Goal: Task Accomplishment & Management: Manage account settings

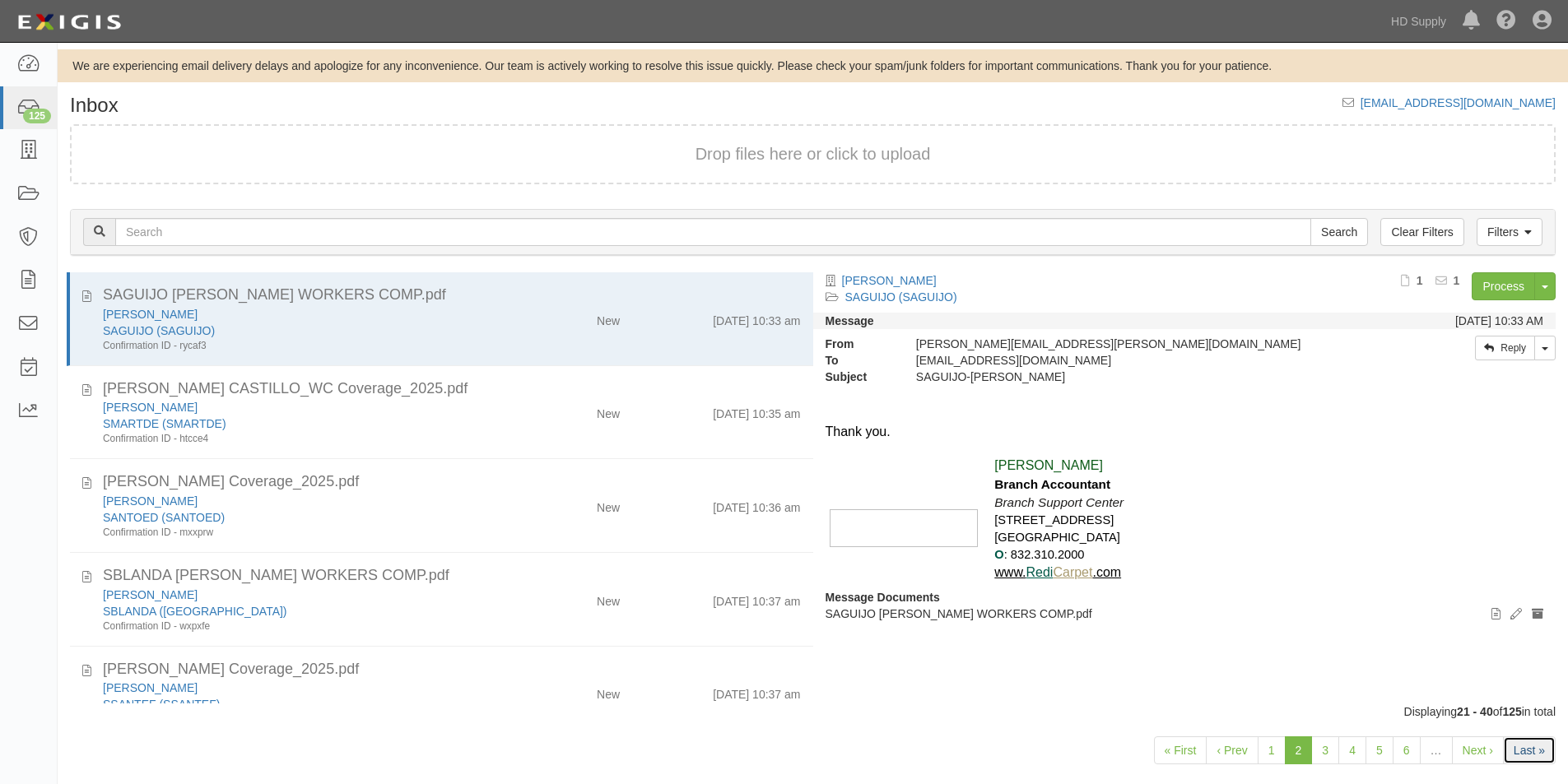
click at [1523, 750] on link "Last »" at bounding box center [1530, 749] width 53 height 28
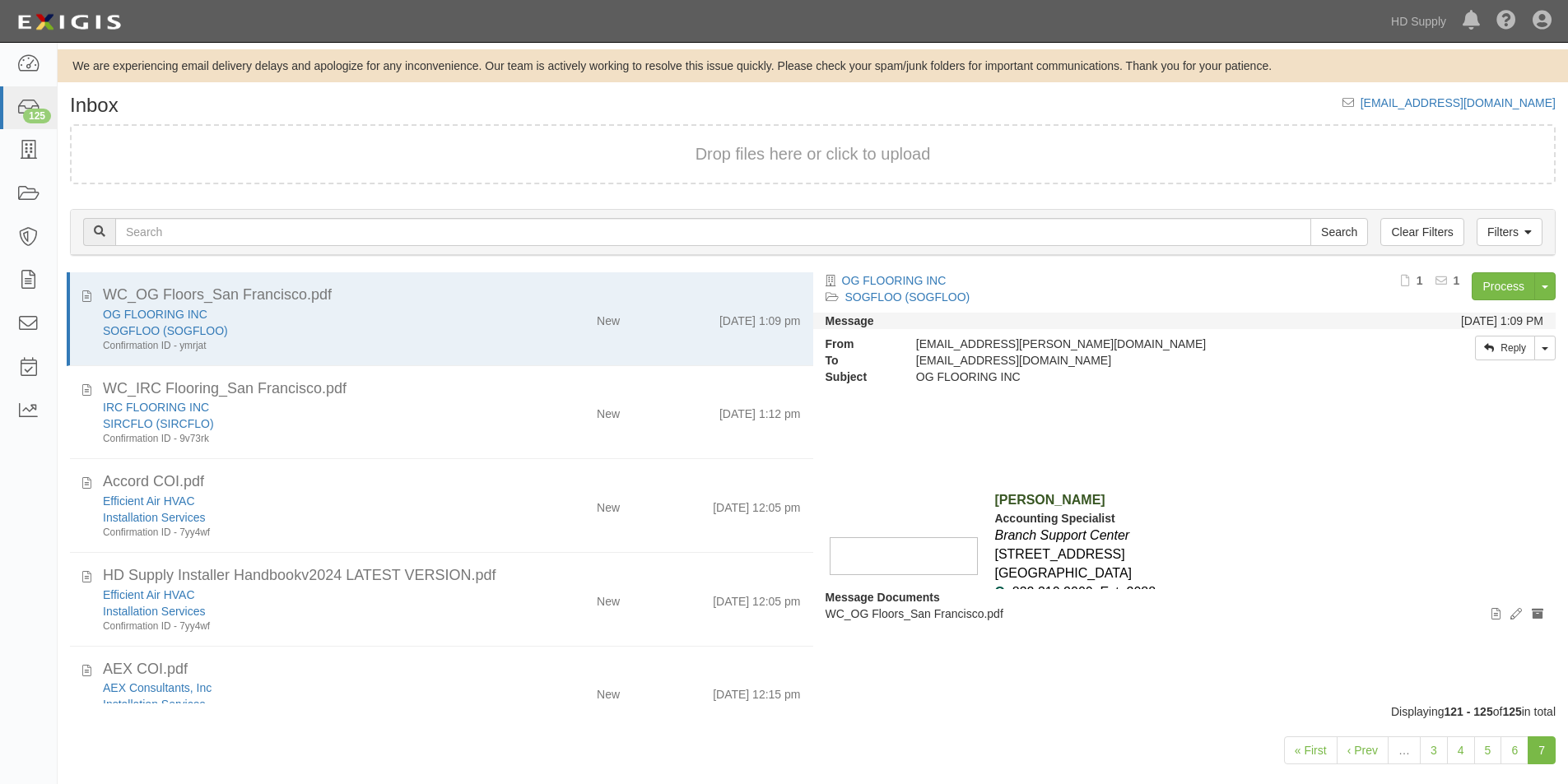
scroll to position [43, 0]
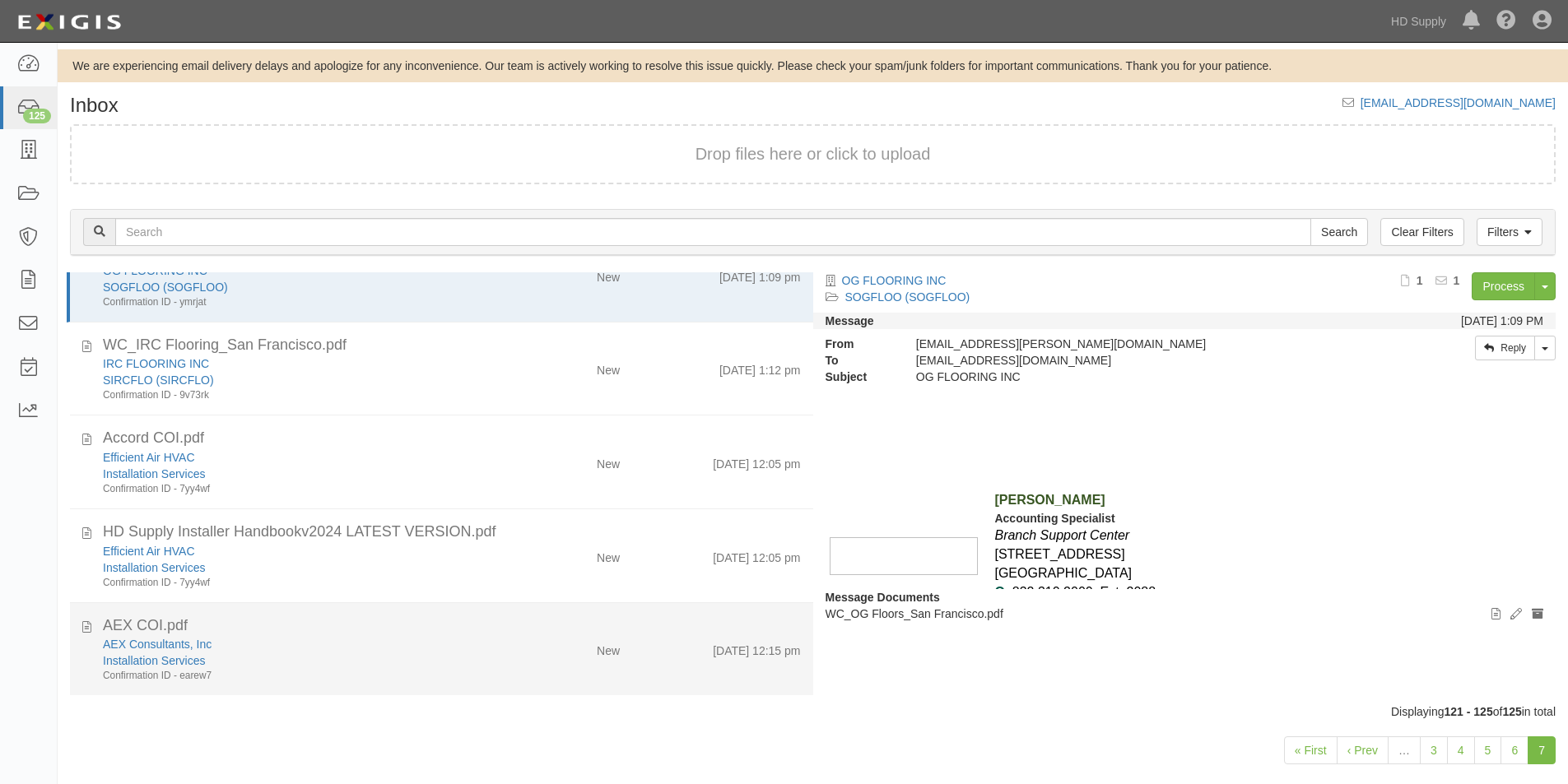
click at [357, 657] on div "Installation Services" at bounding box center [301, 660] width 397 height 16
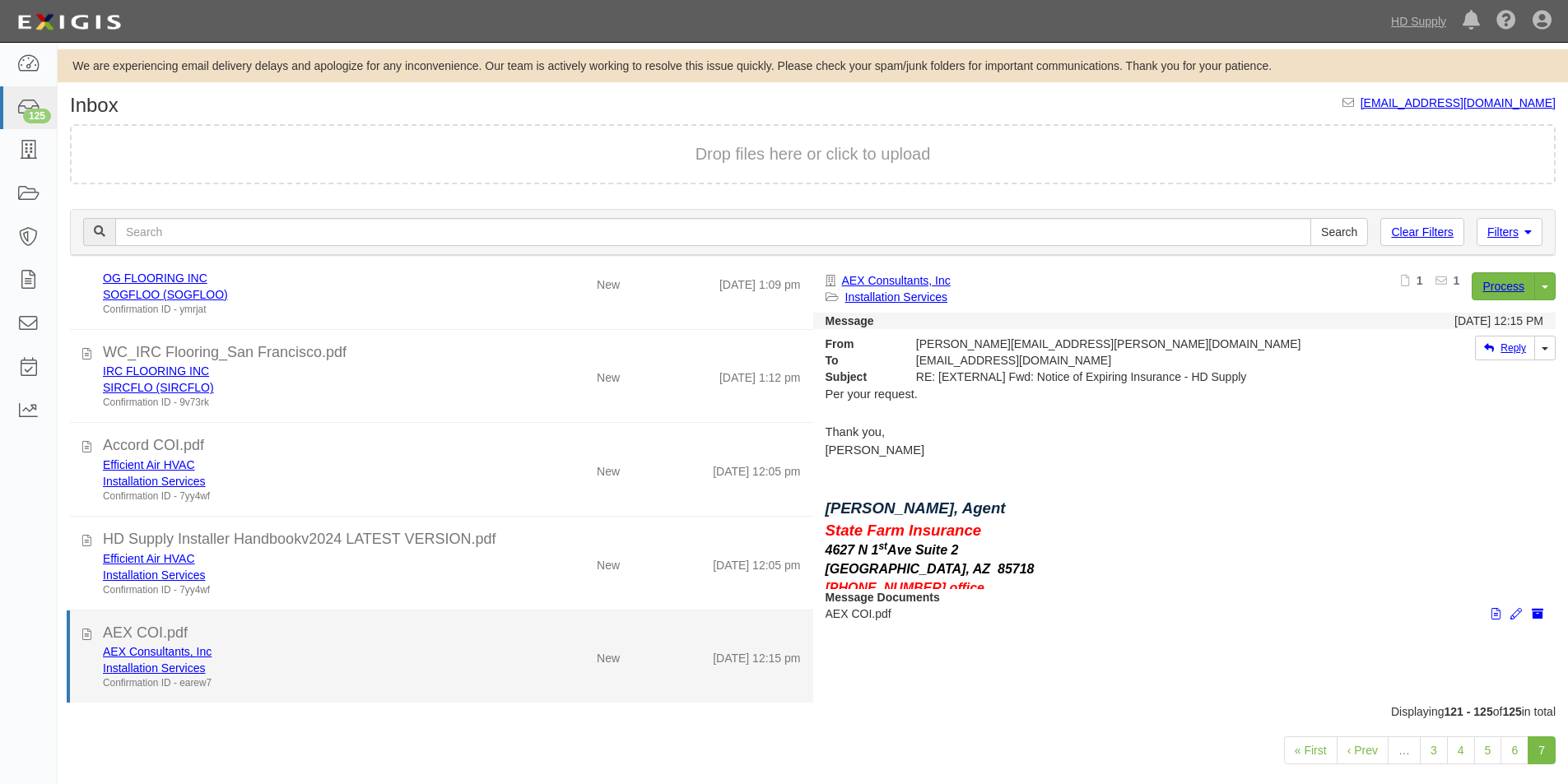
scroll to position [36, 0]
click at [148, 655] on link "AEX Consultants, Inc" at bounding box center [157, 652] width 109 height 13
click at [89, 630] on icon at bounding box center [86, 631] width 9 height 18
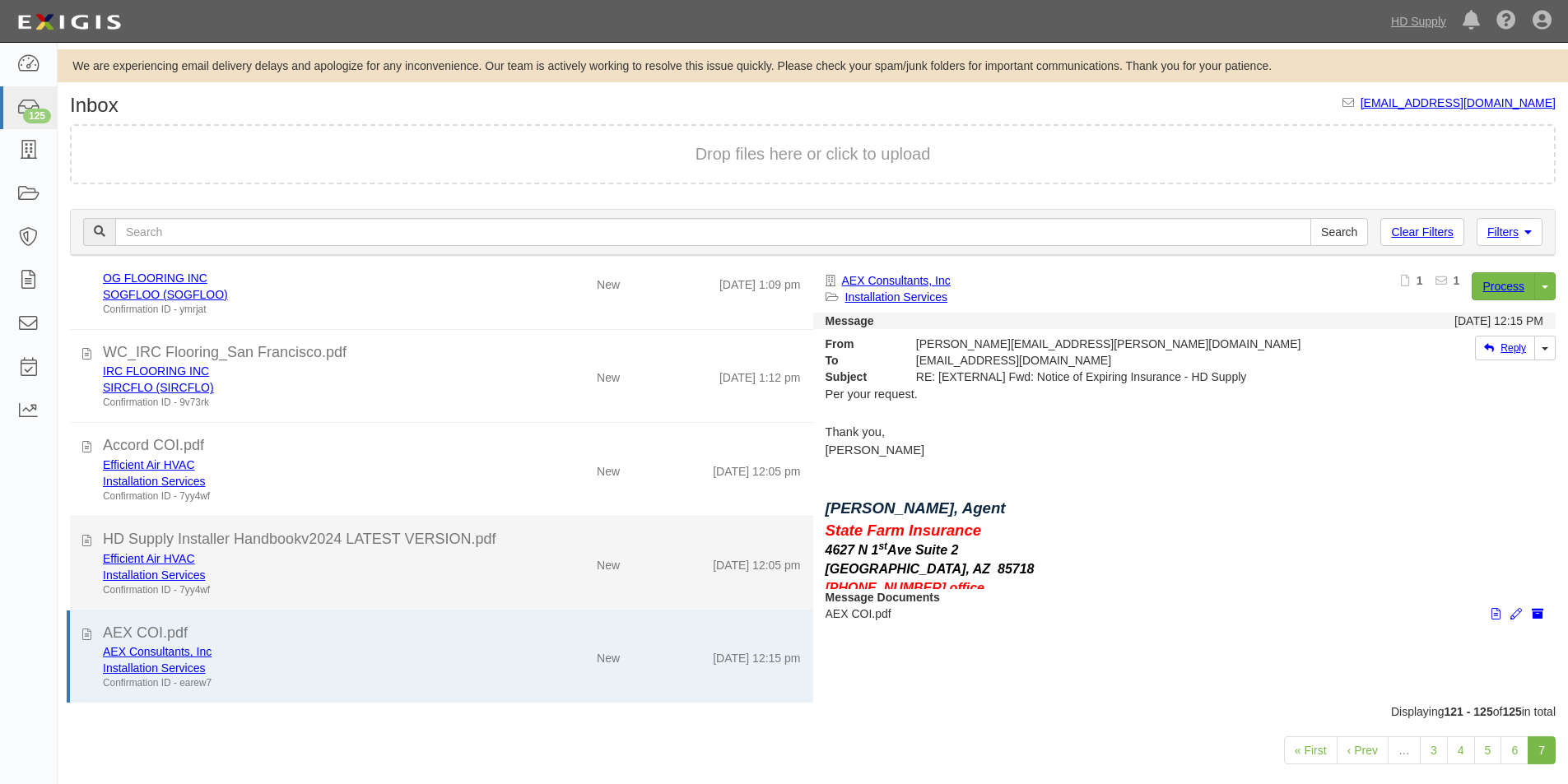
click at [324, 570] on div "Installation Services" at bounding box center [301, 575] width 397 height 16
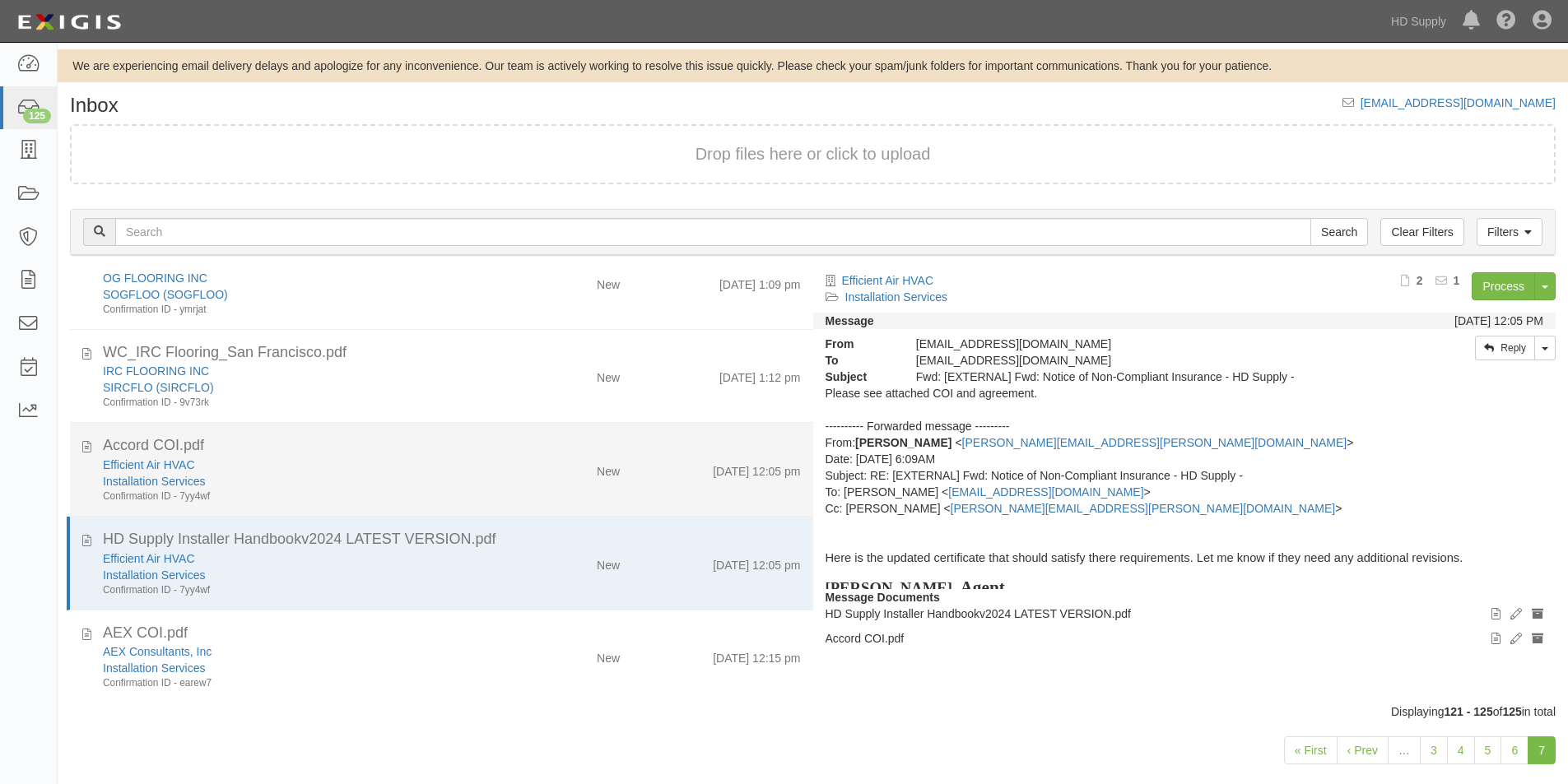
click at [331, 478] on div "Installation Services" at bounding box center [301, 481] width 397 height 16
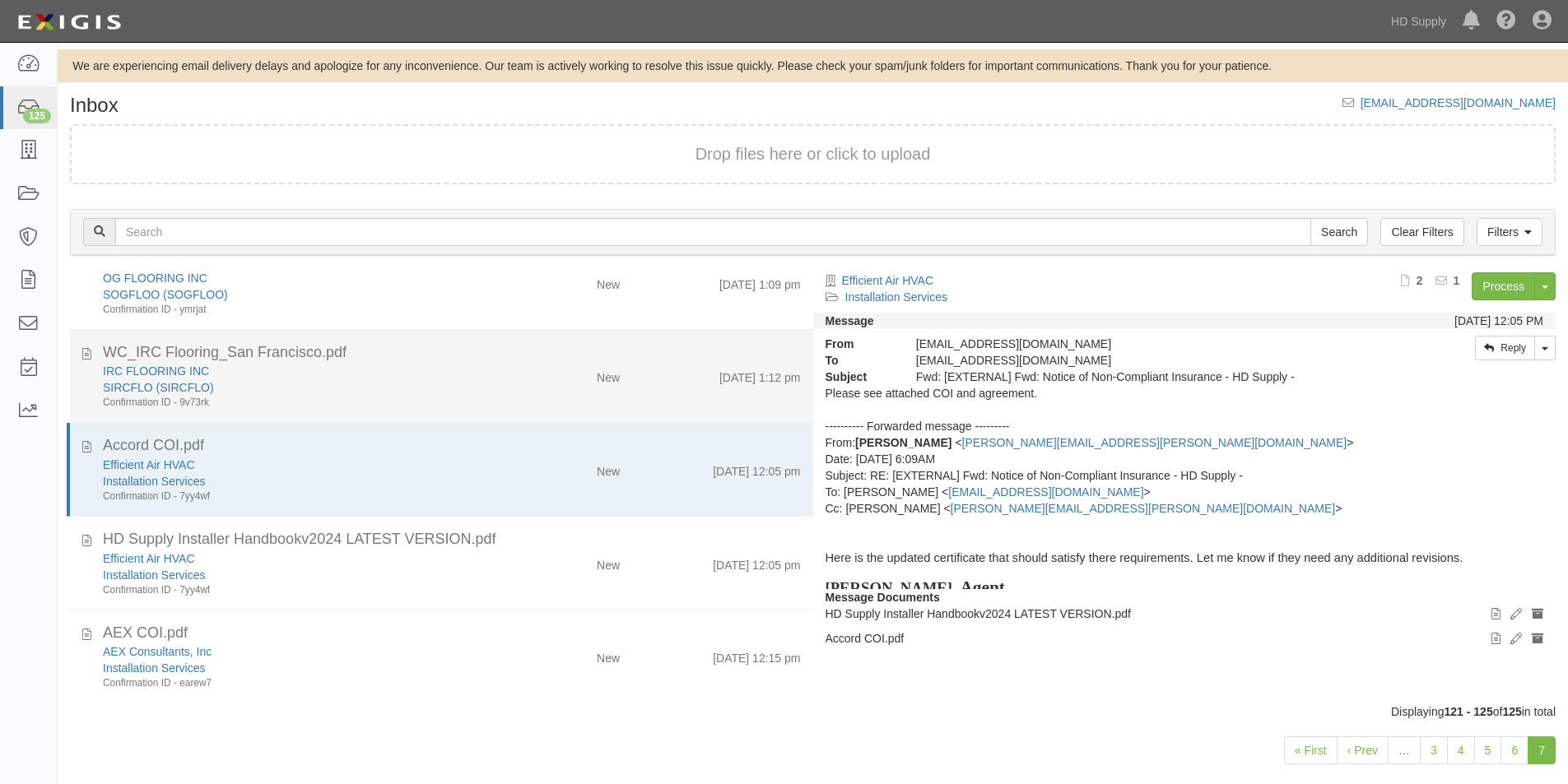
click at [370, 374] on div "IRC FLOORING INC" at bounding box center [301, 370] width 397 height 16
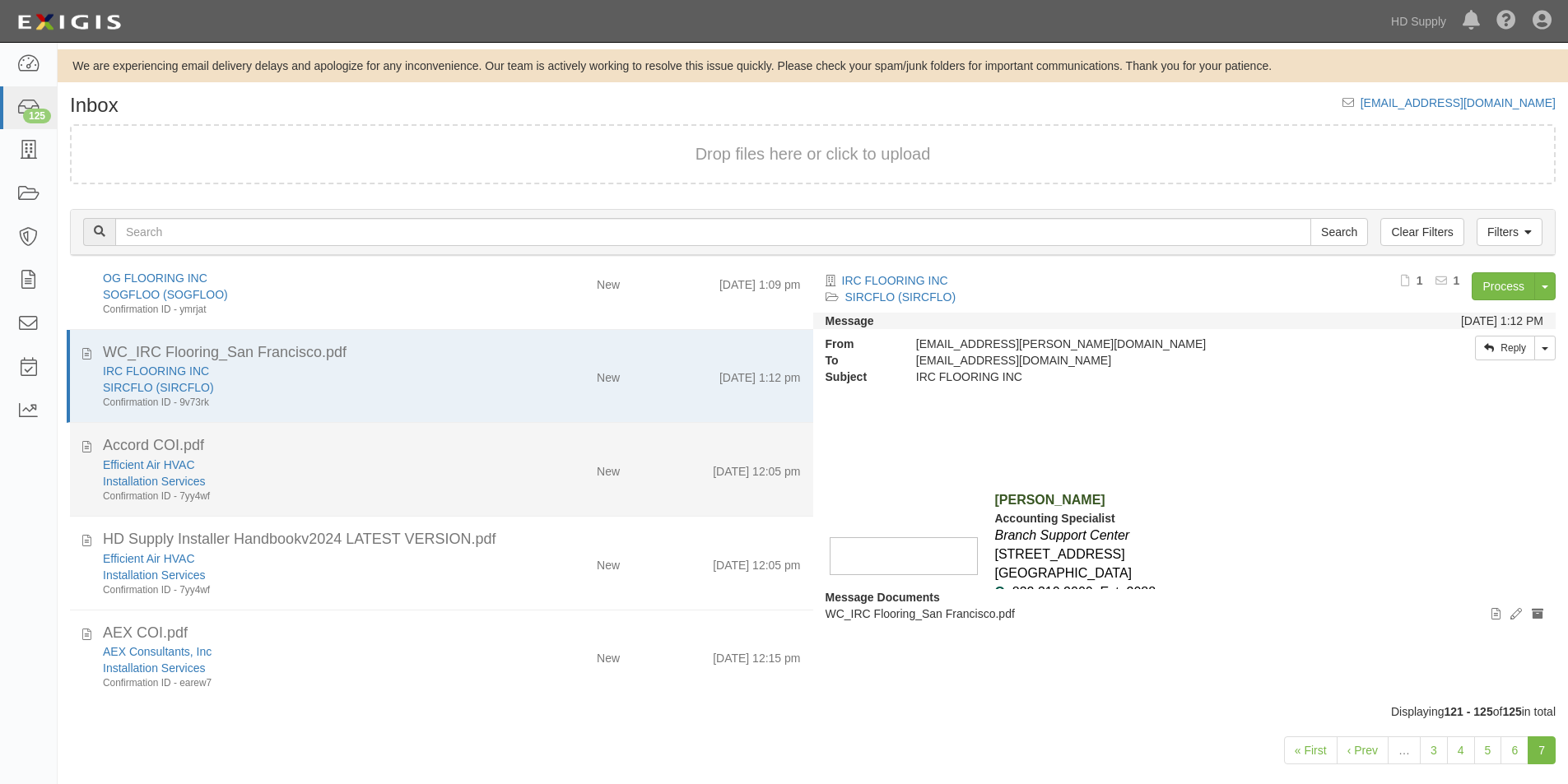
click at [370, 471] on div "Efficient Air HVAC" at bounding box center [301, 464] width 397 height 16
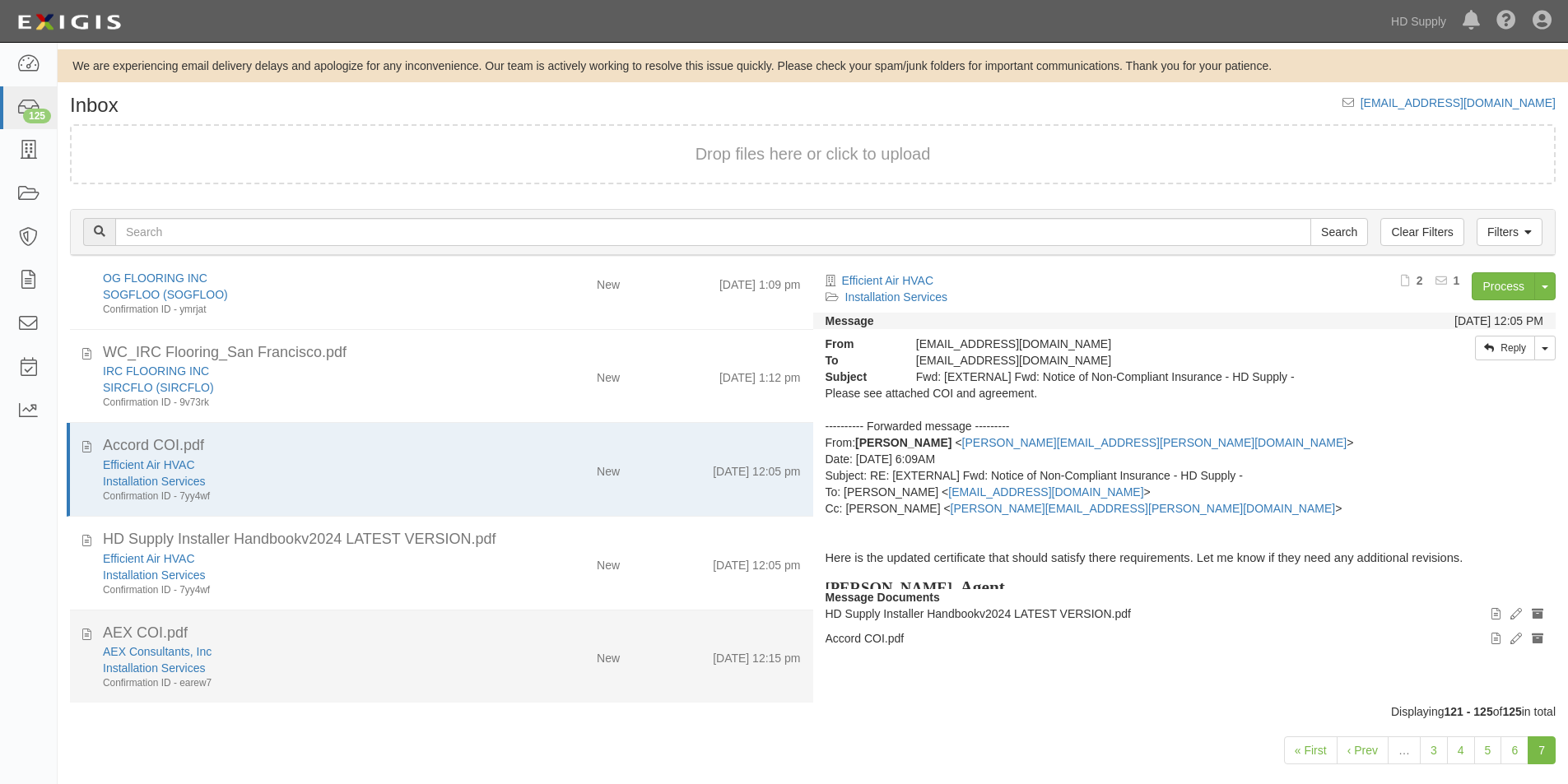
click at [310, 657] on div "AEX Consultants, Inc" at bounding box center [301, 652] width 397 height 16
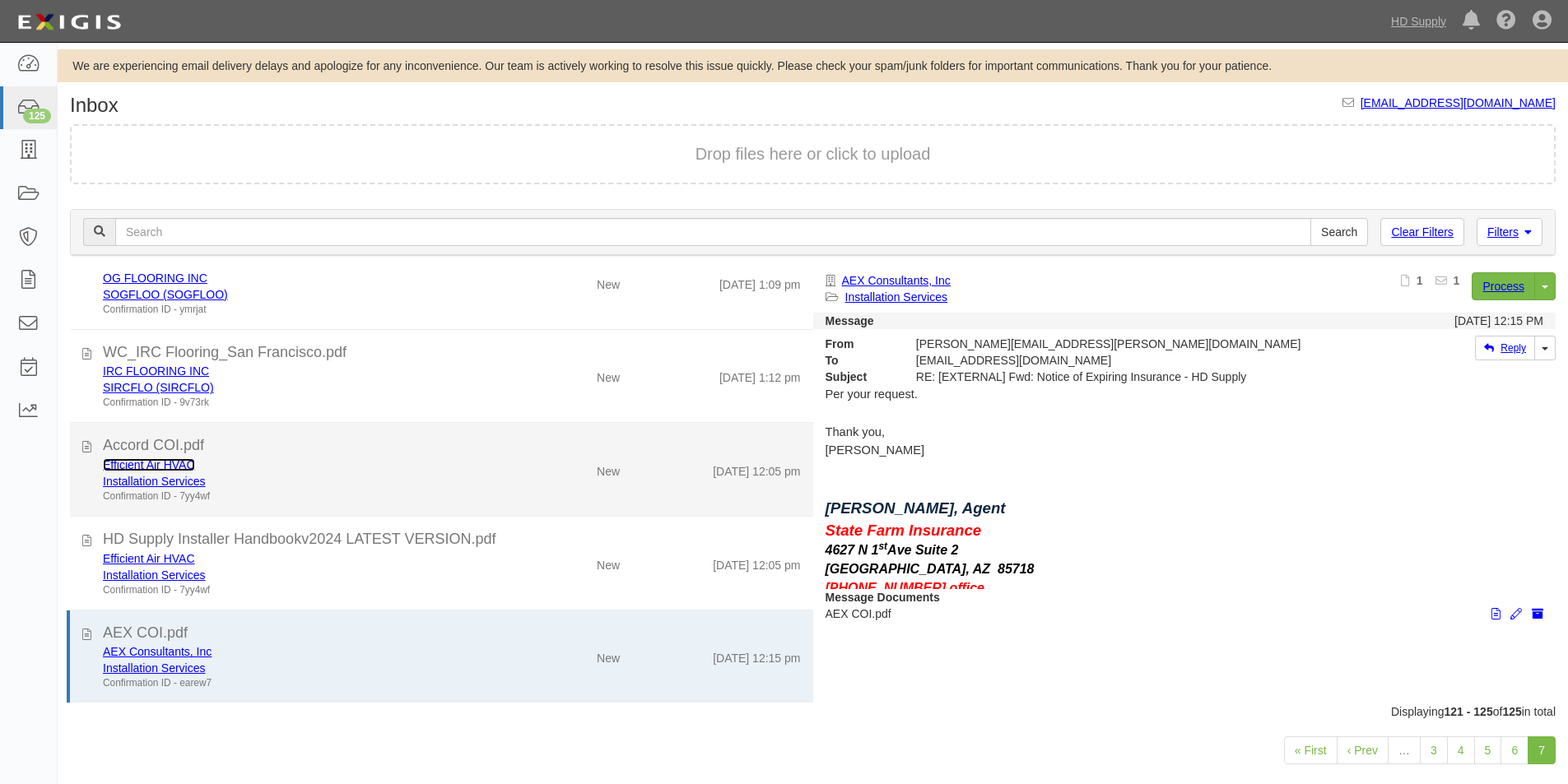
click at [143, 468] on link "Efficient Air HVAC" at bounding box center [149, 465] width 92 height 13
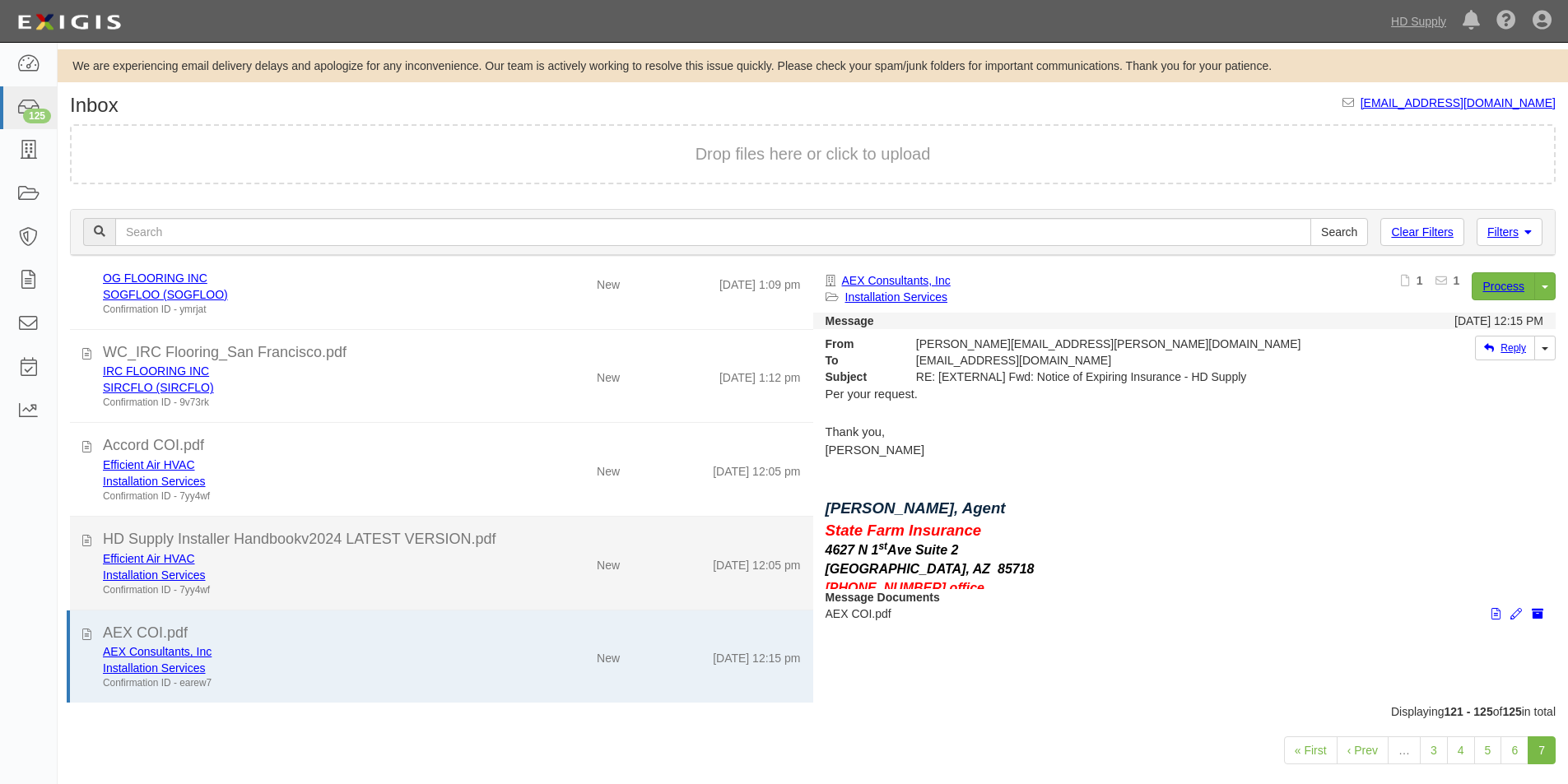
click at [250, 592] on div "Confirmation ID - 7yy4wf" at bounding box center [301, 590] width 397 height 14
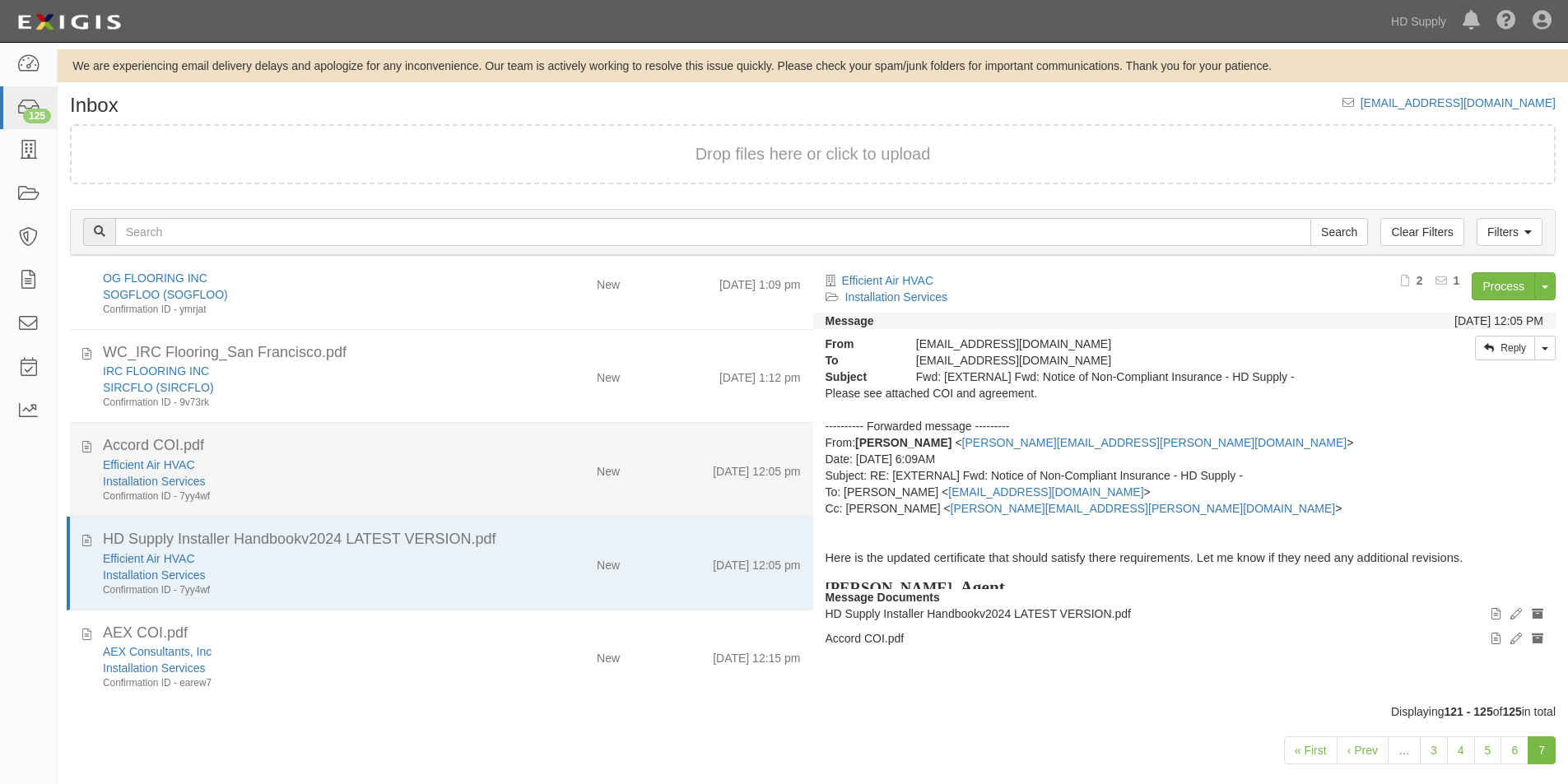
click at [250, 499] on div "Confirmation ID - 7yy4wf" at bounding box center [301, 496] width 397 height 14
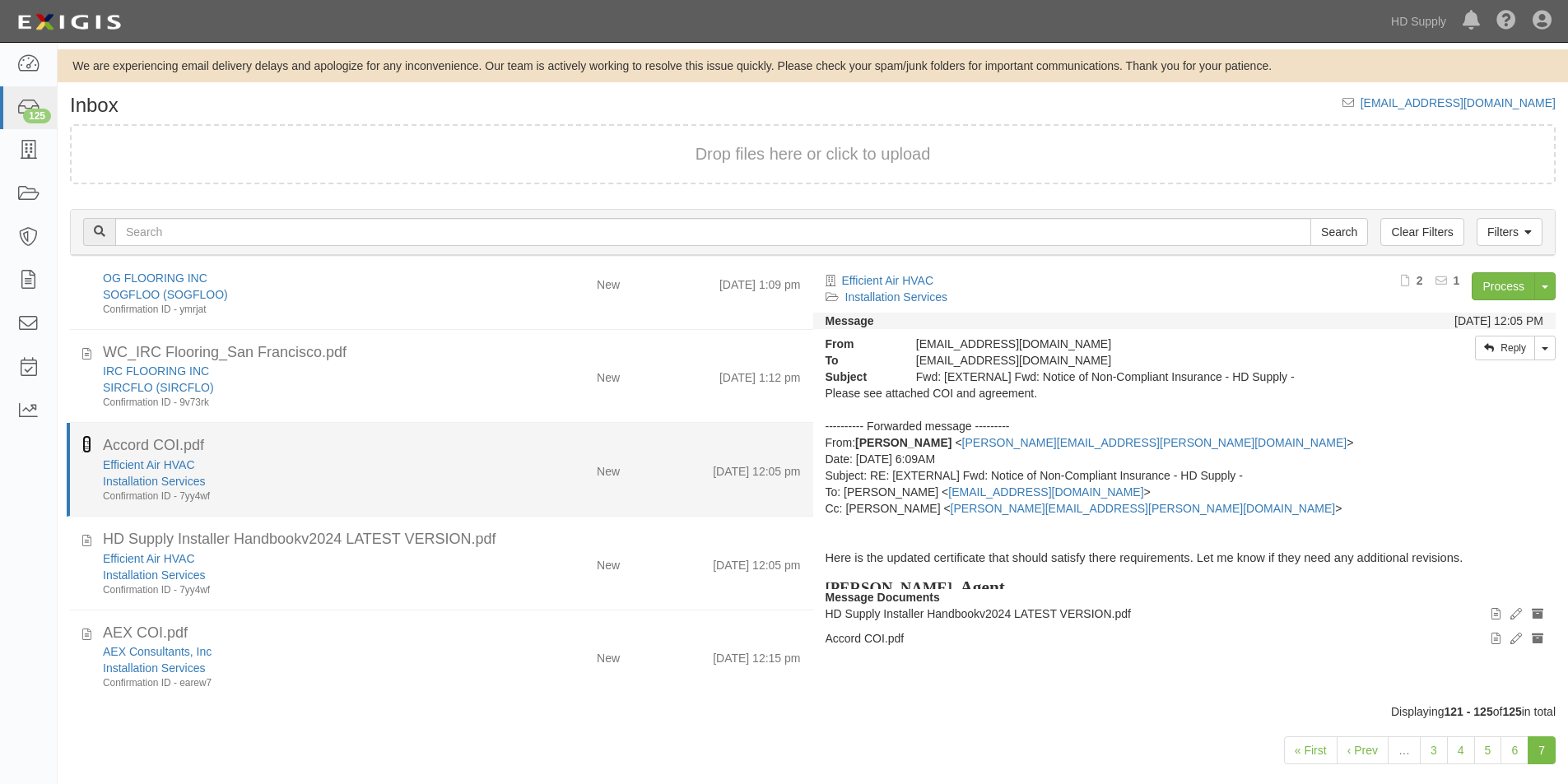
click at [89, 452] on icon at bounding box center [86, 444] width 9 height 18
click at [264, 467] on div "Efficient Air HVAC" at bounding box center [301, 464] width 397 height 16
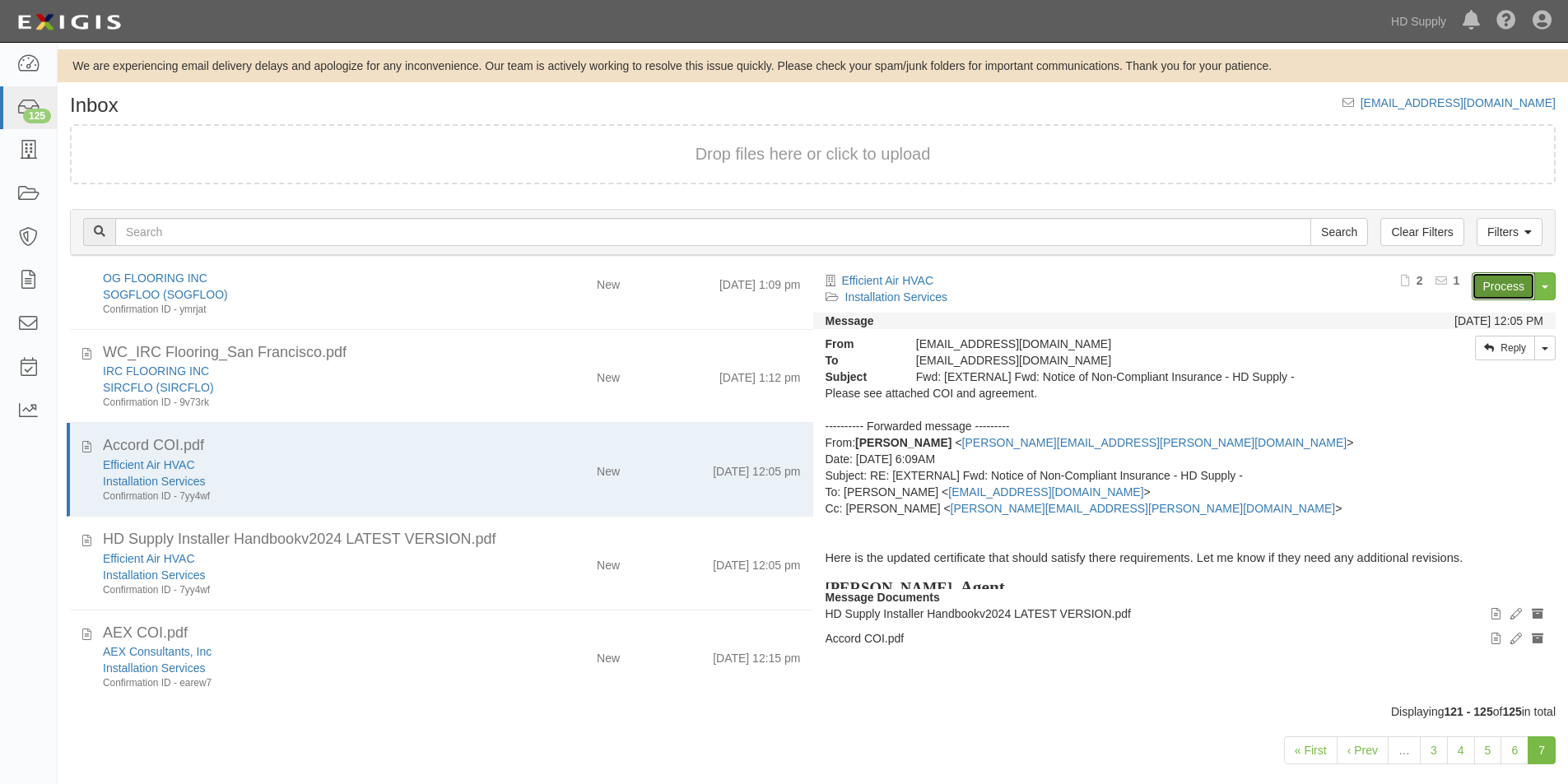
click at [1510, 292] on link "Process" at bounding box center [1504, 286] width 63 height 28
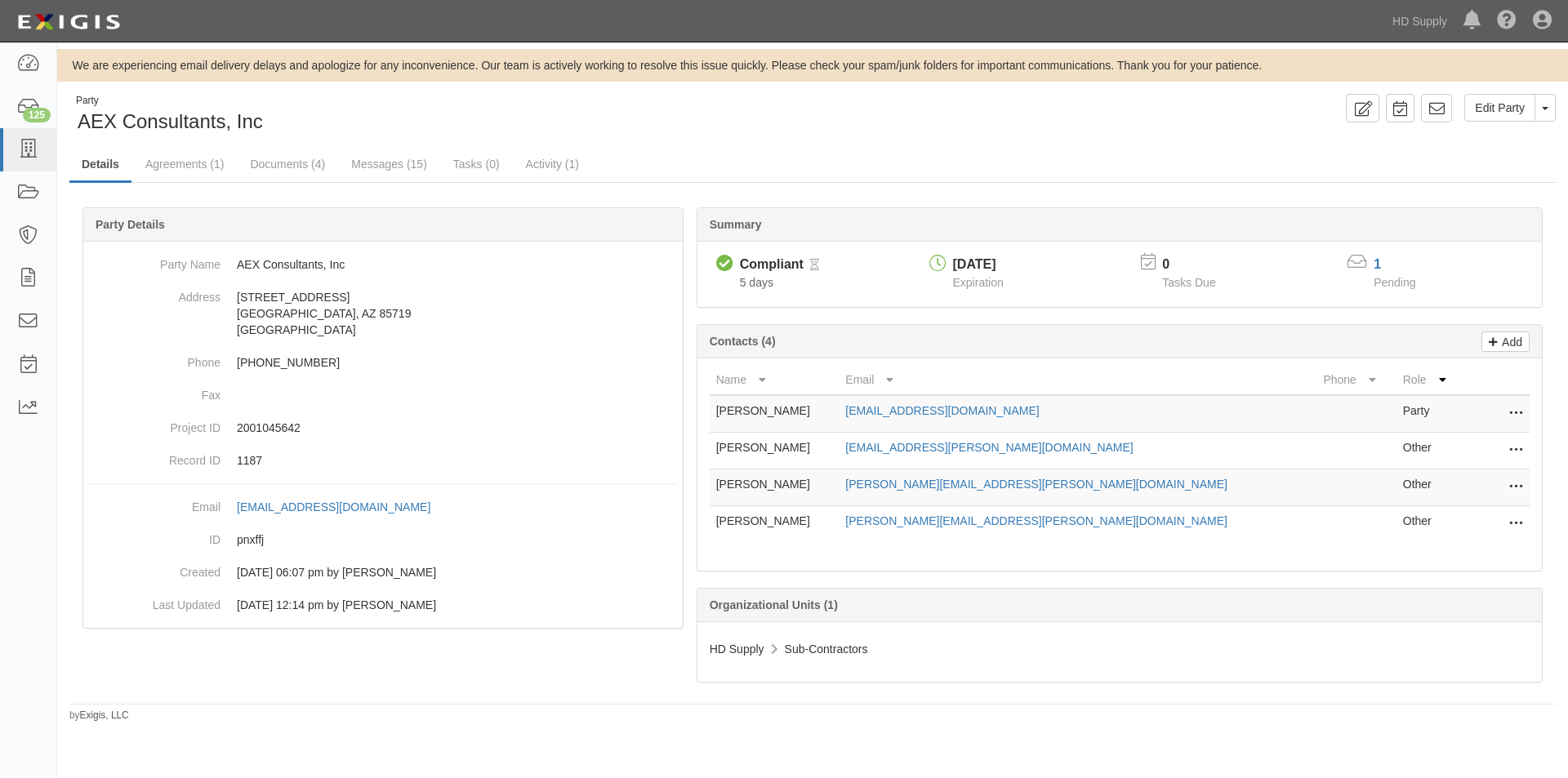
click at [23, 648] on div "Dashboard 125 Inbox Parties Agreements Coverages Documents Messages Tasks Repor…" at bounding box center [29, 410] width 57 height 736
click at [363, 161] on link "Messages (15)" at bounding box center [389, 165] width 100 height 35
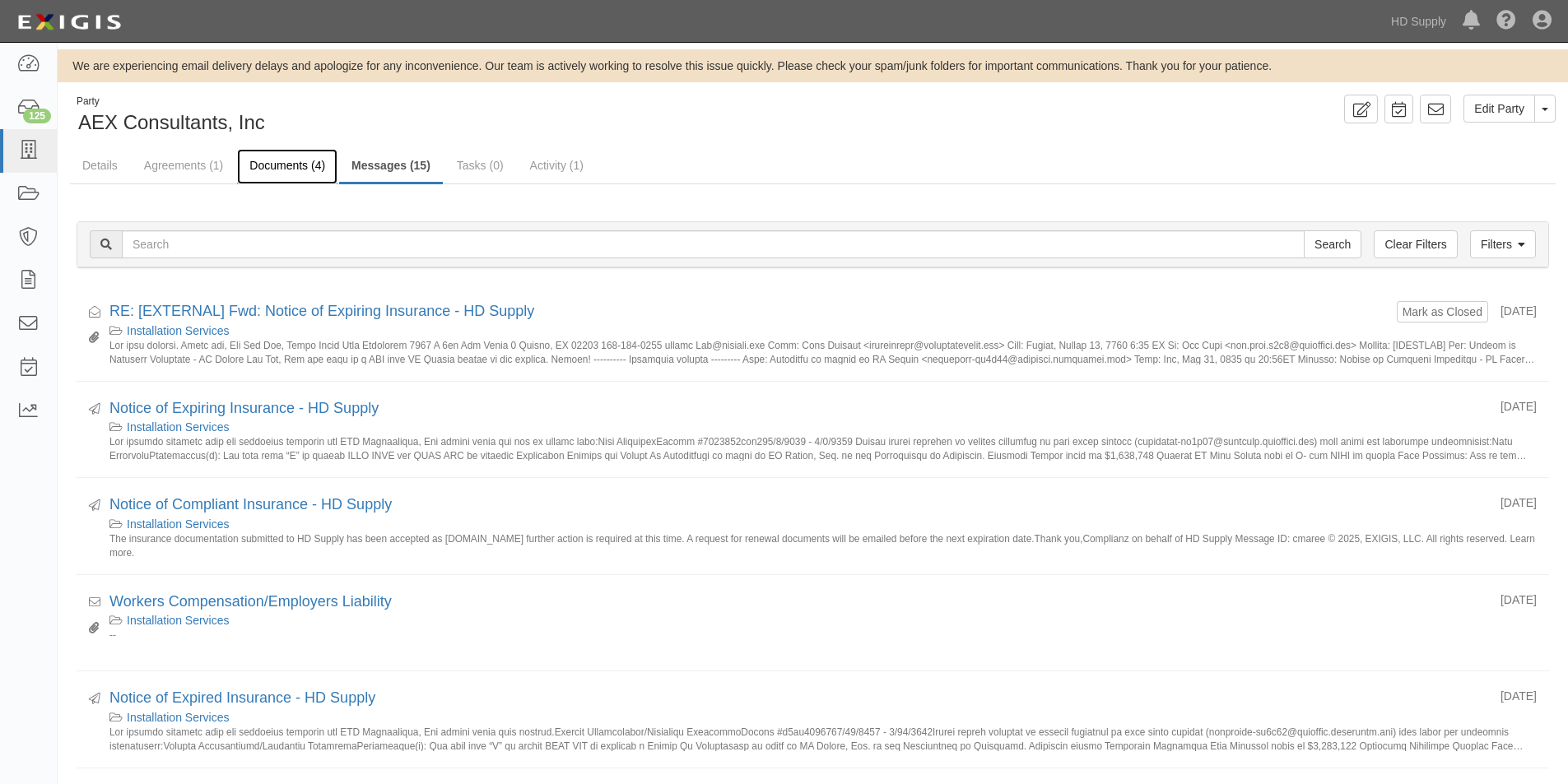
click at [264, 170] on link "Documents (4)" at bounding box center [287, 166] width 101 height 36
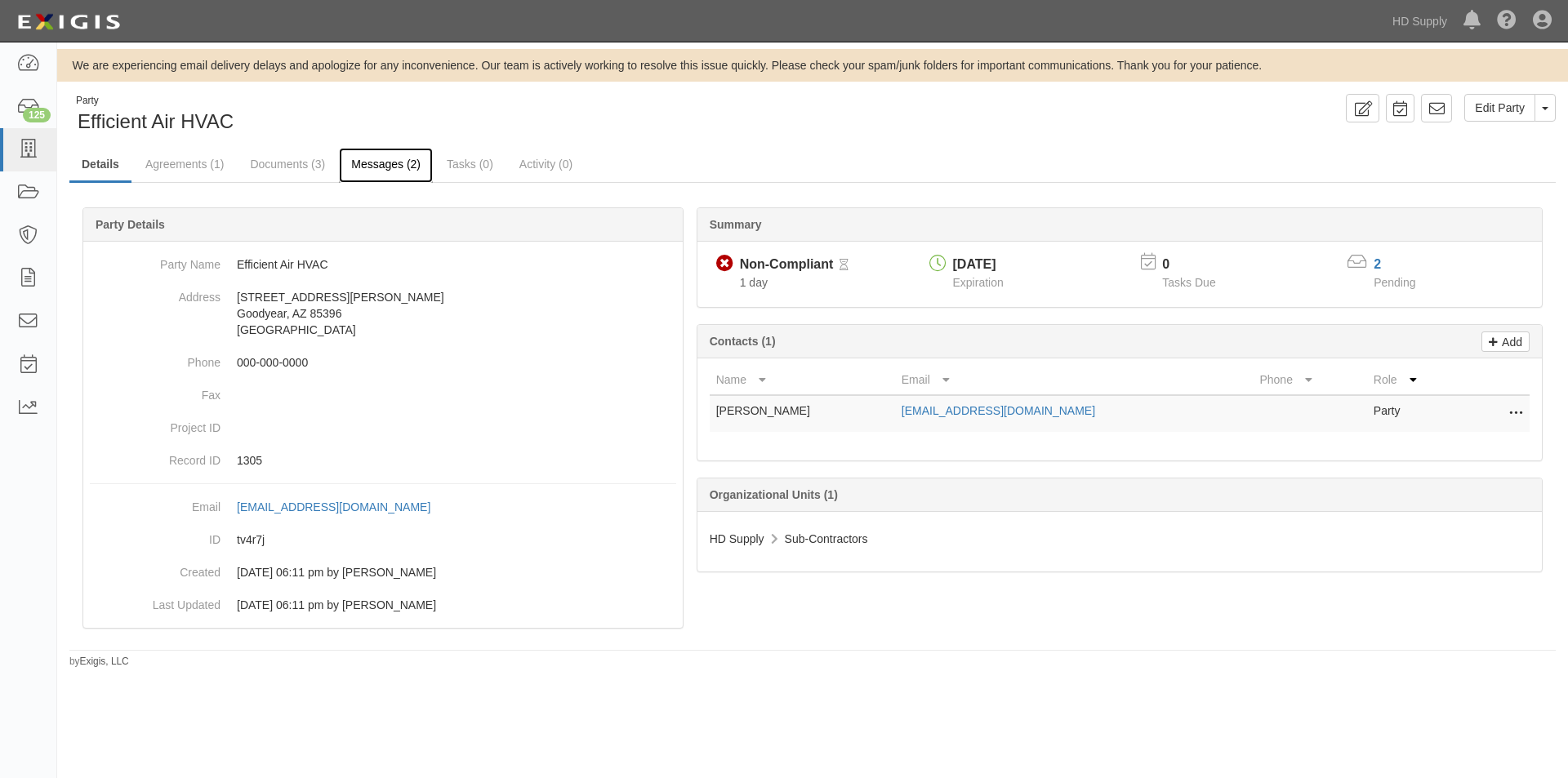
click at [375, 168] on link "Messages (2)" at bounding box center [386, 165] width 94 height 35
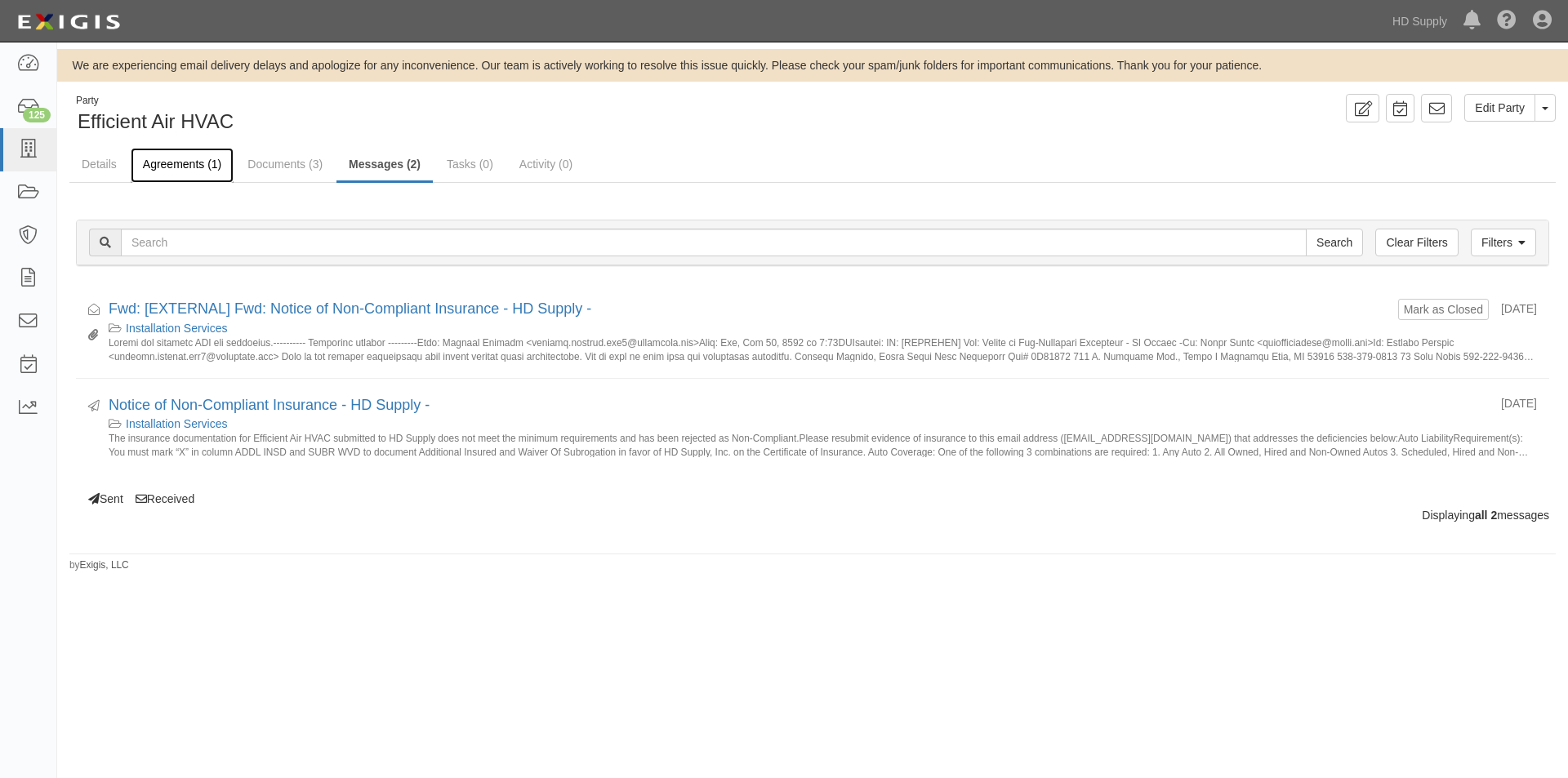
click at [174, 162] on link "Agreements (1)" at bounding box center [182, 165] width 103 height 35
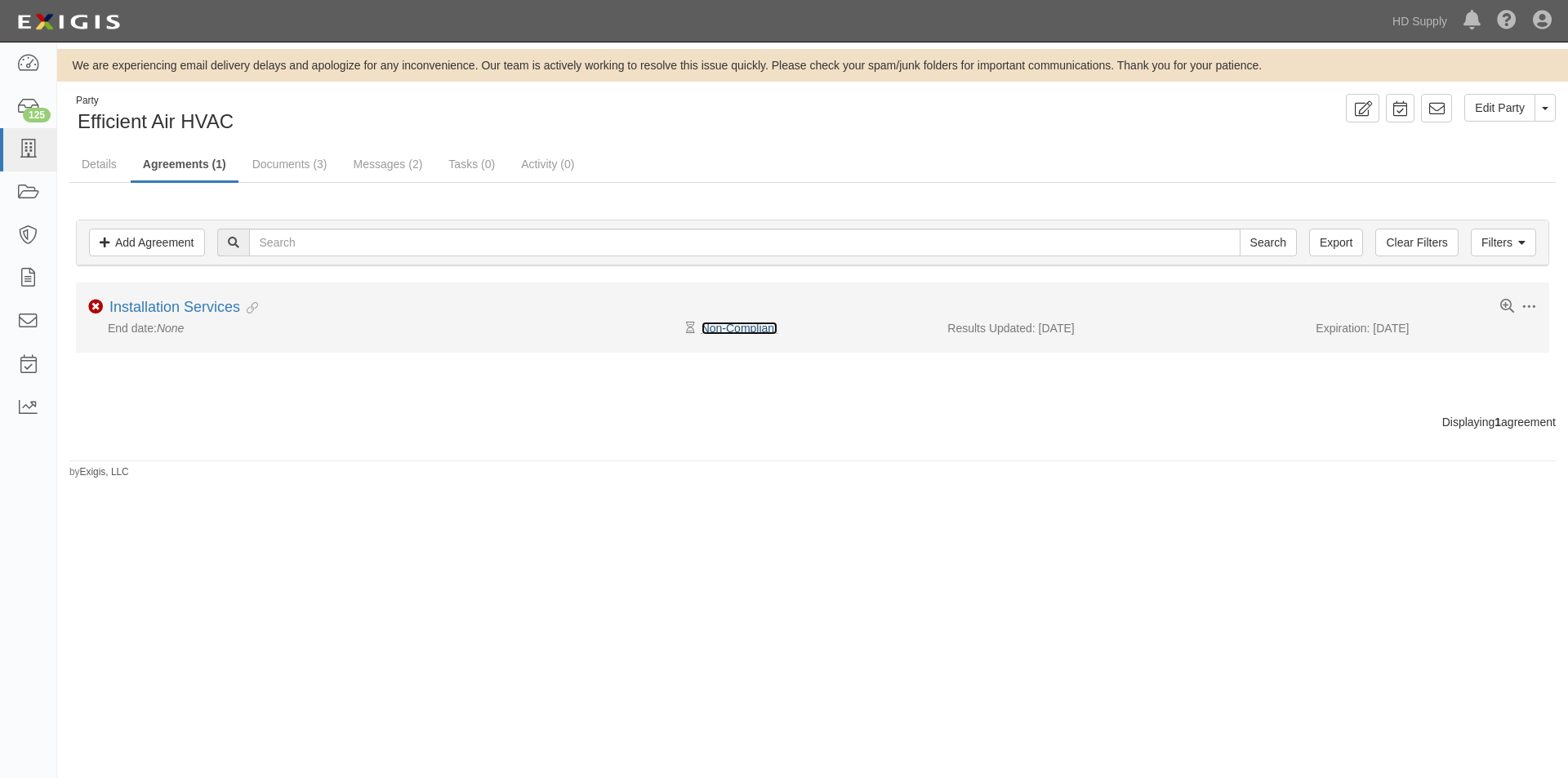
click at [716, 329] on link "Non-Compliant" at bounding box center [740, 329] width 76 height 13
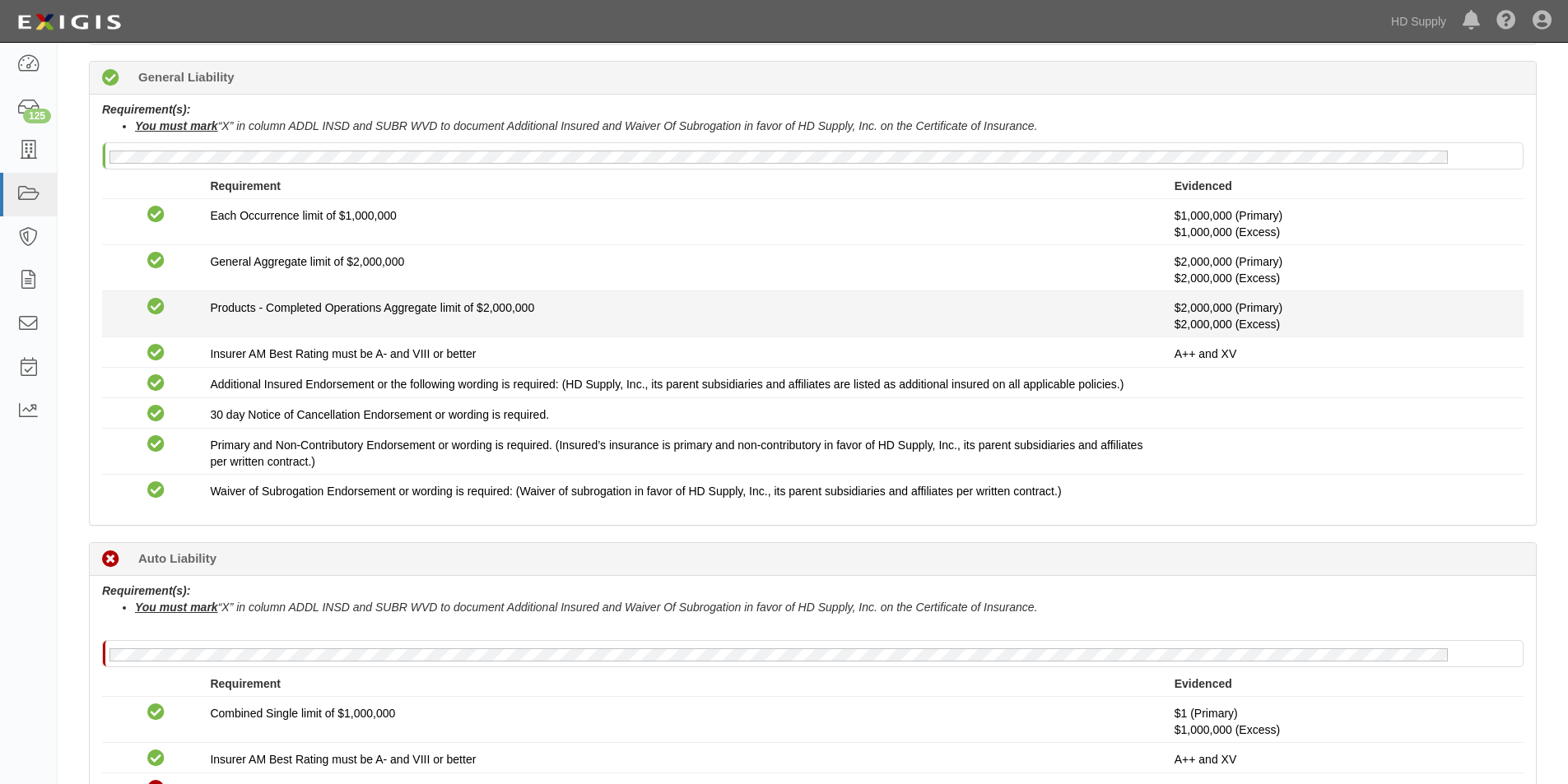
scroll to position [576, 0]
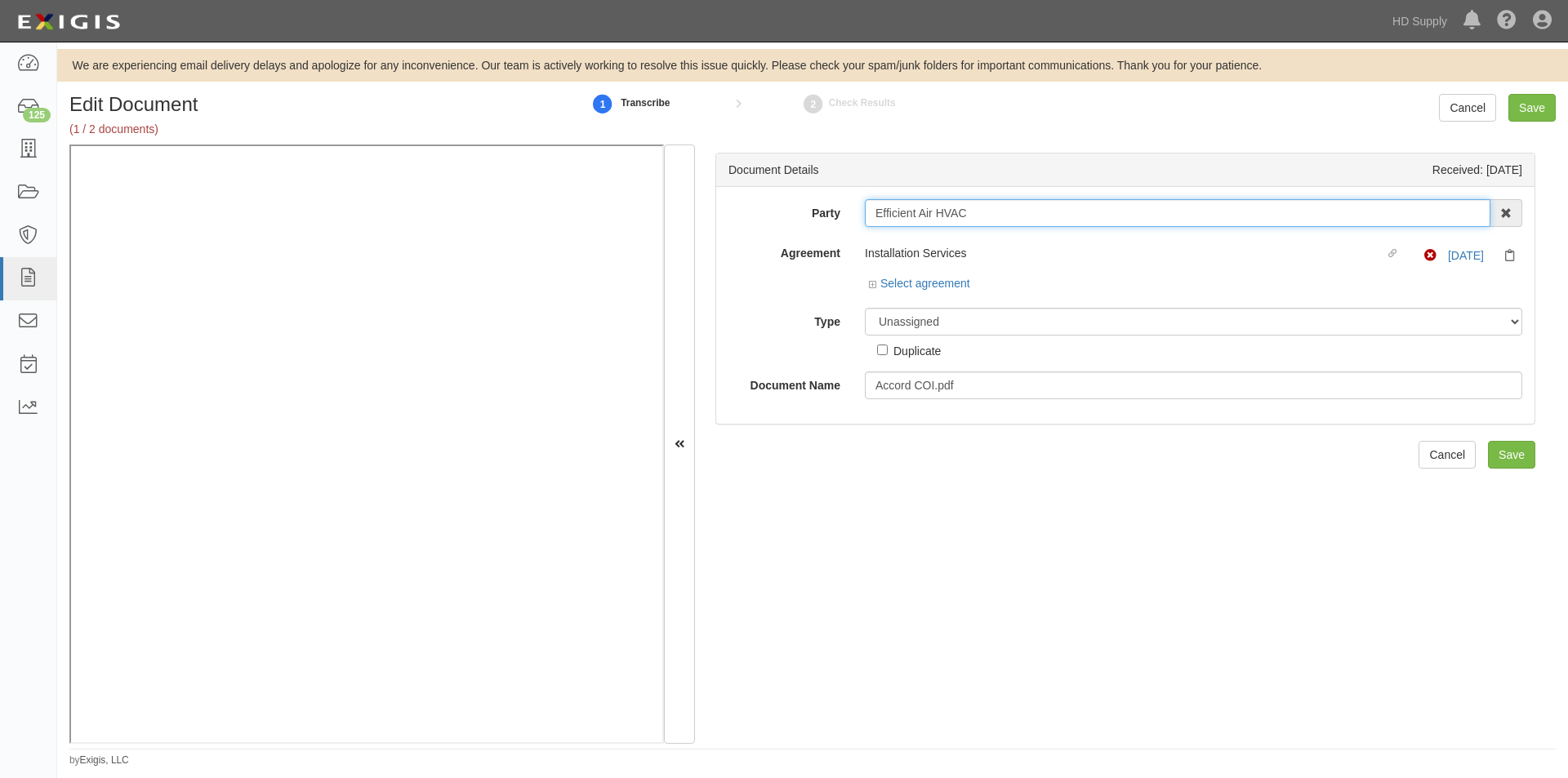
drag, startPoint x: 989, startPoint y: 219, endPoint x: 861, endPoint y: 227, distance: 128.2
click at [865, 228] on div "Party Efficient Air HVAC 1888 MILLS 1888 MILLS - IMPORT 2 PATRICIA 12 2XL CORPO…" at bounding box center [1125, 299] width 794 height 200
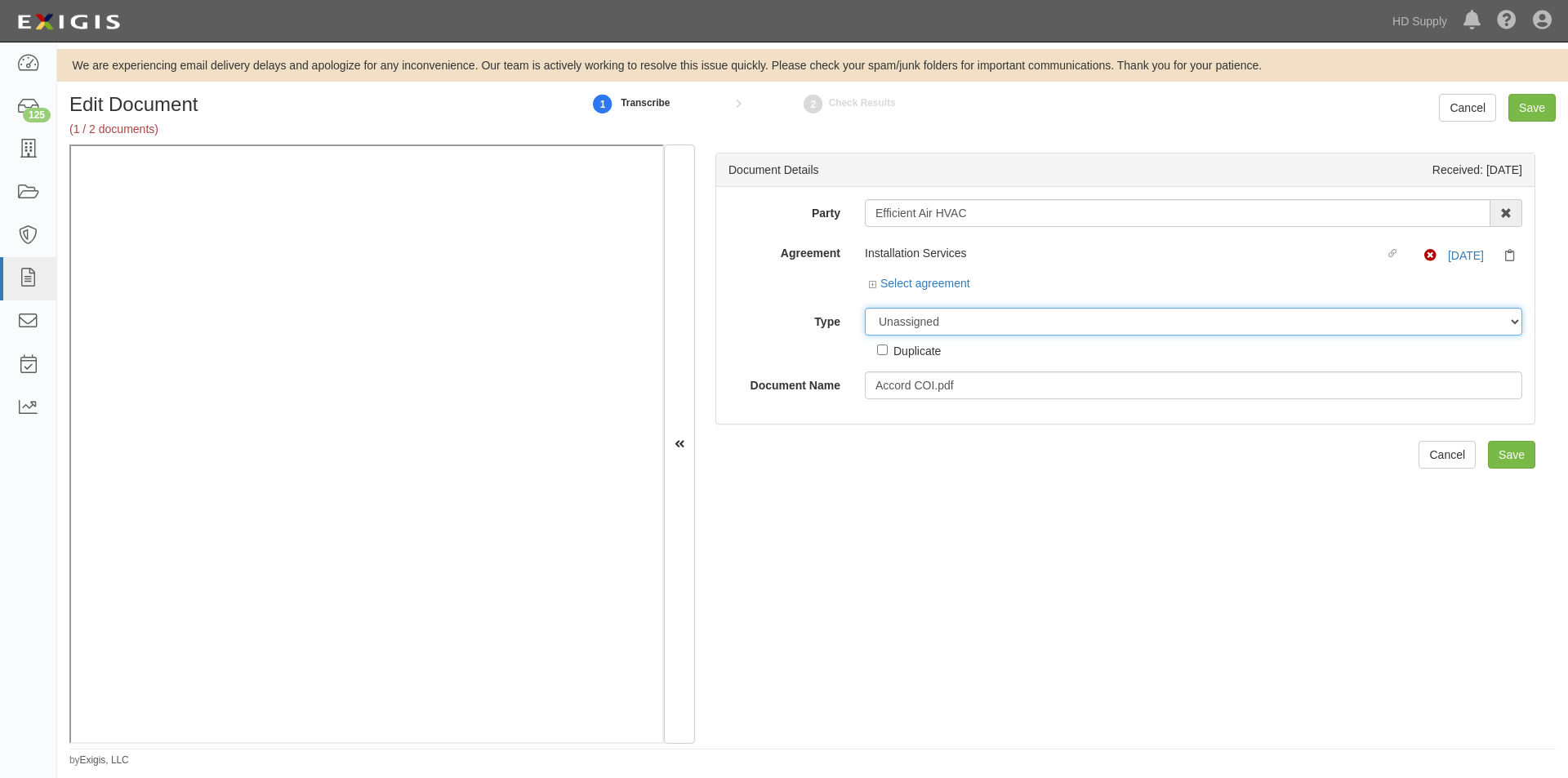
click at [896, 324] on select "Unassigned Binder Cancellation Notice Certificate Contract Endorsement Insuranc…" at bounding box center [1194, 321] width 657 height 28
select select "CertificateDetail"
click at [865, 308] on select "Unassigned Binder Cancellation Notice Certificate Contract Endorsement Insuranc…" at bounding box center [1194, 321] width 657 height 28
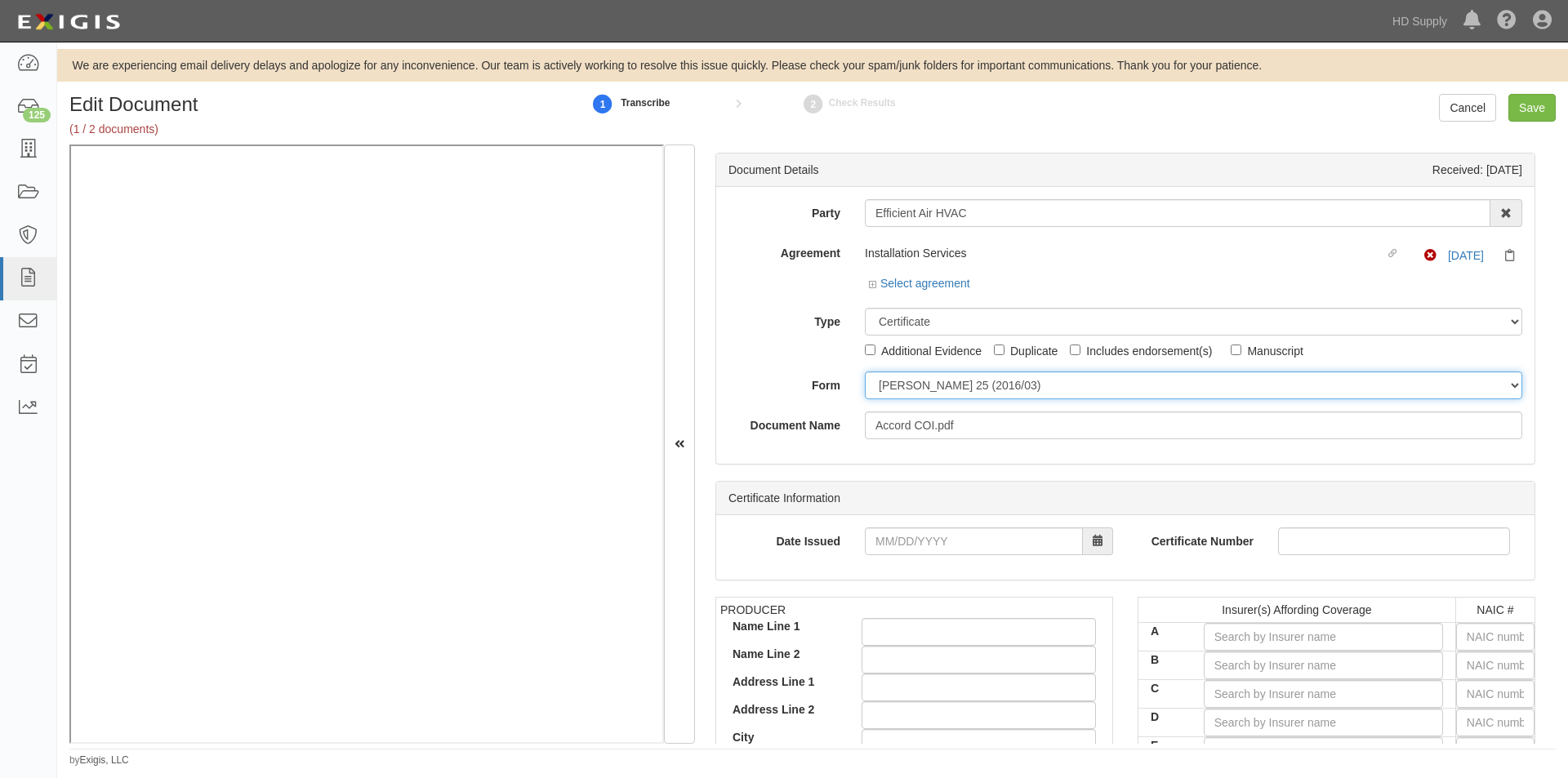
click at [904, 387] on select "ACORD 25 (2016/03) ACORD 101 ACORD 855 NY (2014/05) General" at bounding box center [1194, 385] width 657 height 28
select select "GeneralFormDetail"
click at [865, 371] on select "ACORD 25 (2016/03) ACORD 101 ACORD 855 NY (2014/05) General" at bounding box center [1194, 385] width 657 height 28
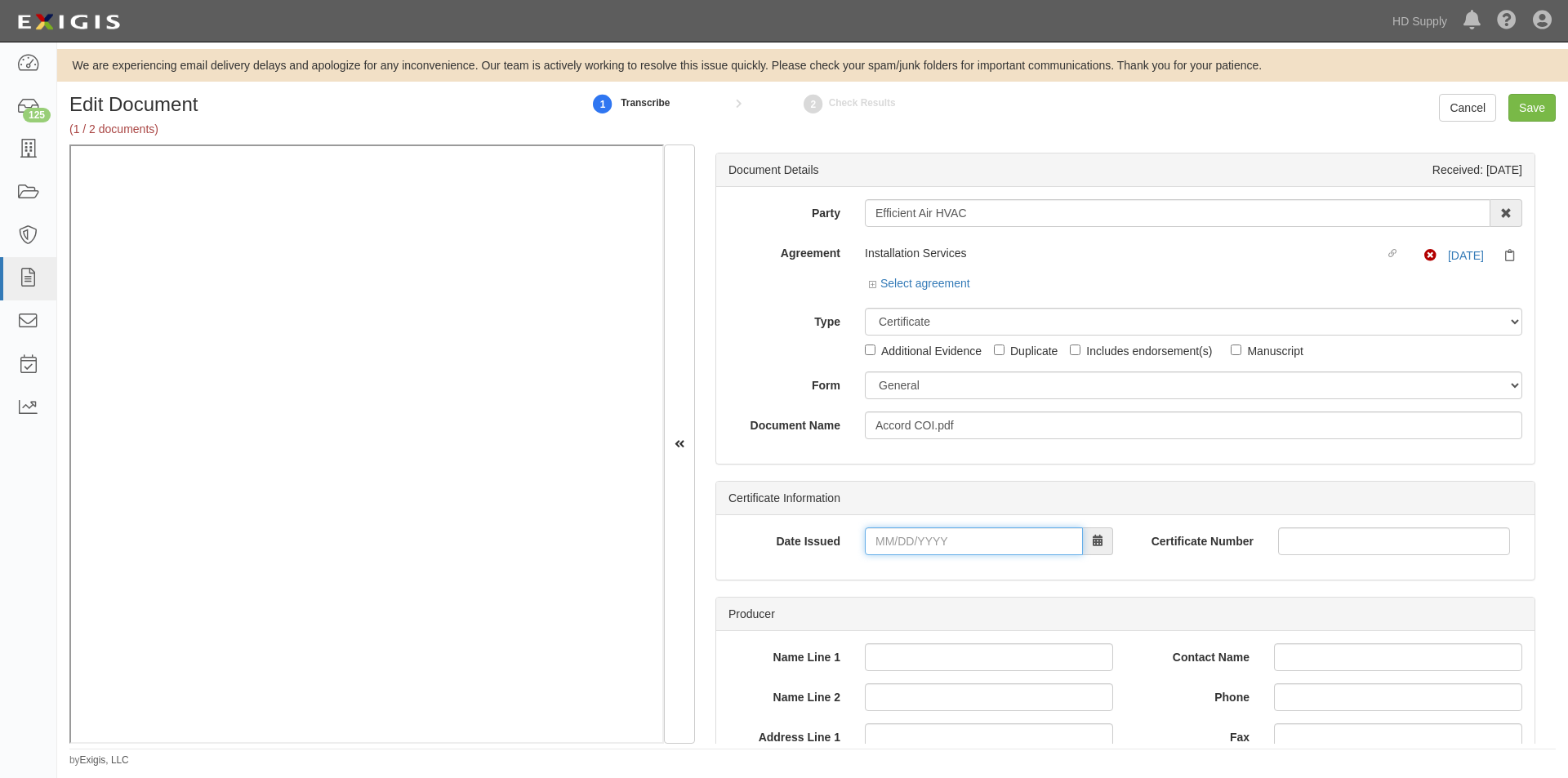
click at [900, 544] on input "Date Issued" at bounding box center [974, 541] width 218 height 28
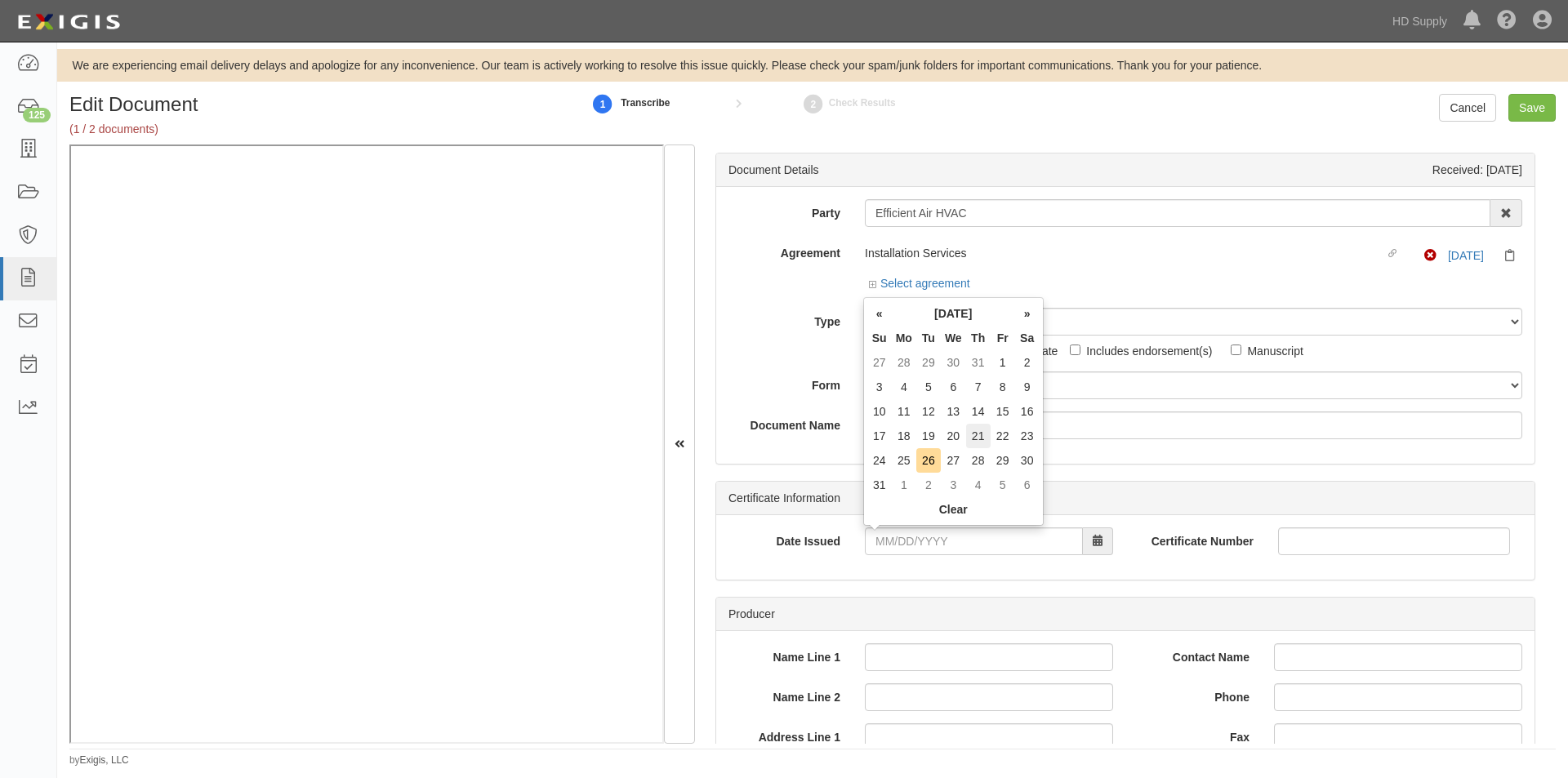
click at [972, 439] on td "21" at bounding box center [978, 436] width 25 height 25
type input "08/21/2025"
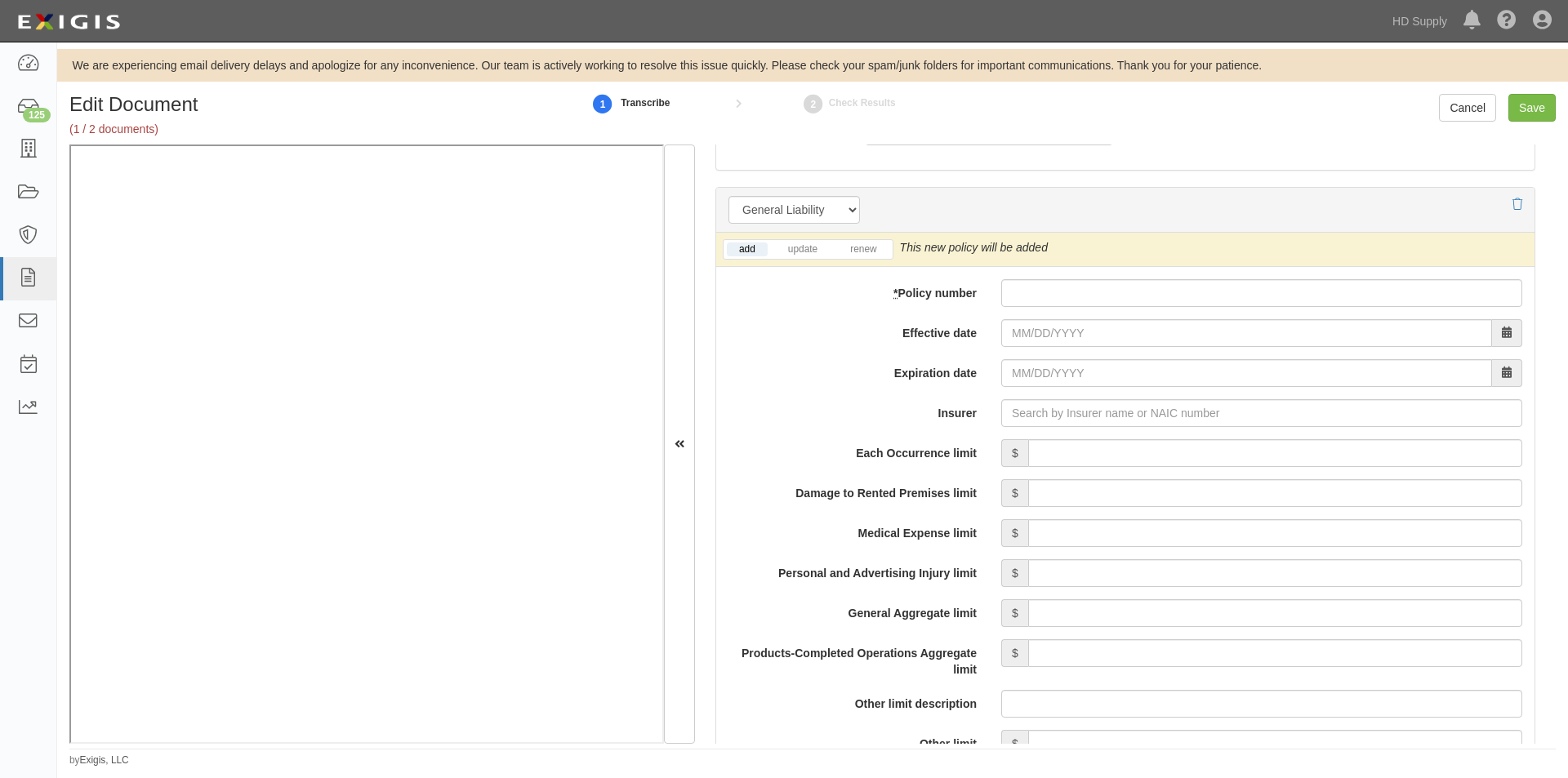
scroll to position [1138, 0]
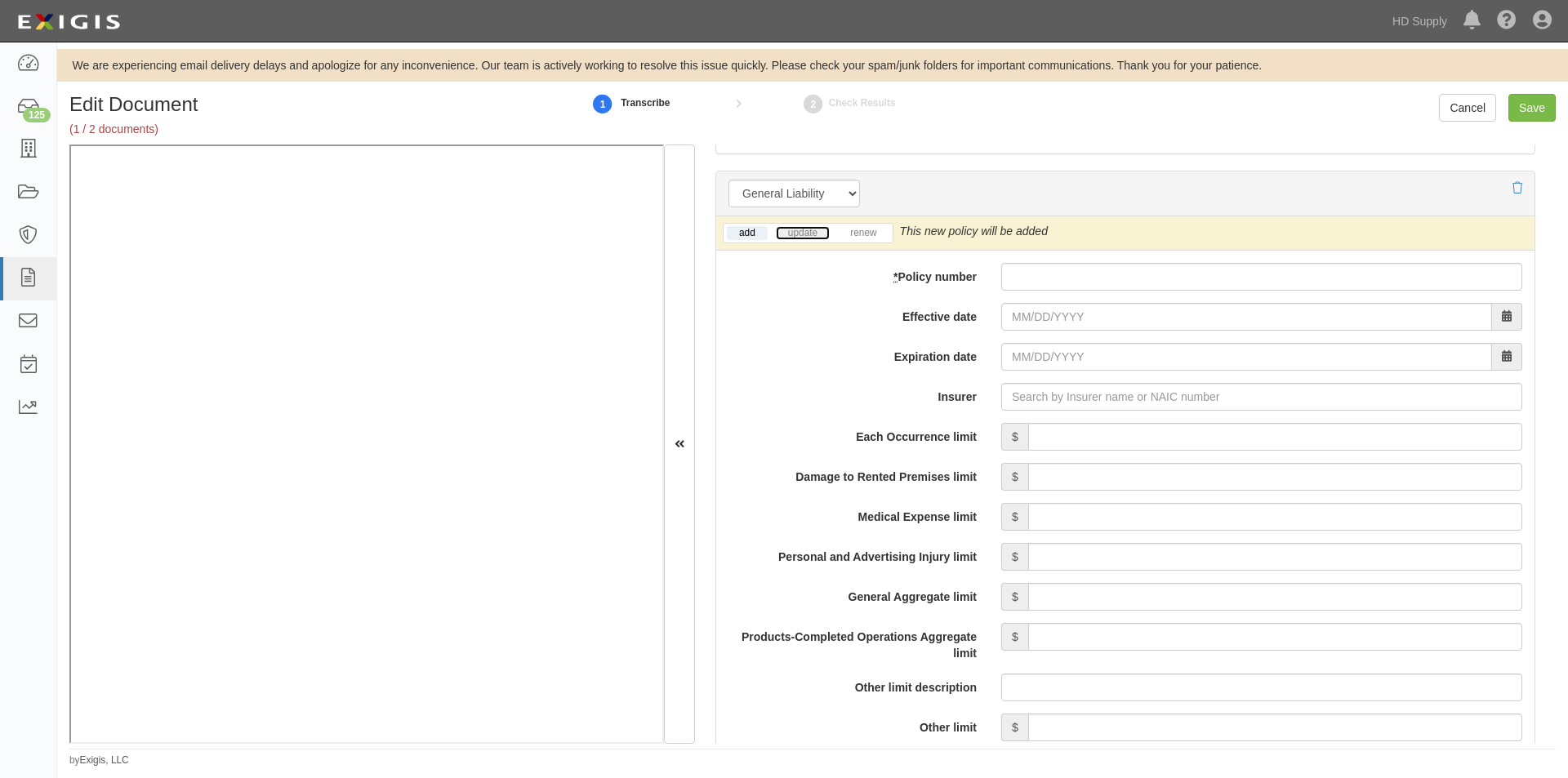
click at [792, 236] on link "update" at bounding box center [803, 233] width 54 height 14
paste input "93-TL-2096-3"
type input "93-TL-2096-3"
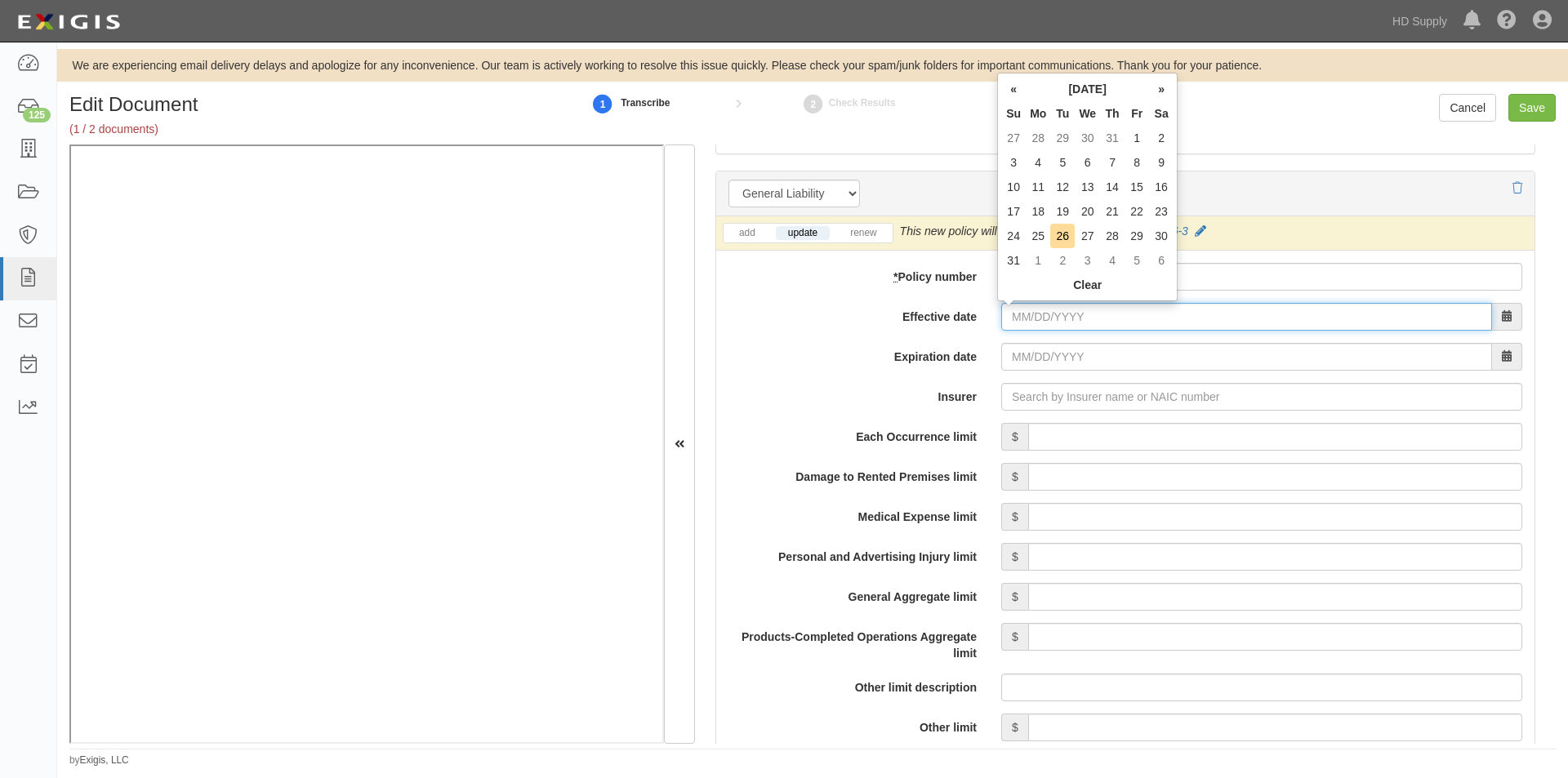
paste input "01/04/2025"
type input "01/04/2025"
type input "01/04/2026"
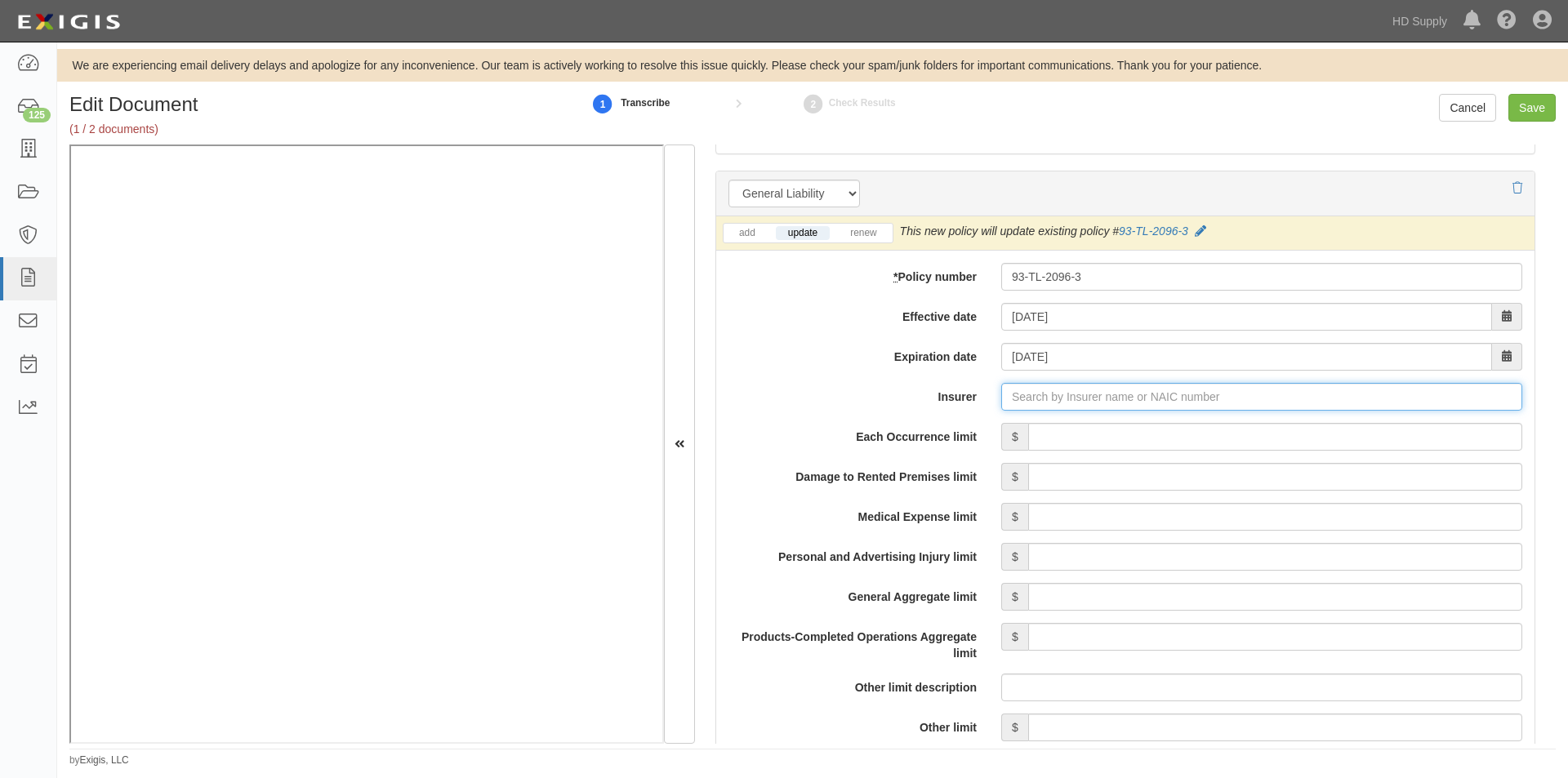
click at [1032, 402] on input "Insurer" at bounding box center [1261, 396] width 521 height 28
paste input "25143"
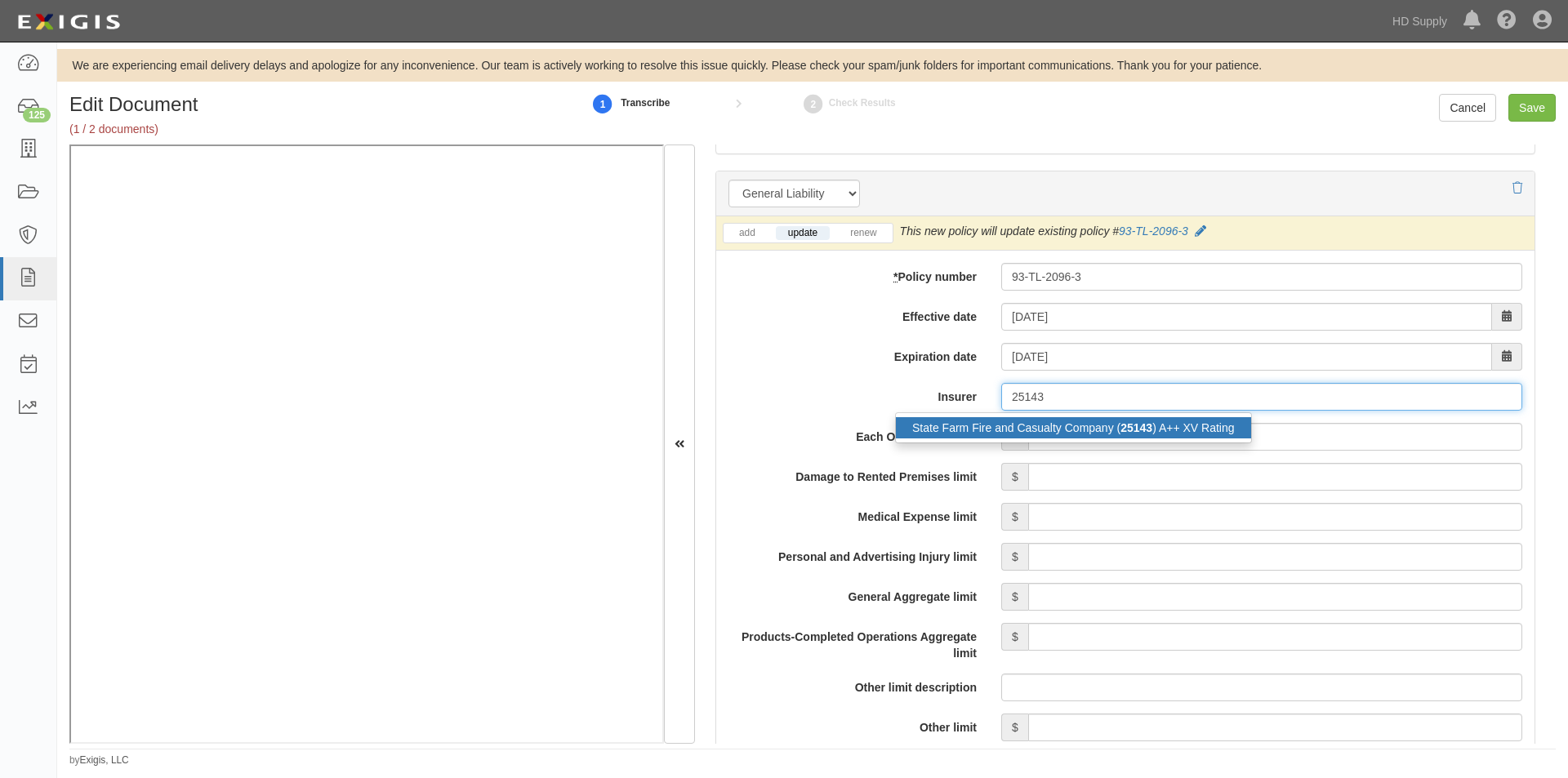
click at [984, 429] on div "State Farm Fire and Casualty Company ( 25143 ) A++ XV Rating" at bounding box center [1074, 428] width 355 height 21
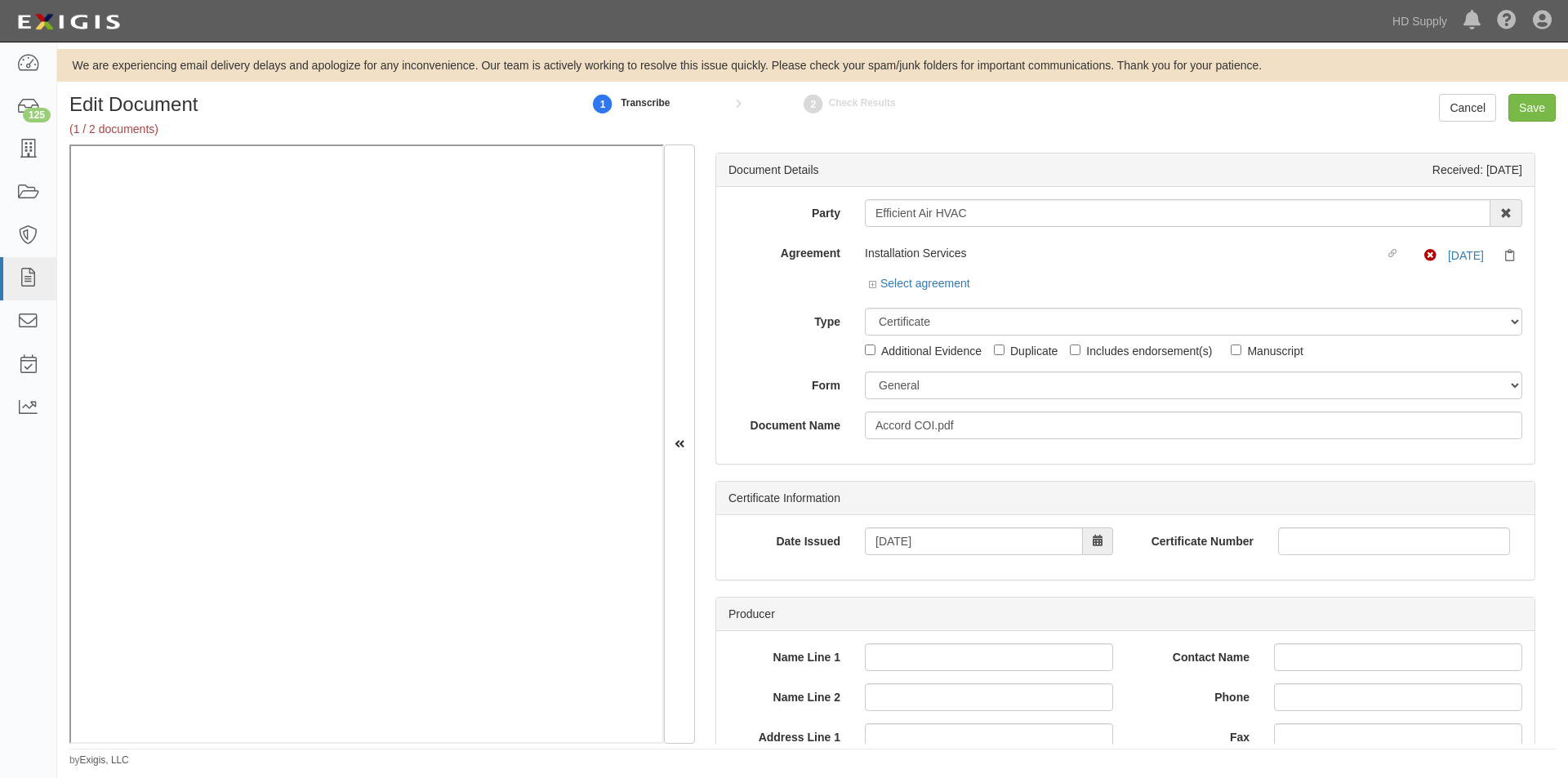
type input "State Farm Fire and Casualty Company (25143) A++ XV Rating"
drag, startPoint x: 982, startPoint y: 210, endPoint x: 854, endPoint y: 216, distance: 128.1
click at [854, 216] on div "Efficient Air HVAC 1888 MILLS 1888 MILLS - IMPORT 2 PATRICIA 12 2XL CORPORATION…" at bounding box center [1194, 212] width 682 height 28
drag, startPoint x: 879, startPoint y: 215, endPoint x: 1172, endPoint y: 212, distance: 293.0
click at [1172, 212] on input "Efficient Air HVAC" at bounding box center [1177, 212] width 626 height 28
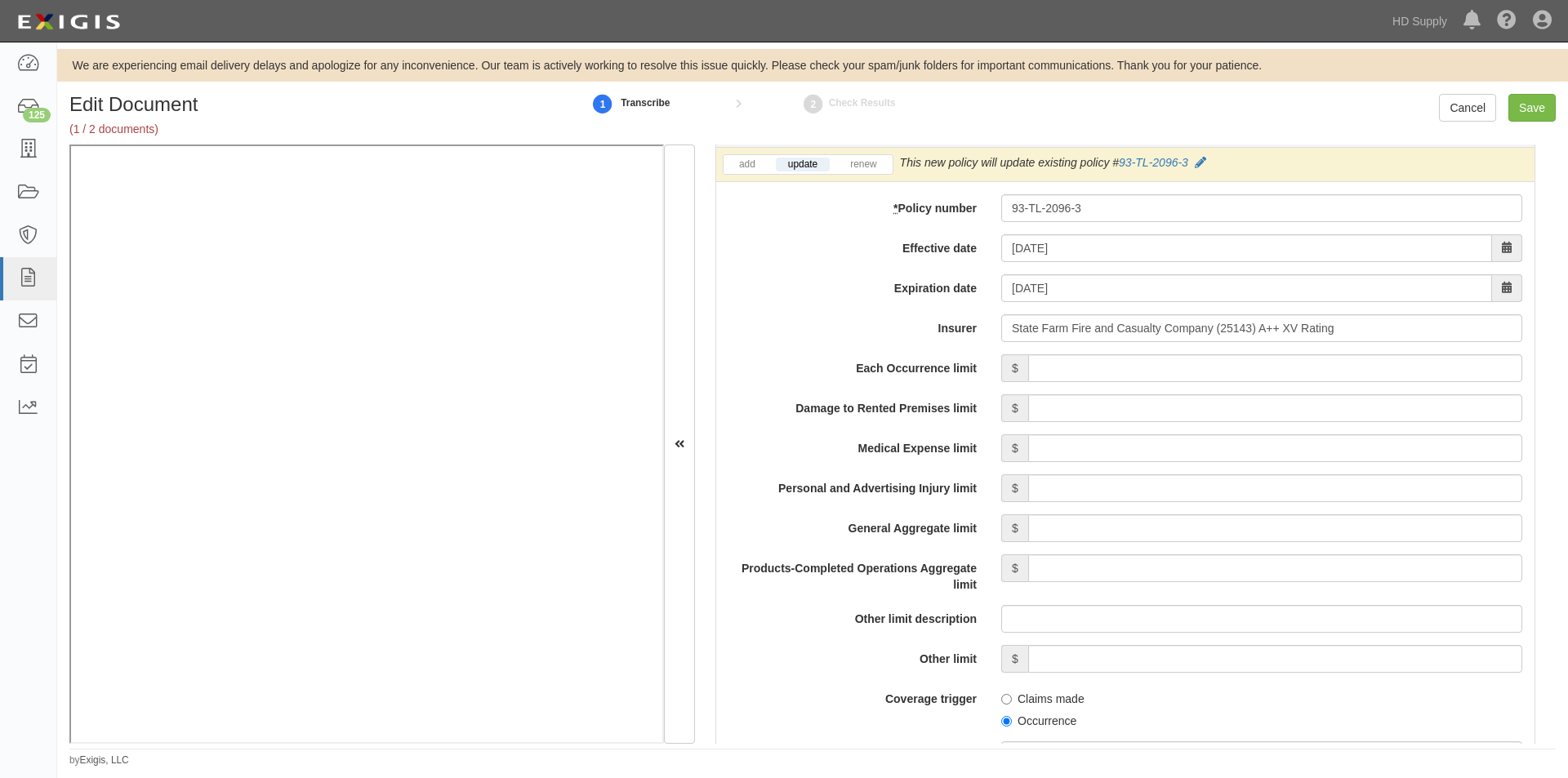
scroll to position [1224, 0]
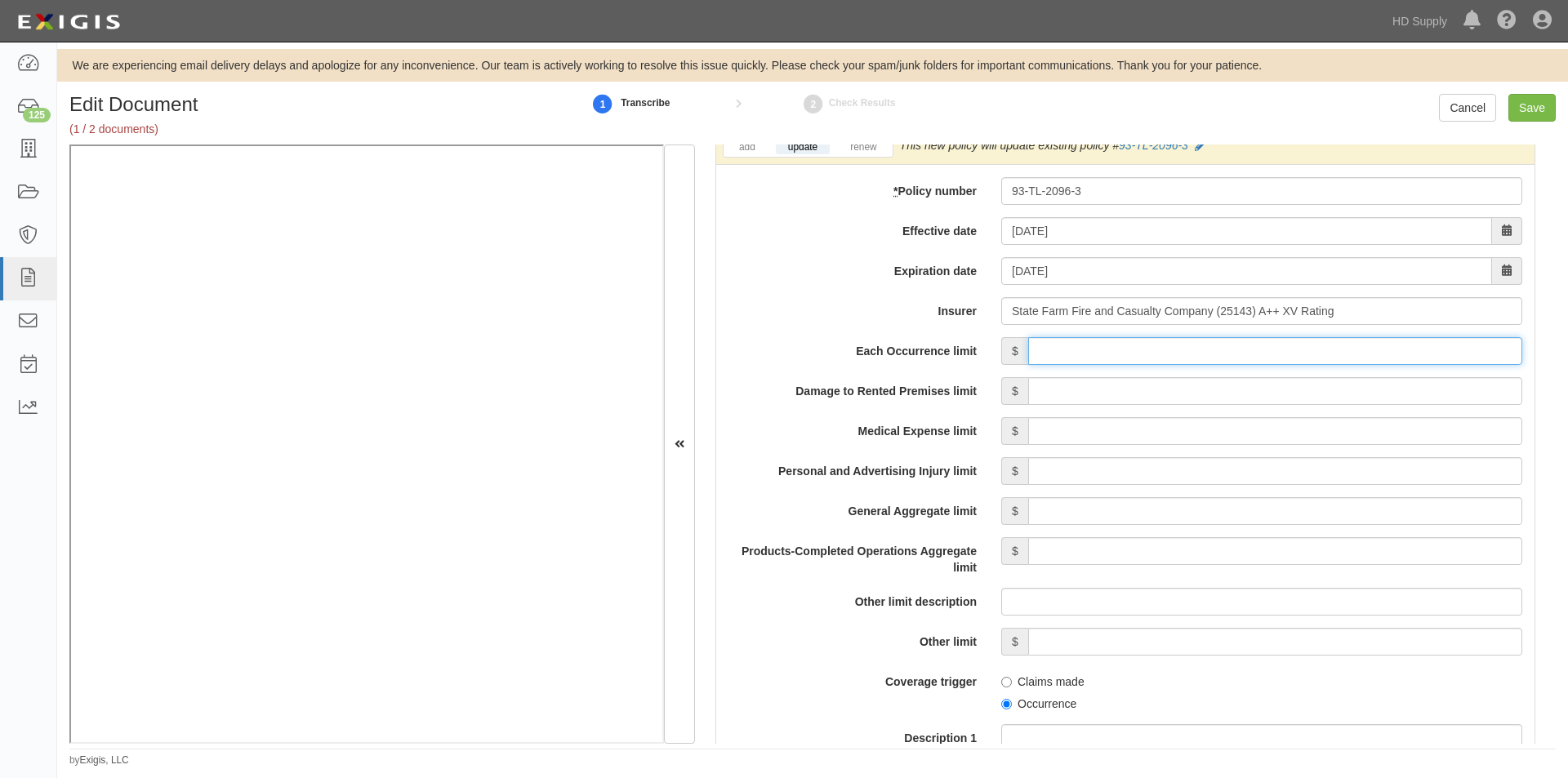
click at [1115, 359] on input "Each Occurrence limit" at bounding box center [1276, 350] width 494 height 28
type input "1,000,000"
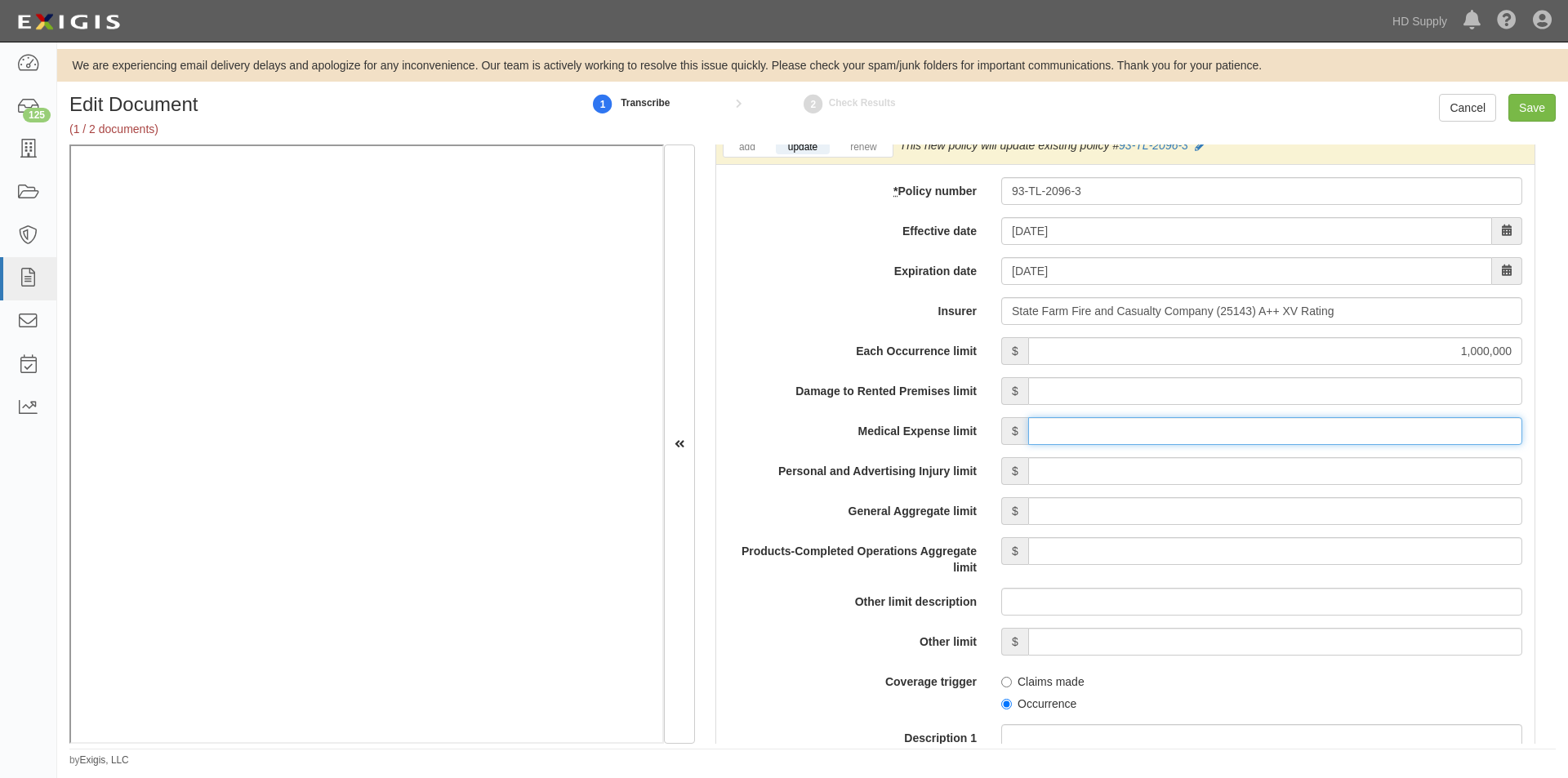
click at [1334, 437] on input "Medical Expense limit" at bounding box center [1276, 430] width 494 height 28
type input "10,000"
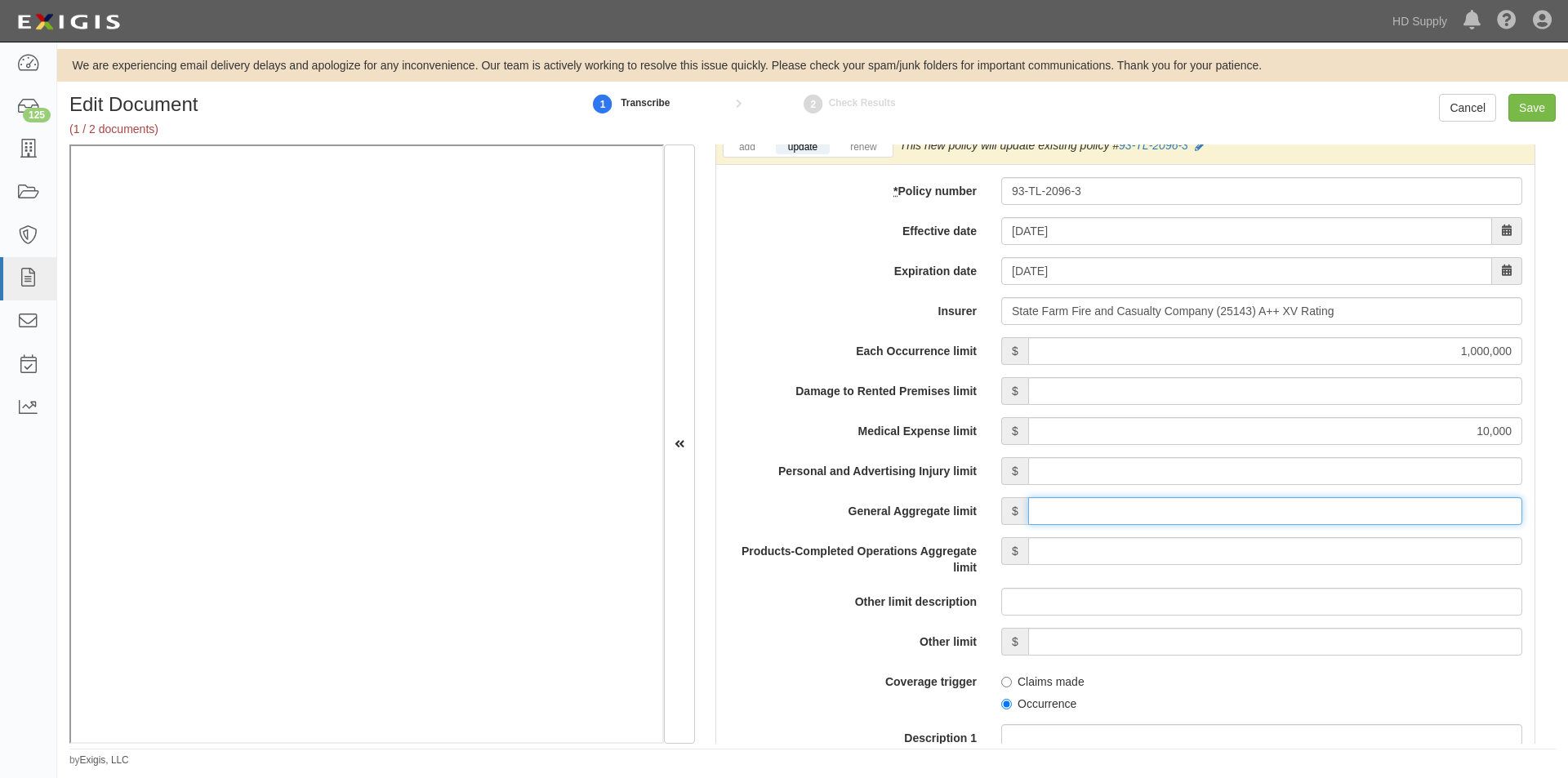
click at [1256, 514] on input "General Aggregate limit" at bounding box center [1276, 510] width 494 height 28
type input "2,000,000"
click at [1340, 549] on input "Products-Completed Operations Aggregate limit" at bounding box center [1276, 550] width 494 height 28
type input "2,000,000"
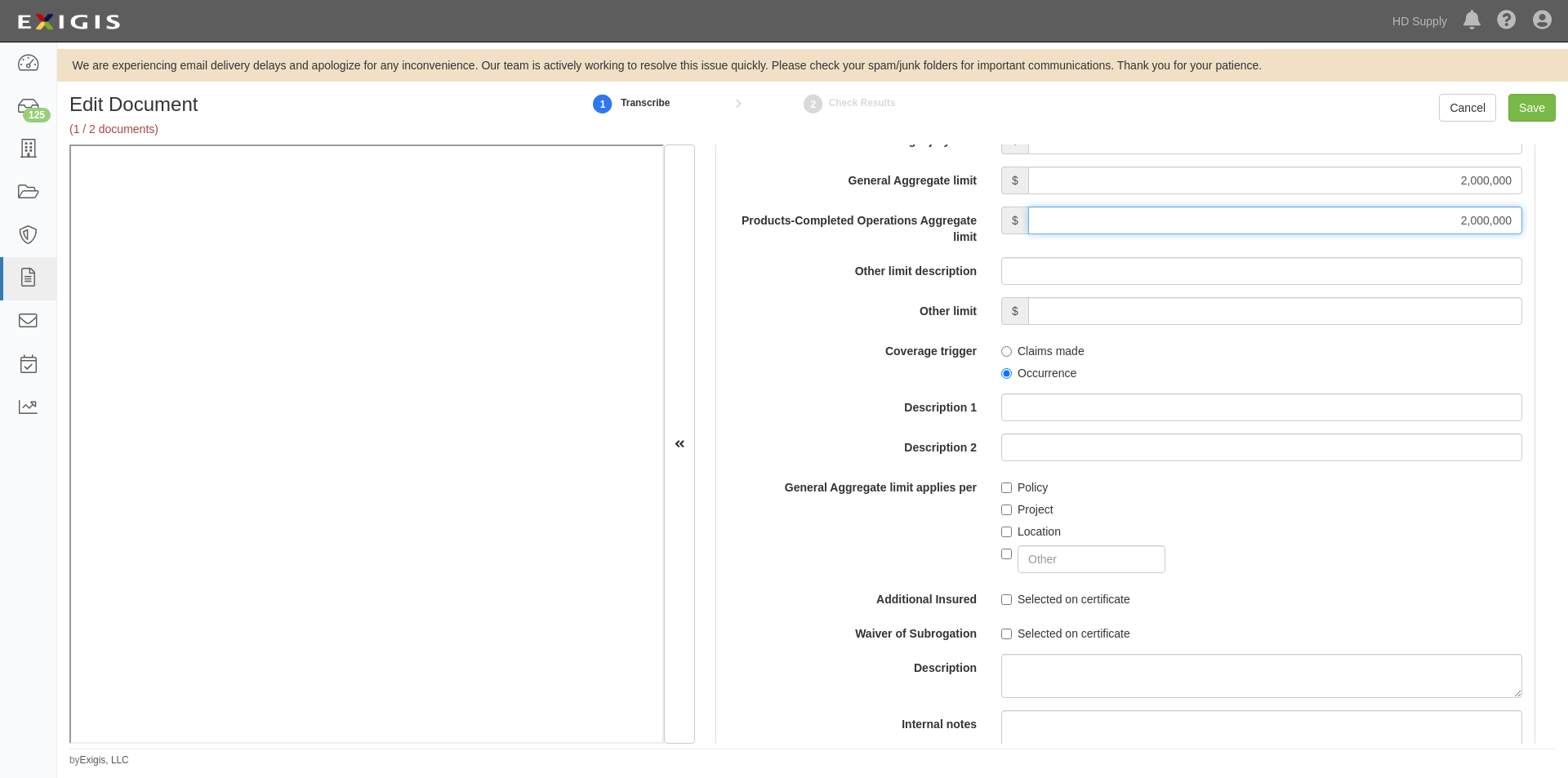
scroll to position [1564, 0]
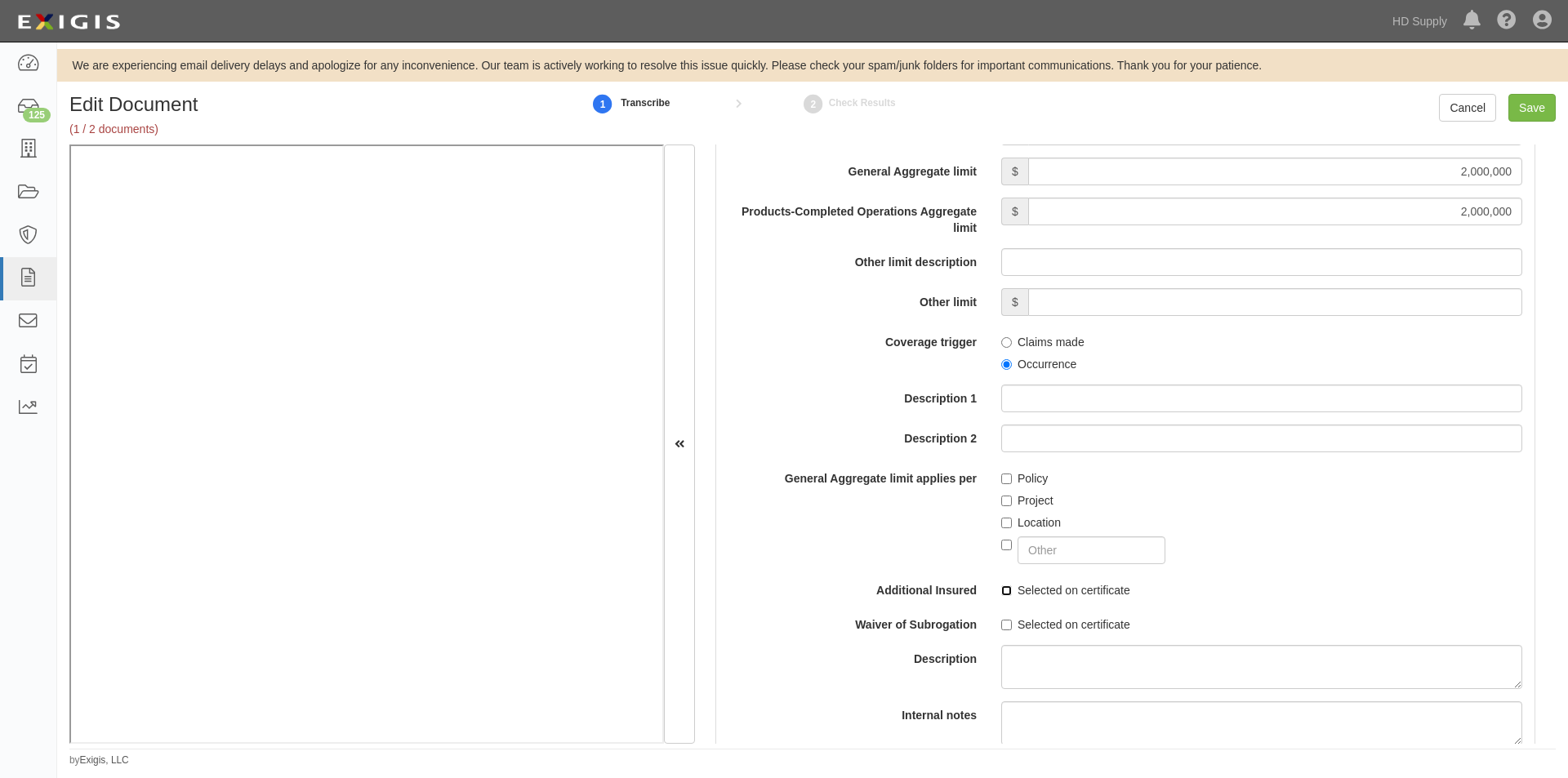
click at [1001, 588] on input "Selected on certificate" at bounding box center [1006, 590] width 10 height 10
checkbox input "true"
click at [1002, 623] on input "Selected on certificate" at bounding box center [1006, 625] width 10 height 10
checkbox input "true"
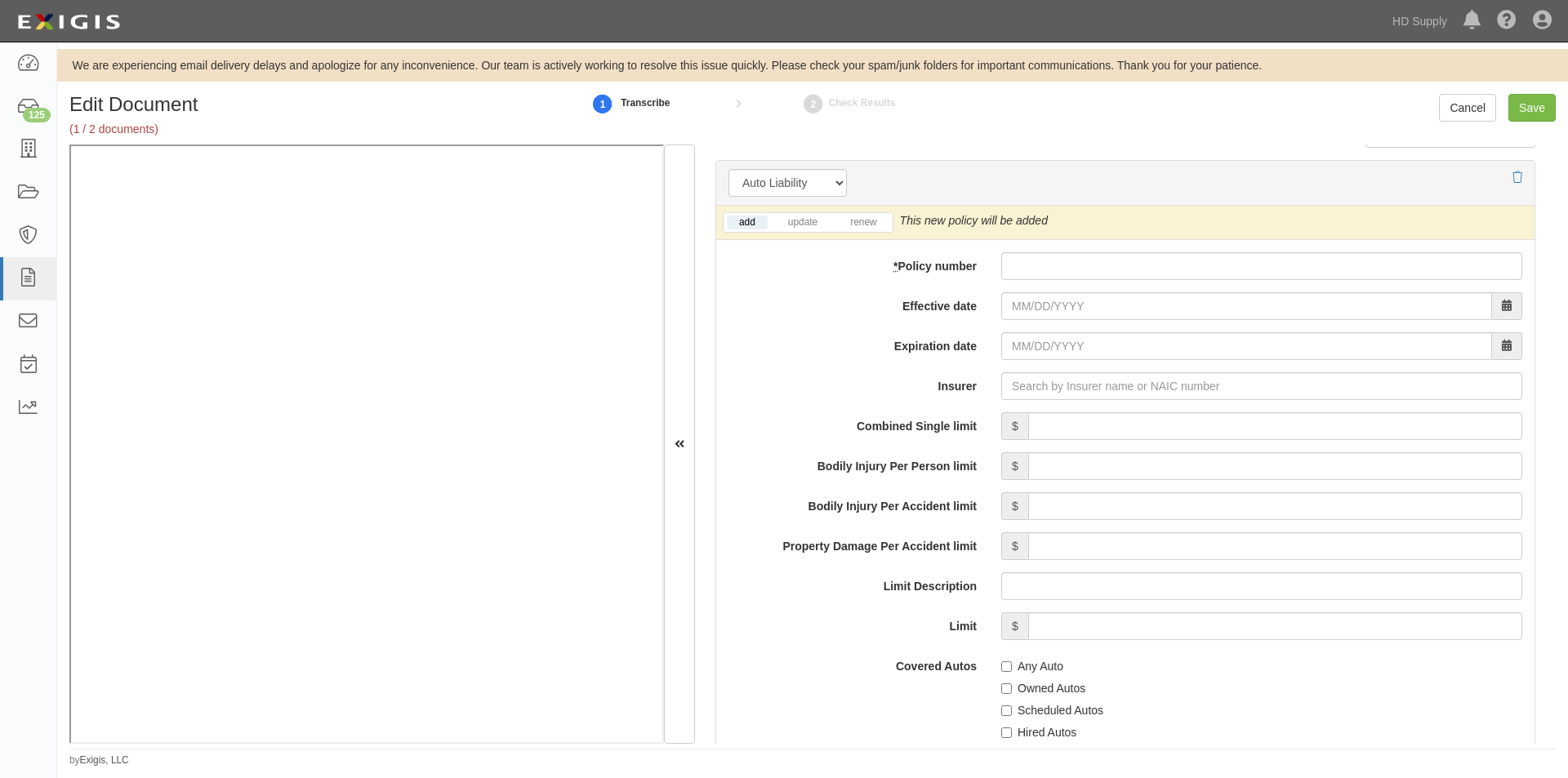
scroll to position [2294, 0]
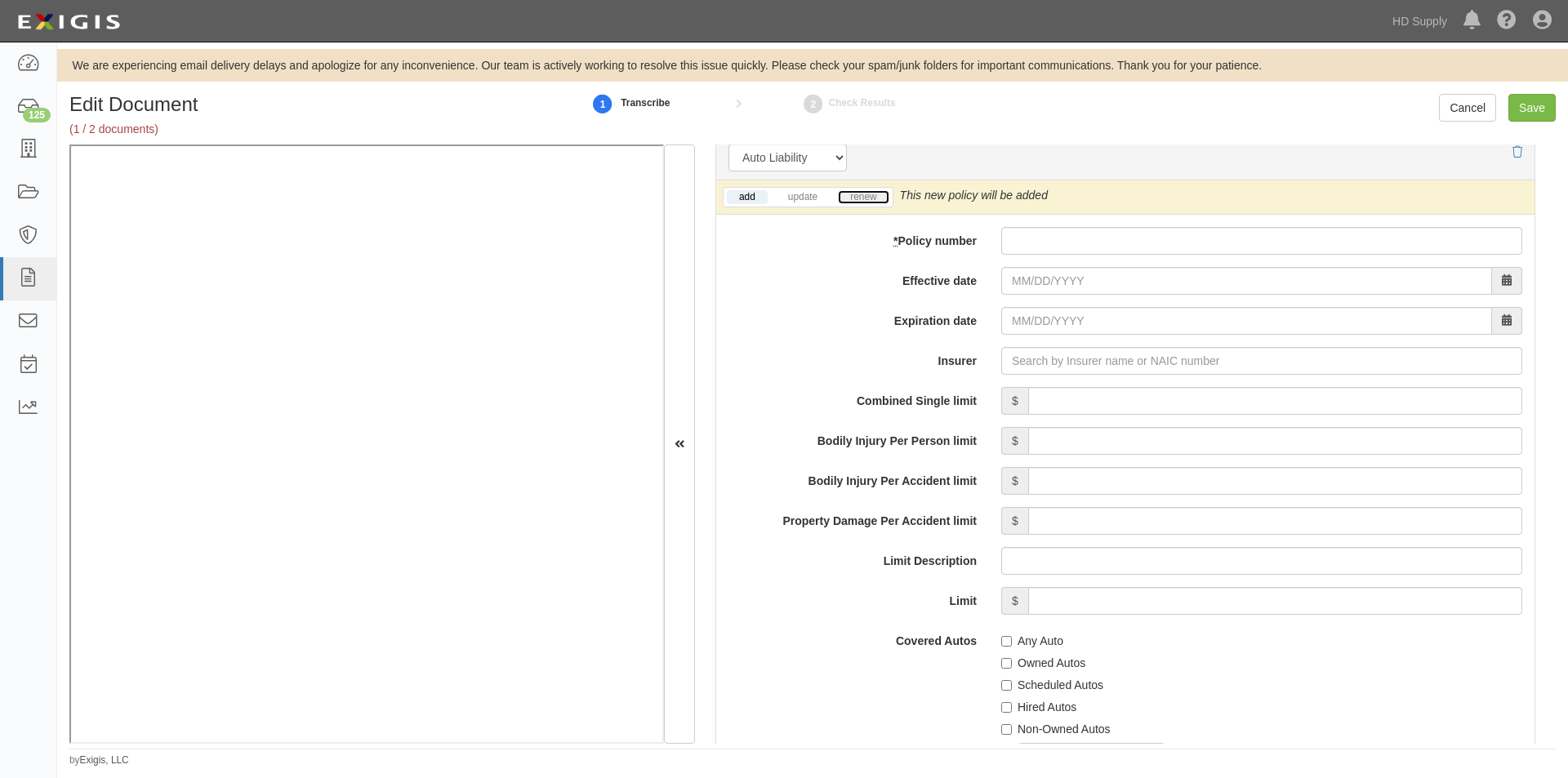
click at [859, 201] on link "renew" at bounding box center [863, 197] width 50 height 14
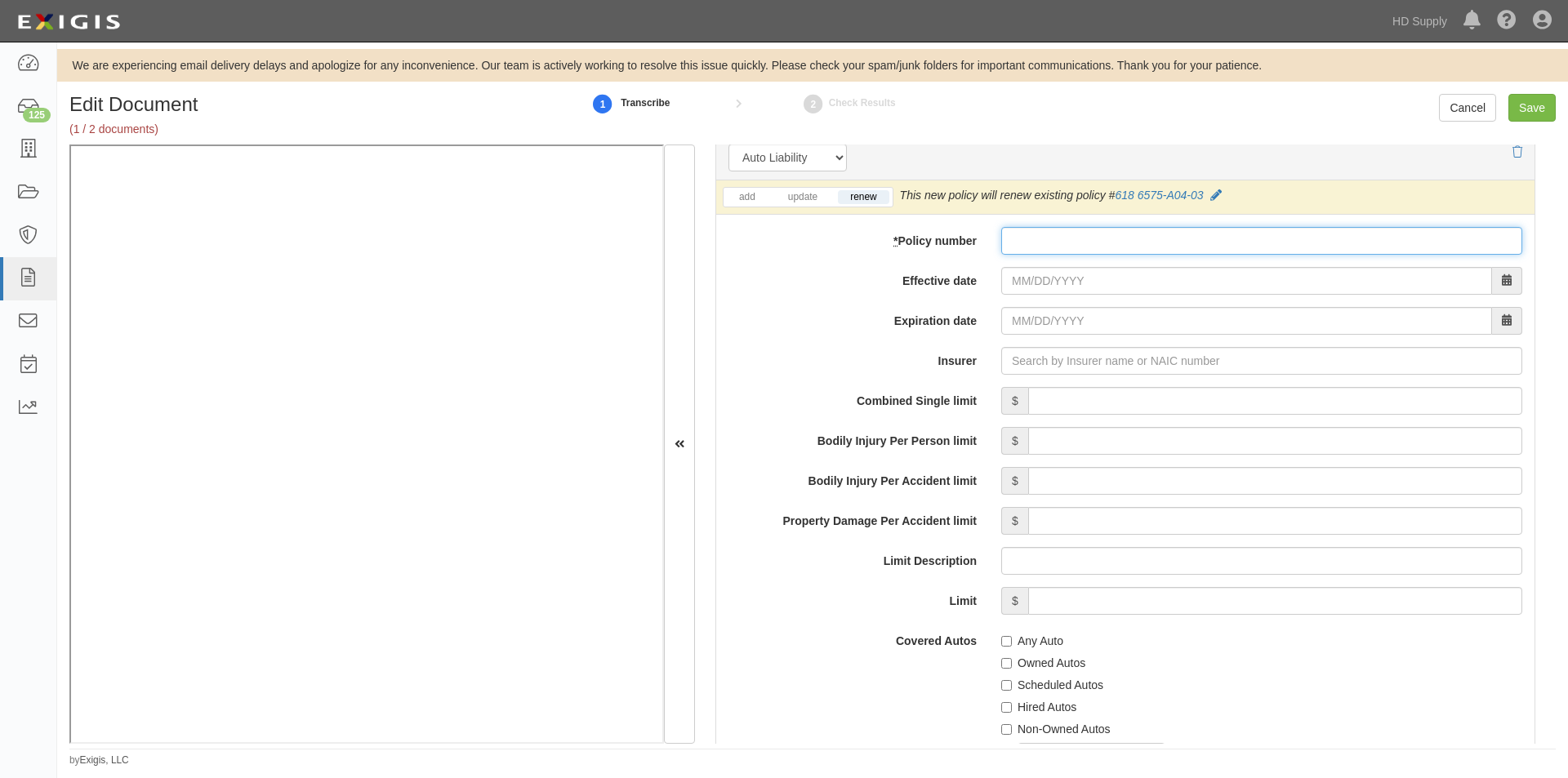
paste input "618 6575-A04-03"
type input "618 6575-A04-03"
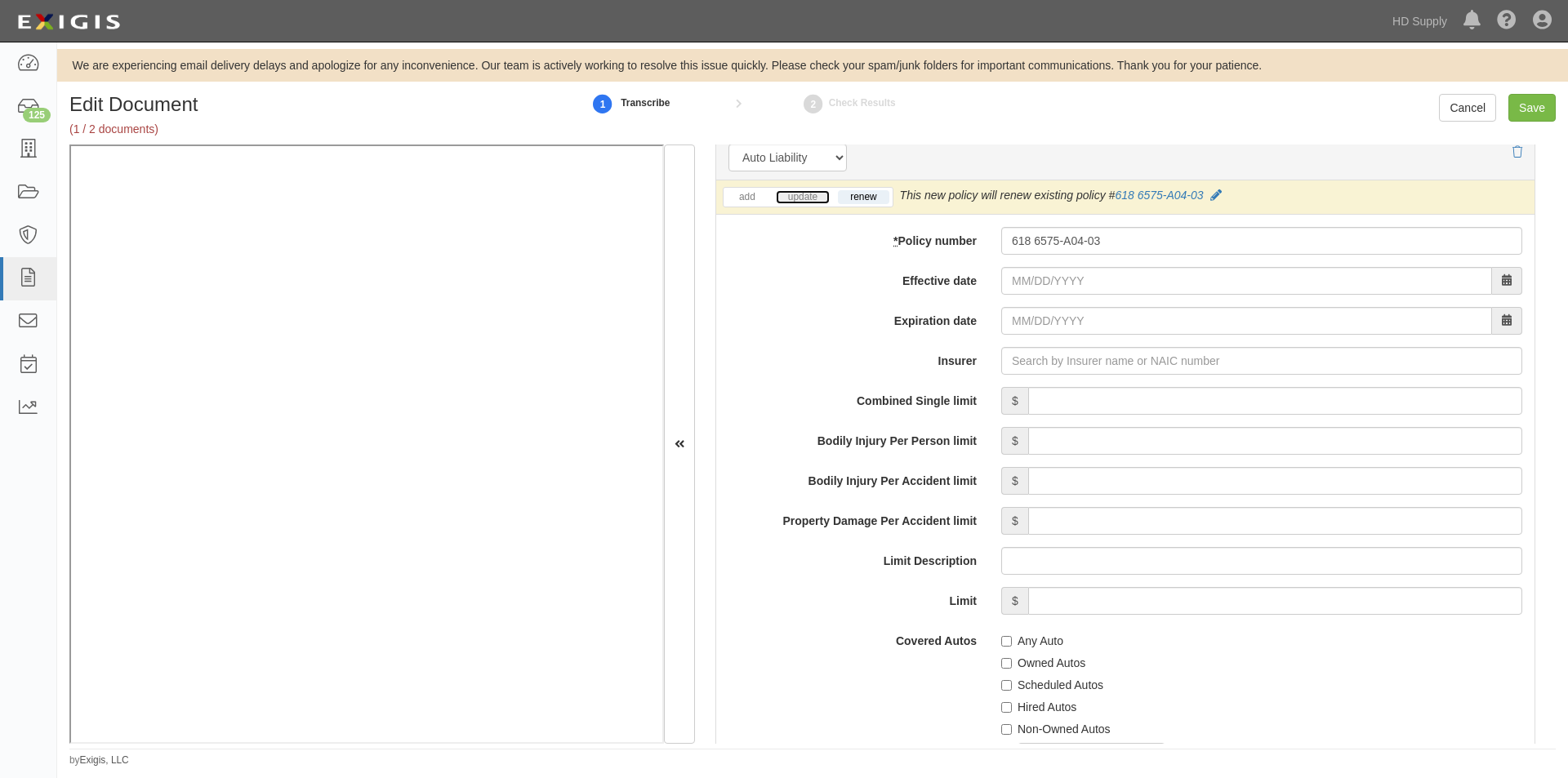
click at [801, 191] on link "update" at bounding box center [803, 197] width 54 height 14
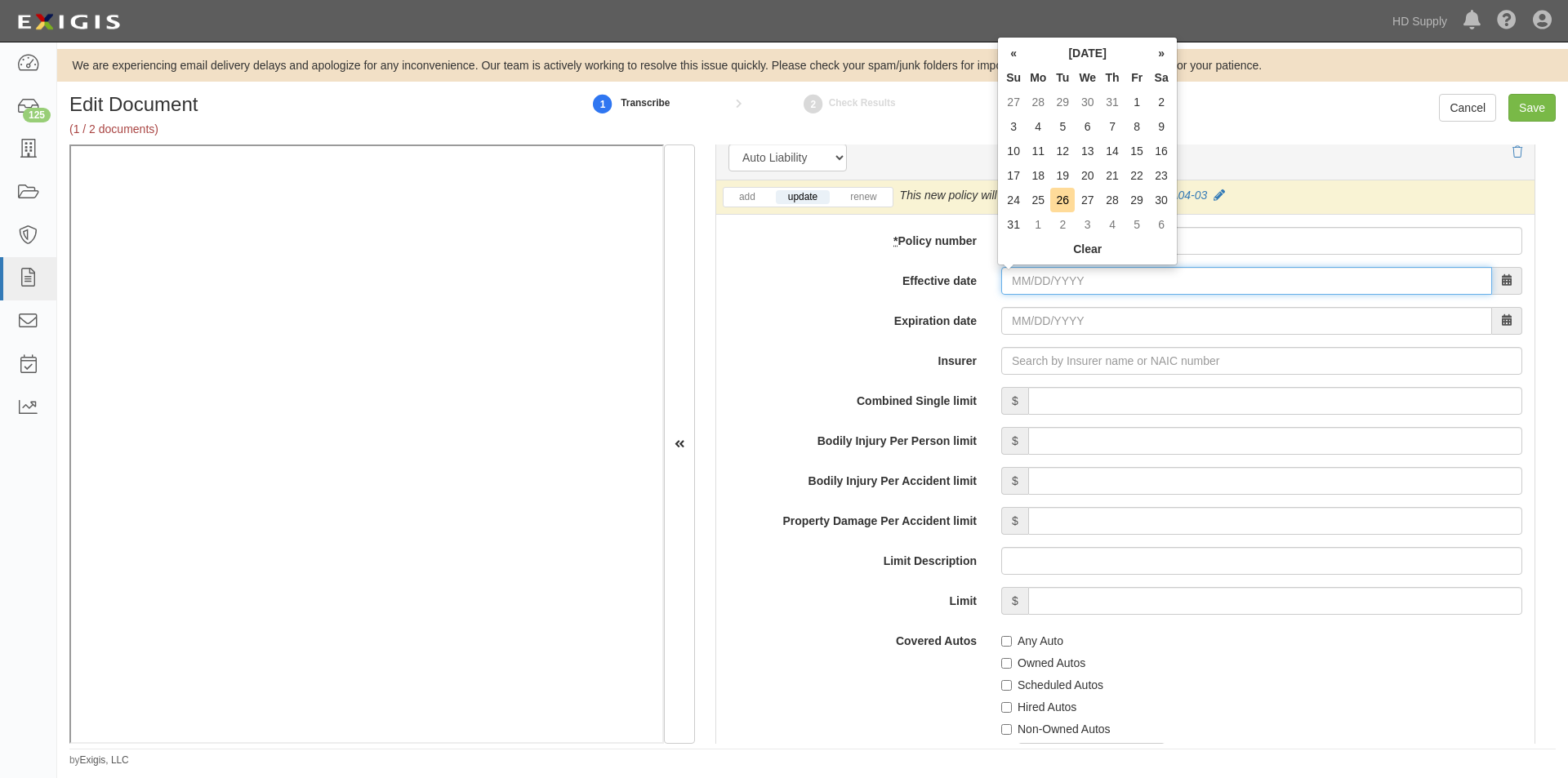
paste input "01/04/2025"
type input "01/04/2025"
type input "01/04/2026"
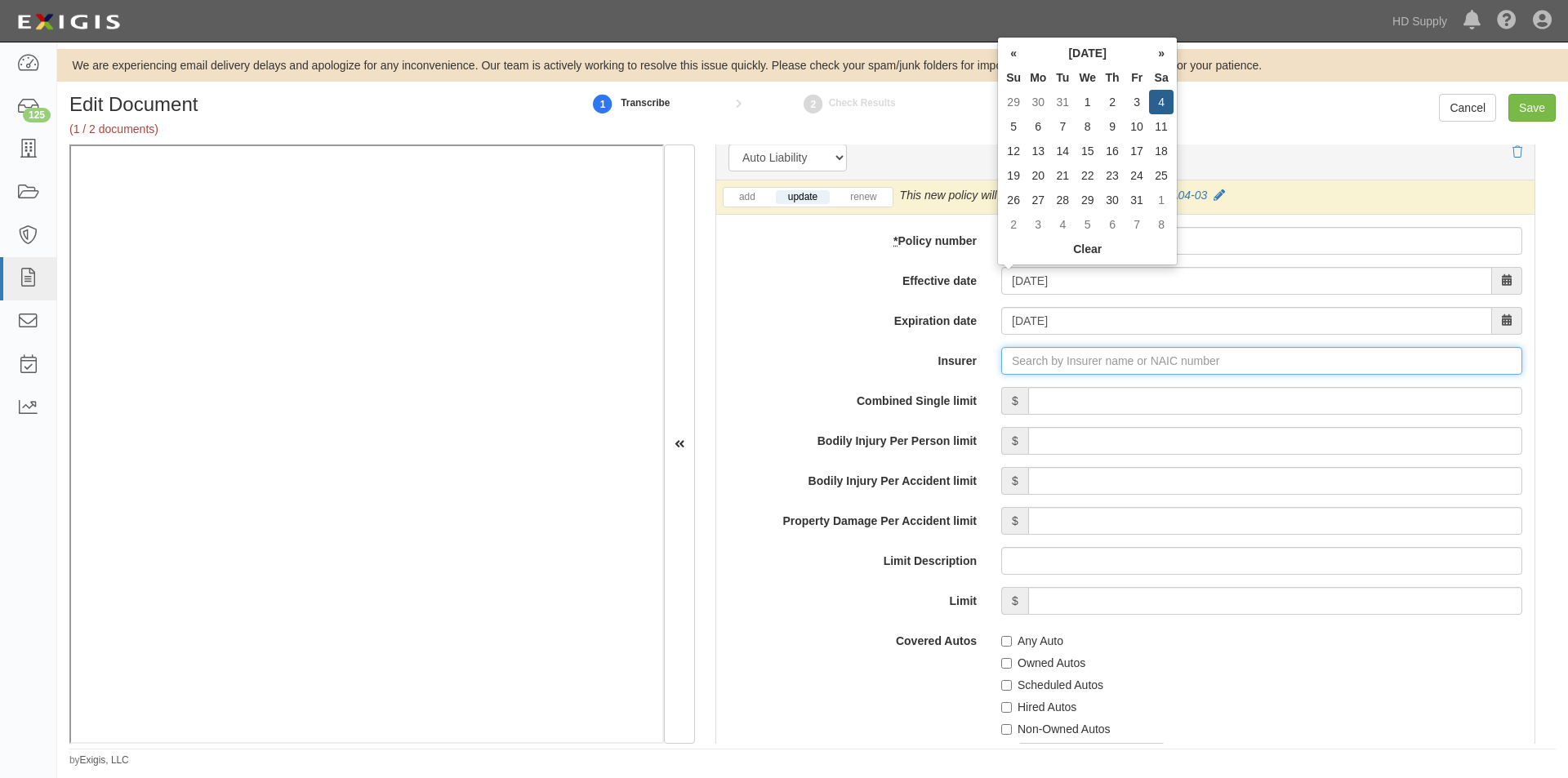
click at [1039, 359] on input "Insurer" at bounding box center [1261, 360] width 521 height 28
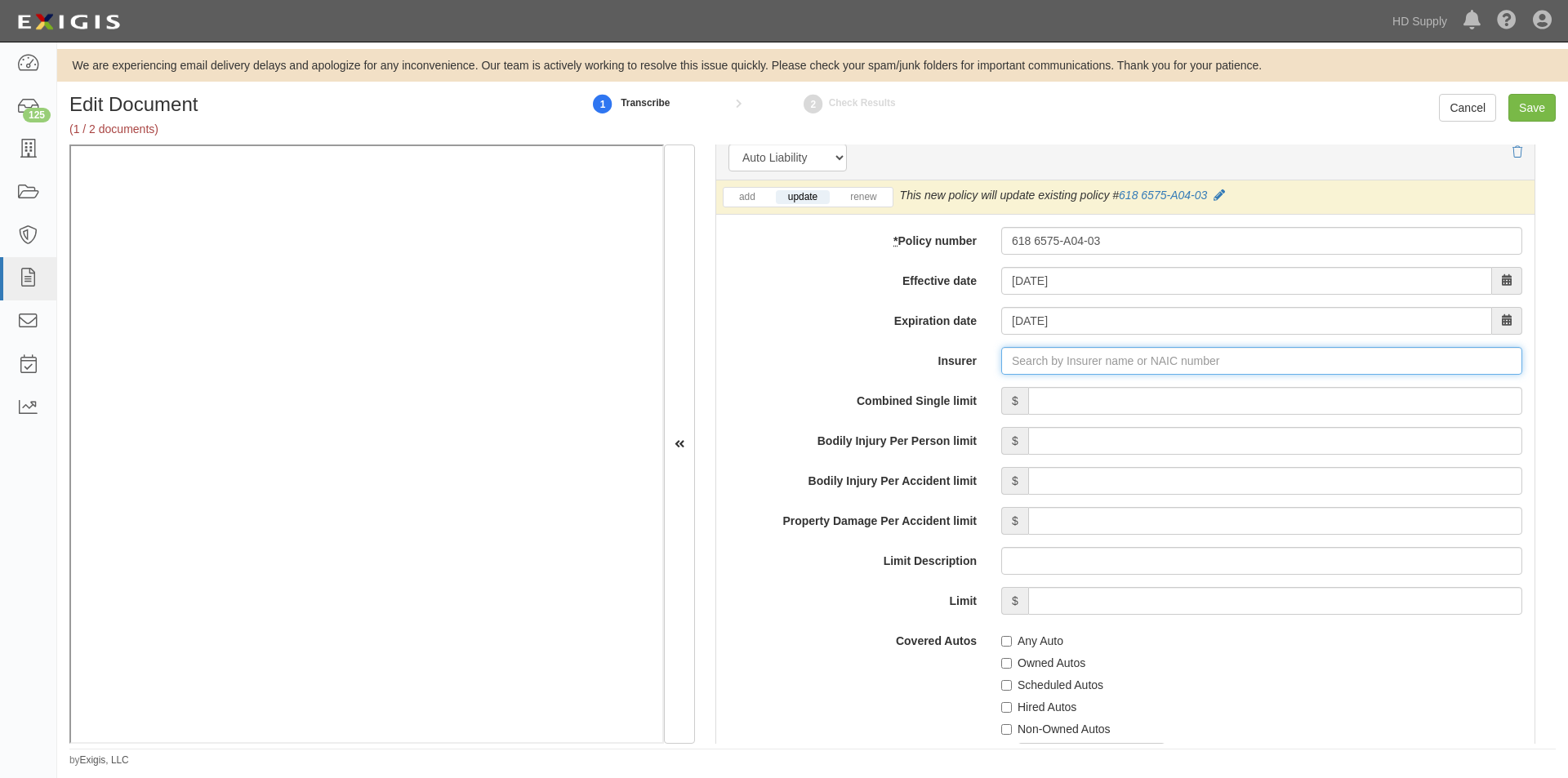
type input "21st Century Advantage Insurance Company (25232) NR Rating"
type input "2"
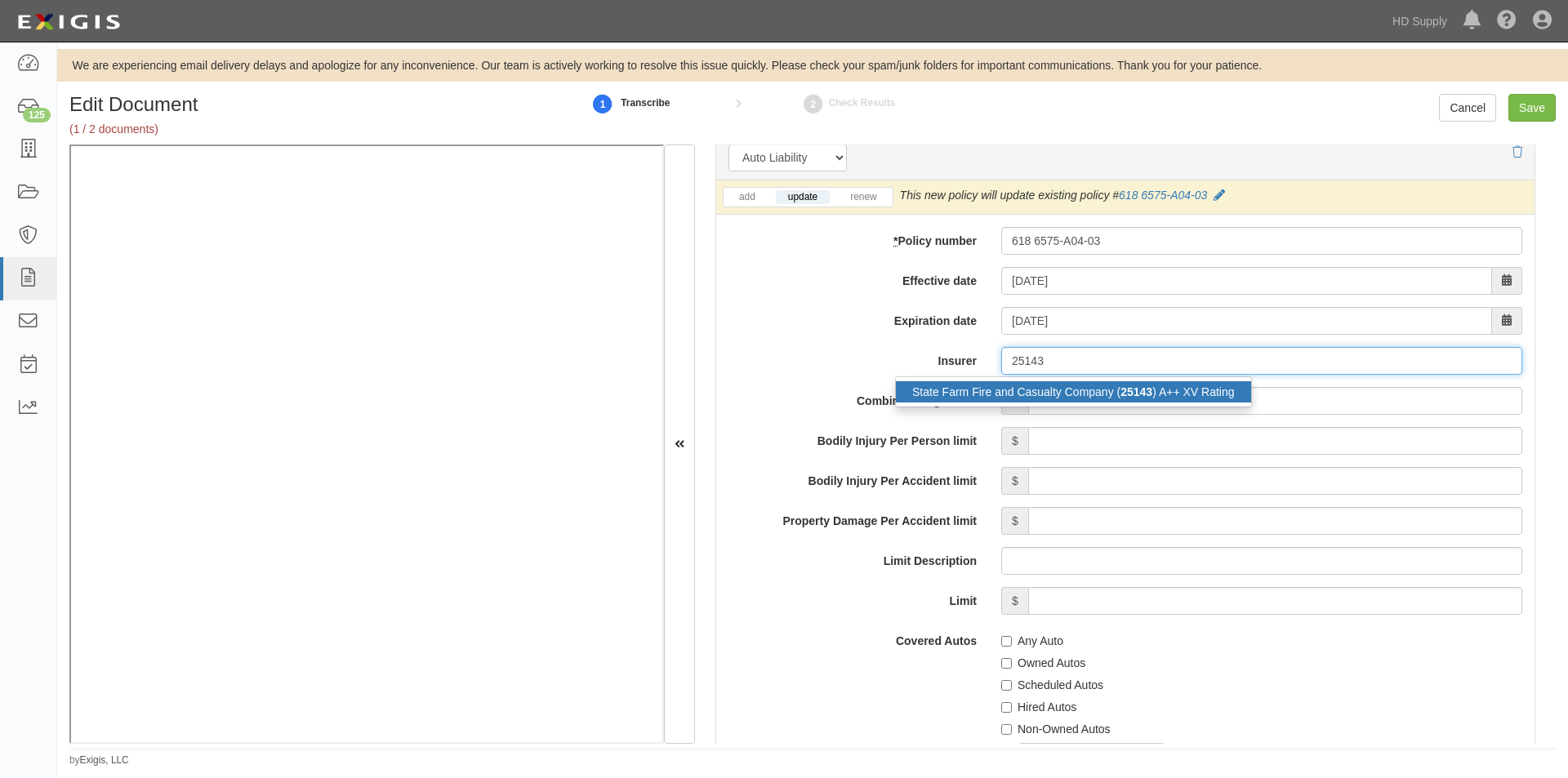
click at [1016, 389] on div "State Farm Fire and Casualty Company ( 25143 ) A++ XV Rating" at bounding box center [1074, 391] width 355 height 21
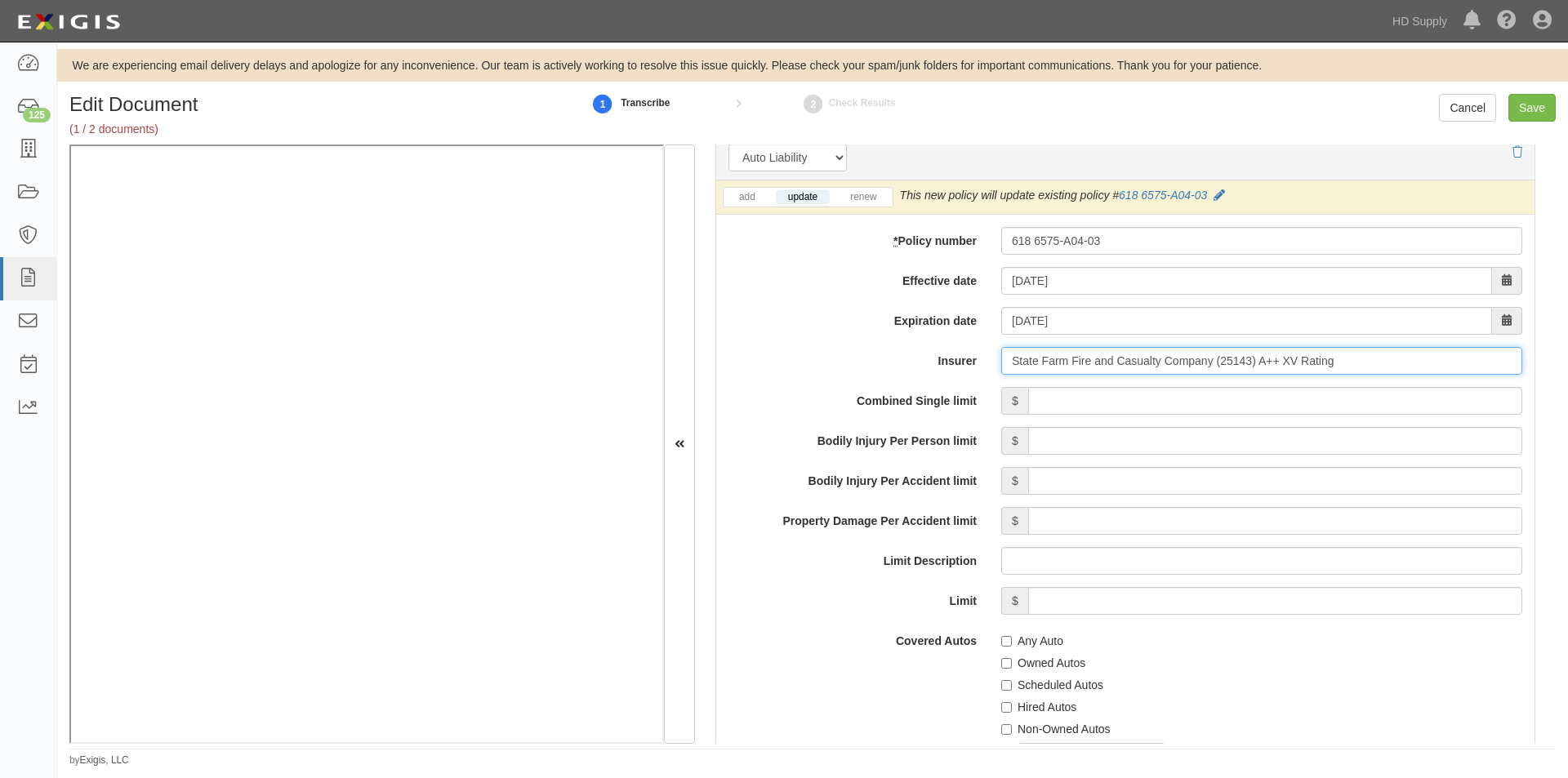
scroll to position [2515, 0]
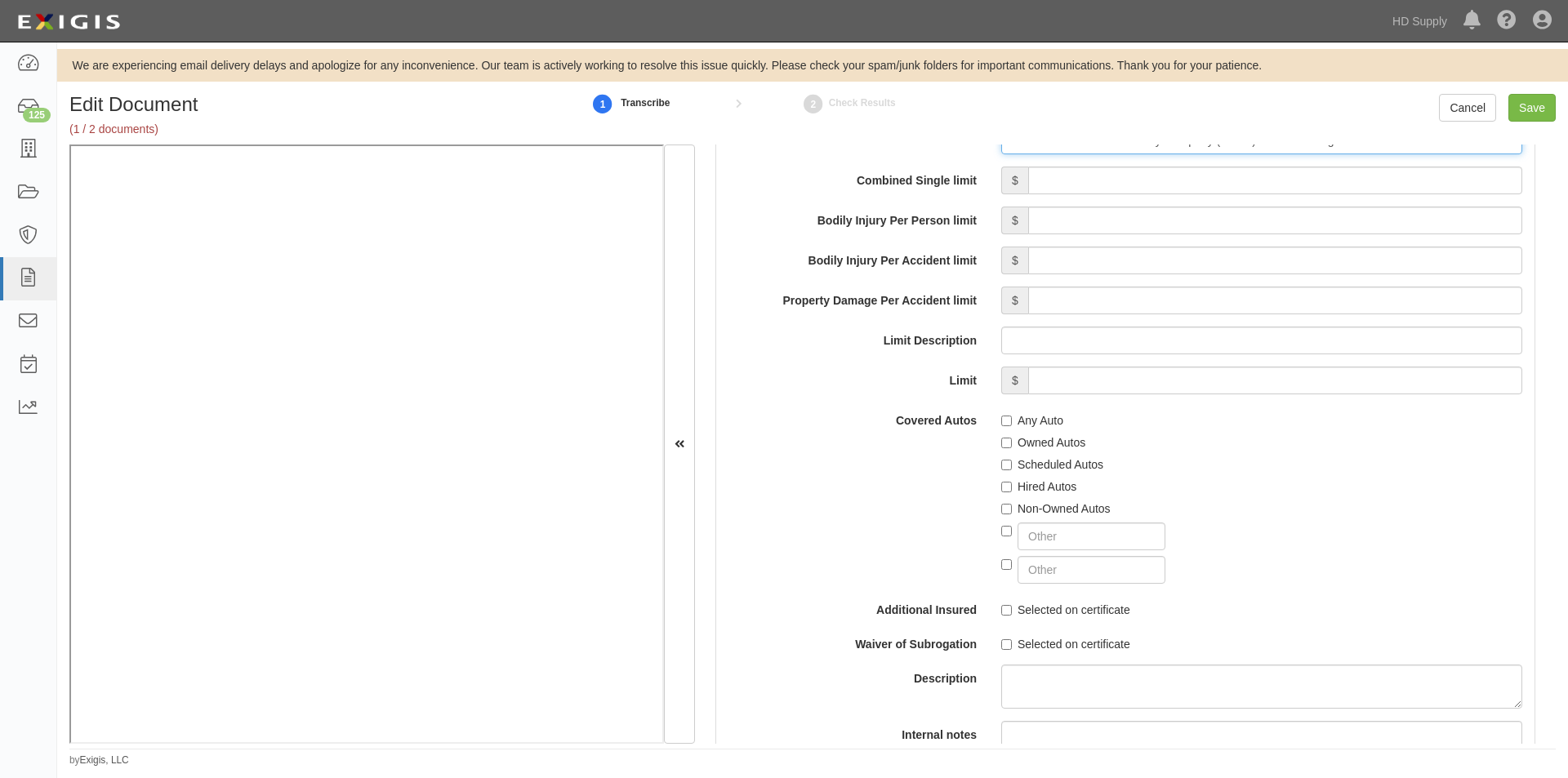
type input "State Farm Fire and Casualty Company (25143) A++ XV Rating"
click at [1001, 463] on input "Scheduled Autos" at bounding box center [1006, 465] width 10 height 10
checkbox input "true"
click at [1009, 495] on div "Non-Owned Autos" at bounding box center [1261, 506] width 521 height 22
click at [1002, 485] on input "Hired Autos" at bounding box center [1006, 487] width 10 height 10
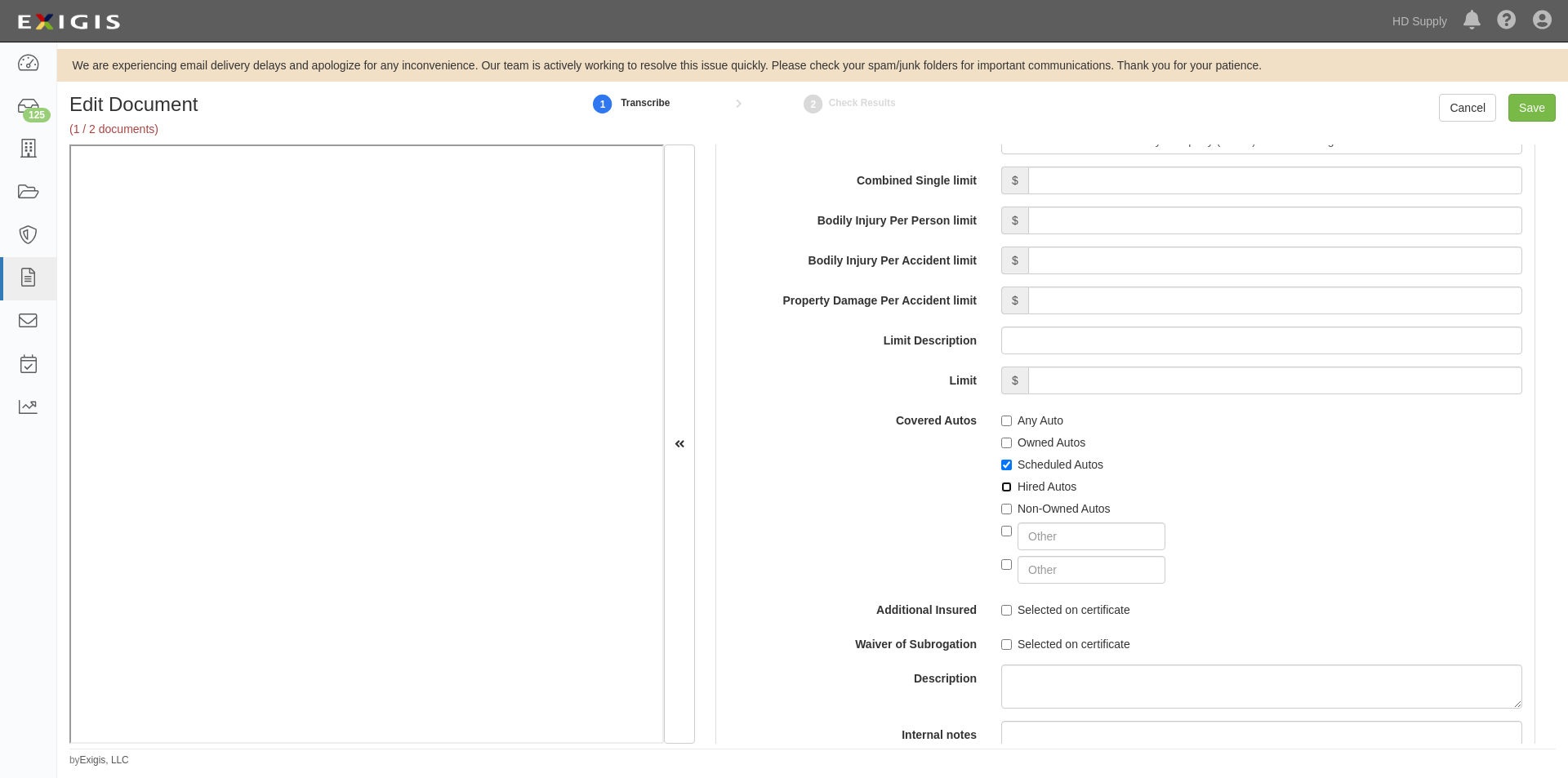
checkbox input "true"
click at [1001, 510] on input "Non-Owned Autos" at bounding box center [1006, 509] width 10 height 10
checkbox input "true"
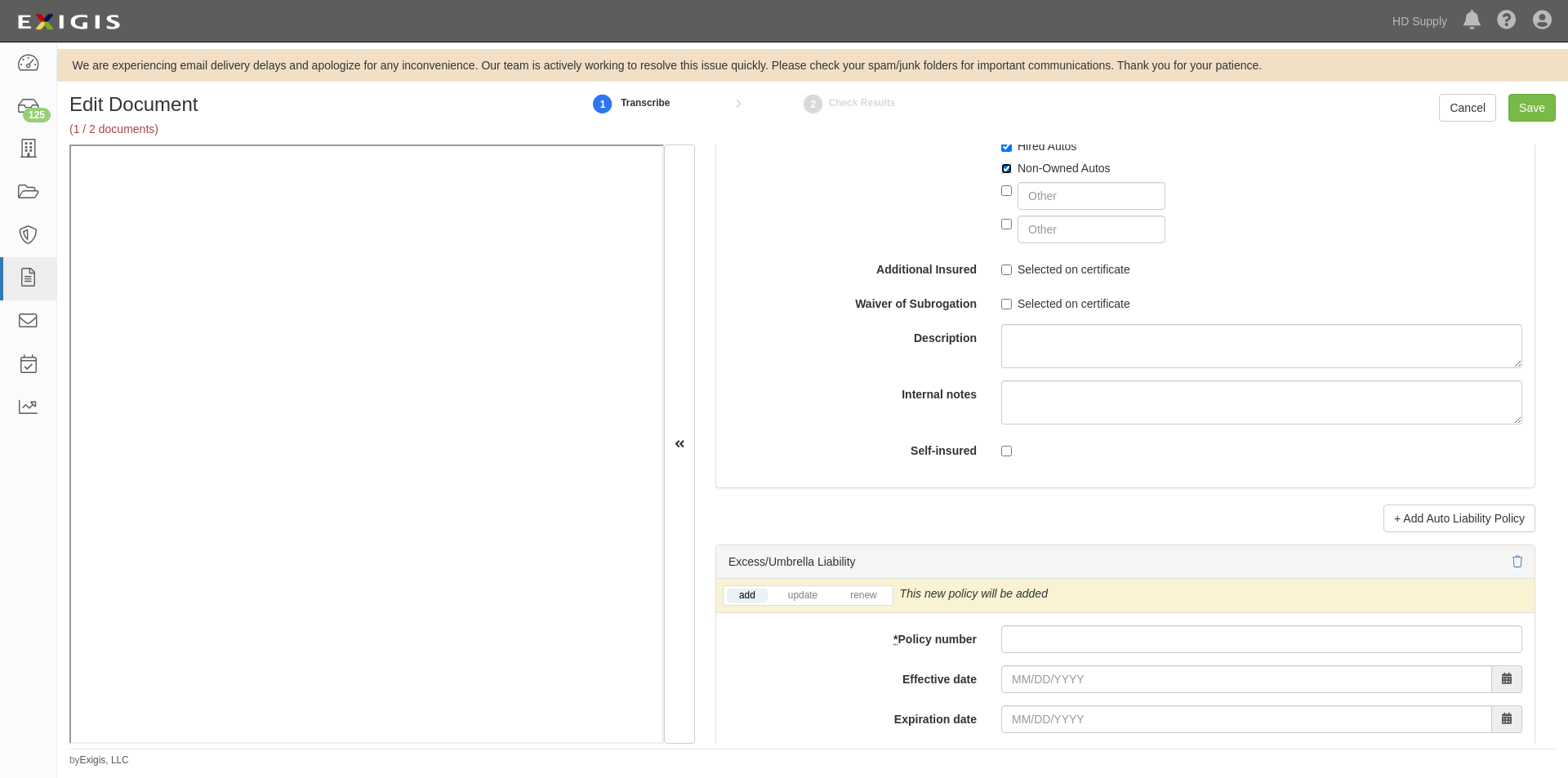
scroll to position [2872, 0]
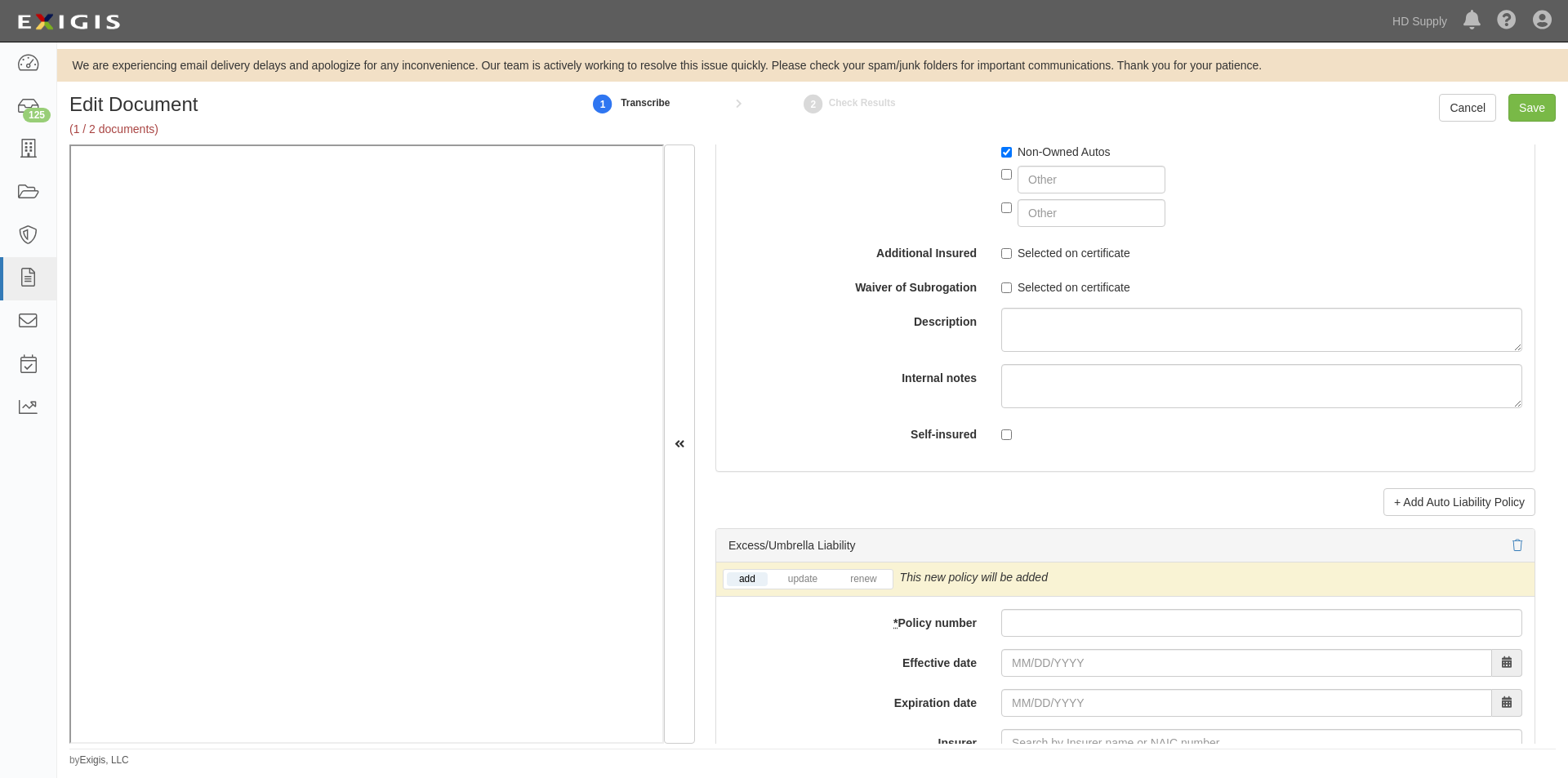
click at [995, 253] on div "Selected on certificate" at bounding box center [1261, 249] width 546 height 22
click at [1007, 284] on input "Selected on certificate" at bounding box center [1006, 288] width 10 height 10
checkbox input "true"
click at [1002, 252] on input "Selected on certificate" at bounding box center [1006, 253] width 10 height 10
checkbox input "true"
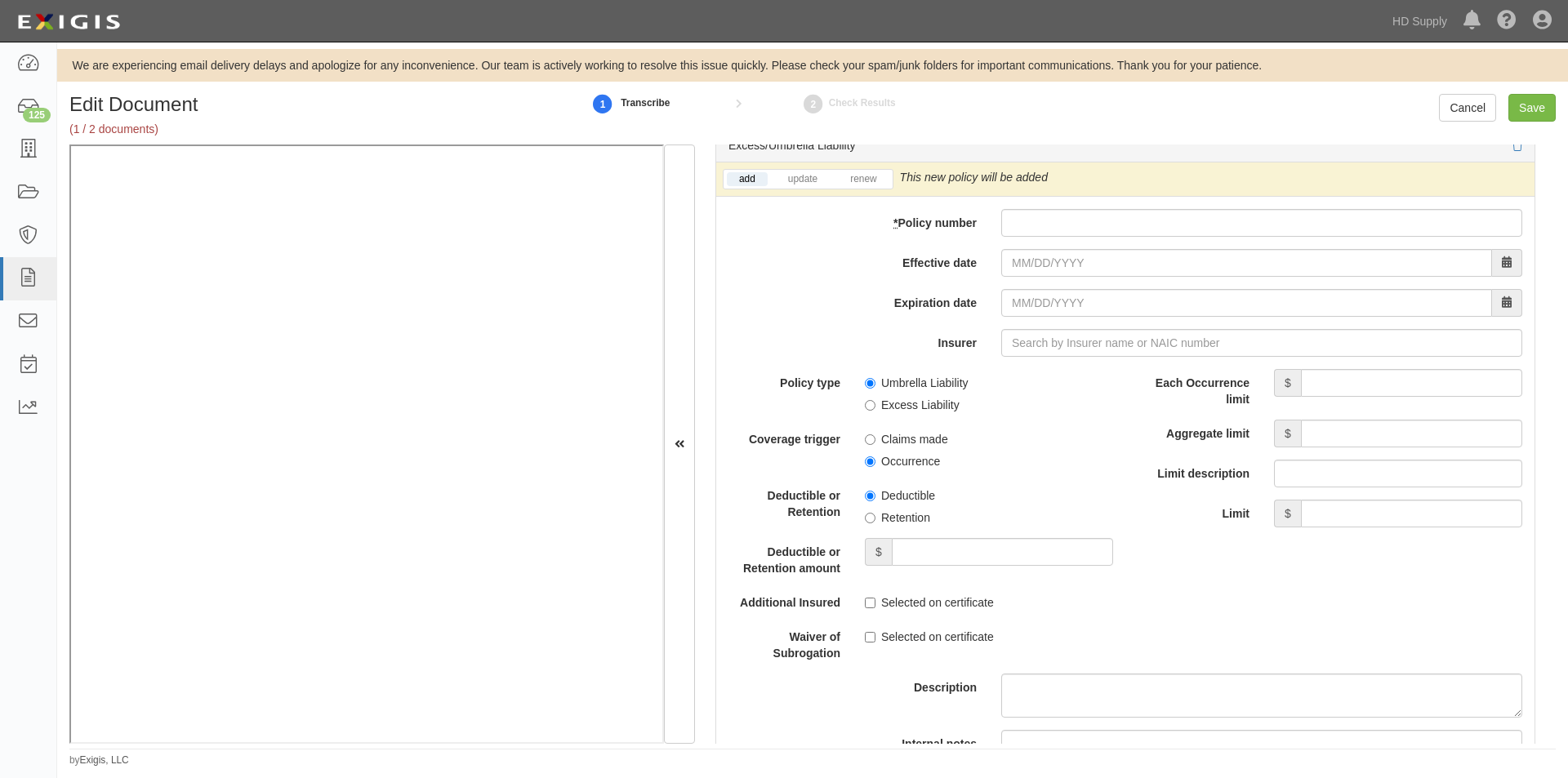
scroll to position [3262, 0]
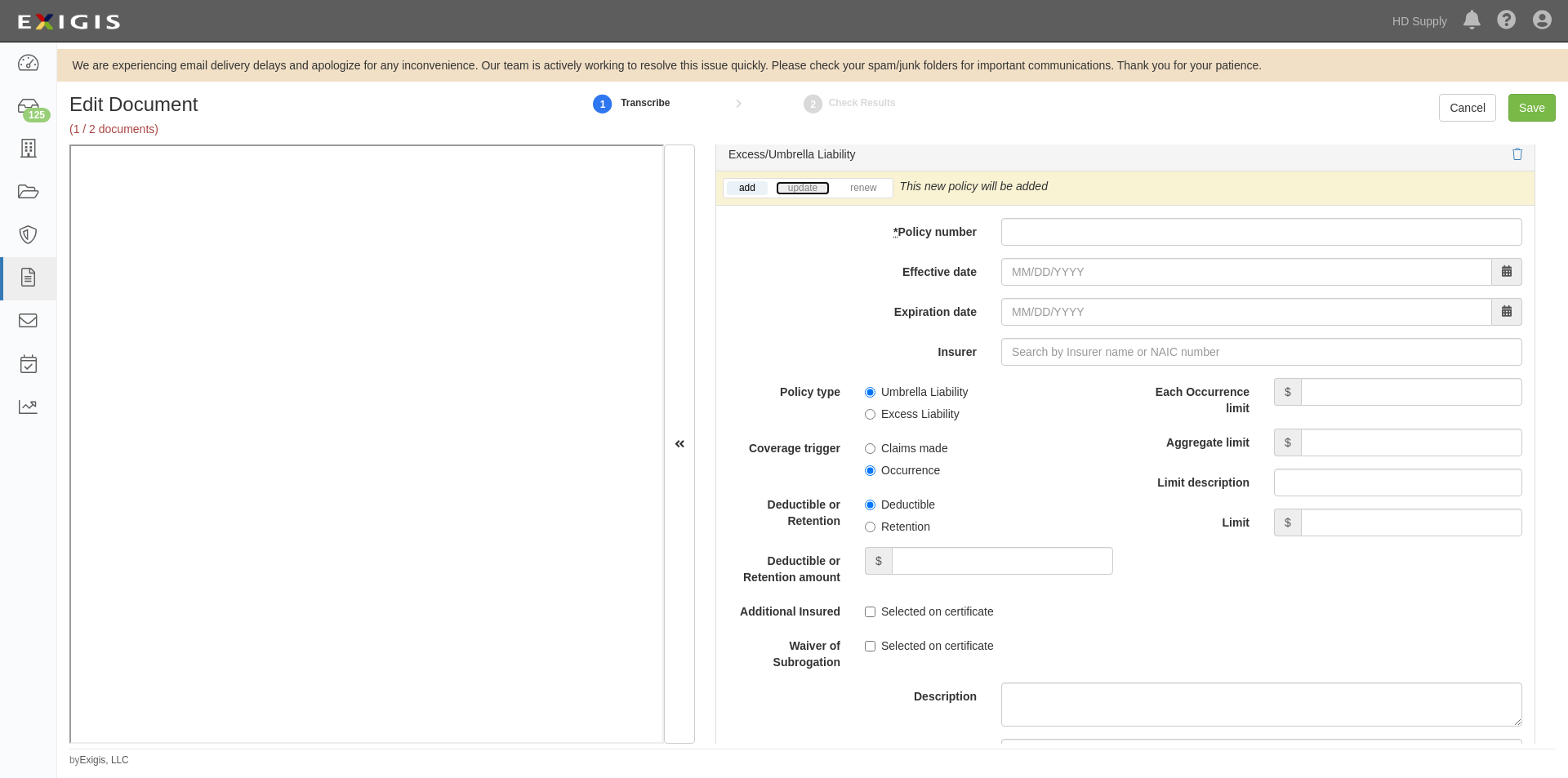
click at [809, 186] on link "update" at bounding box center [803, 188] width 54 height 14
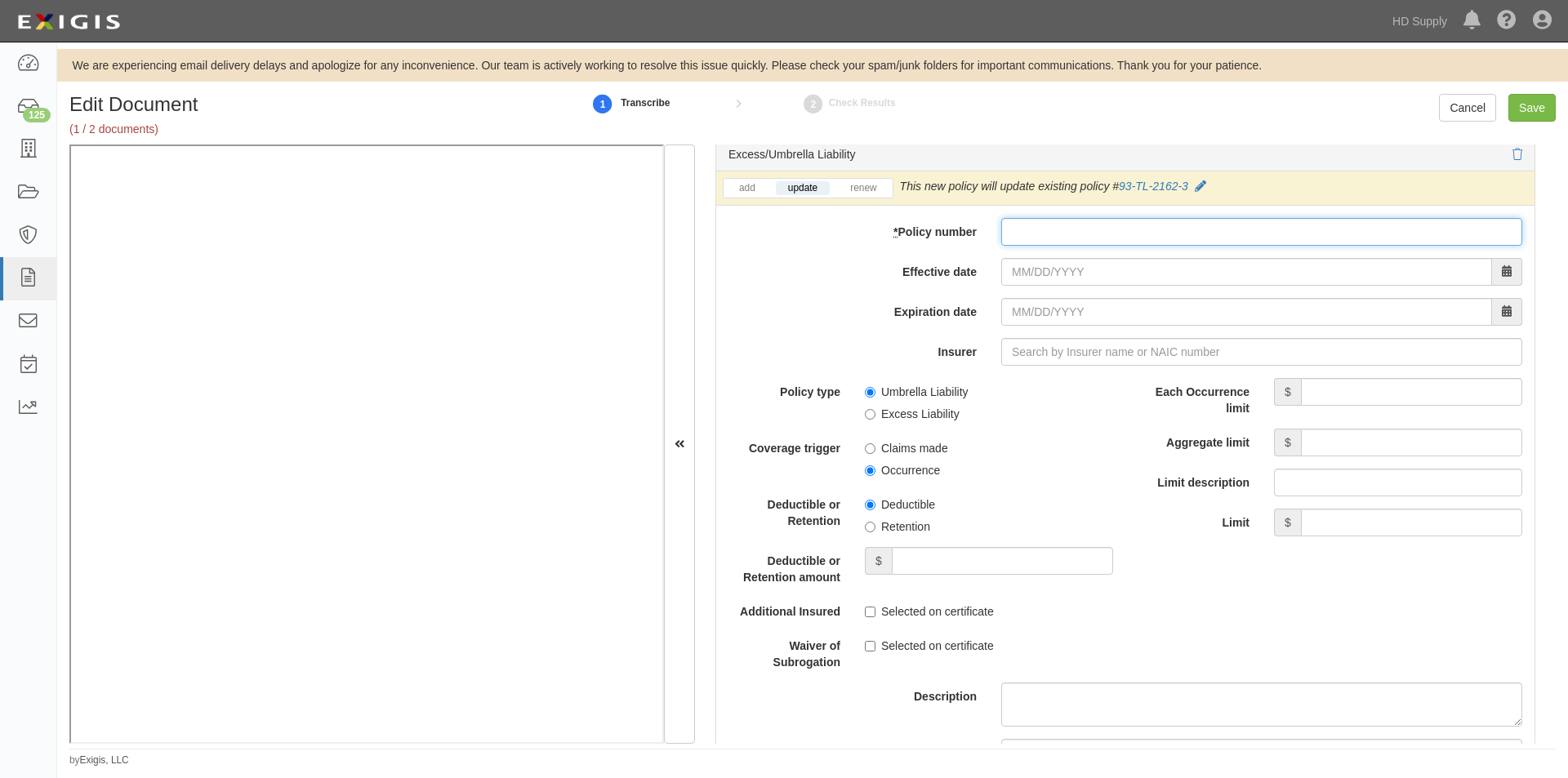
paste input "93-TL-2162-3"
type input "93-TL-2162-3"
click at [1036, 274] on input "Effective date" at bounding box center [1246, 271] width 491 height 28
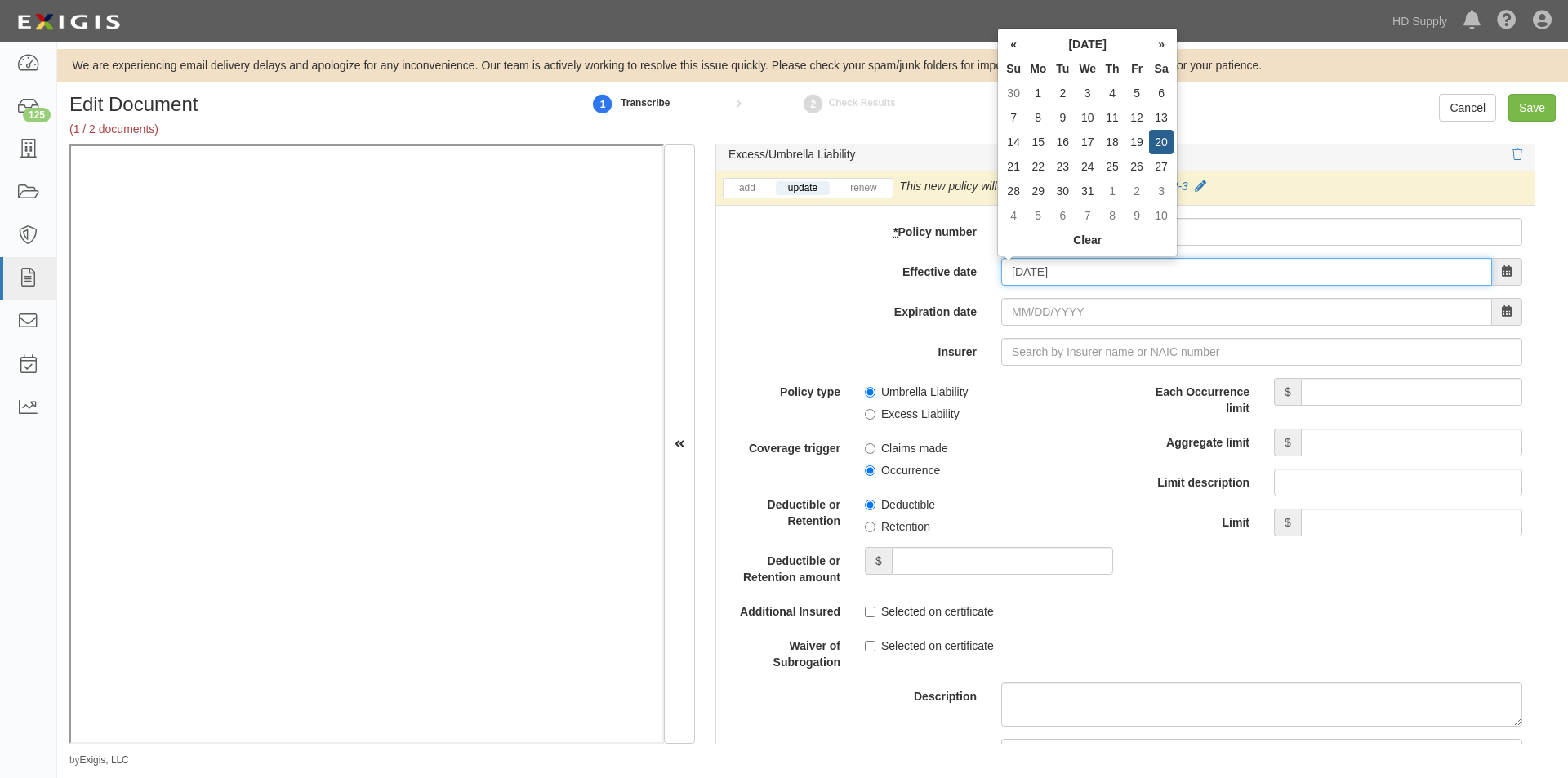
type input "12/20/2025"
type input "12/20/2026"
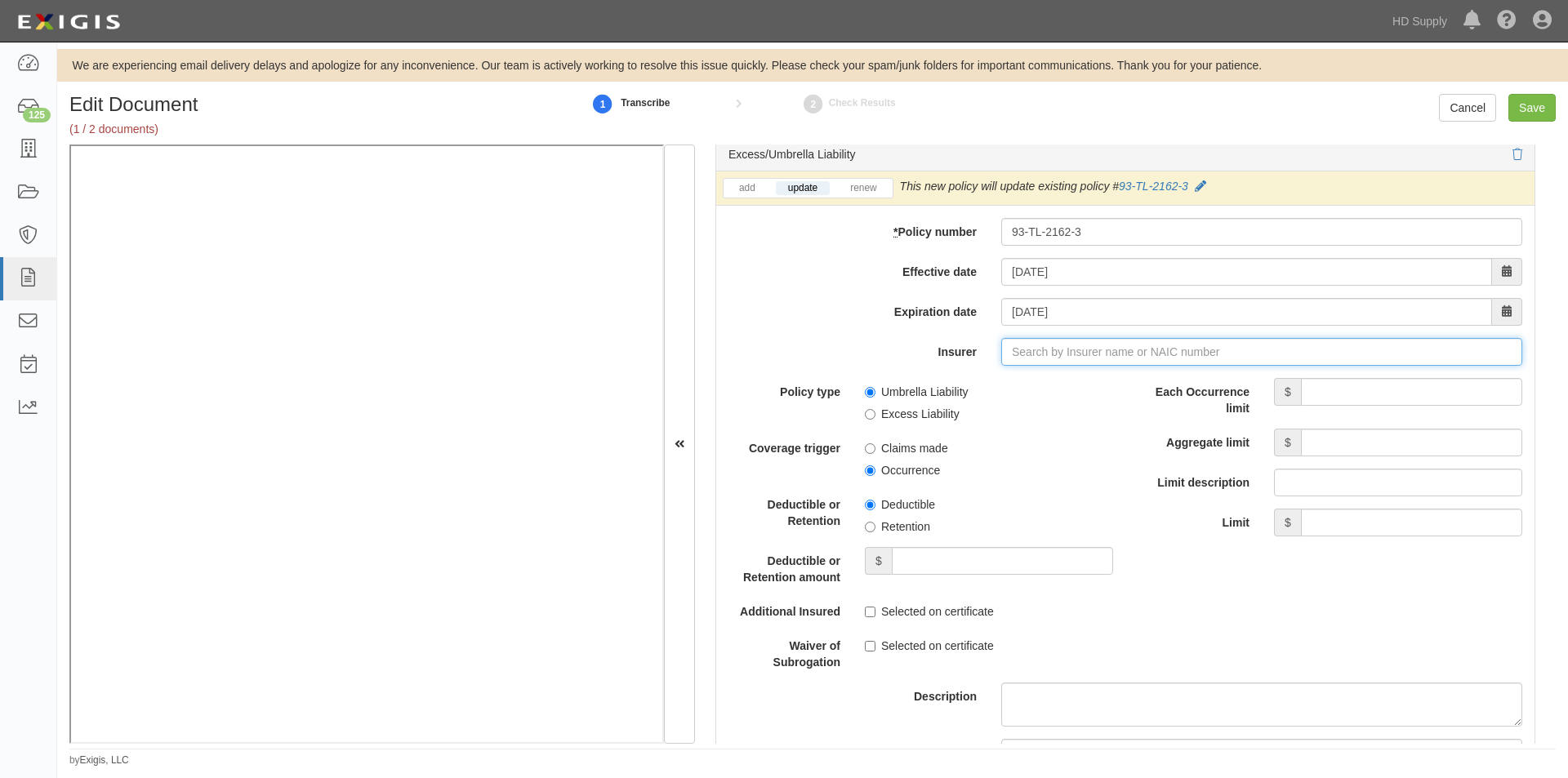
click at [1044, 349] on input "Insurer" at bounding box center [1261, 351] width 521 height 28
type input "21st Century Advantage Insurance Company (25232) NR Rating"
type input "2"
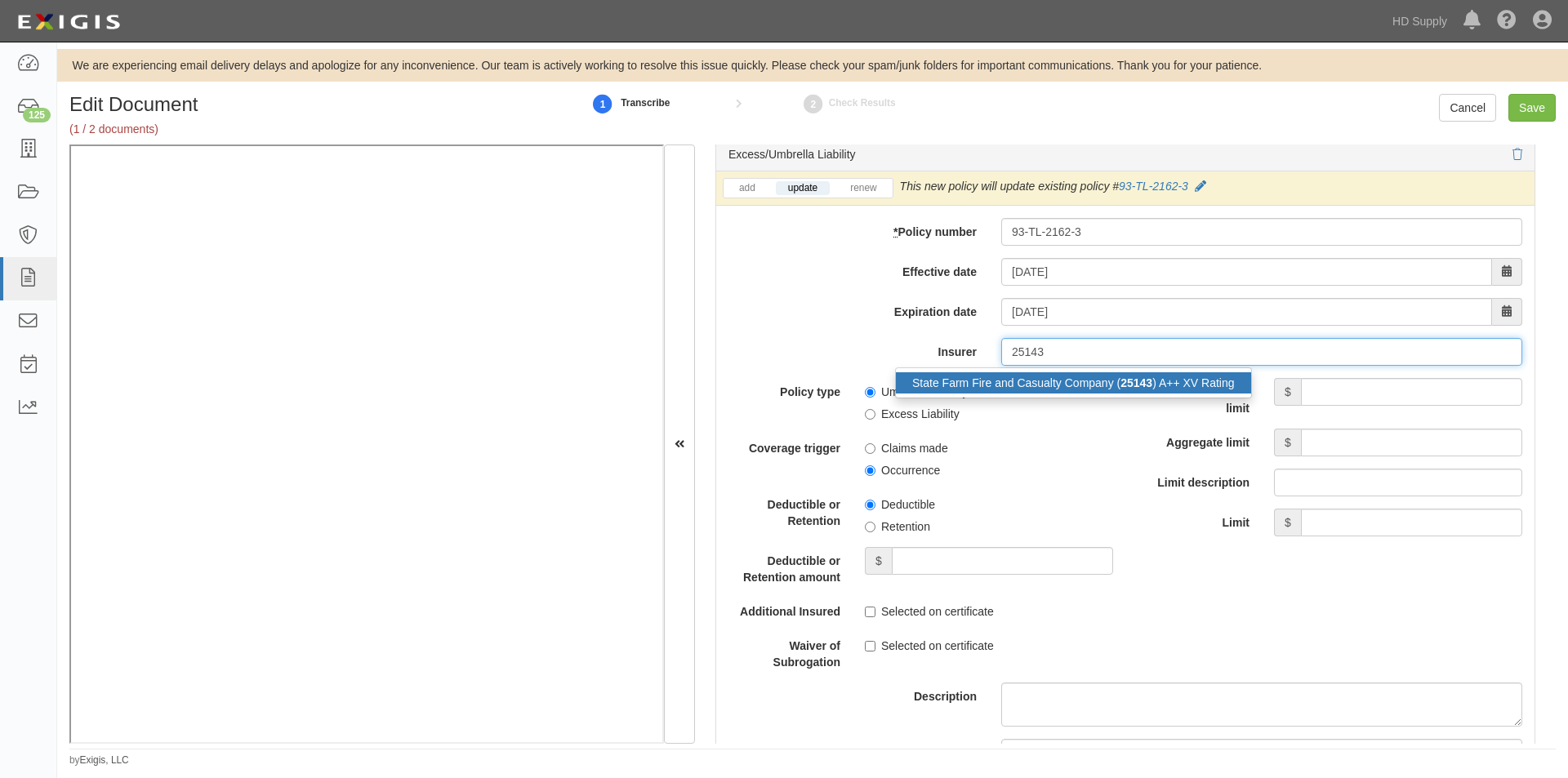
click at [1057, 381] on div "State Farm Fire and Casualty Company ( 25143 ) A++ XV Rating" at bounding box center [1074, 383] width 355 height 21
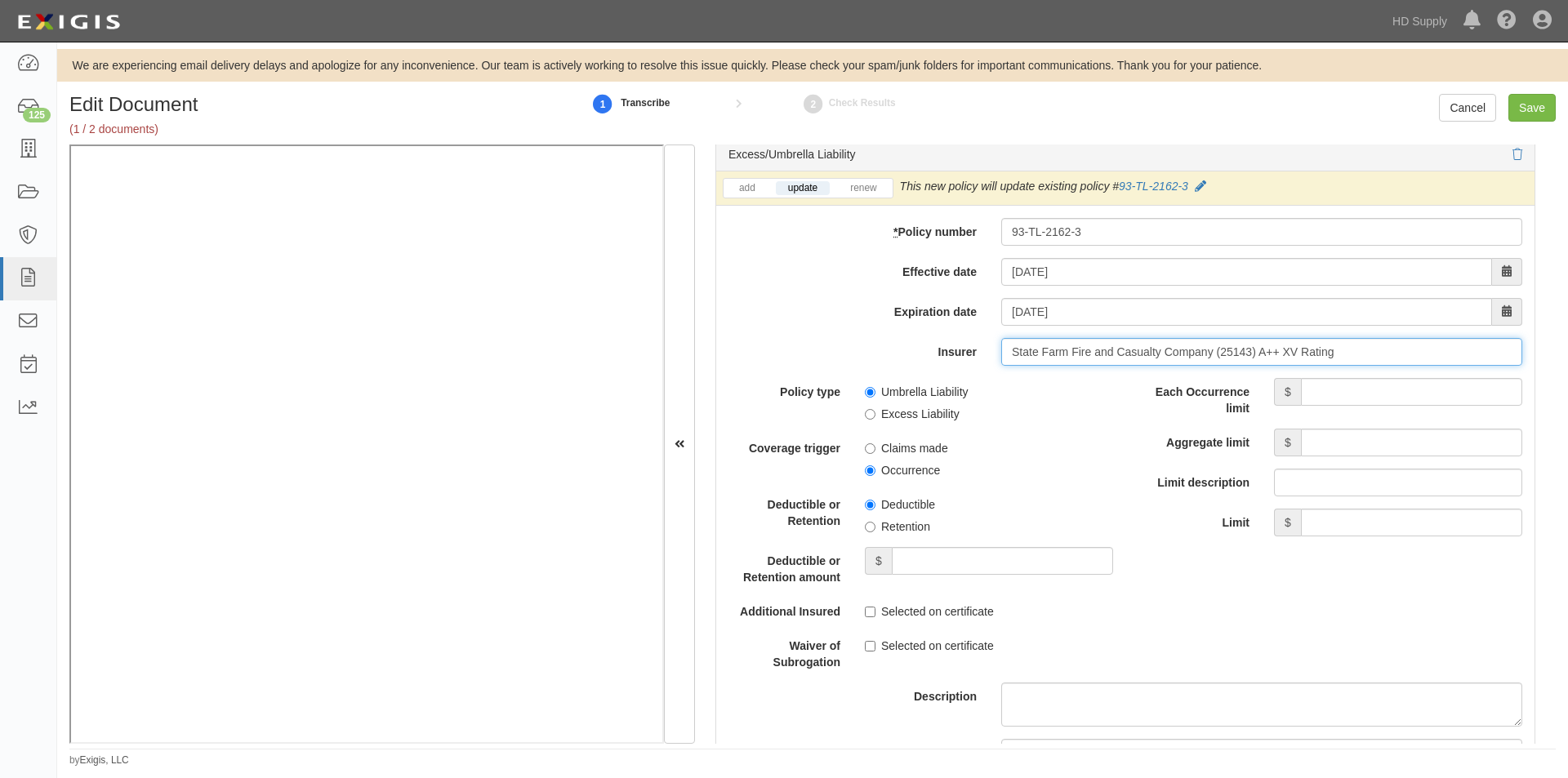
type input "State Farm Fire and Casualty Company (25143) A++ XV Rating"
click at [1335, 396] on input "Each Occurrence limit" at bounding box center [1412, 391] width 221 height 28
type input "1,000,000"
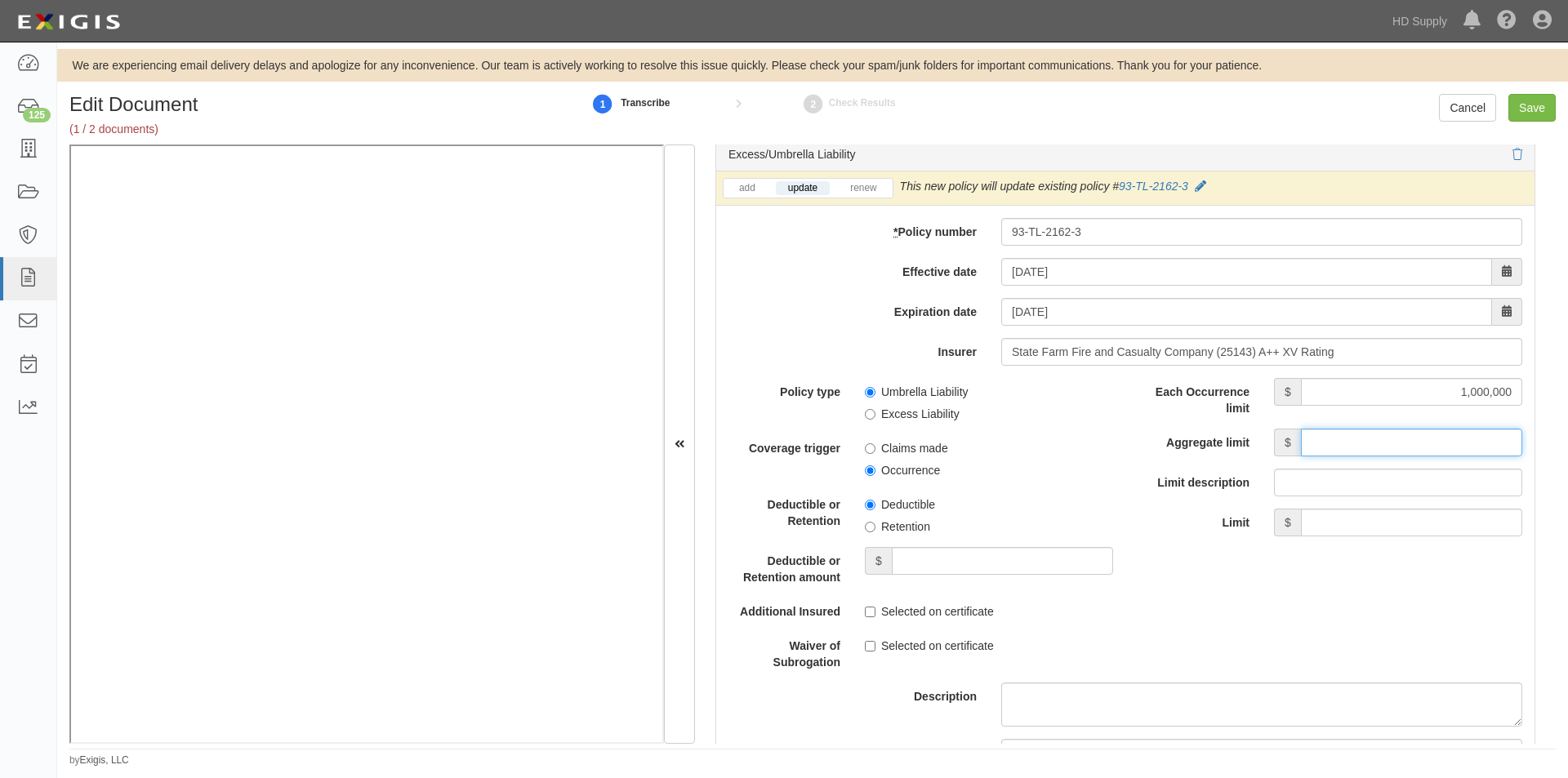
click at [1350, 443] on input "Aggregate limit" at bounding box center [1412, 442] width 221 height 28
type input "2,000,000"
click at [867, 398] on label "Umbrella Liability" at bounding box center [916, 391] width 104 height 16
click at [867, 398] on input "Umbrella Liability" at bounding box center [870, 391] width 10 height 10
radio input "true"
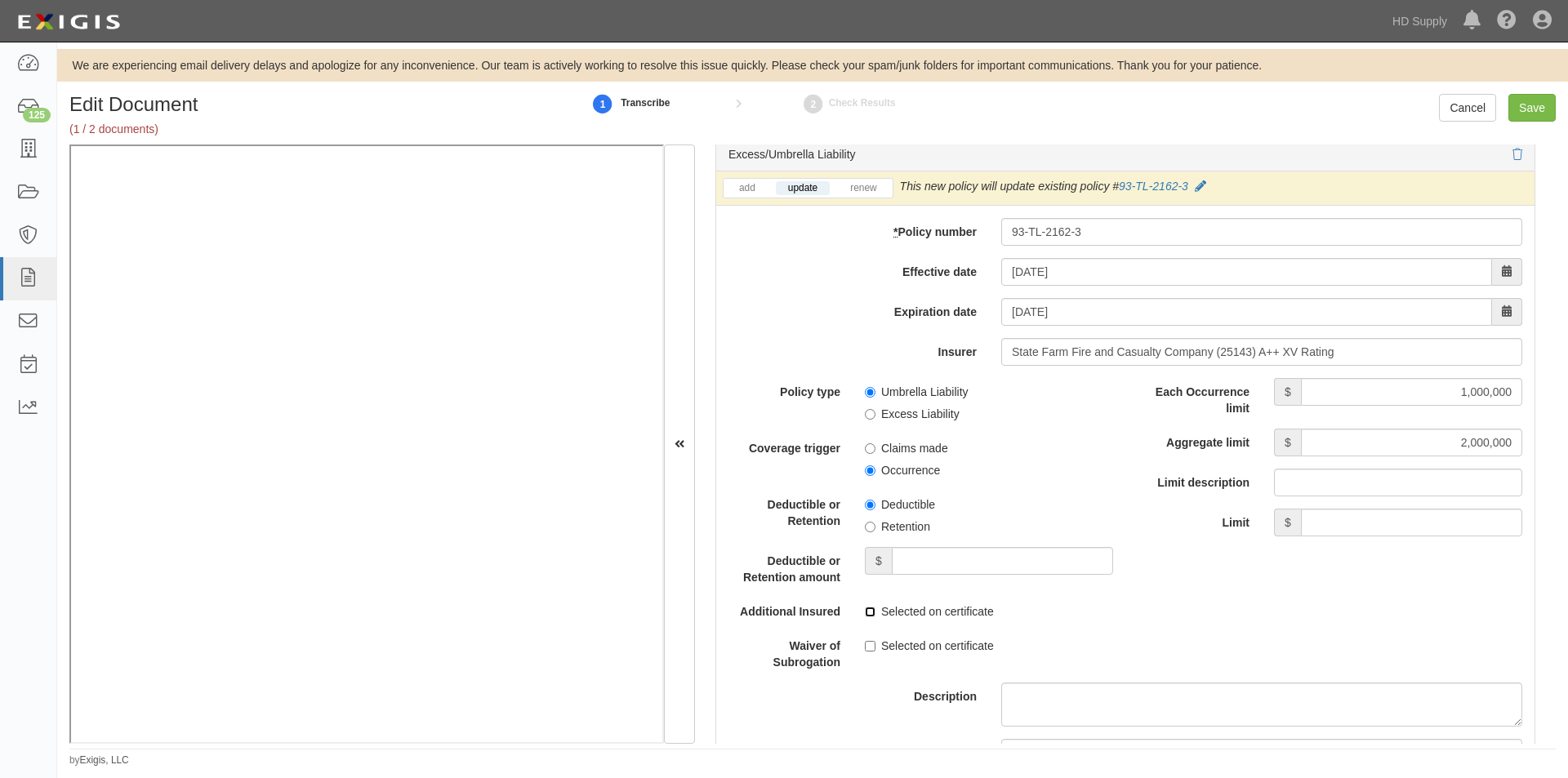
click at [871, 613] on input "Selected on certificate" at bounding box center [870, 611] width 10 height 10
checkbox input "true"
click at [868, 644] on input "Selected on certificate" at bounding box center [870, 646] width 10 height 10
checkbox input "true"
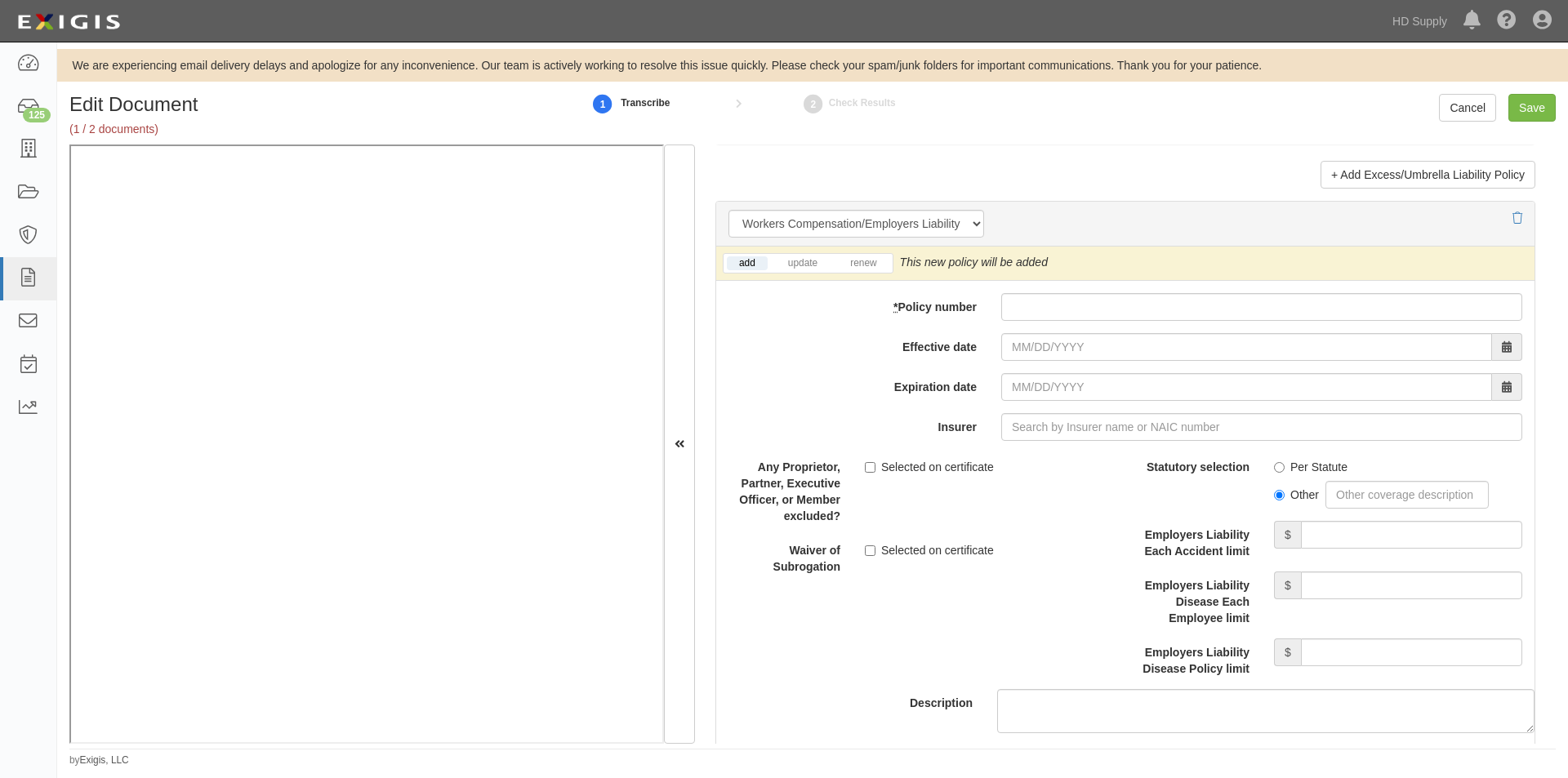
scroll to position [4053, 0]
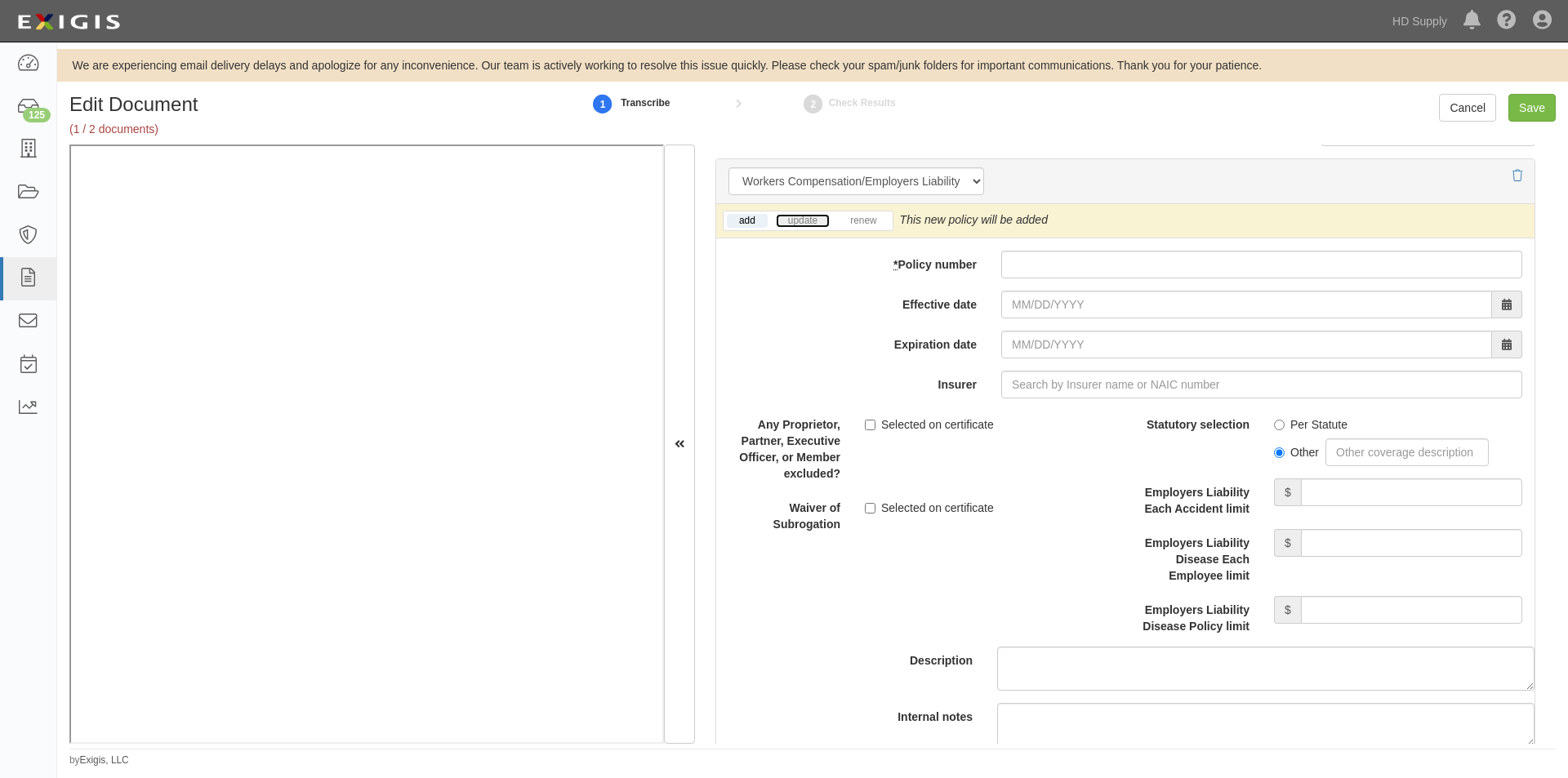
click at [782, 227] on link "update" at bounding box center [803, 221] width 54 height 14
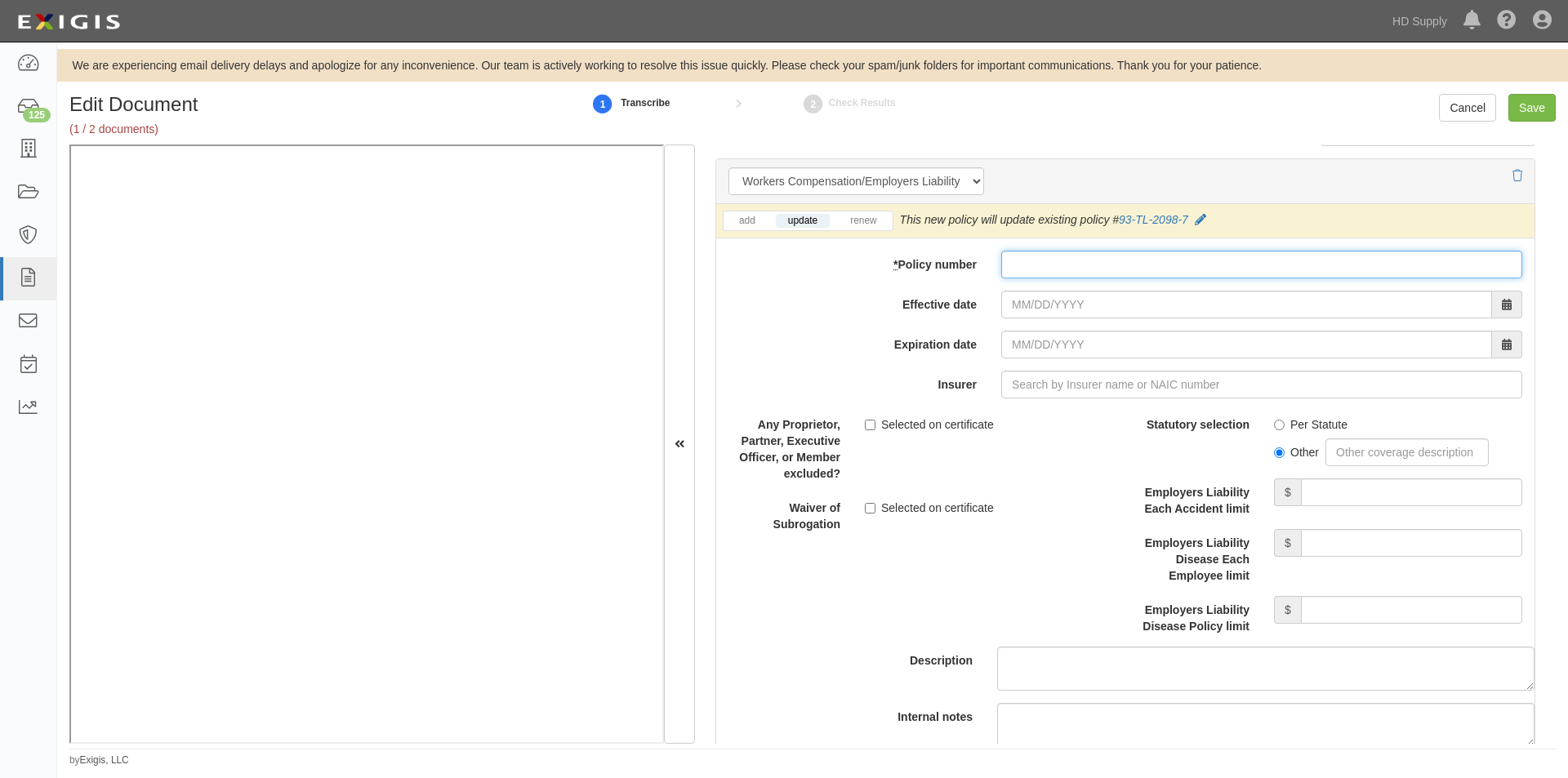
paste input "93-TL-2098-7"
type input "93-TL-2098-7"
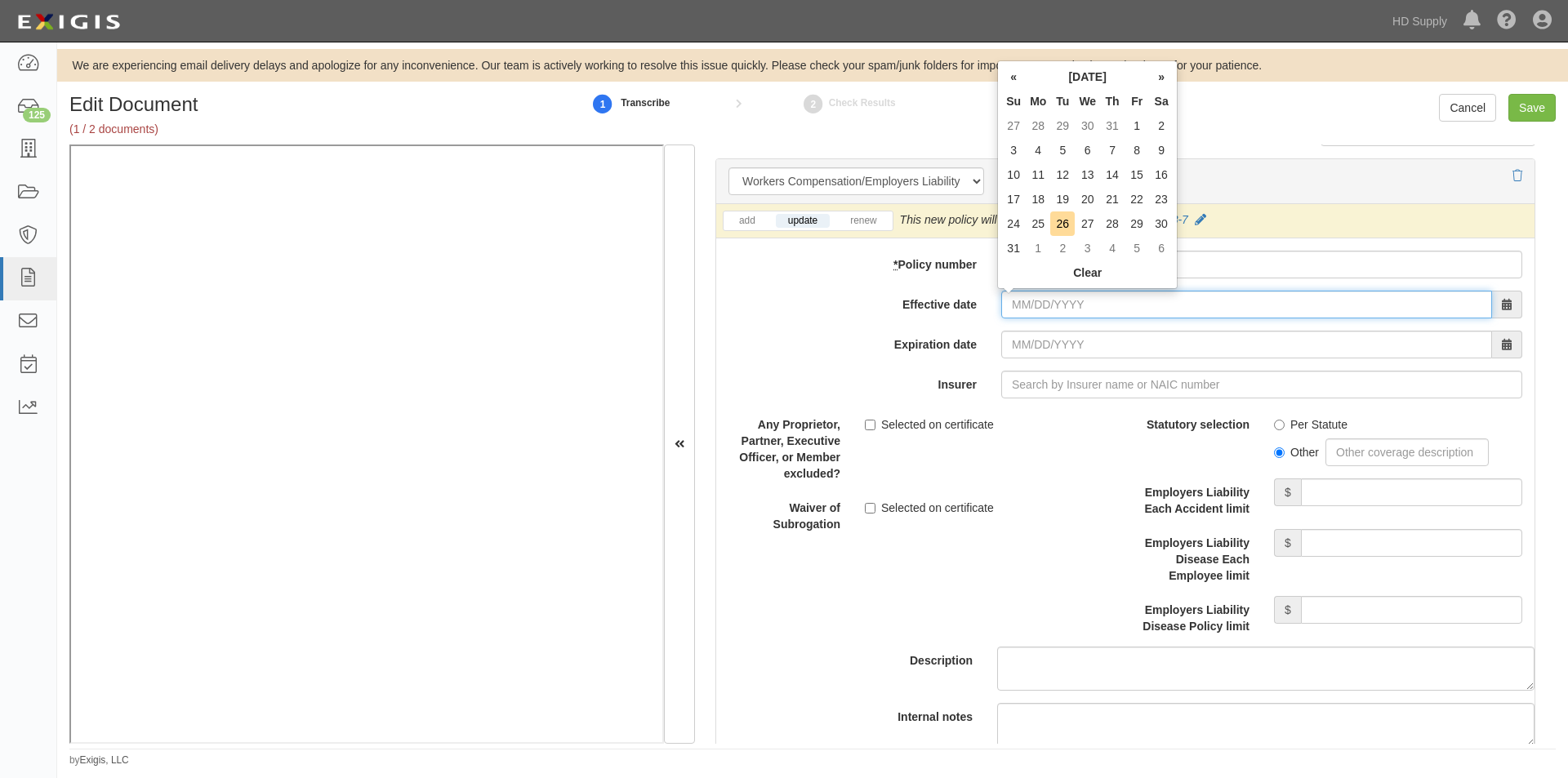
click at [1034, 307] on input "Effective date" at bounding box center [1246, 304] width 491 height 28
type input "12/20/2025"
type input "12/20/2026"
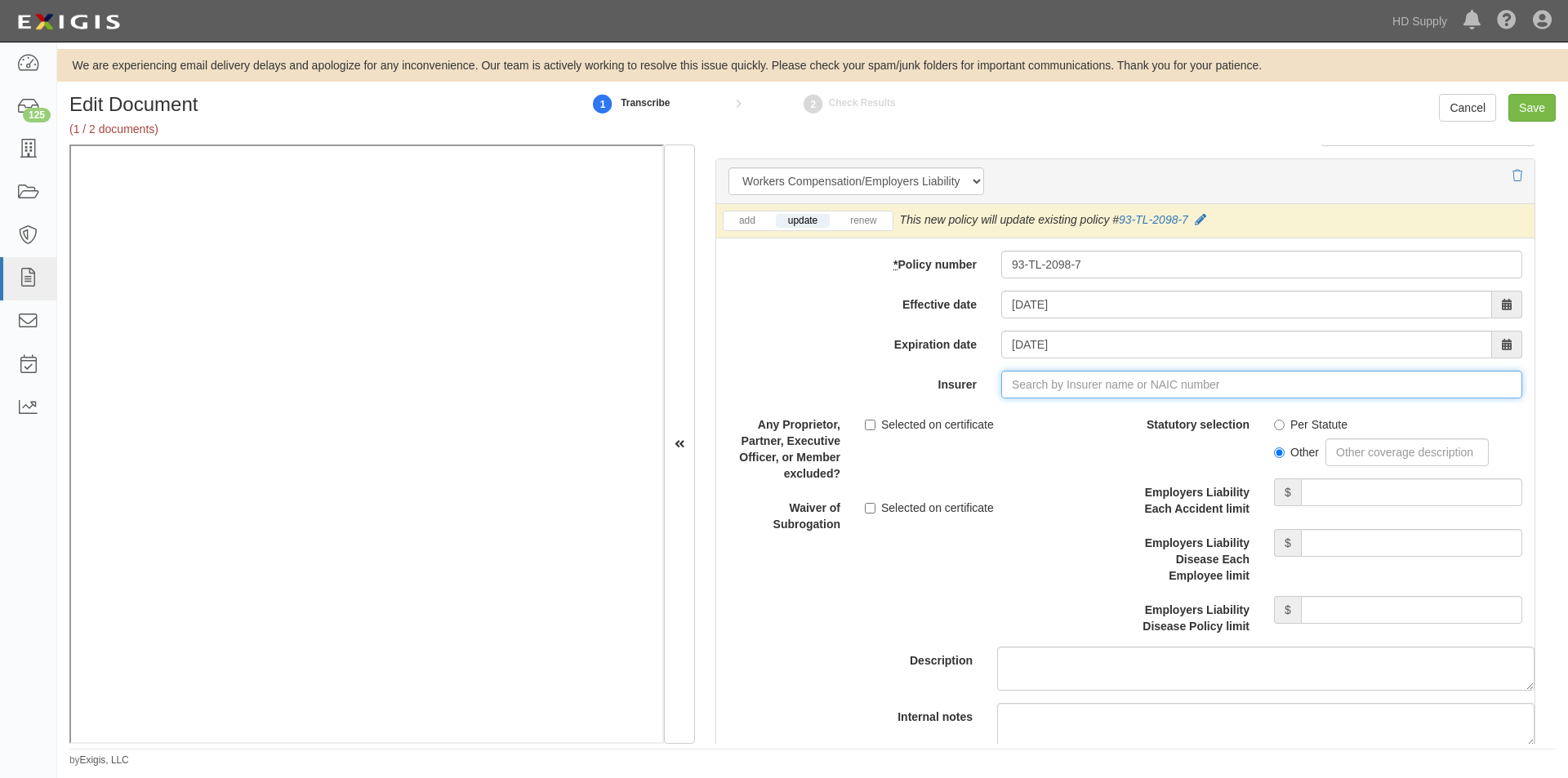
click at [1137, 377] on input "Insurer" at bounding box center [1261, 384] width 521 height 28
type input "21st Century Advantage Insurance Company (25232) NR Rating"
type input "2"
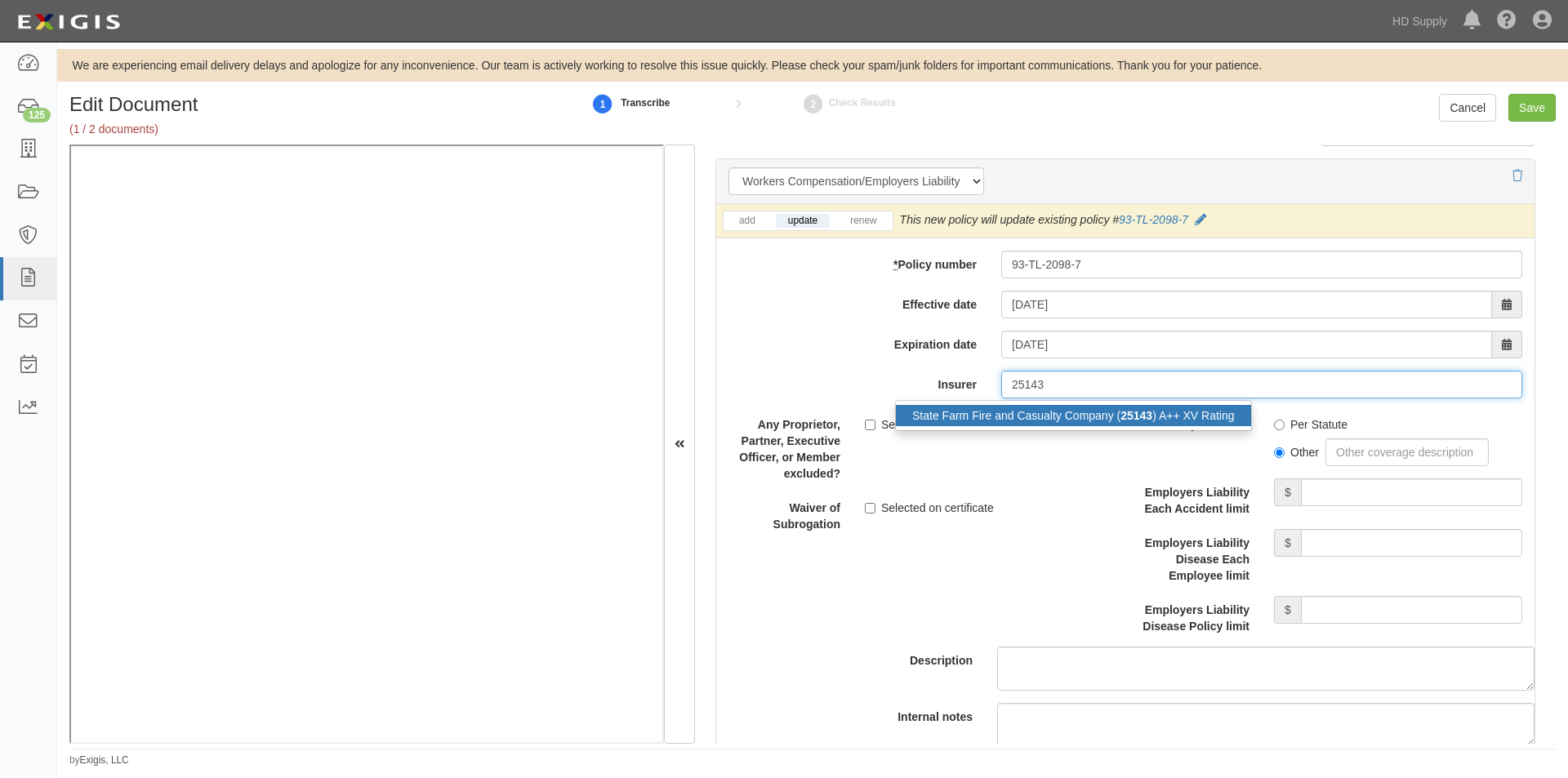
click at [1132, 407] on div "State Farm Fire and Casualty Company ( 25143 ) A++ XV Rating" at bounding box center [1074, 415] width 355 height 21
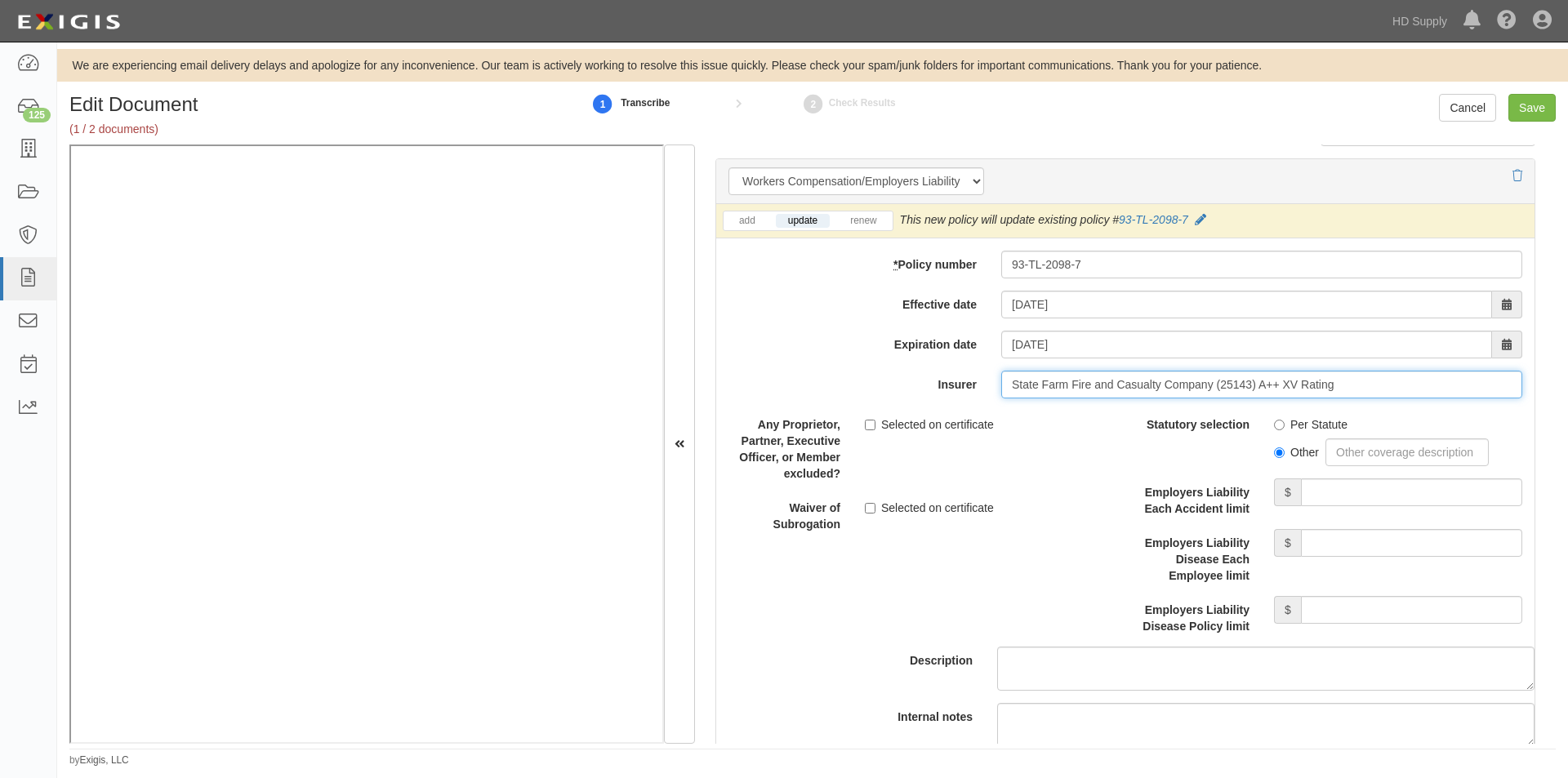
type input "State Farm Fire and Casualty Company (25143) A++ XV Rating"
click at [1275, 425] on input "Per Statute" at bounding box center [1279, 425] width 10 height 10
radio input "true"
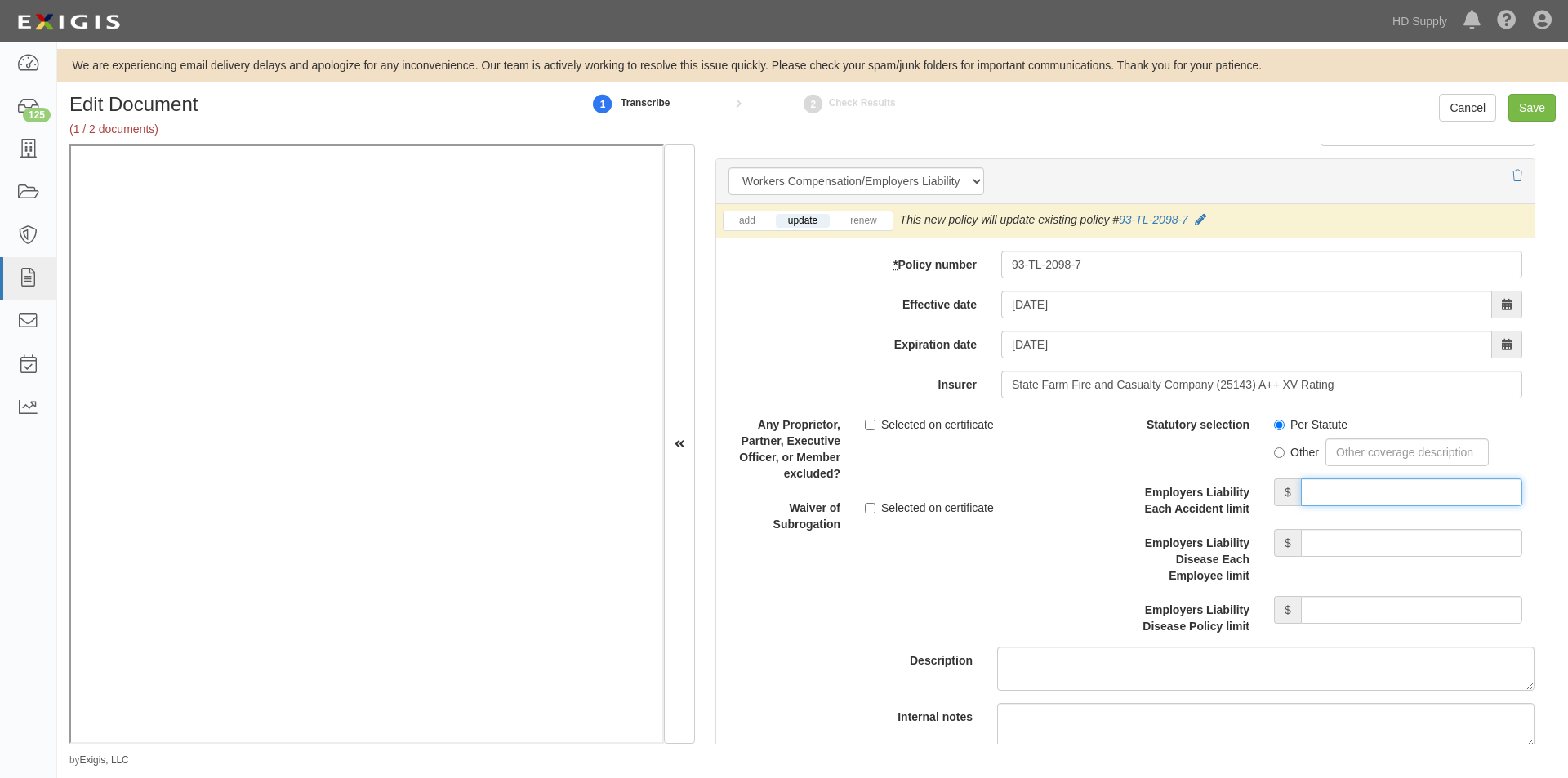
click at [1323, 487] on input "Employers Liability Each Accident limit" at bounding box center [1412, 491] width 221 height 28
type input "1,000,000"
click at [1339, 538] on input "Employers Liability Disease Each Employee limit" at bounding box center [1412, 543] width 221 height 28
type input "1,000,000"
click at [1343, 608] on input "Employers Liability Disease Policy limit" at bounding box center [1412, 609] width 221 height 28
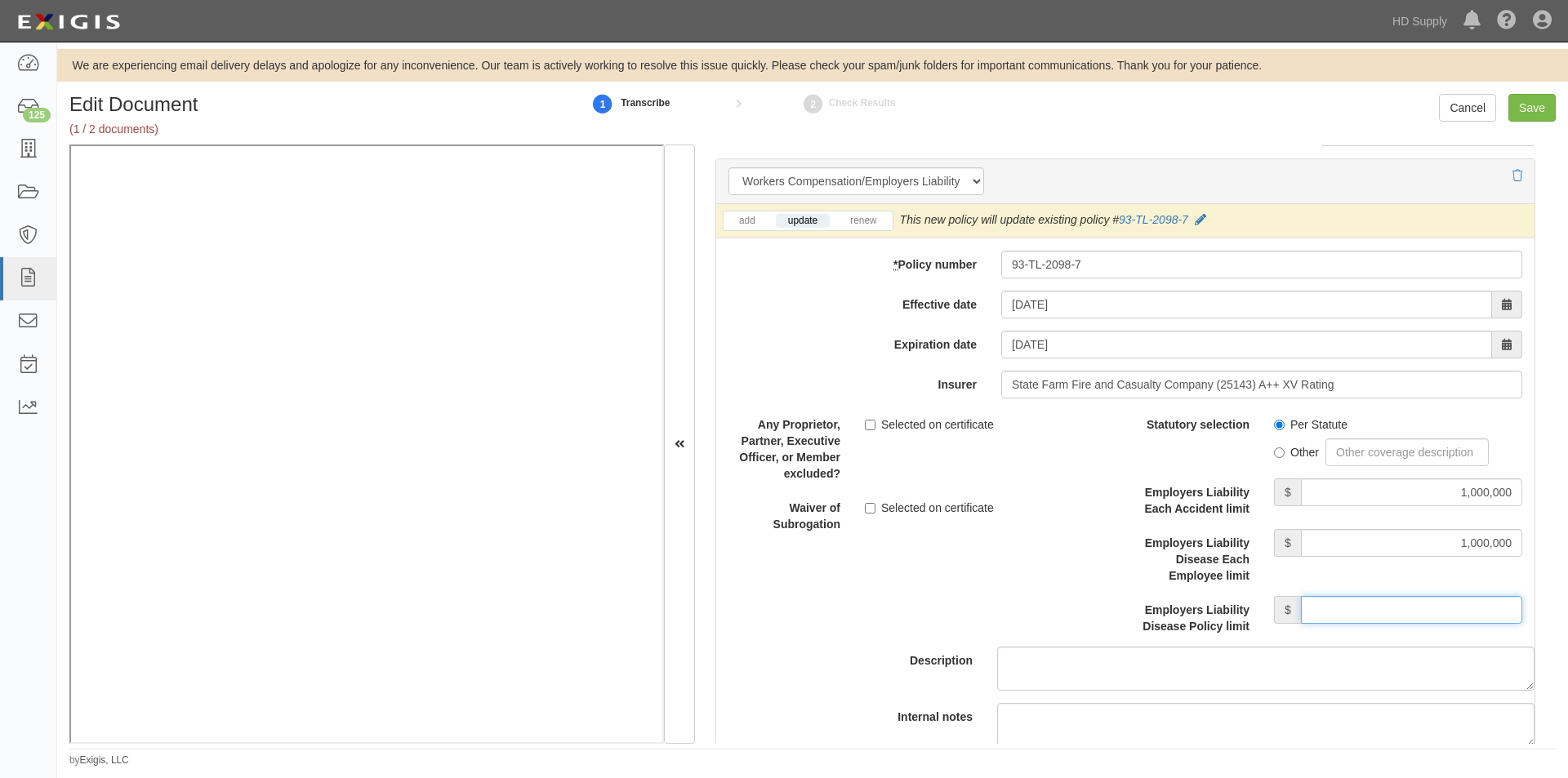
type input "1,000,000"
drag, startPoint x: 865, startPoint y: 421, endPoint x: 871, endPoint y: 481, distance: 60.3
click at [866, 421] on input "Selected on certificate" at bounding box center [870, 425] width 10 height 10
checkbox input "true"
click at [873, 509] on input "Selected on certificate" at bounding box center [870, 508] width 10 height 10
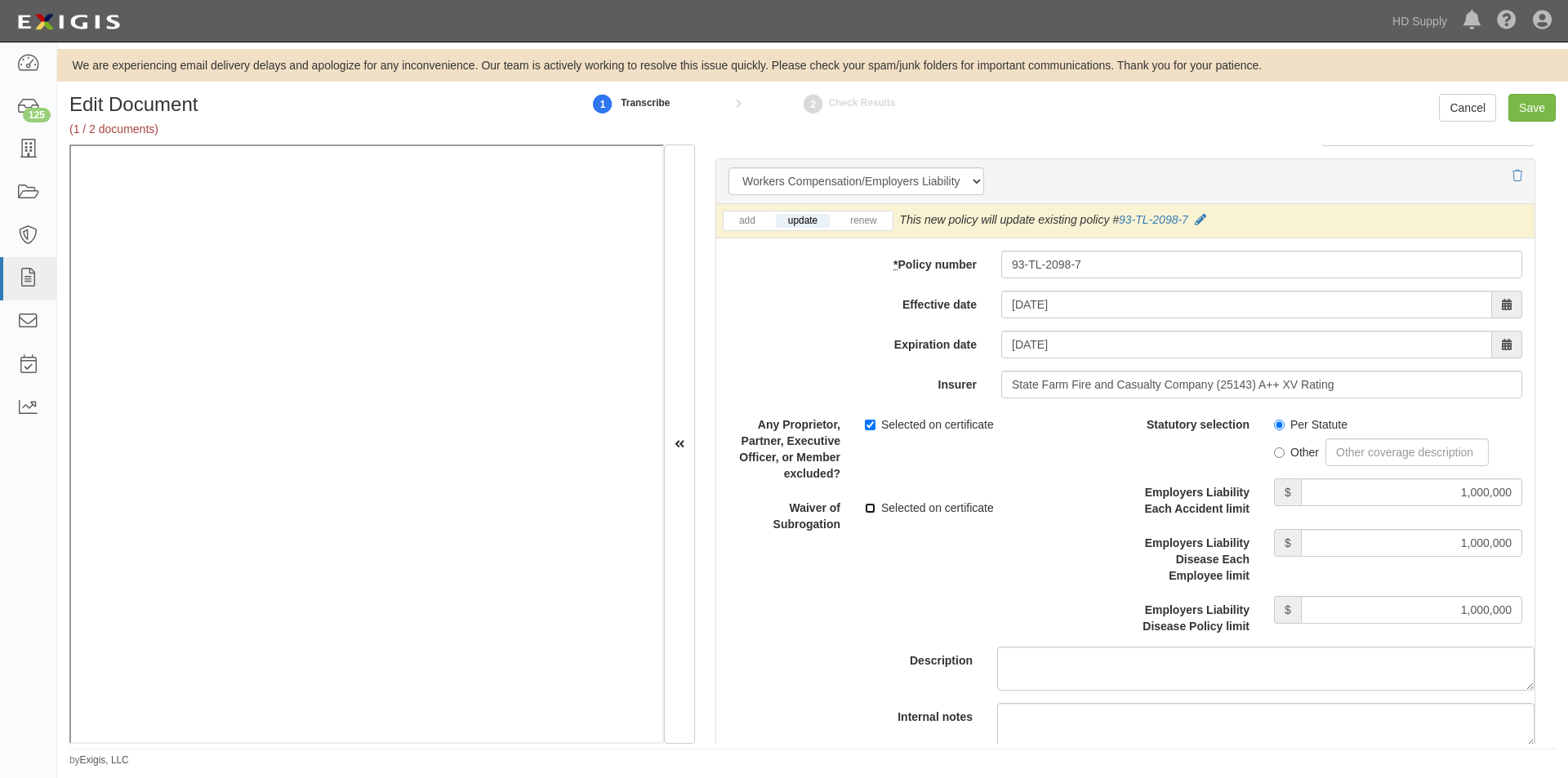
checkbox input "true"
click at [1518, 110] on input "Save" at bounding box center [1533, 108] width 48 height 28
type input "1000000"
type input "10000"
type input "2000000"
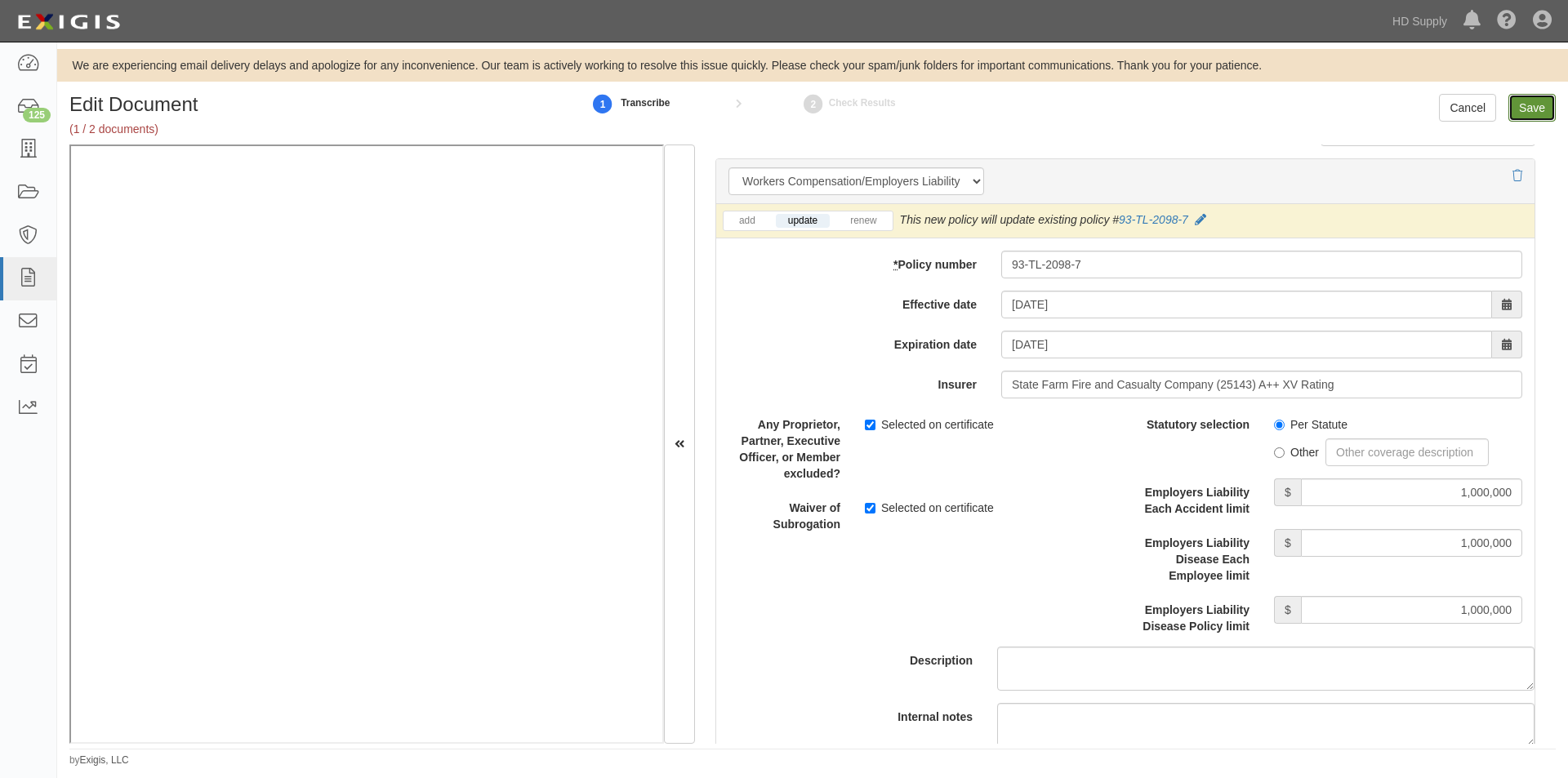
type input "2000000"
type input "1000000"
type input "2000000"
type input "1000000"
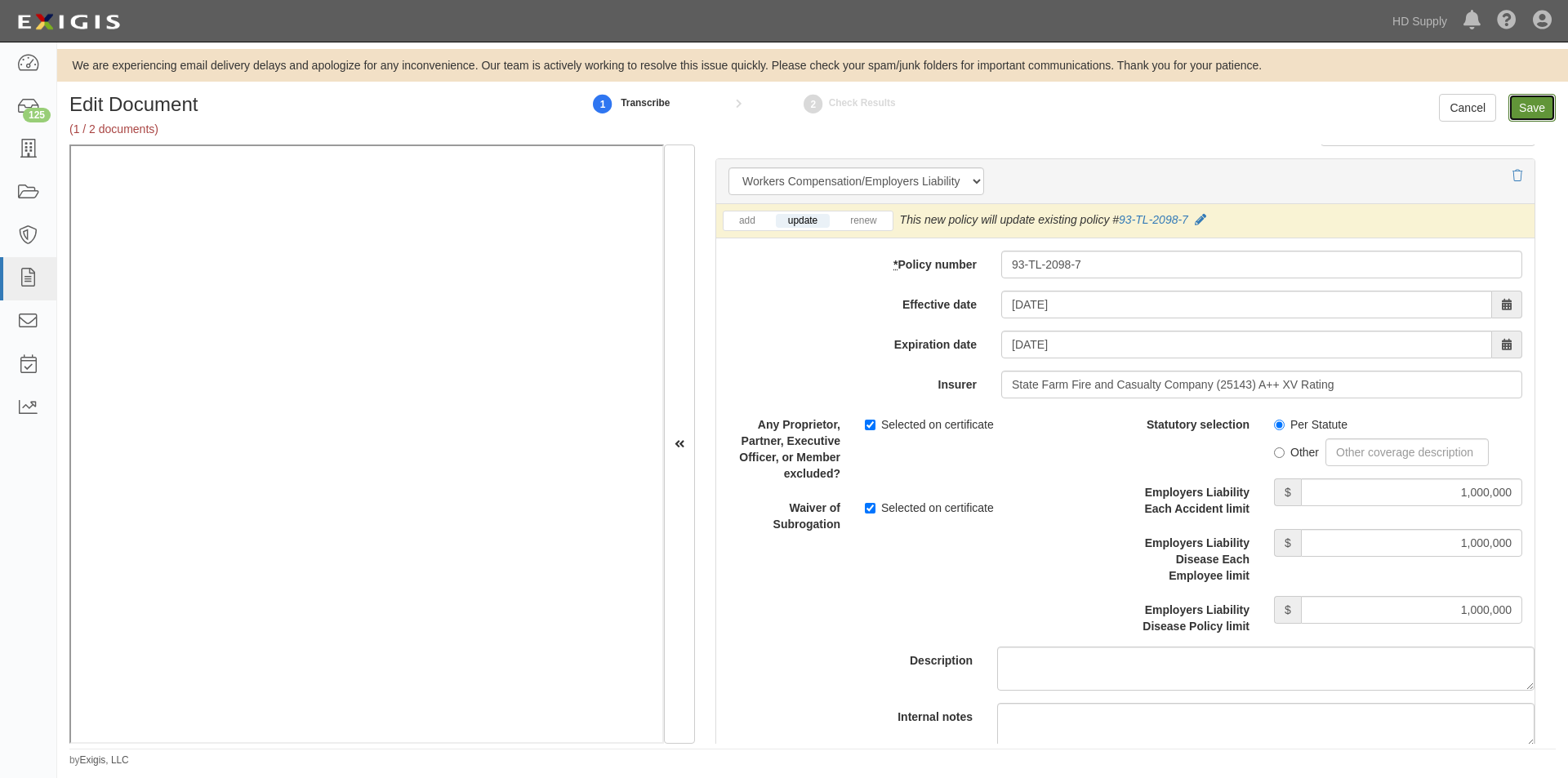
type input "1000000"
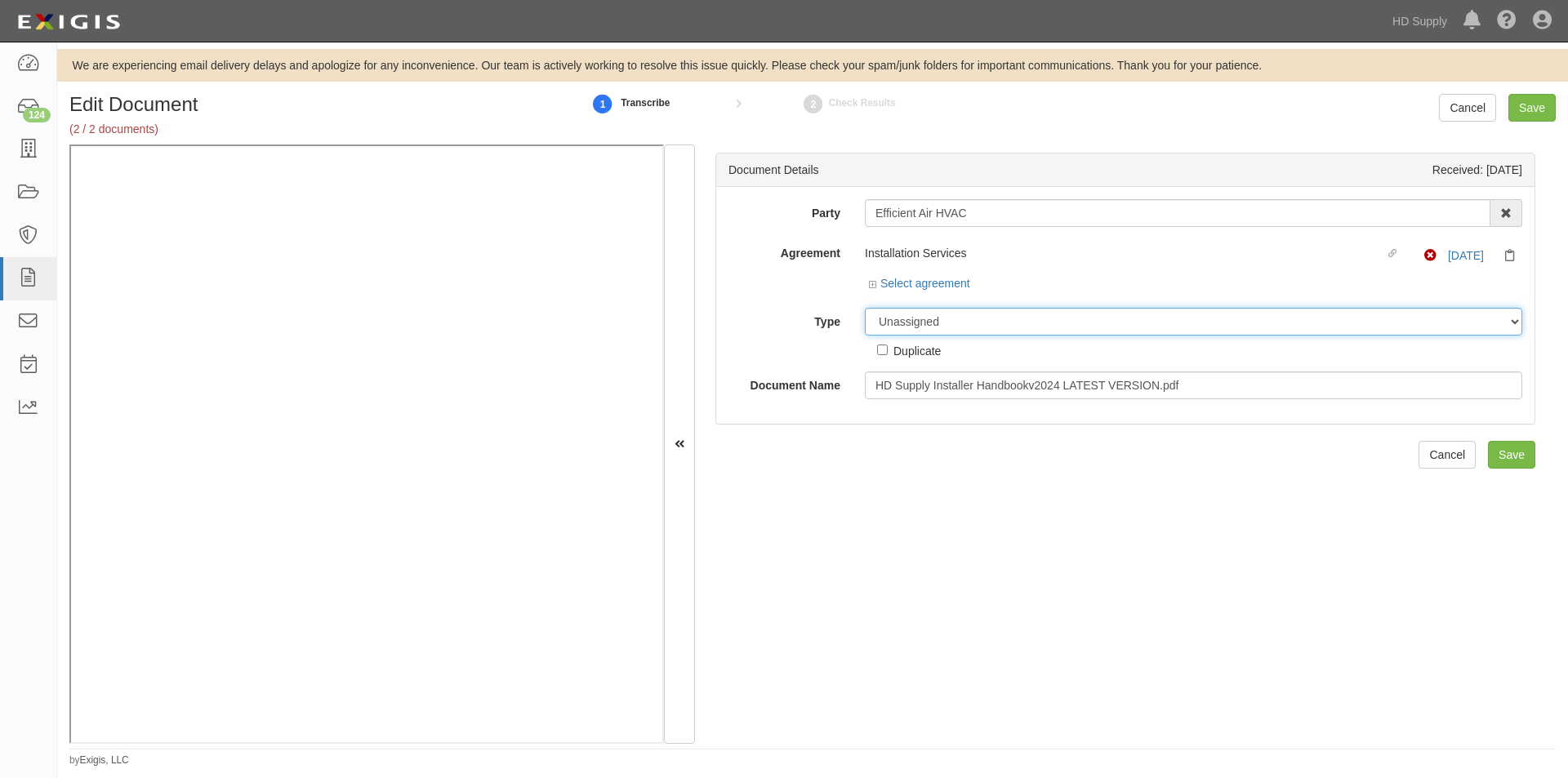
click at [896, 323] on select "Unassigned Binder Cancellation Notice Certificate Contract Endorsement Insuranc…" at bounding box center [1194, 321] width 657 height 28
select select "OtherDetail"
click at [865, 308] on select "Unassigned Binder Cancellation Notice Certificate Contract Endorsement Insuranc…" at bounding box center [1194, 321] width 657 height 28
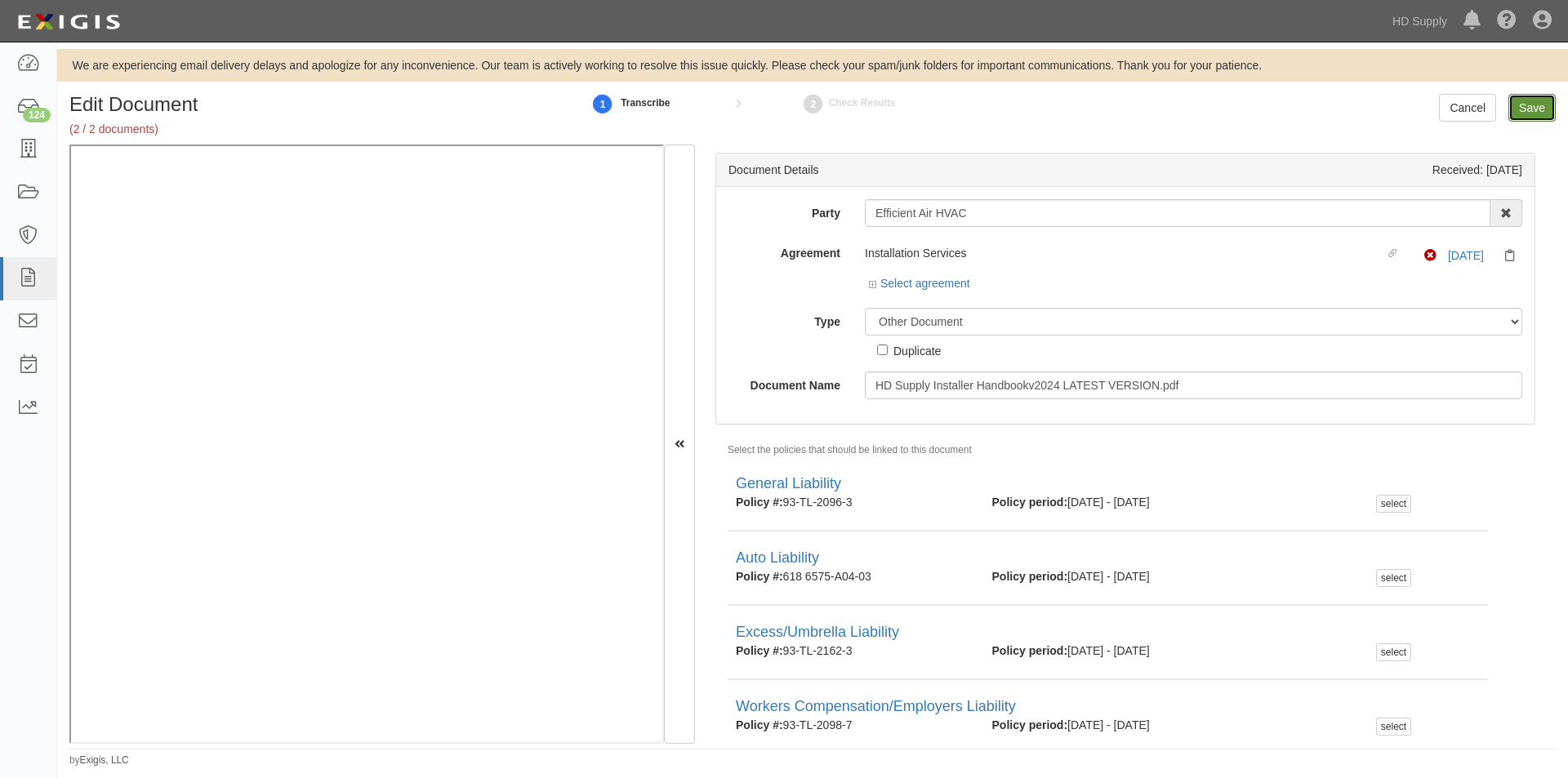
click at [1540, 102] on input "Save" at bounding box center [1533, 108] width 48 height 28
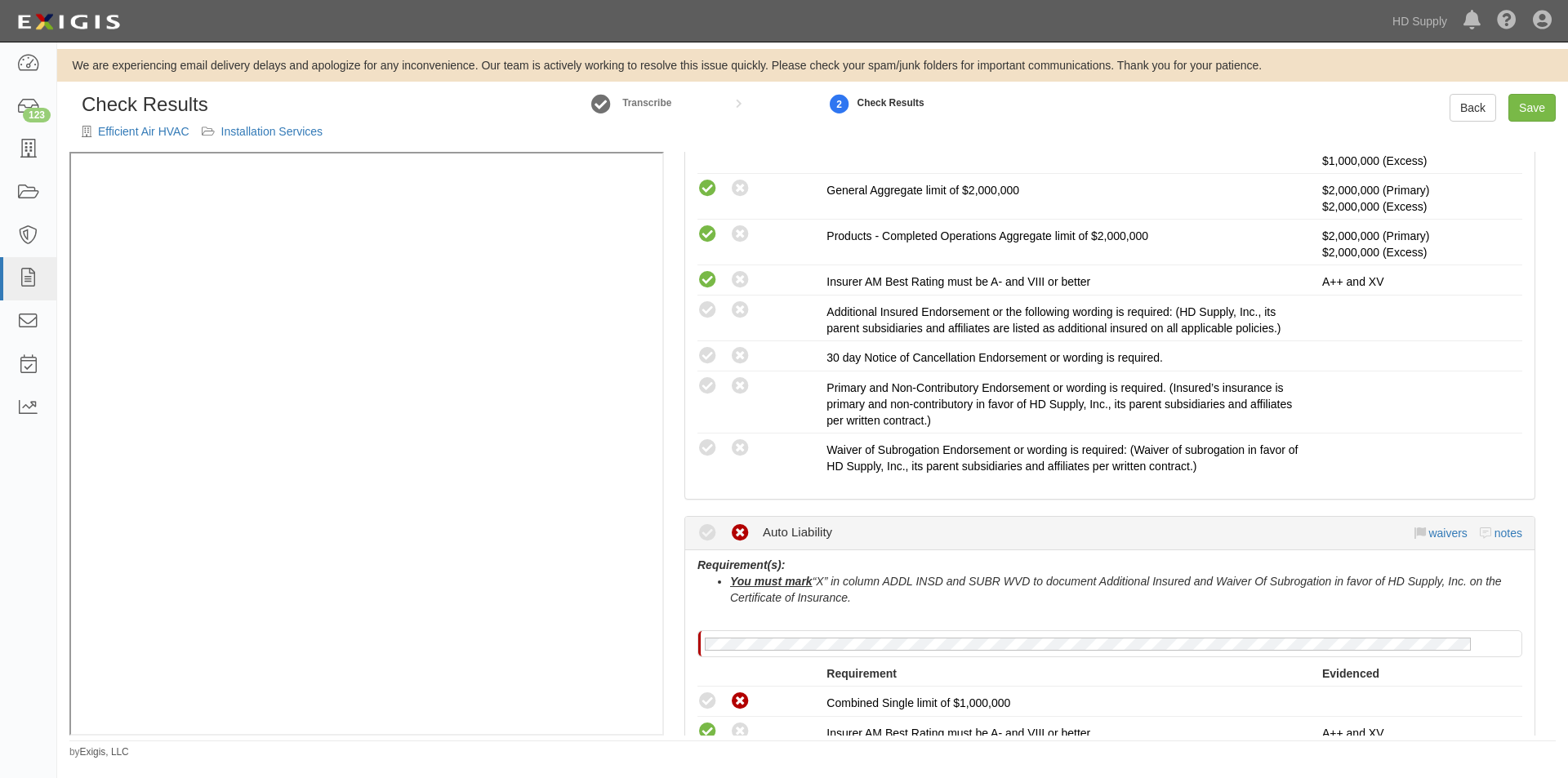
scroll to position [653, 0]
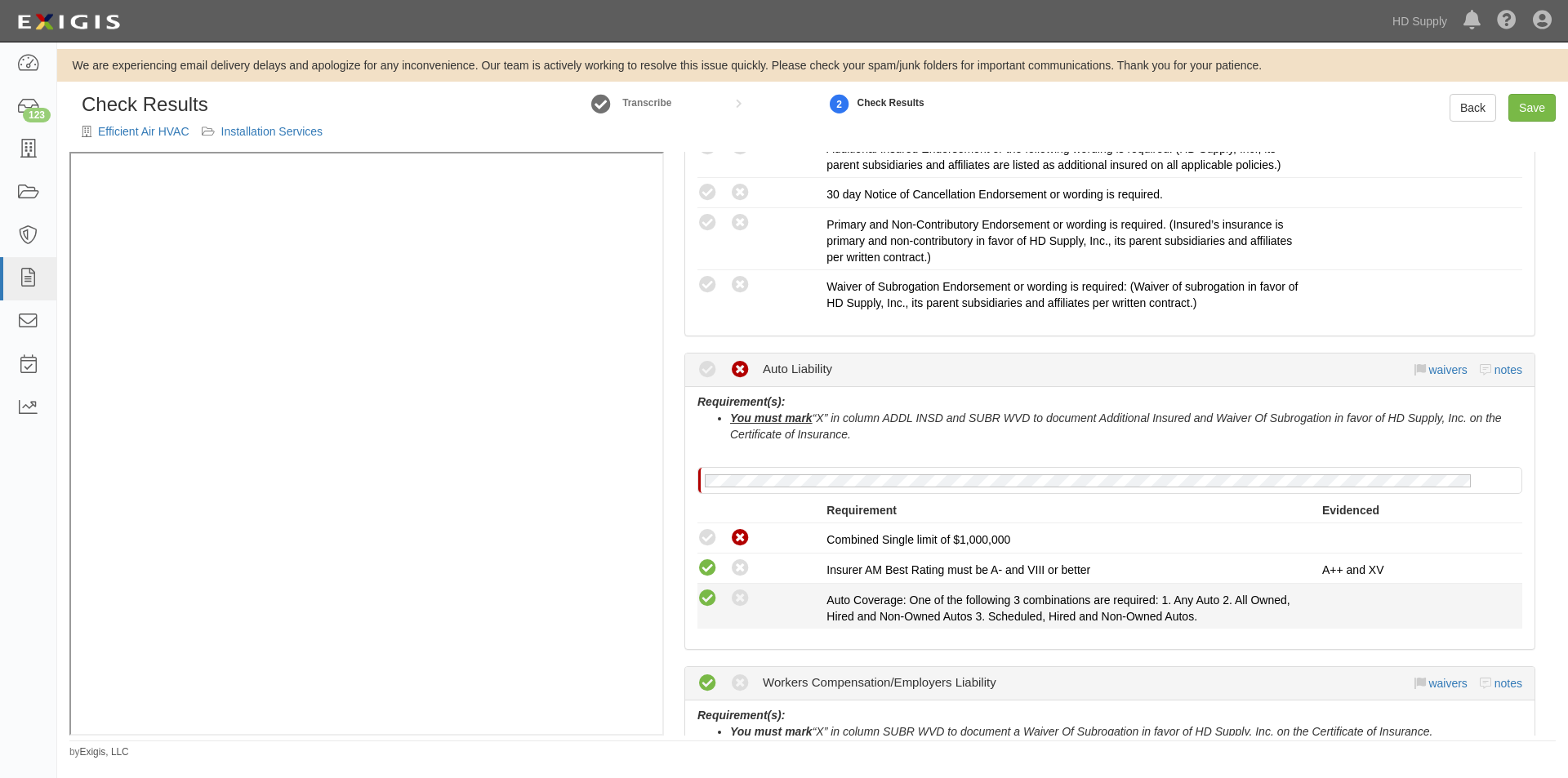
click at [713, 601] on icon at bounding box center [707, 598] width 20 height 20
radio input "true"
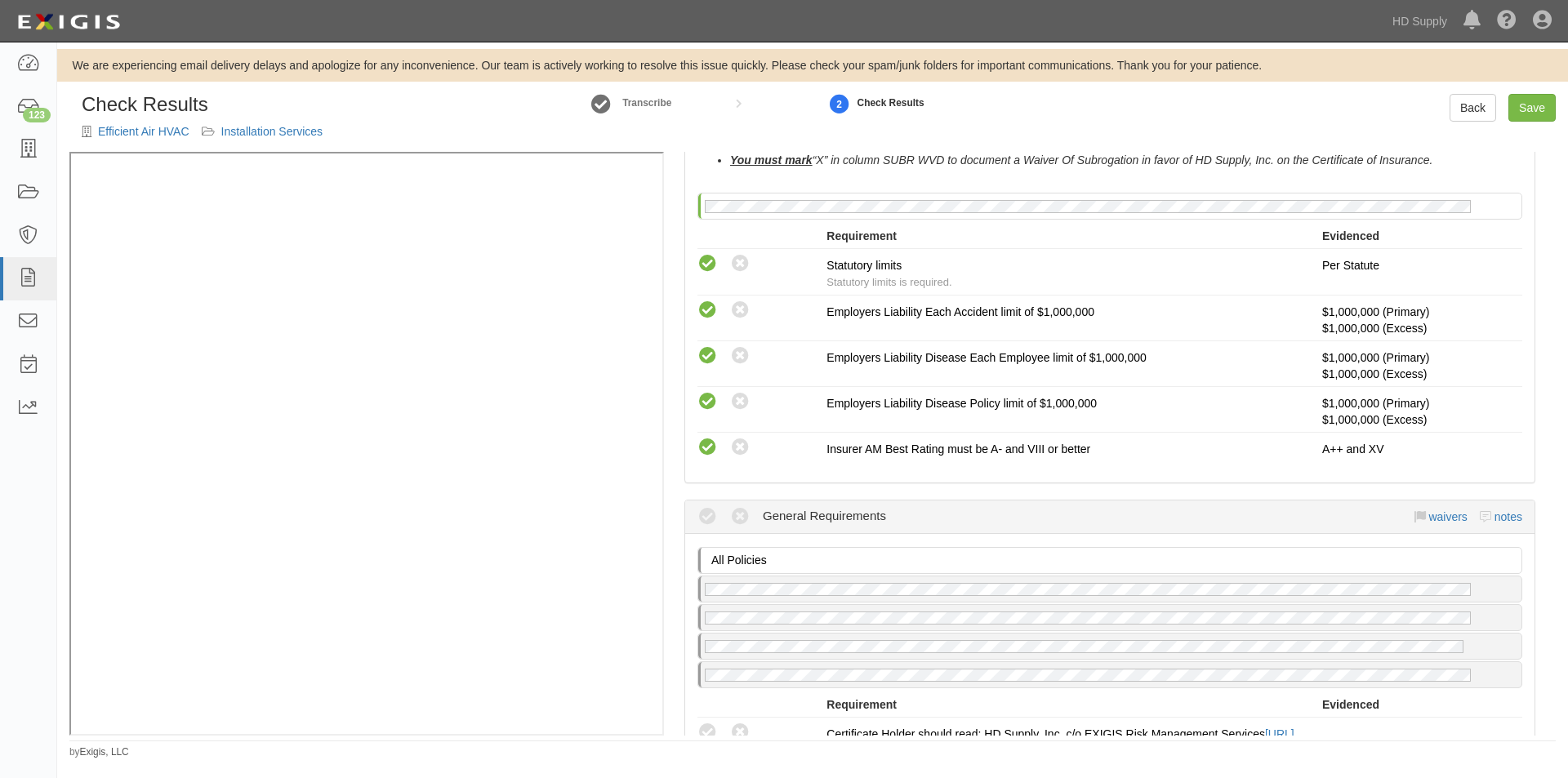
scroll to position [1388, 0]
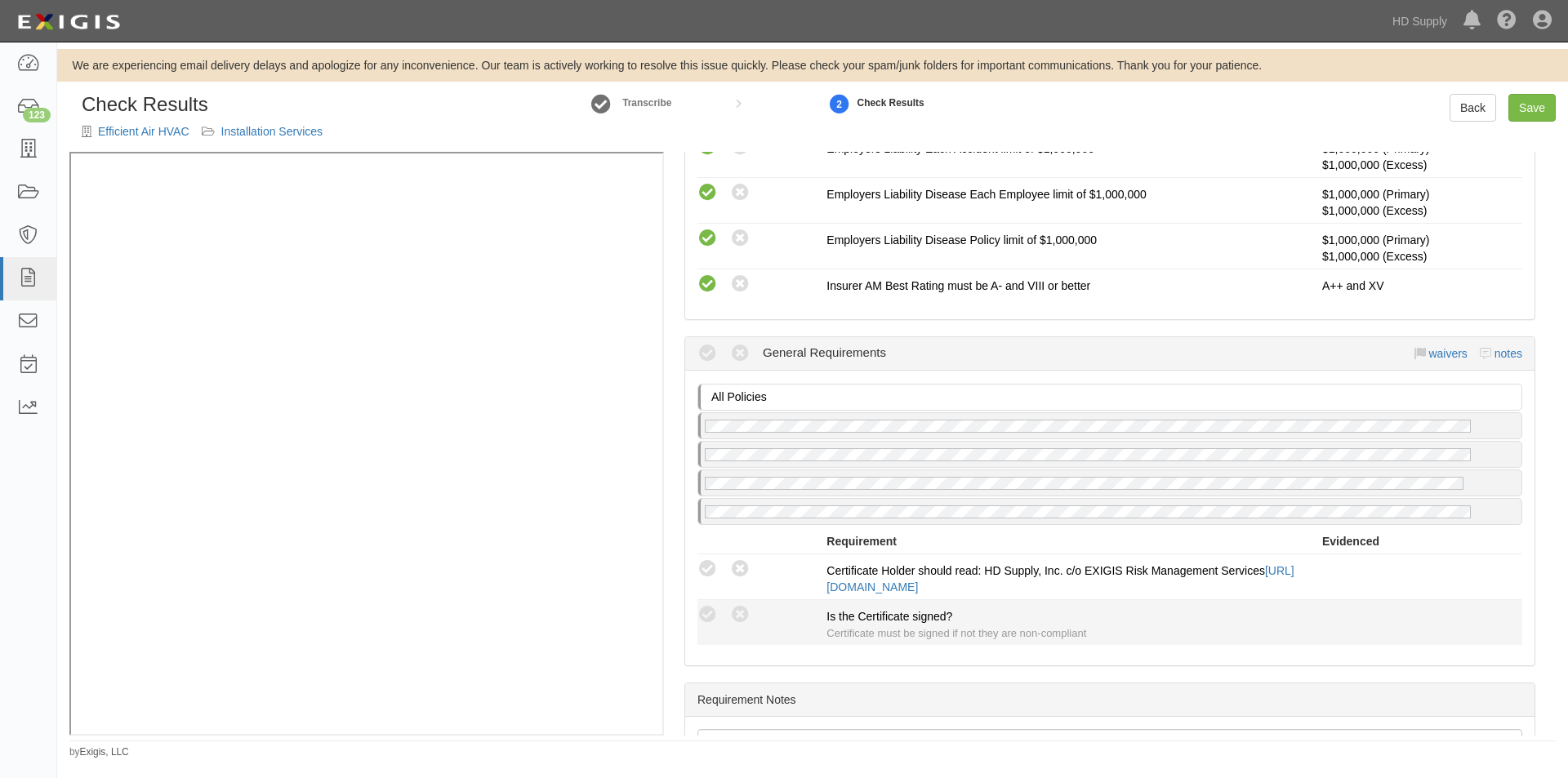
click at [712, 605] on div "Compliant Waived Non-Compliant" at bounding box center [761, 615] width 129 height 21
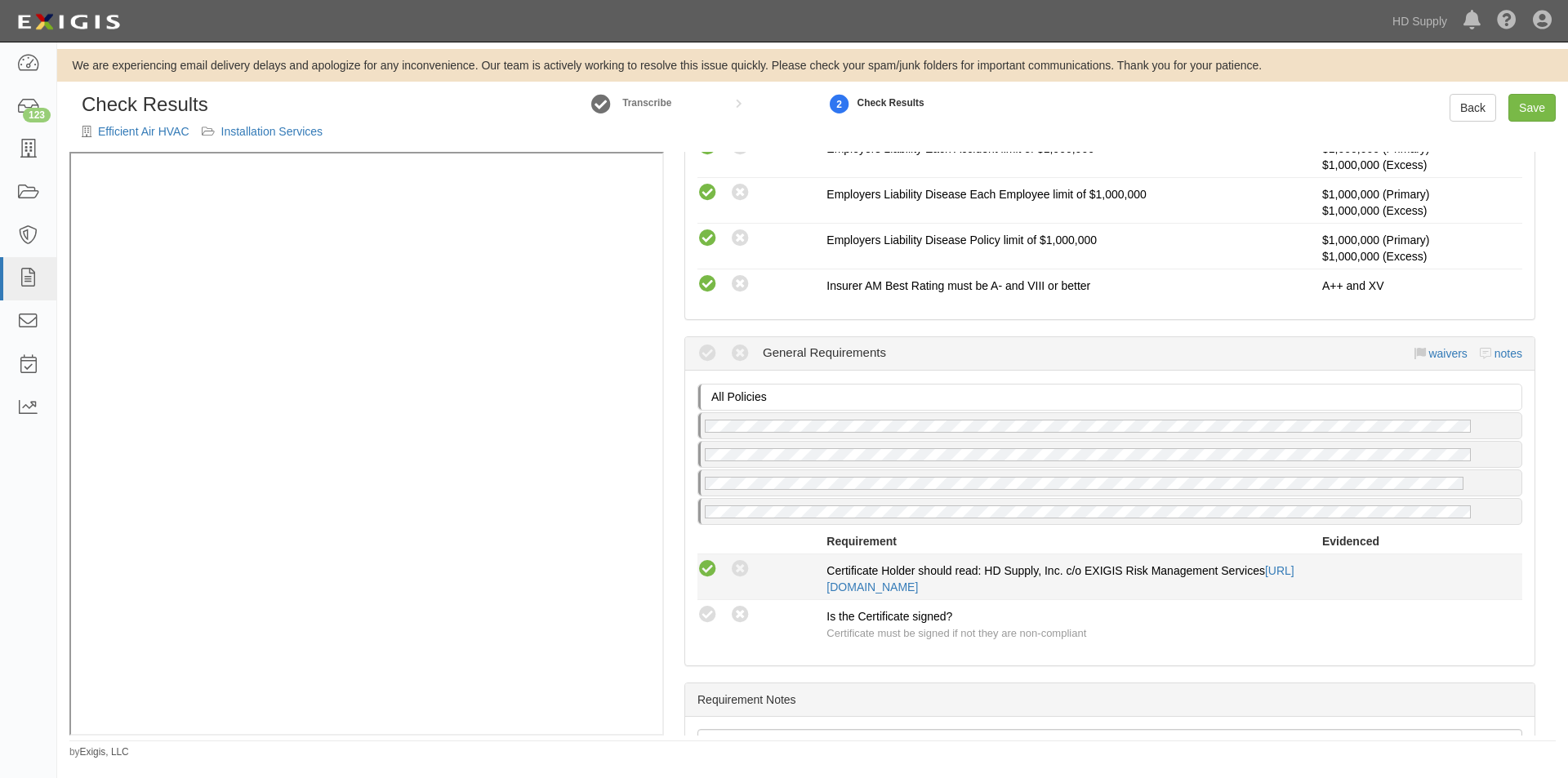
click at [712, 574] on icon at bounding box center [707, 569] width 20 height 20
radio input "true"
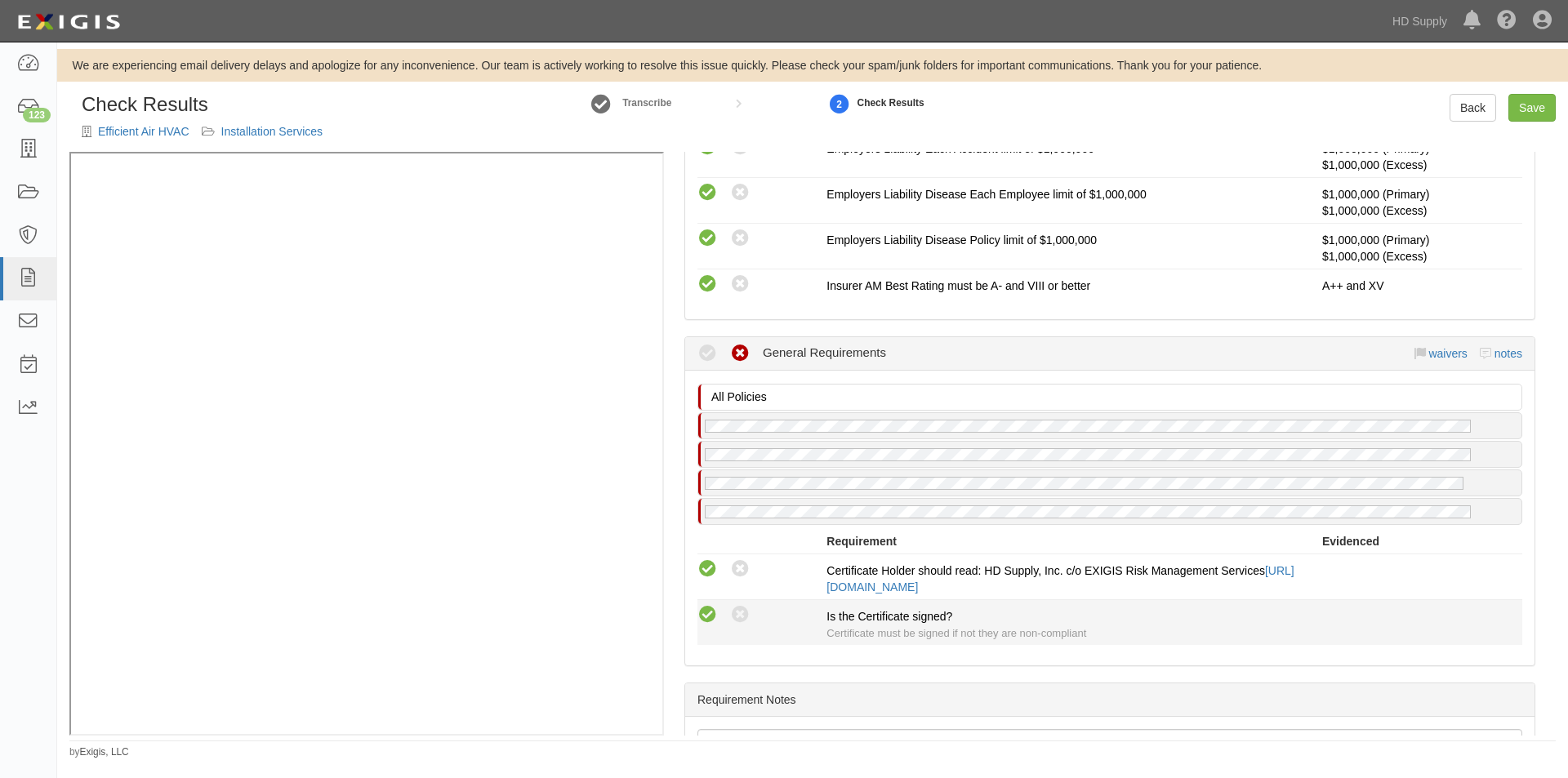
click at [709, 611] on icon at bounding box center [707, 614] width 20 height 20
radio input "true"
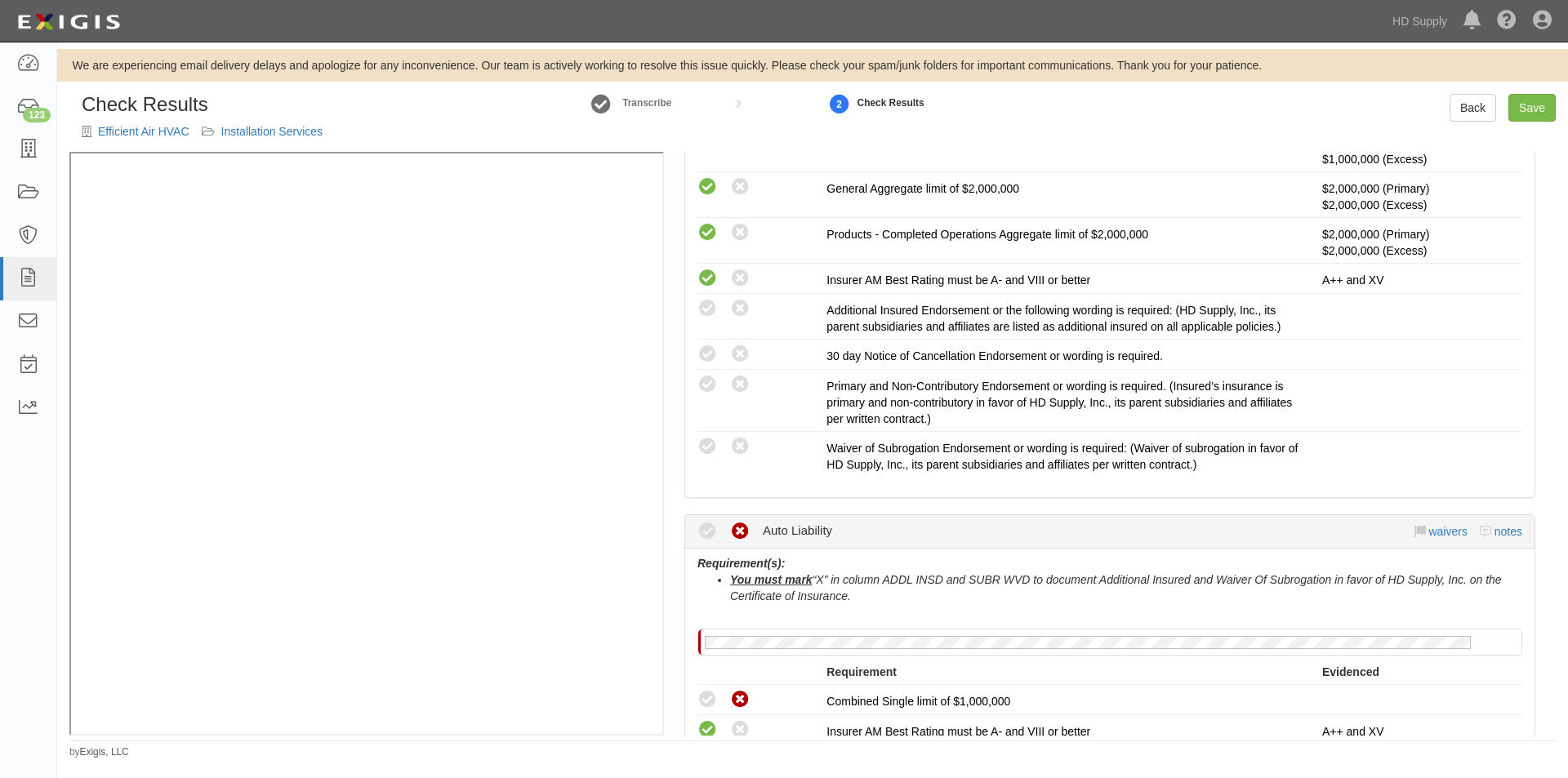
scroll to position [476, 0]
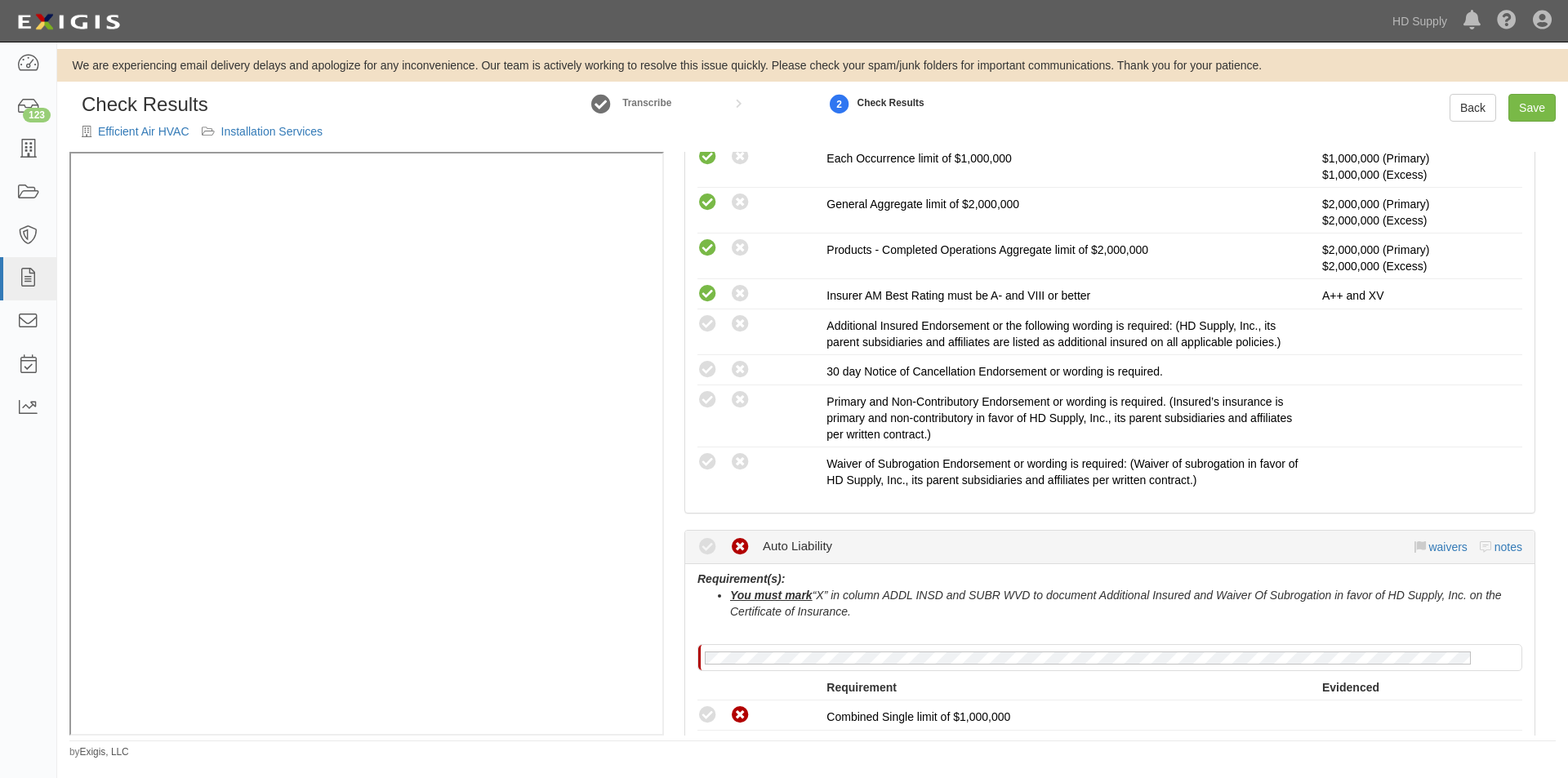
drag, startPoint x: 308, startPoint y: 735, endPoint x: 343, endPoint y: 733, distance: 35.1
click at [350, 738] on div "Check Results Efficient Air HVAC Installation Services Transcribe 2 Check Resul…" at bounding box center [813, 427] width 1511 height 666
click at [708, 328] on icon at bounding box center [707, 324] width 20 height 20
radio input "true"
click at [714, 369] on icon at bounding box center [707, 369] width 20 height 20
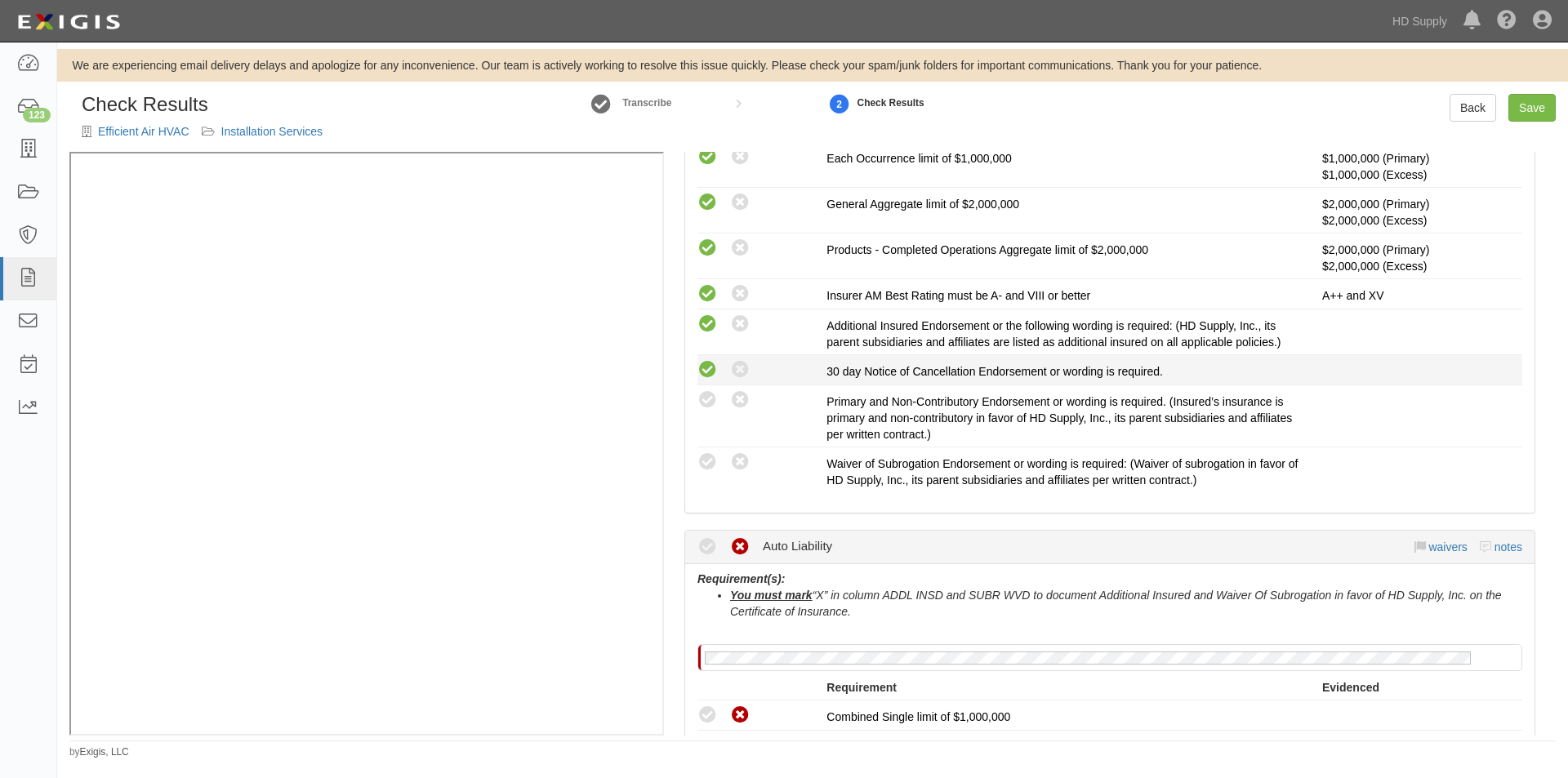
radio input "true"
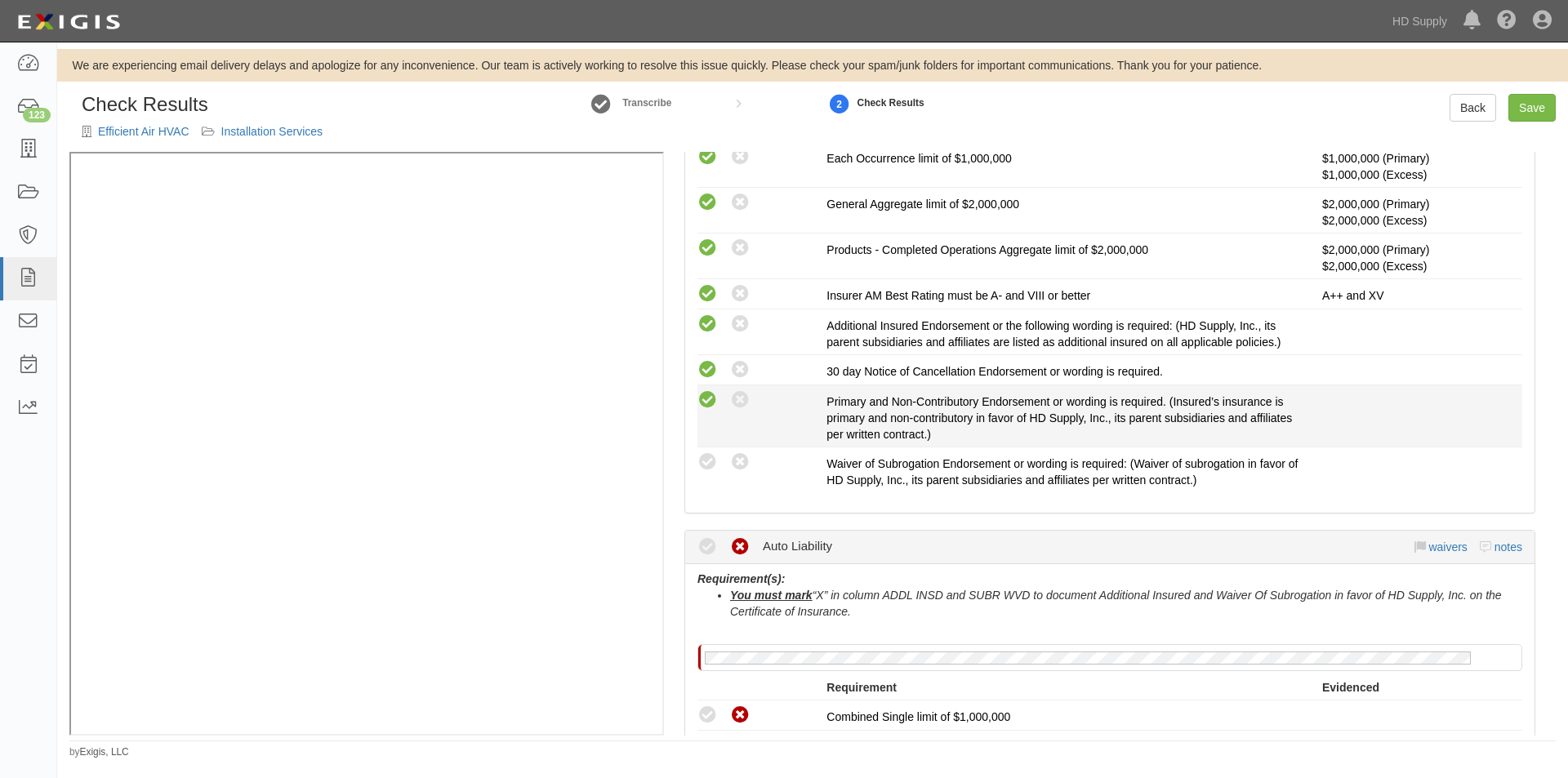
click at [708, 395] on icon at bounding box center [707, 400] width 20 height 20
radio input "true"
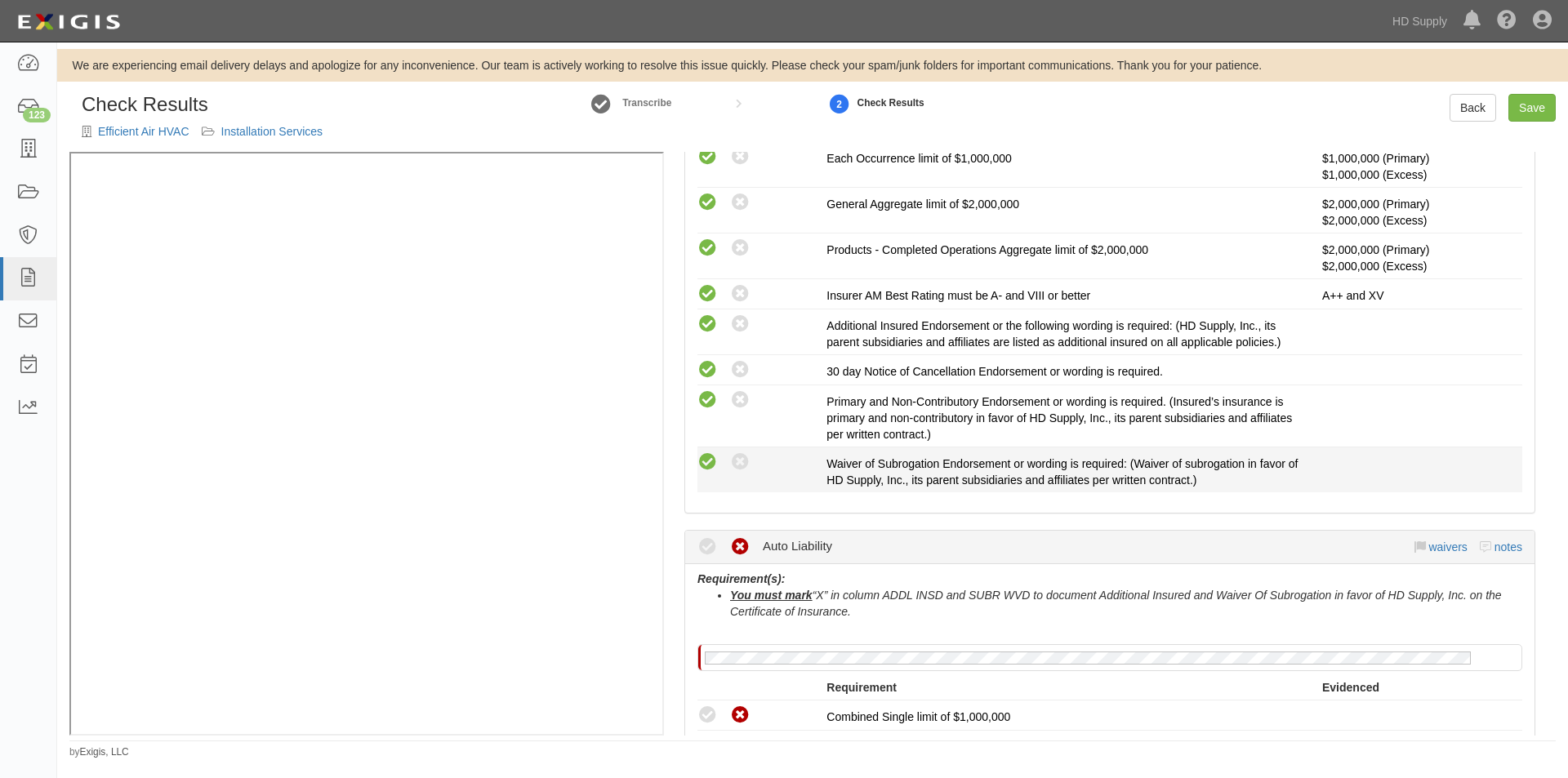
click at [702, 457] on icon at bounding box center [707, 462] width 20 height 20
radio input "true"
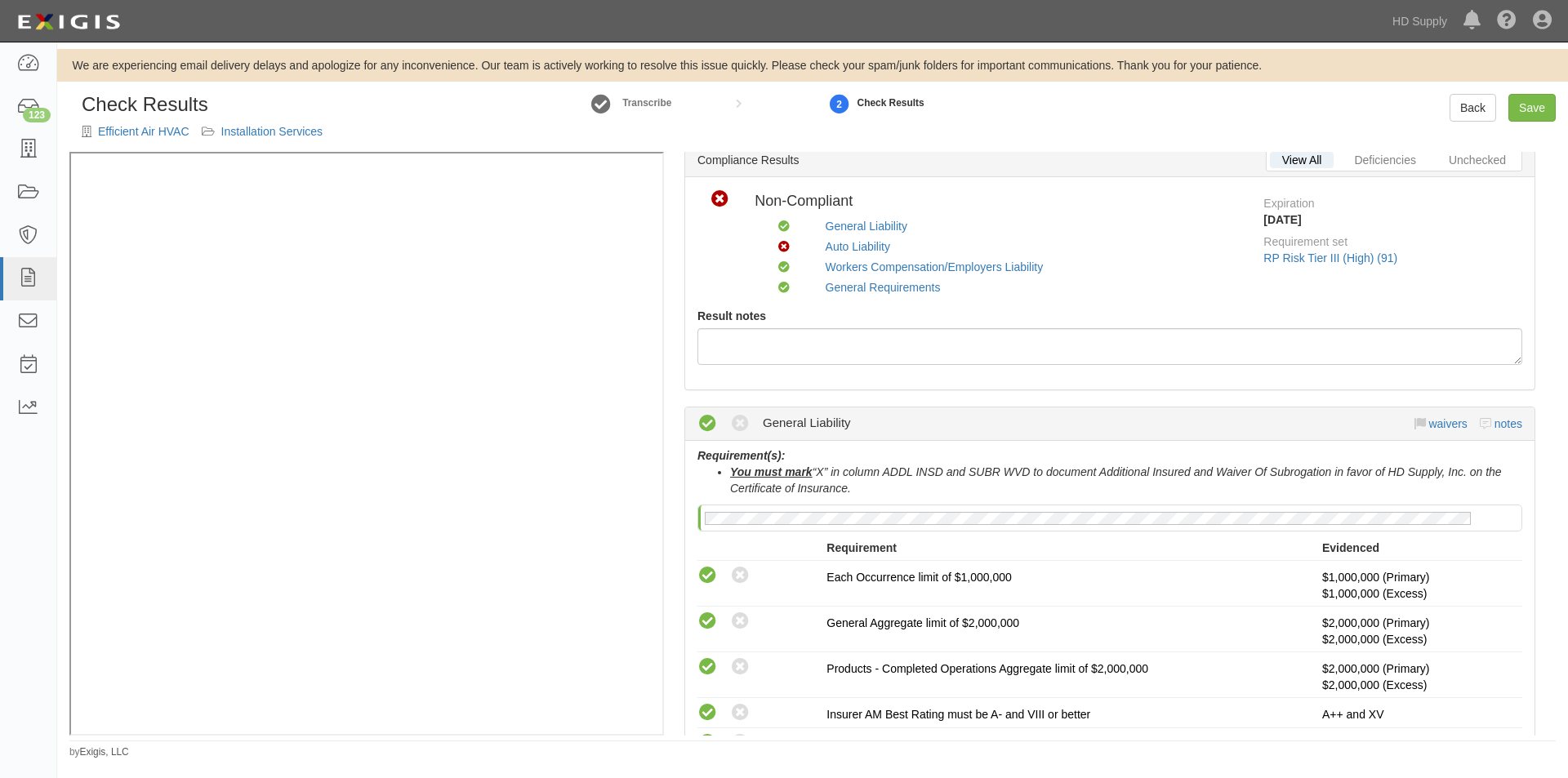
scroll to position [54, 0]
click at [1549, 100] on link "Save" at bounding box center [1533, 108] width 48 height 28
radio input "true"
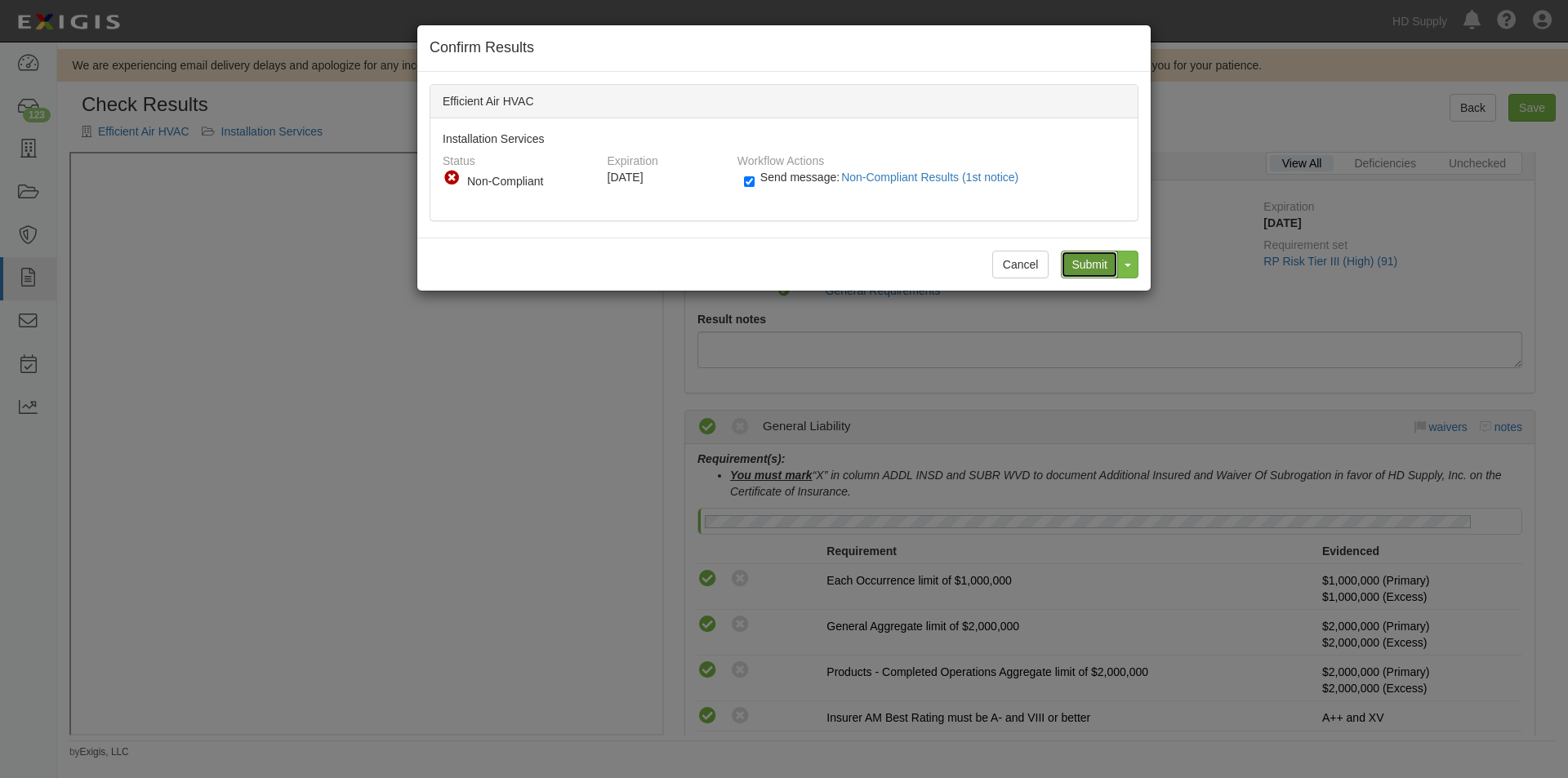
click at [1083, 267] on input "Submit" at bounding box center [1090, 264] width 57 height 28
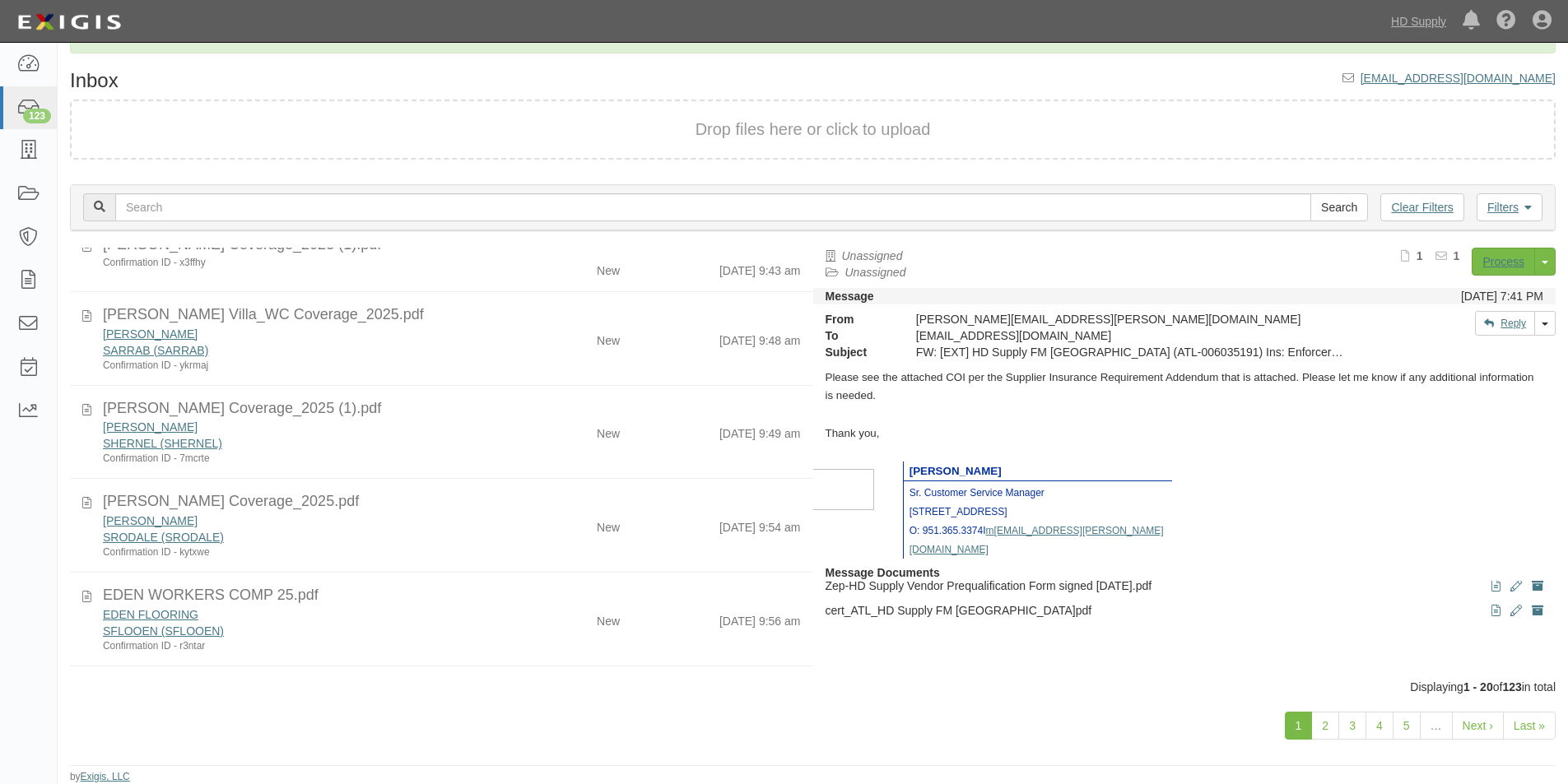
scroll to position [4, 0]
click at [1522, 721] on link "Last »" at bounding box center [1530, 725] width 53 height 28
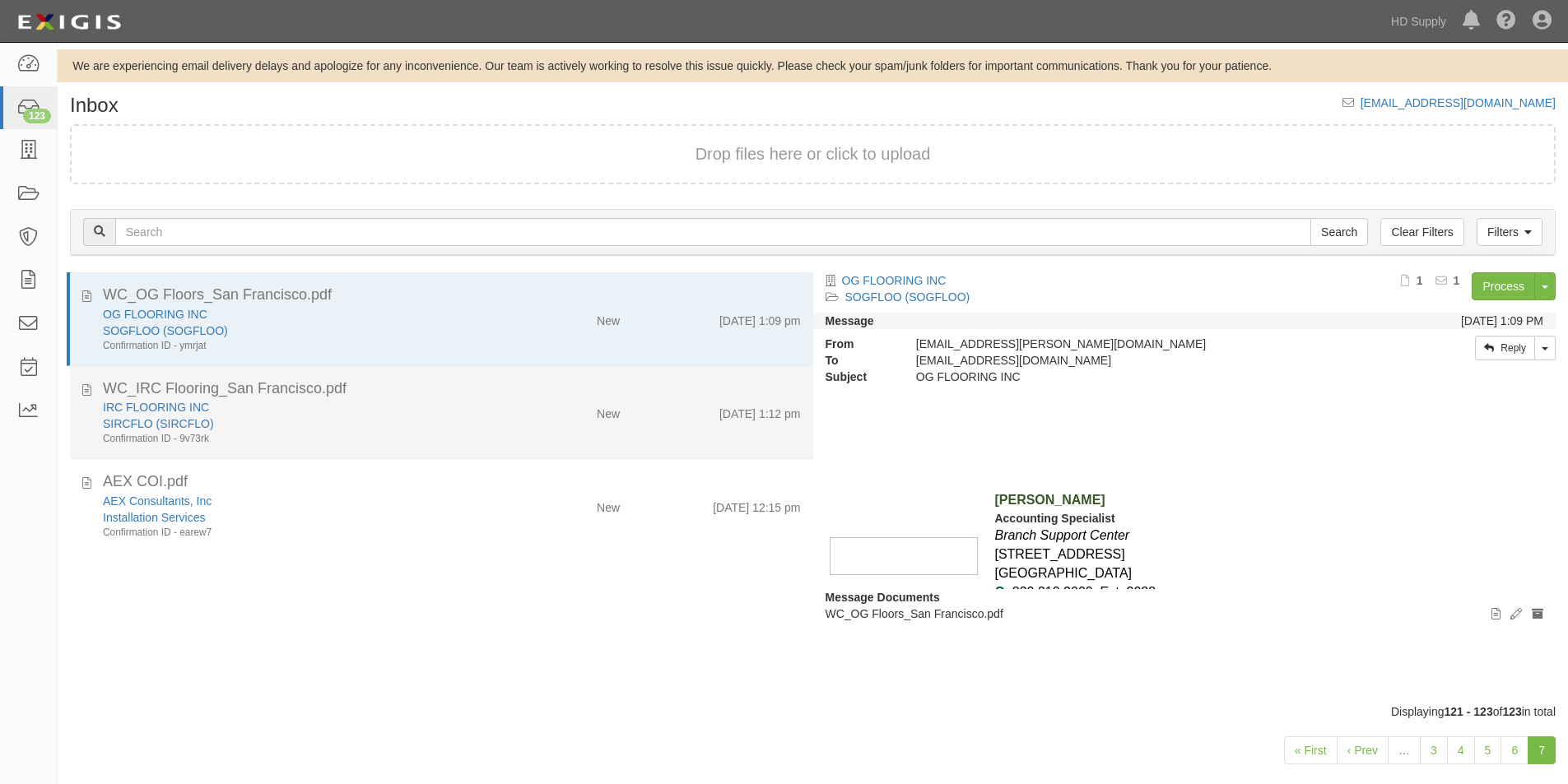
click at [361, 428] on div "SIRCFLO (SIRCFLO)" at bounding box center [301, 423] width 397 height 16
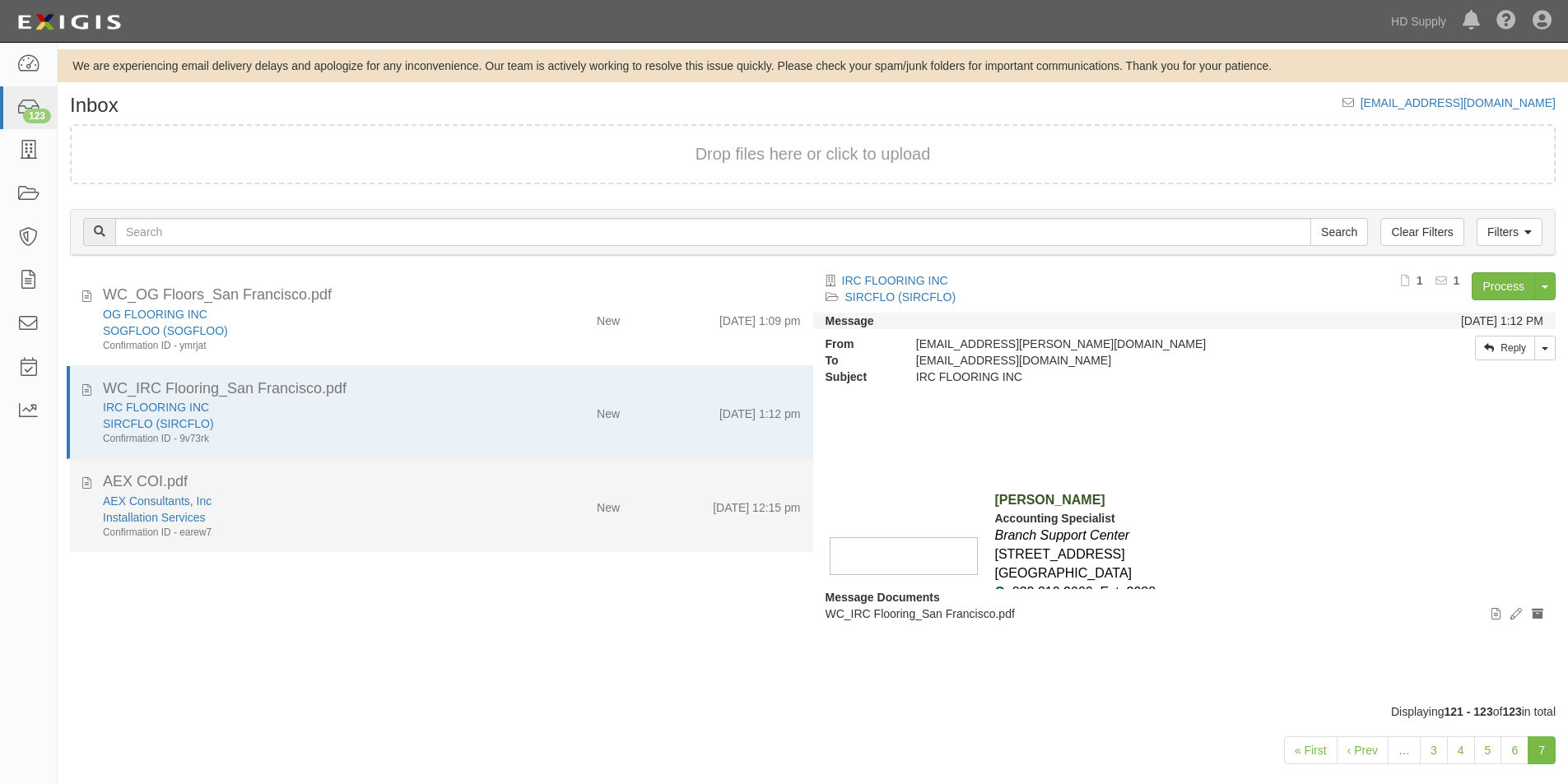
click at [382, 497] on div "AEX Consultants, Inc" at bounding box center [301, 501] width 397 height 16
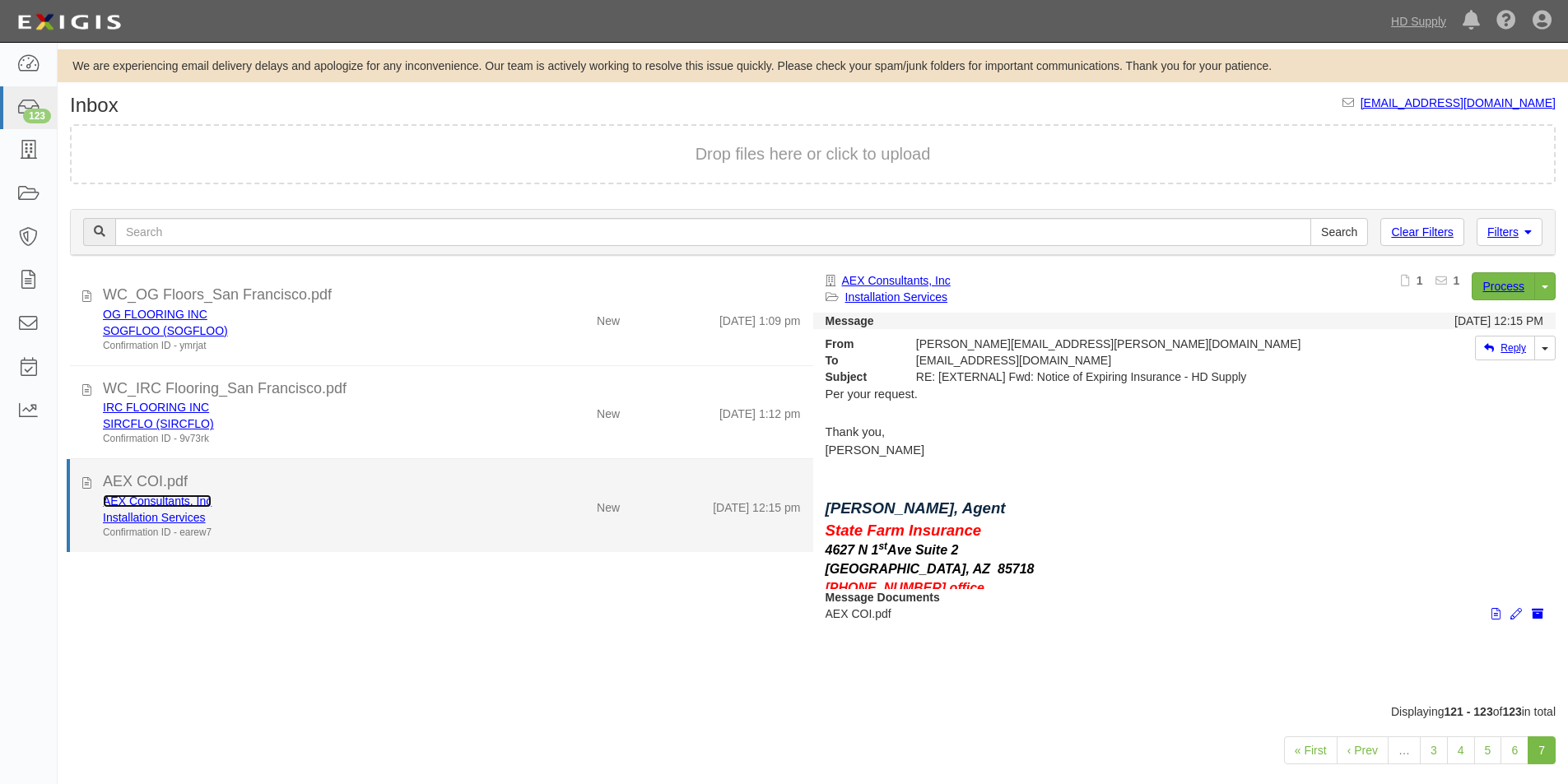
click at [152, 505] on link "AEX Consultants, Inc" at bounding box center [157, 501] width 109 height 13
click at [277, 528] on div "Confirmation ID - earew7" at bounding box center [301, 533] width 397 height 14
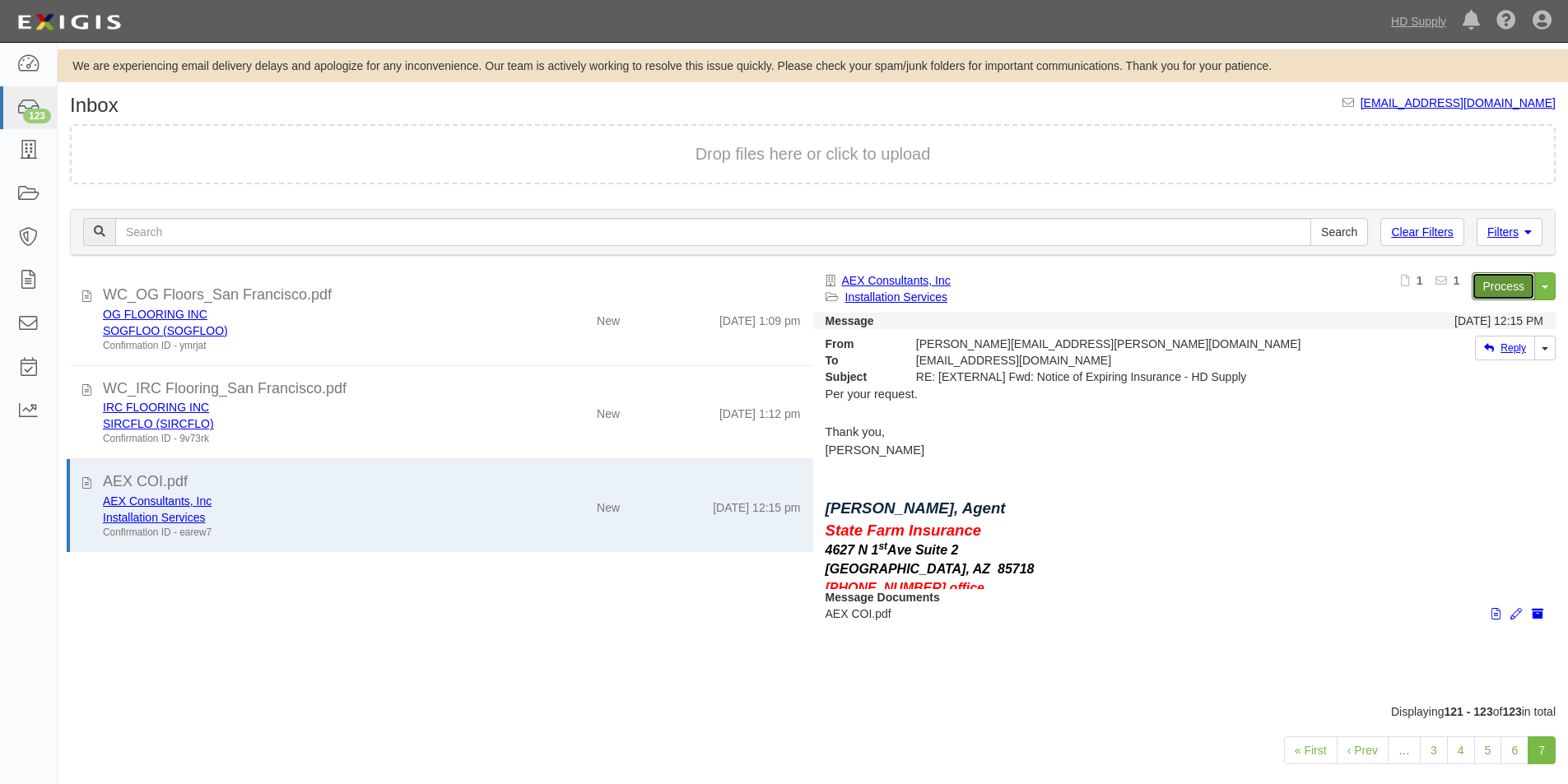
click at [1499, 282] on link "Process" at bounding box center [1504, 286] width 63 height 28
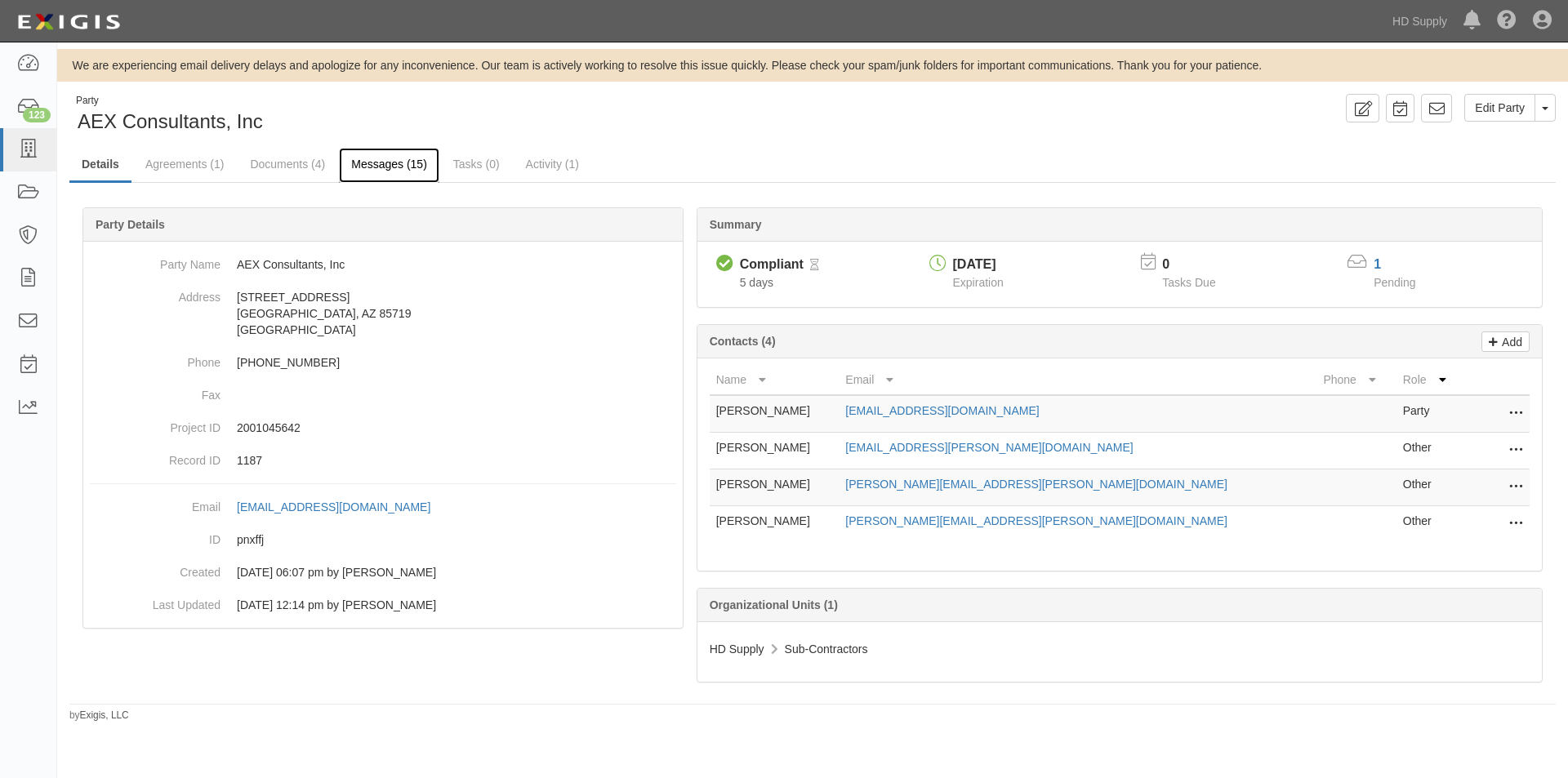
click at [366, 170] on link "Messages (15)" at bounding box center [389, 165] width 100 height 35
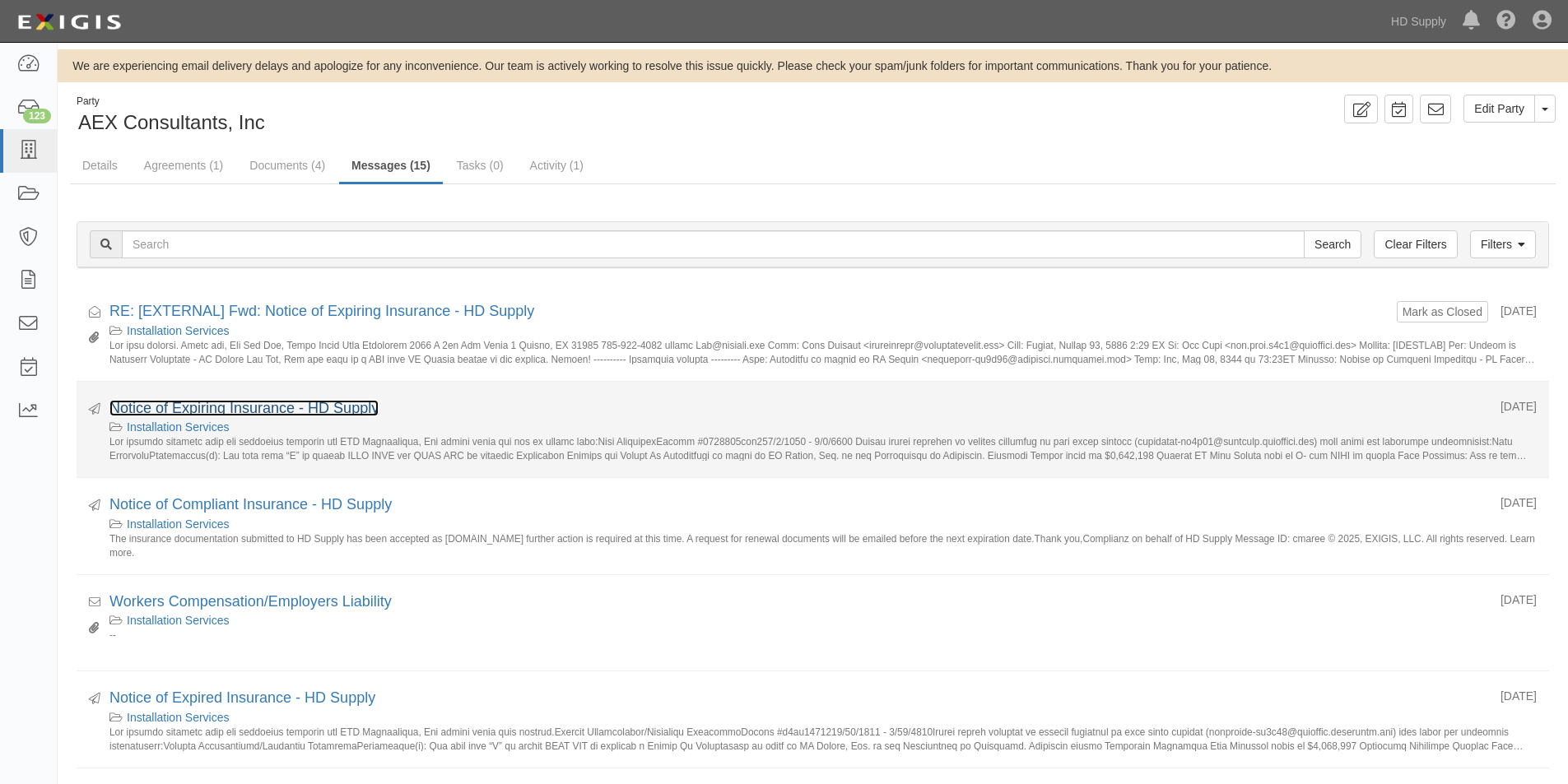
click at [269, 413] on link "Notice of Expiring Insurance - HD Supply" at bounding box center [244, 408] width 269 height 16
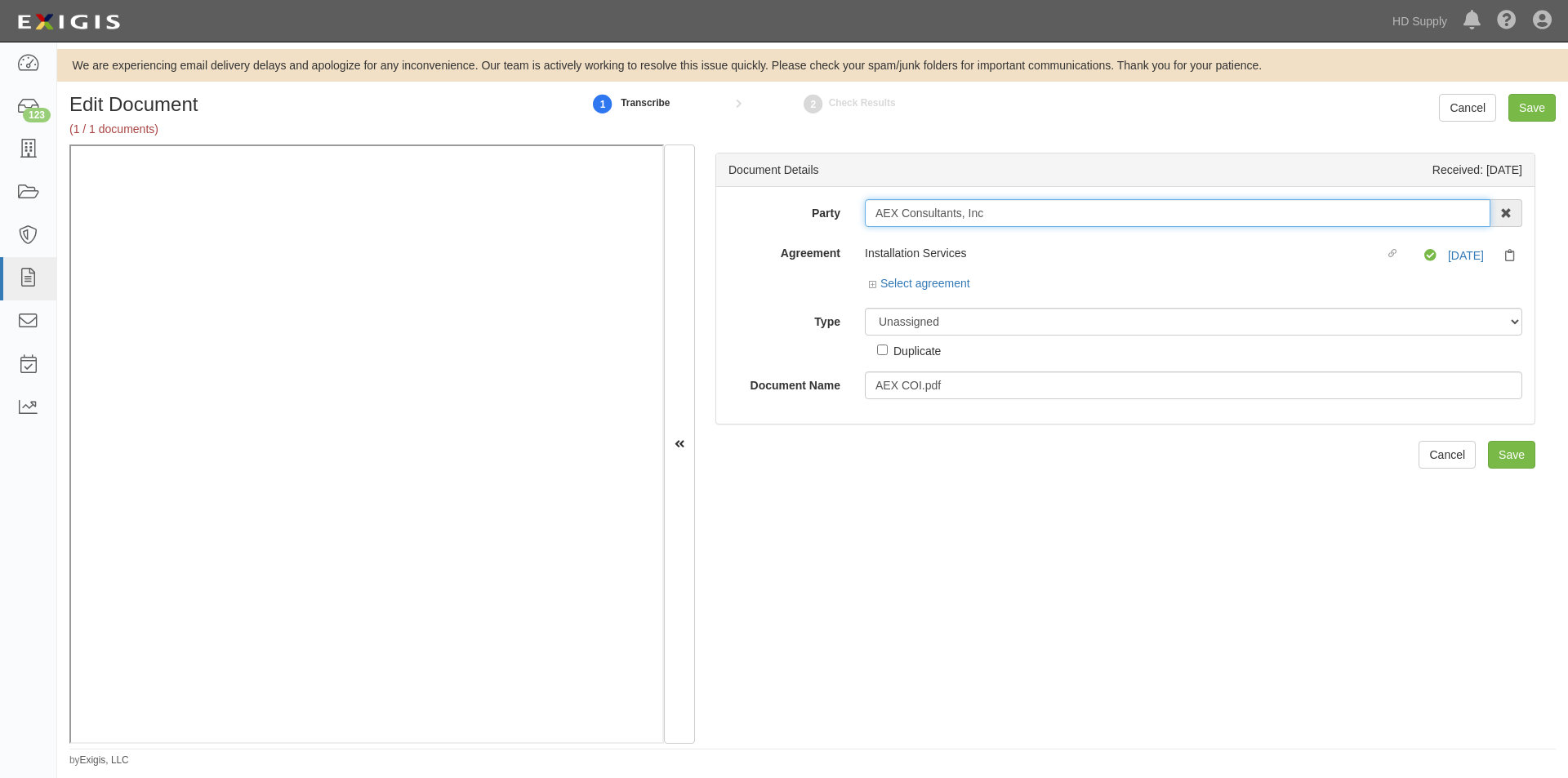
drag, startPoint x: 981, startPoint y: 216, endPoint x: 856, endPoint y: 226, distance: 125.4
click at [856, 226] on div "AEX Consultants, Inc 1888 MILLS 1888 MILLS - IMPORT 2 PATRICIA 12 2XL CORPORATI…" at bounding box center [1194, 212] width 682 height 28
click at [726, 330] on div "Type Unassigned Binder Cancellation Notice Certificate Contract Endorsement Ins…" at bounding box center [1125, 333] width 818 height 51
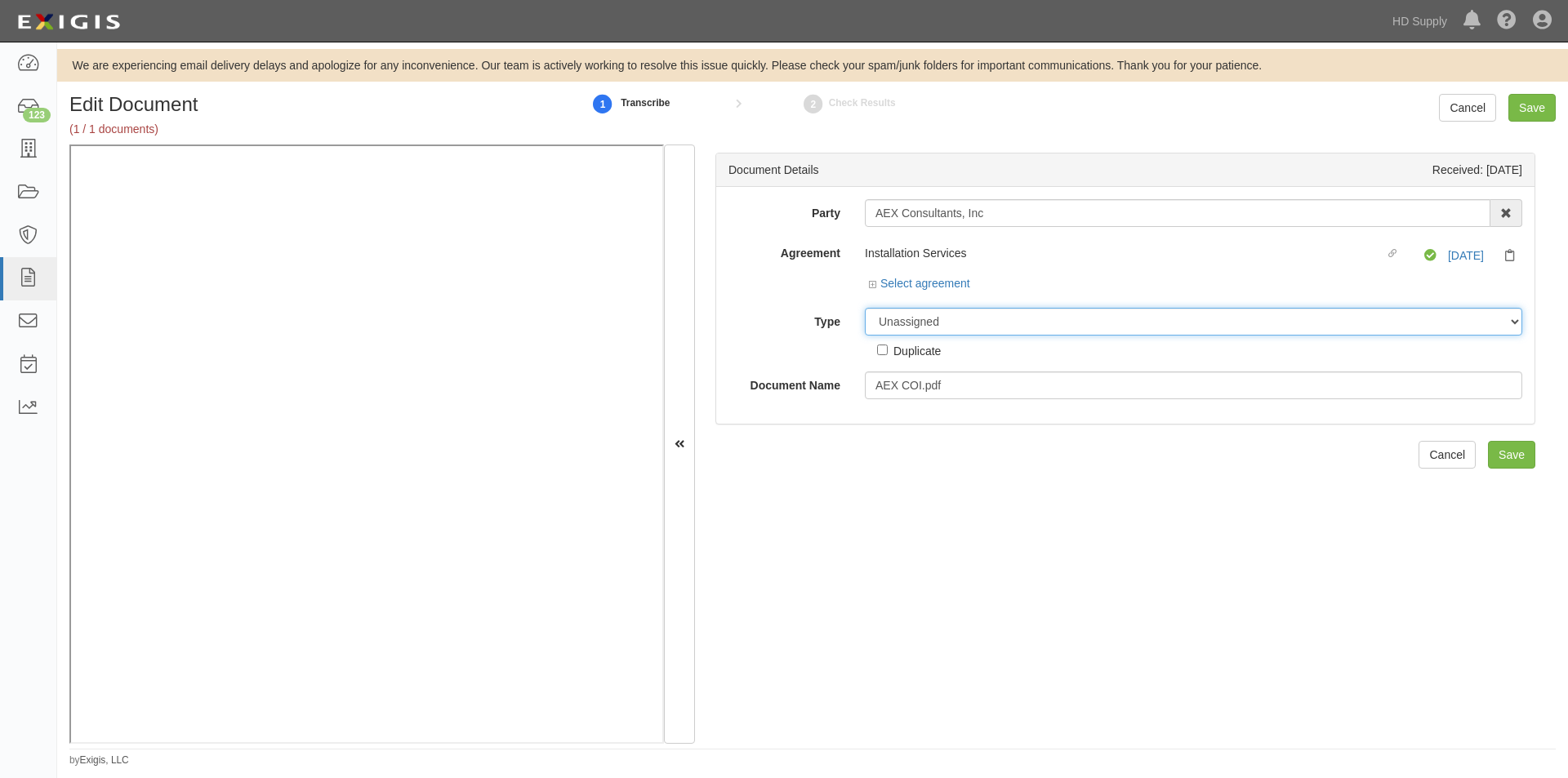
click at [1012, 322] on select "Unassigned Binder Cancellation Notice Certificate Contract Endorsement Insuranc…" at bounding box center [1194, 321] width 657 height 28
select select "CertificateDetail"
click at [865, 308] on select "Unassigned Binder Cancellation Notice Certificate Contract Endorsement Insuranc…" at bounding box center [1194, 321] width 657 height 28
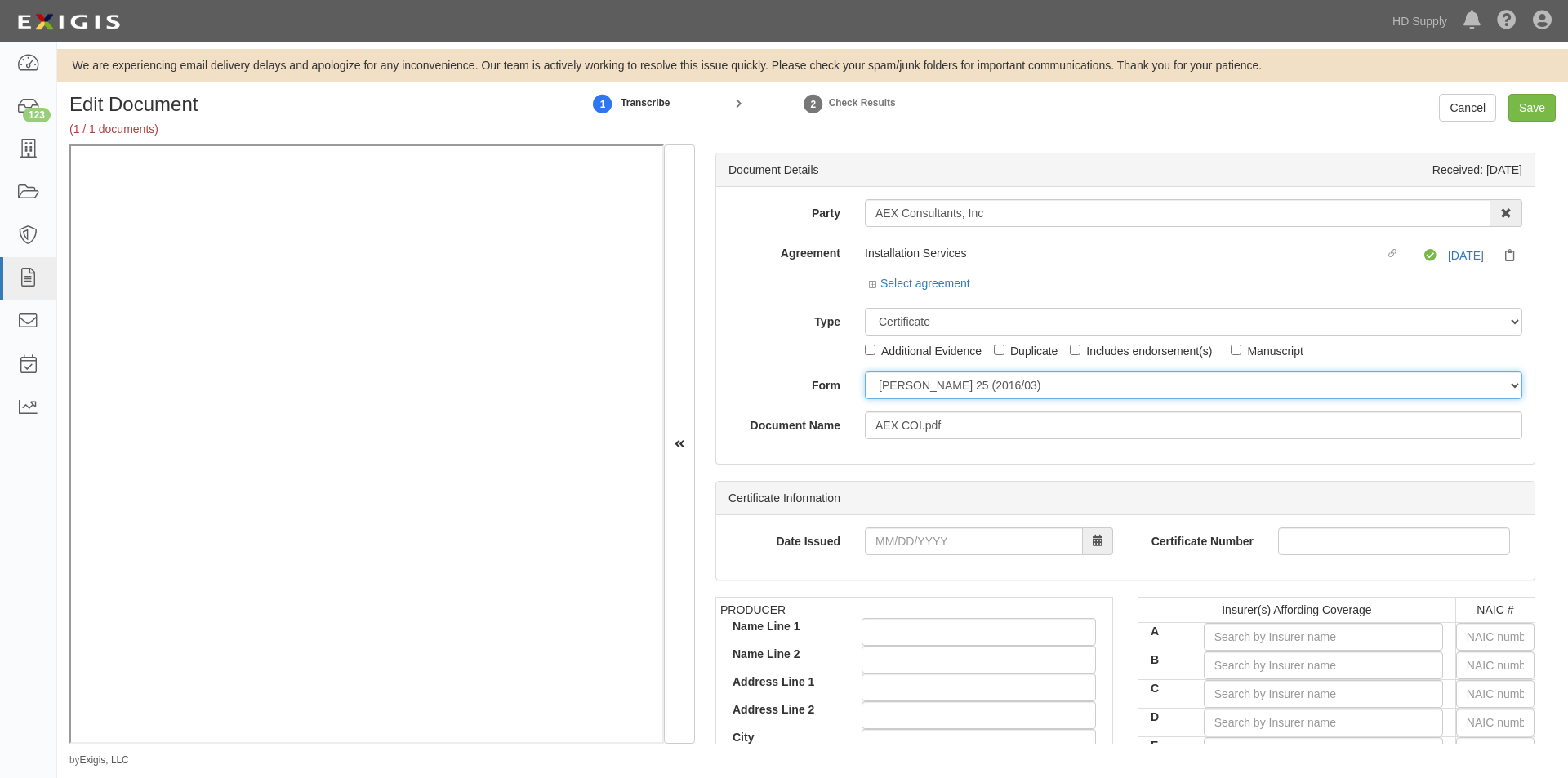
click at [914, 387] on select "ACORD 25 (2016/03) ACORD 101 ACORD 855 NY (2014/05) General" at bounding box center [1194, 385] width 657 height 28
select select "GeneralFormDetail"
click at [865, 371] on select "ACORD 25 (2016/03) ACORD 101 ACORD 855 NY (2014/05) General" at bounding box center [1194, 385] width 657 height 28
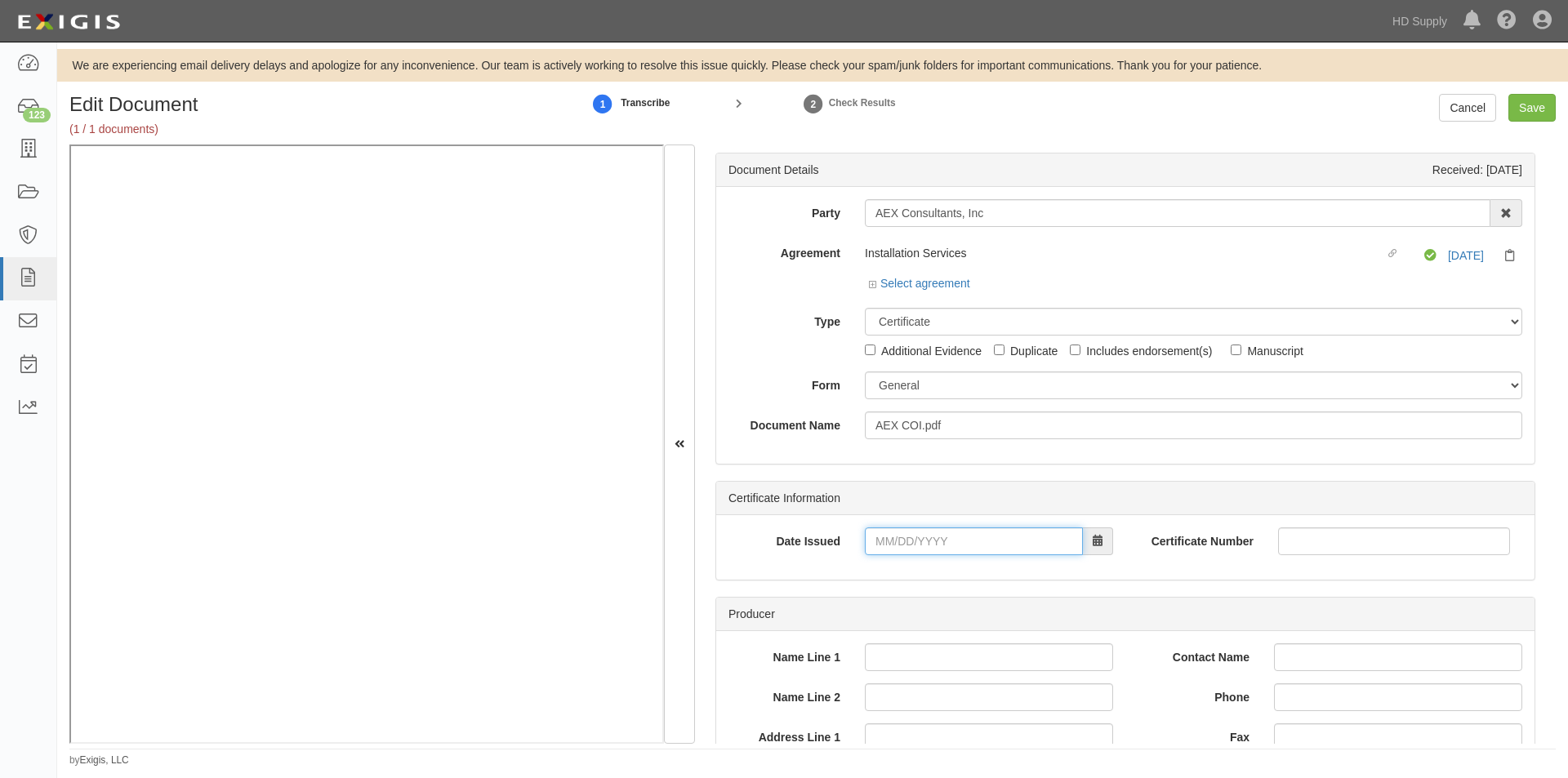
click at [916, 546] on input "Date Issued" at bounding box center [974, 541] width 218 height 28
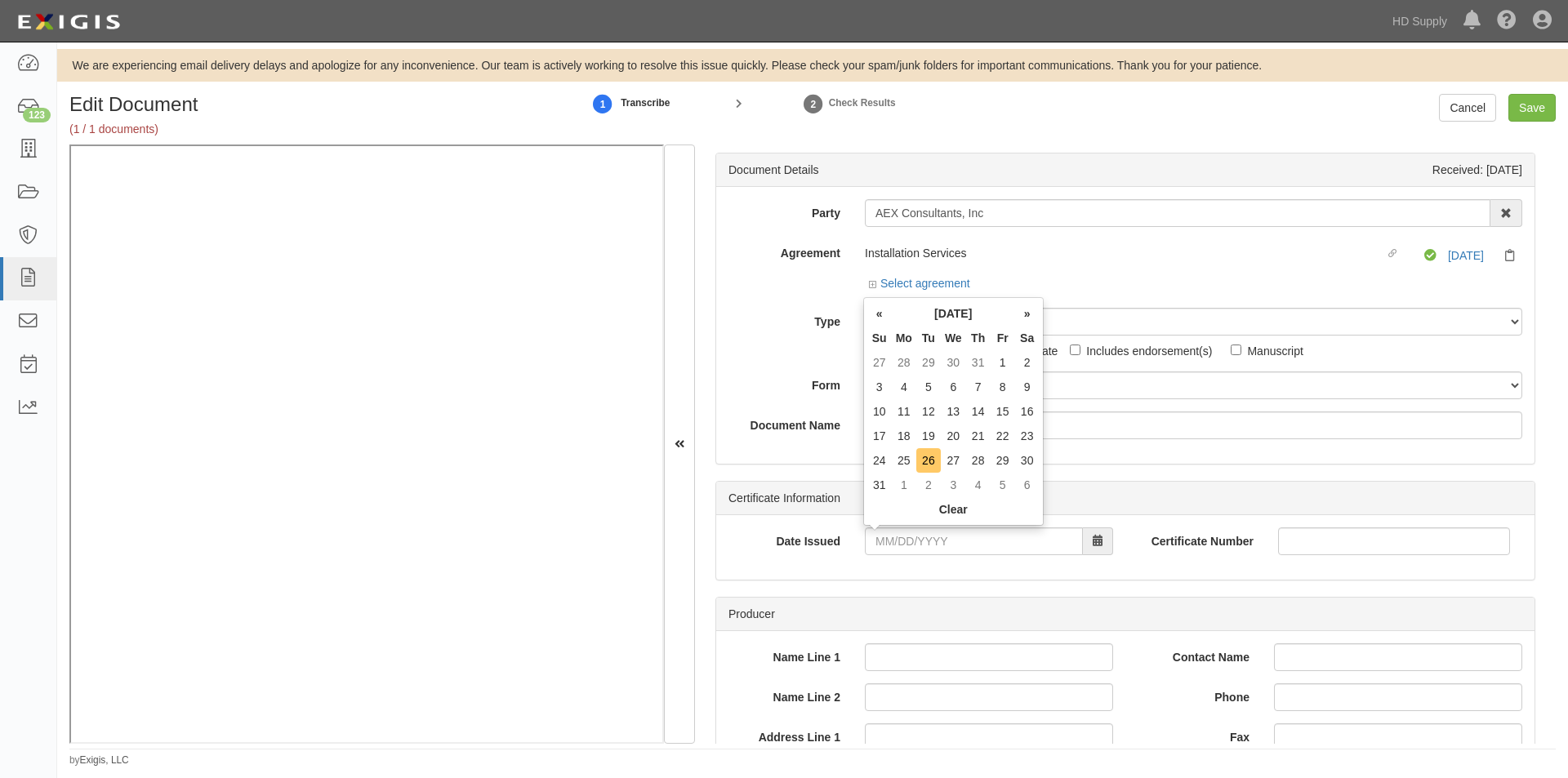
click at [938, 460] on td "26" at bounding box center [929, 461] width 25 height 25
type input "08/26/2025"
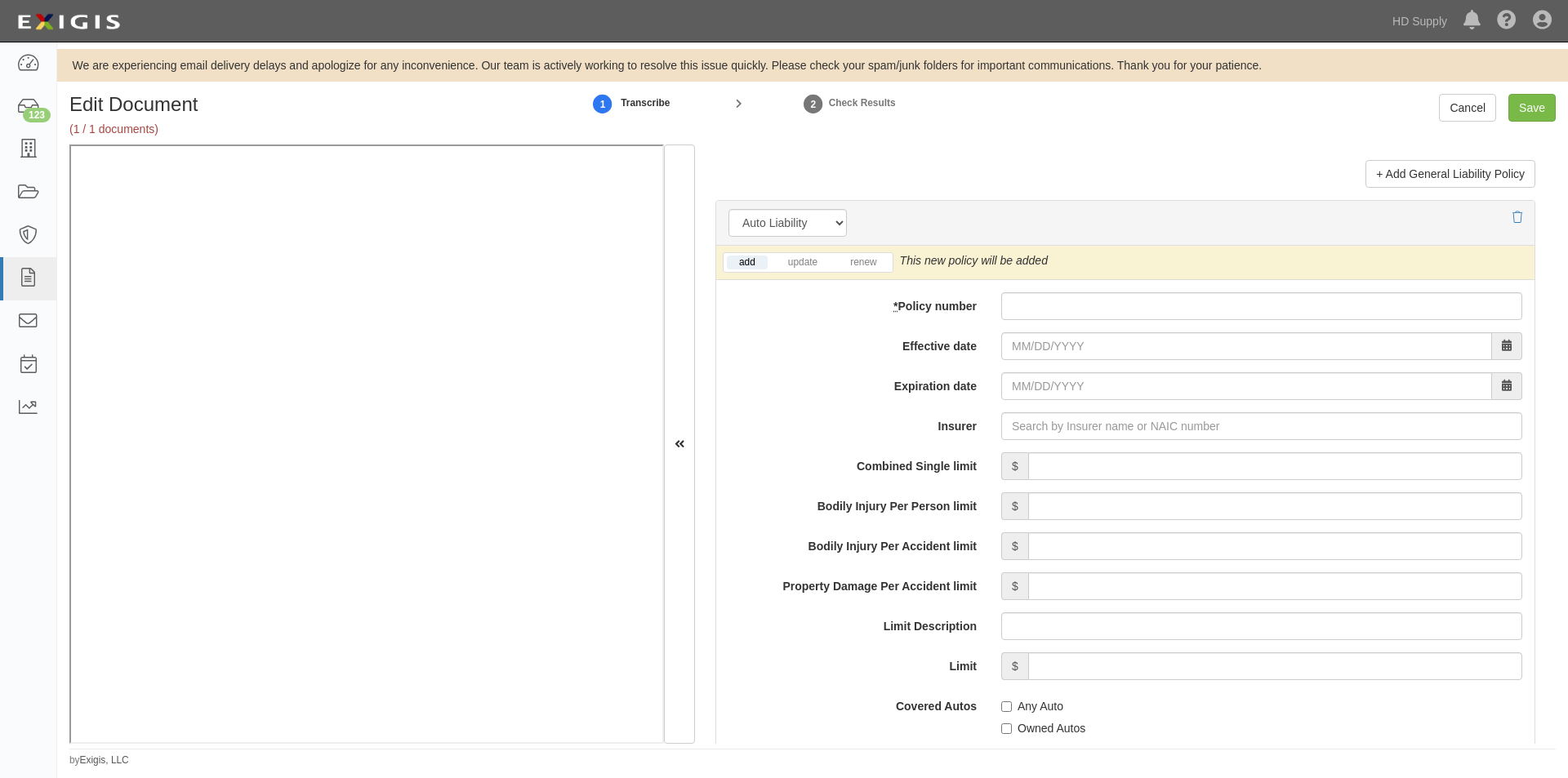
scroll to position [2313, 0]
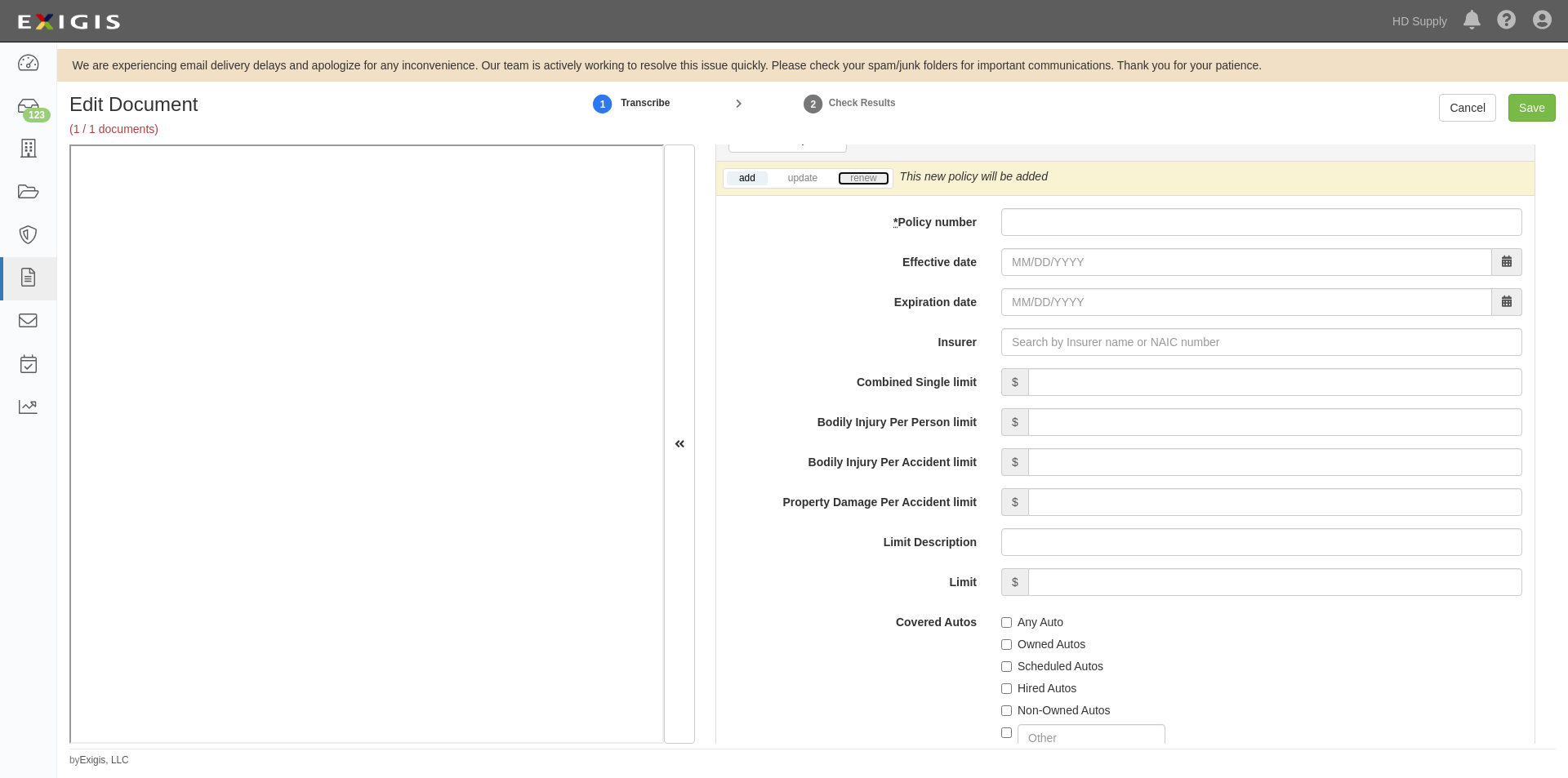
click at [868, 181] on link "renew" at bounding box center [863, 178] width 50 height 14
paste input "0001613-SFO-03"
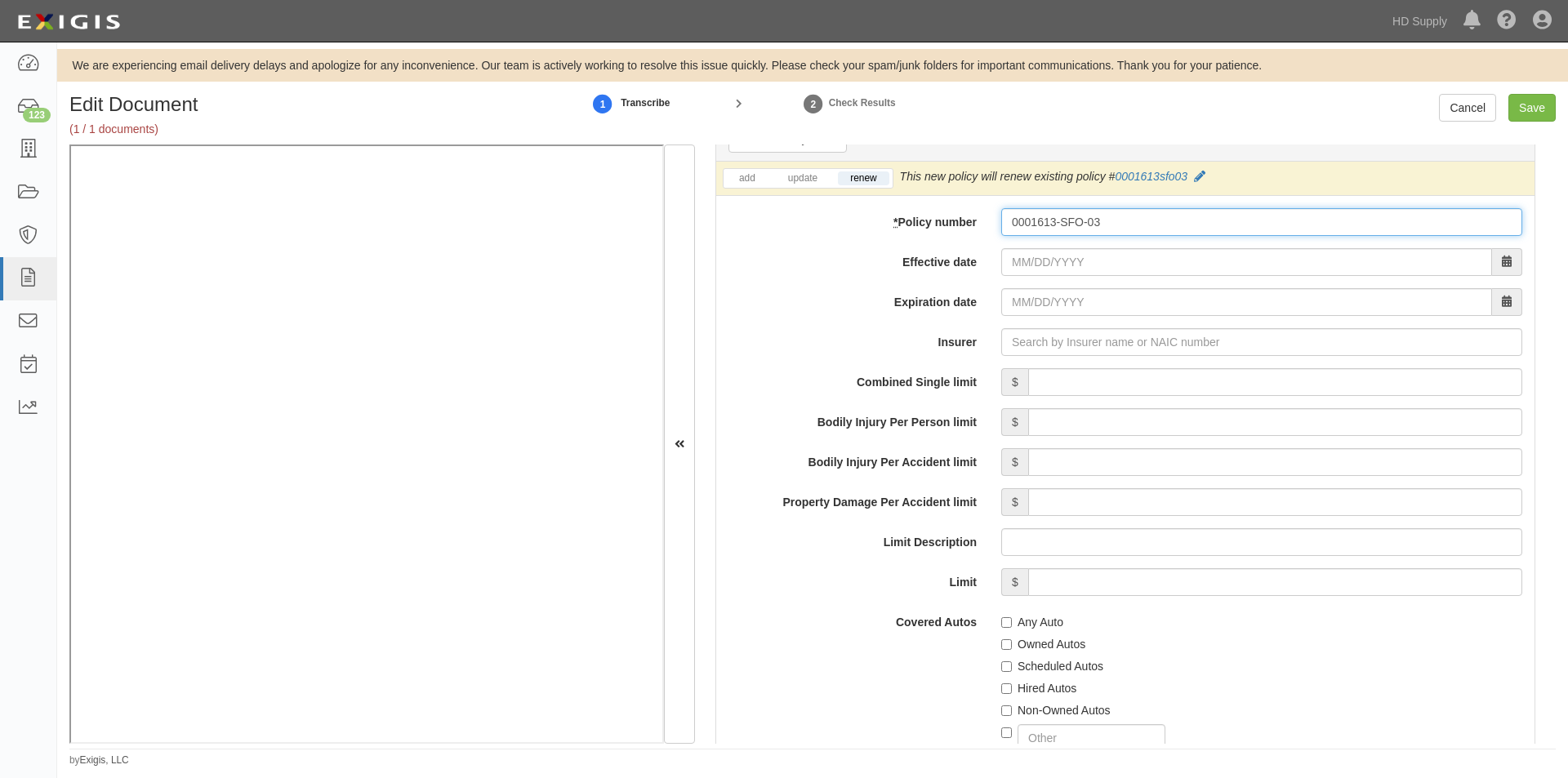
type input "0001613-SFO-03"
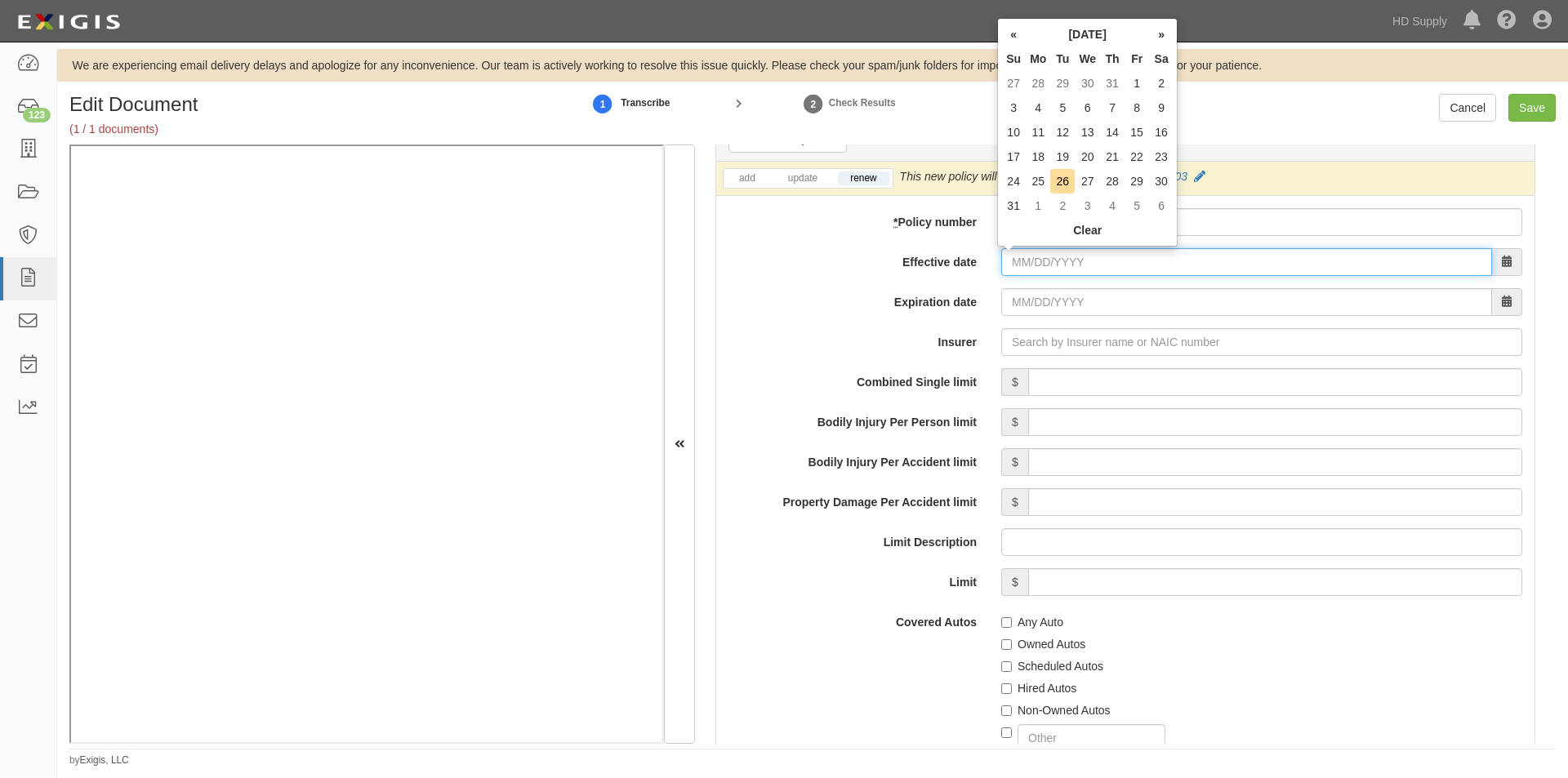
click at [1087, 265] on input "Effective date" at bounding box center [1246, 262] width 491 height 28
type input "04/15/2025"
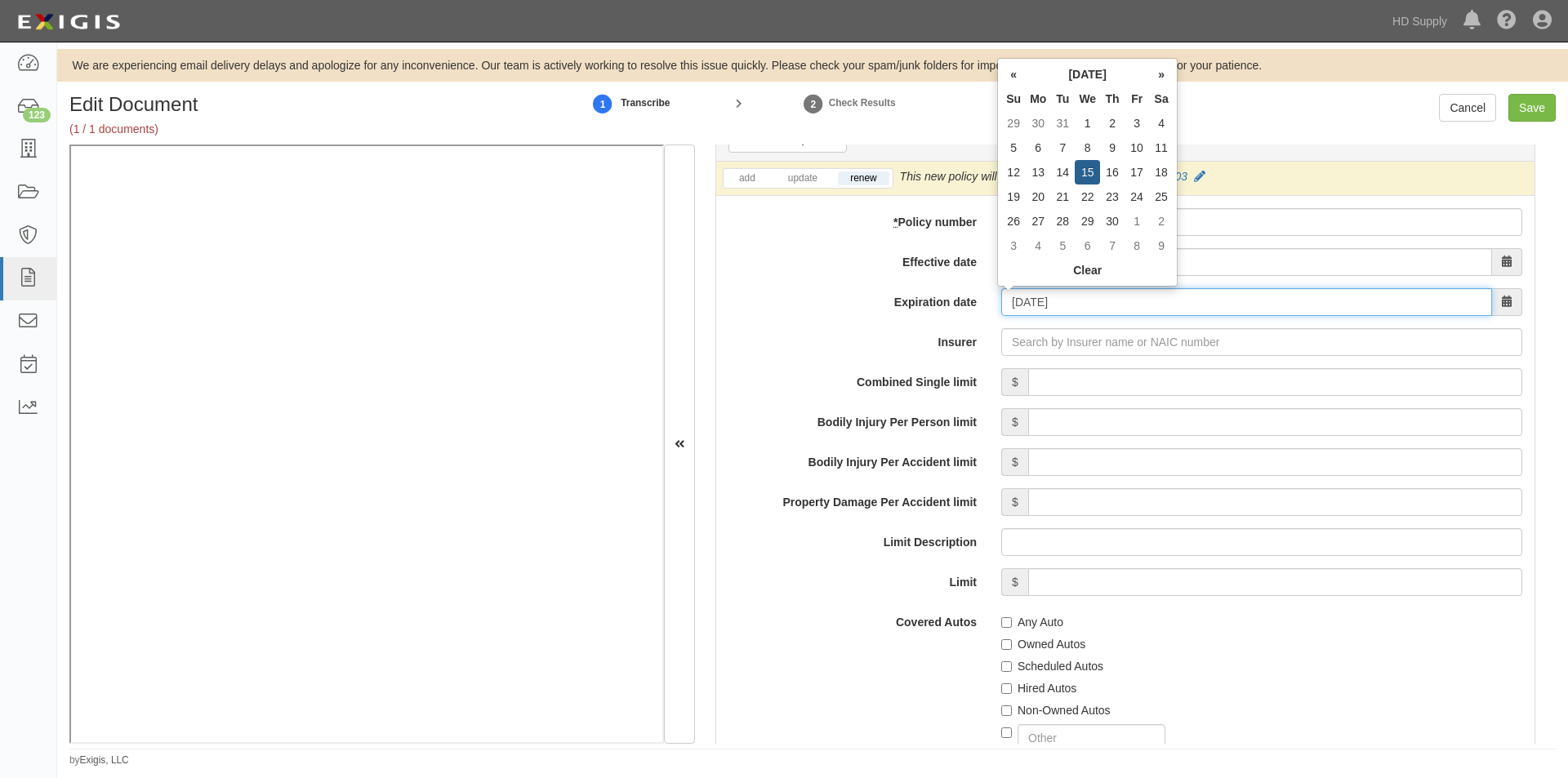
click at [1159, 299] on input "04/15/2026" at bounding box center [1246, 302] width 491 height 28
drag, startPoint x: 1096, startPoint y: 301, endPoint x: 983, endPoint y: 317, distance: 114.1
click at [983, 317] on div "add update renew This new policy will be added This new policy will update exis…" at bounding box center [1125, 595] width 818 height 868
type input "10/15/2026"
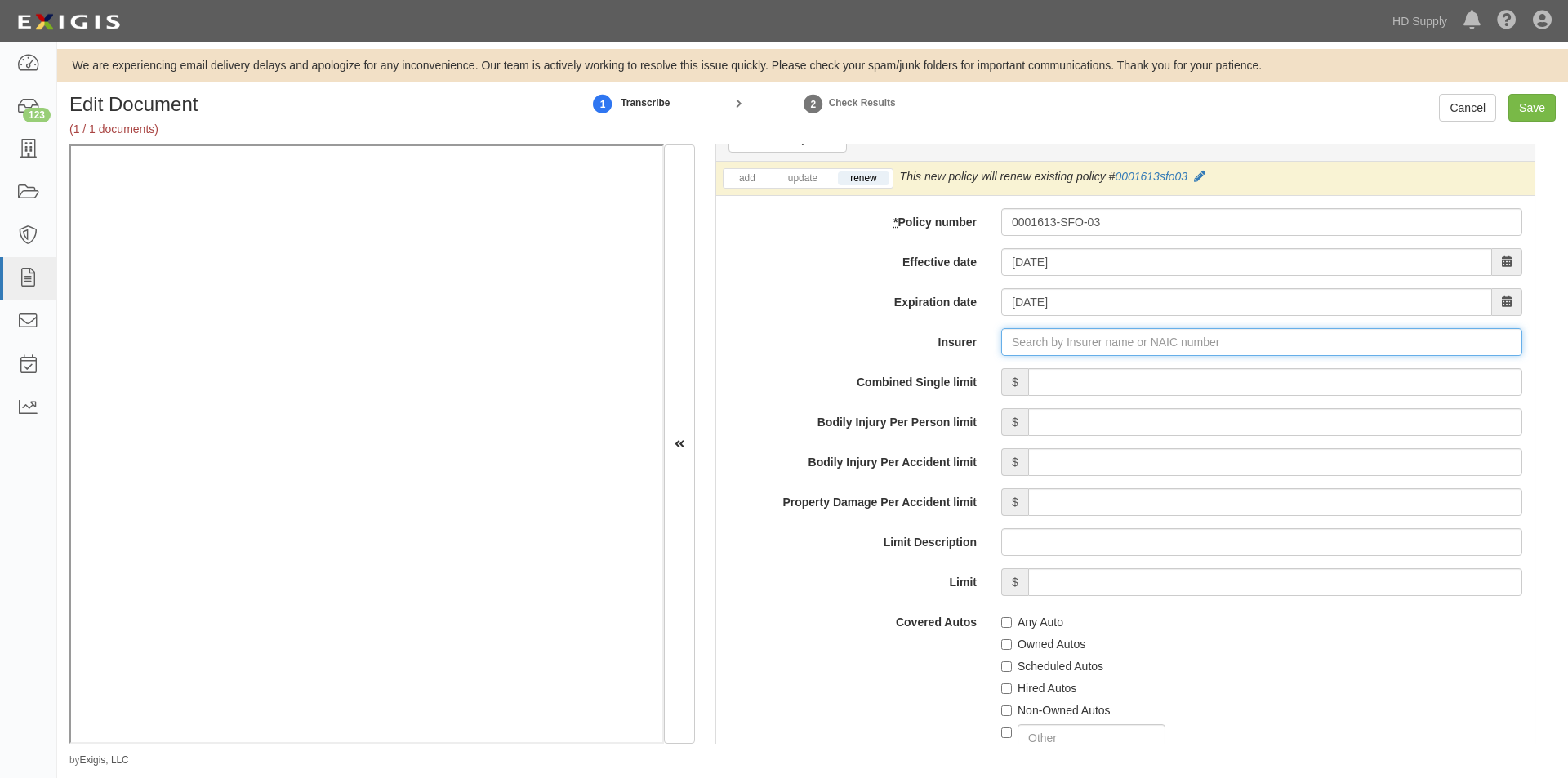
click at [1049, 347] on input "Insurer" at bounding box center [1261, 342] width 521 height 28
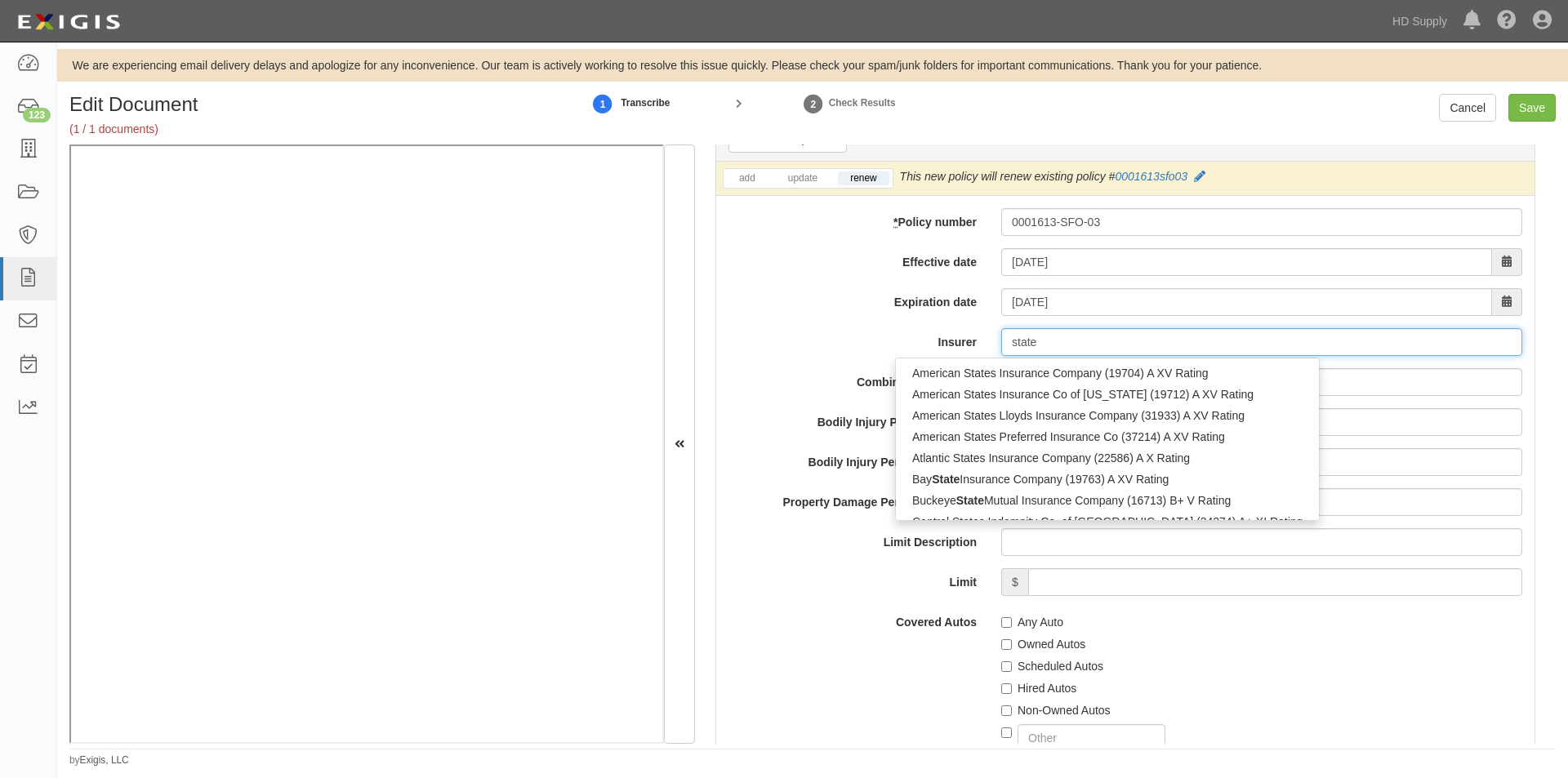
type input "state f"
type input "state farm County Mutual Ins Co of Texas (26816) A++ XV Rating"
type input "state farm"
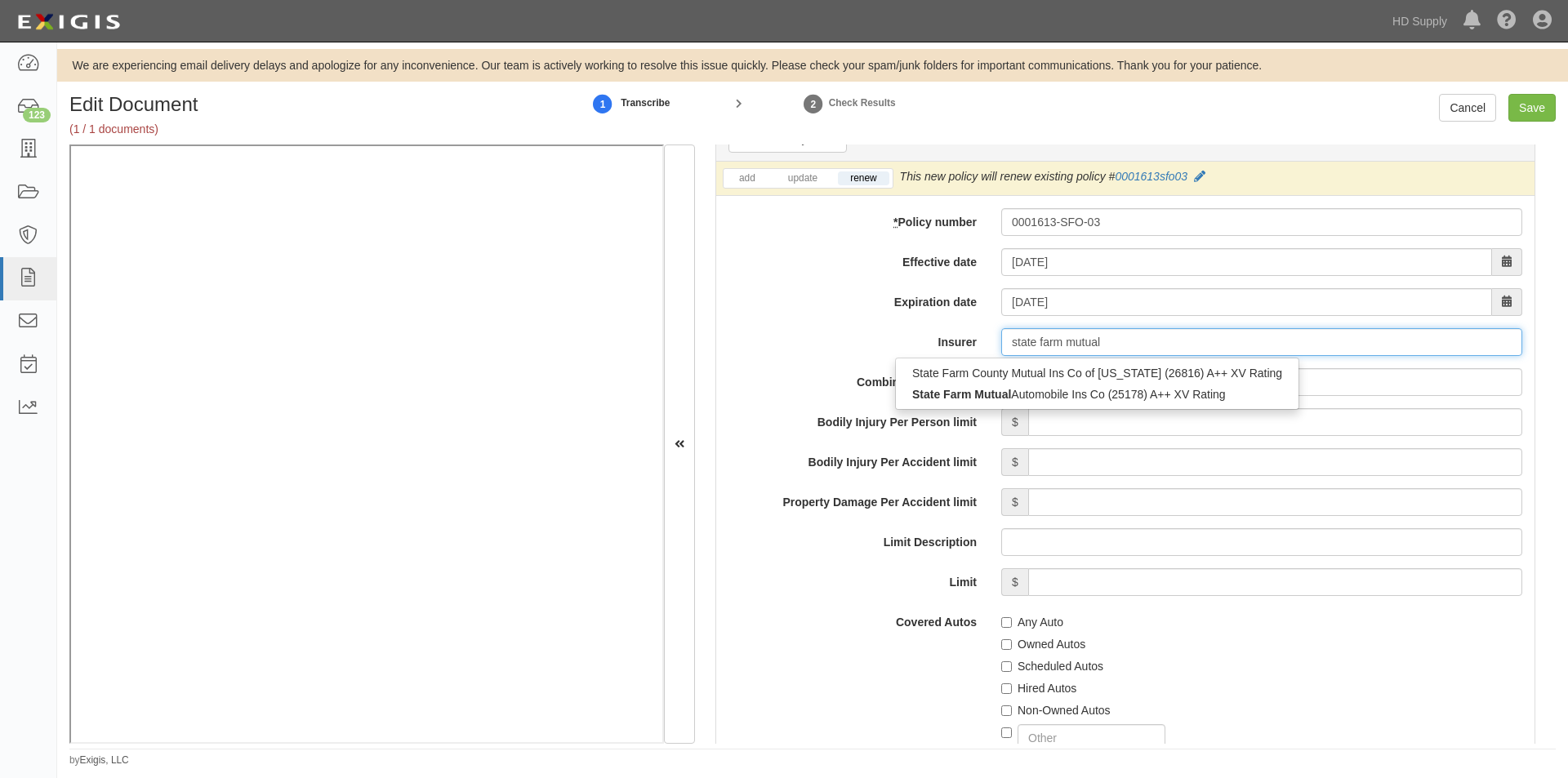
type input "state farm mutual a"
type input "state farm mutual automobile Ins Co (25178) A++ XV Rating"
type input "state farm mutual au"
click at [1059, 360] on div "State Farm Mutual Au tomobile Ins Co (25178) A++ XV Rating" at bounding box center [1072, 373] width 352 height 31
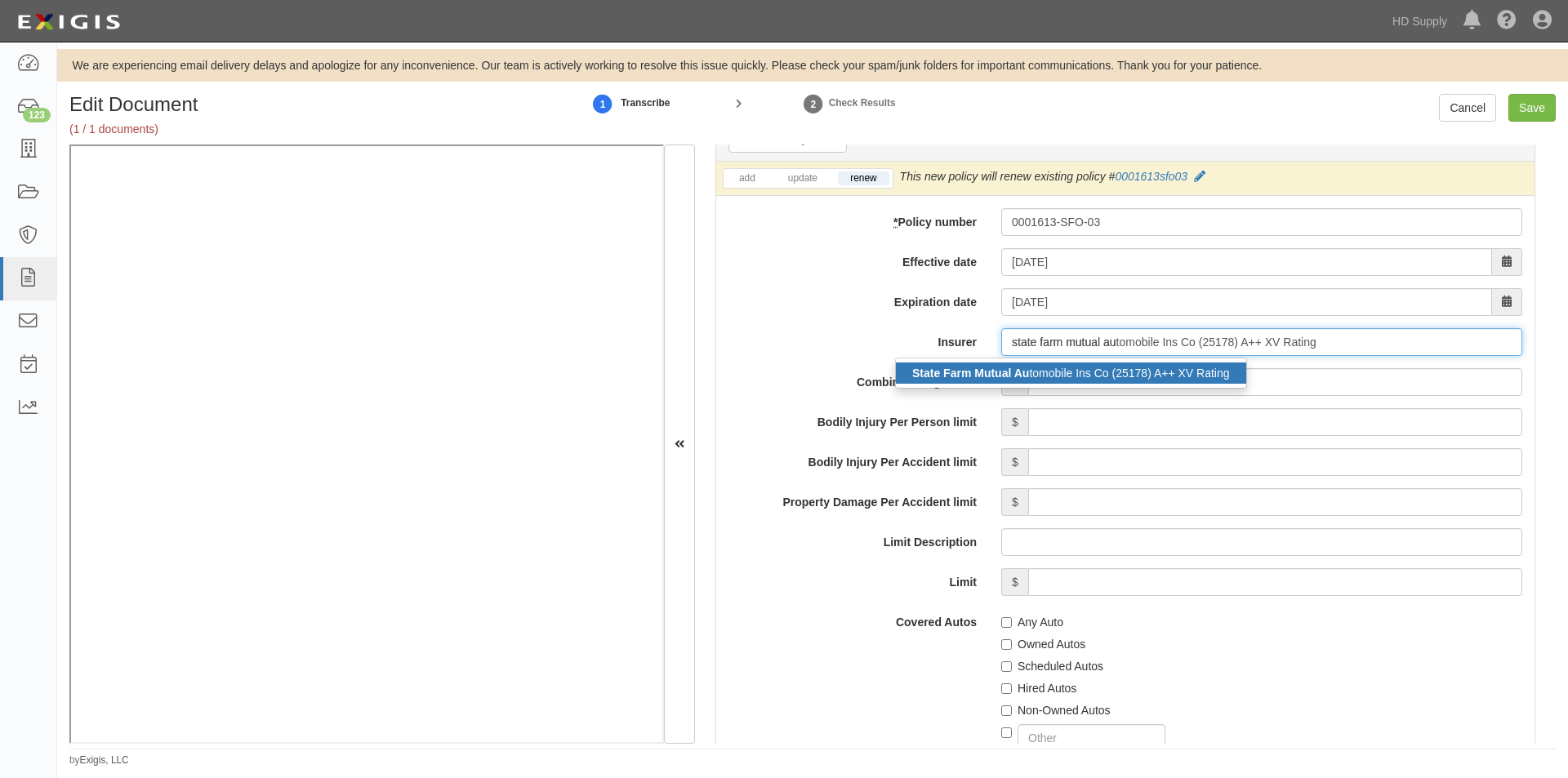
click at [1058, 369] on div "State Farm Mutual Au tomobile Ins Co (25178) A++ XV Rating" at bounding box center [1072, 373] width 351 height 21
type input "State Farm Mutual Automobile Ins Co (25178) A++ XV Rating"
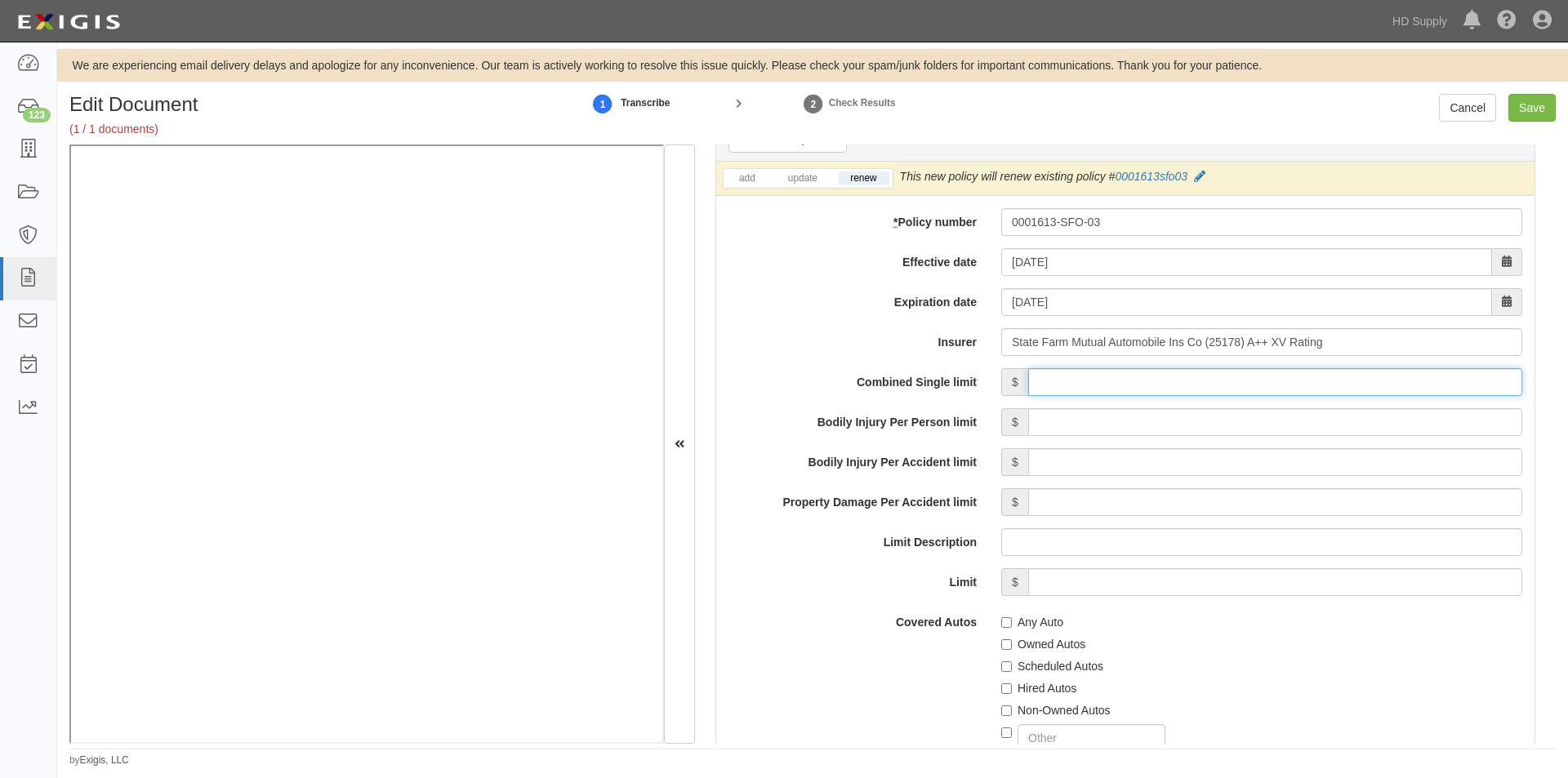
click at [1154, 387] on input "Combined Single limit" at bounding box center [1276, 382] width 494 height 28
type input "1,000,000"
click at [1001, 668] on input "Scheduled Autos" at bounding box center [1006, 667] width 10 height 10
checkbox input "true"
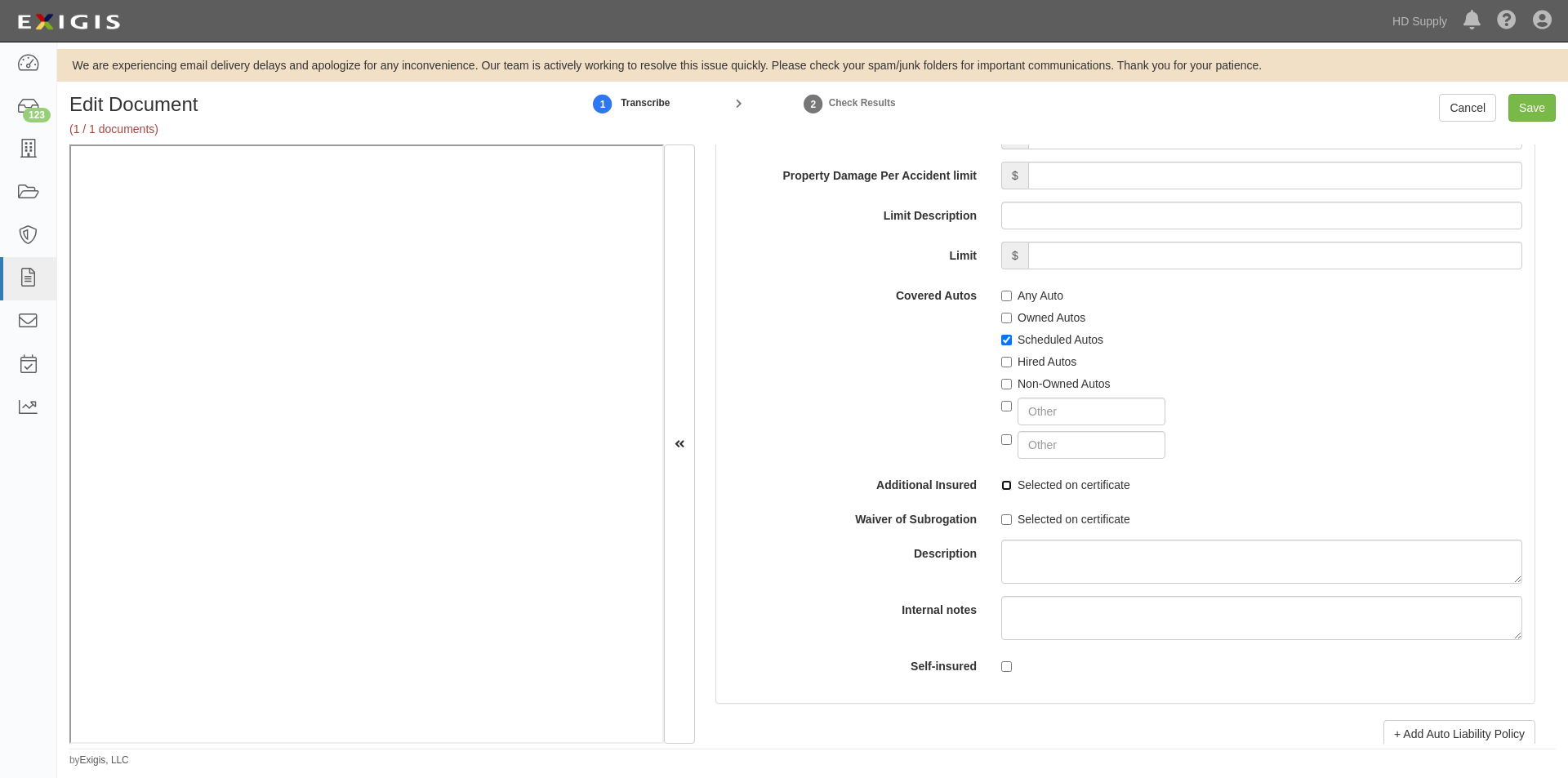
click at [1001, 489] on input "Selected on certificate" at bounding box center [1006, 485] width 10 height 10
checkbox input "true"
click at [1001, 521] on input "Selected on certificate" at bounding box center [1006, 519] width 10 height 10
checkbox input "true"
click at [1530, 110] on input "Save" at bounding box center [1533, 108] width 48 height 28
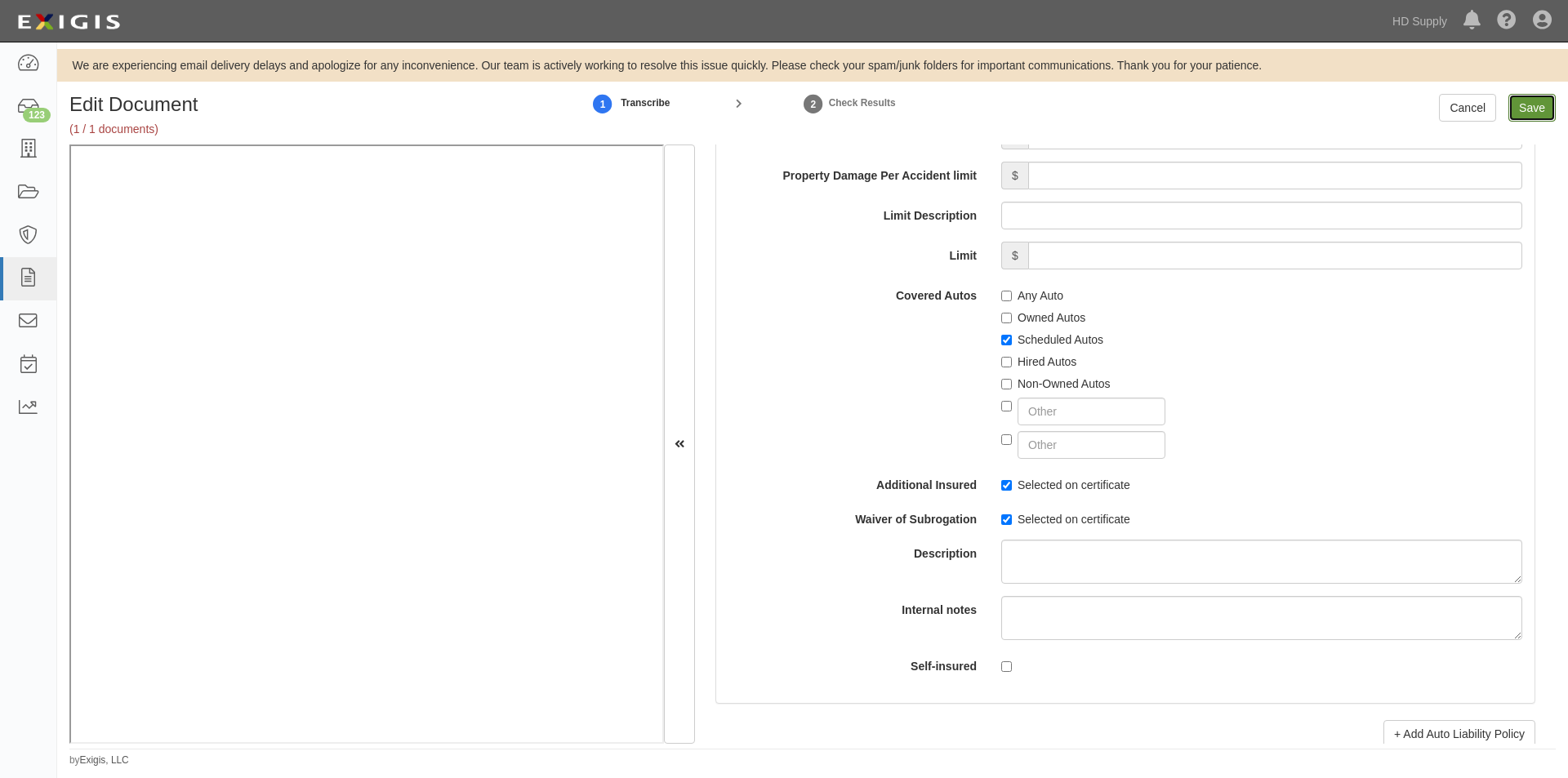
type input "1000000"
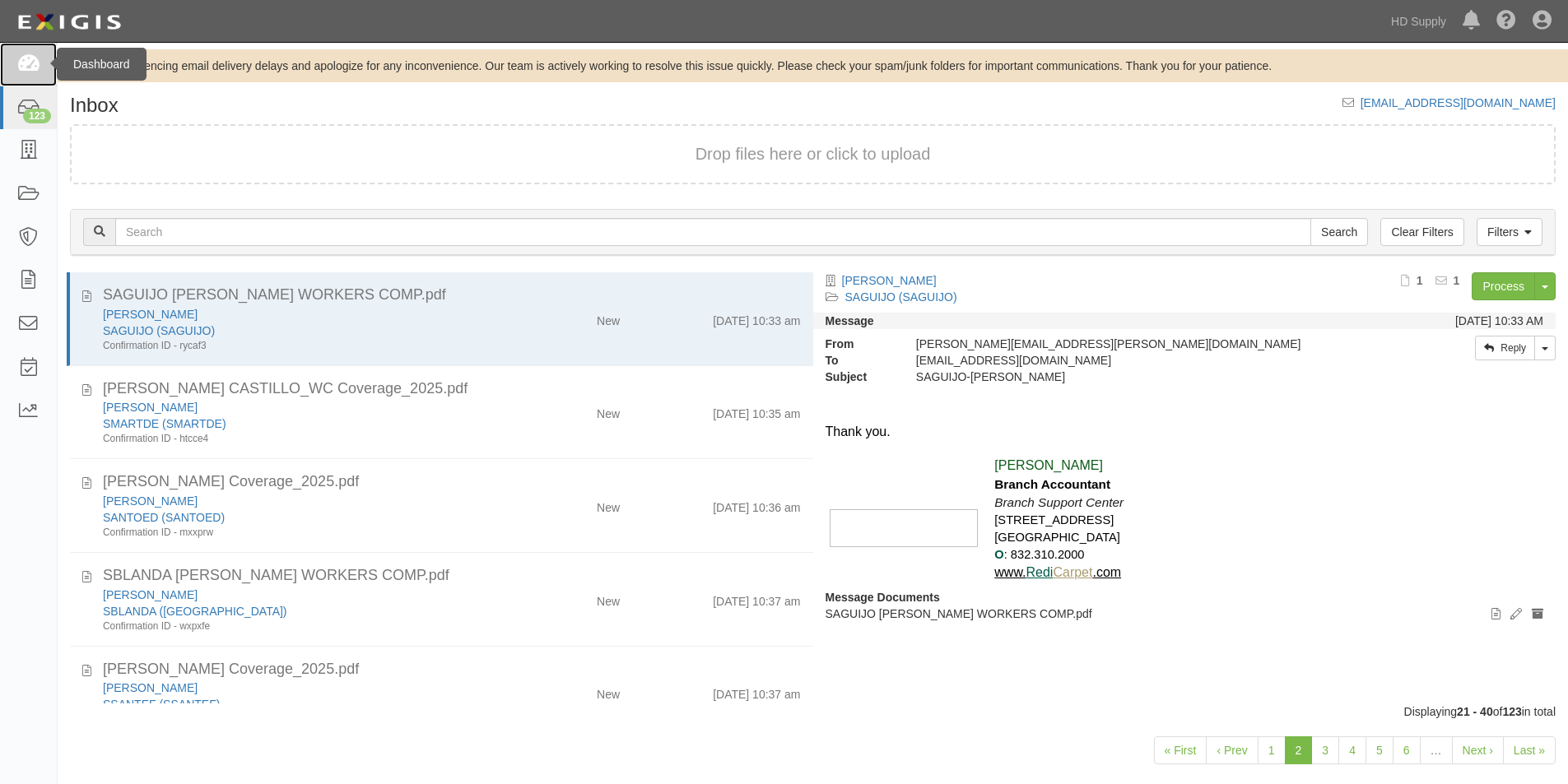
click at [34, 60] on icon at bounding box center [28, 64] width 23 height 19
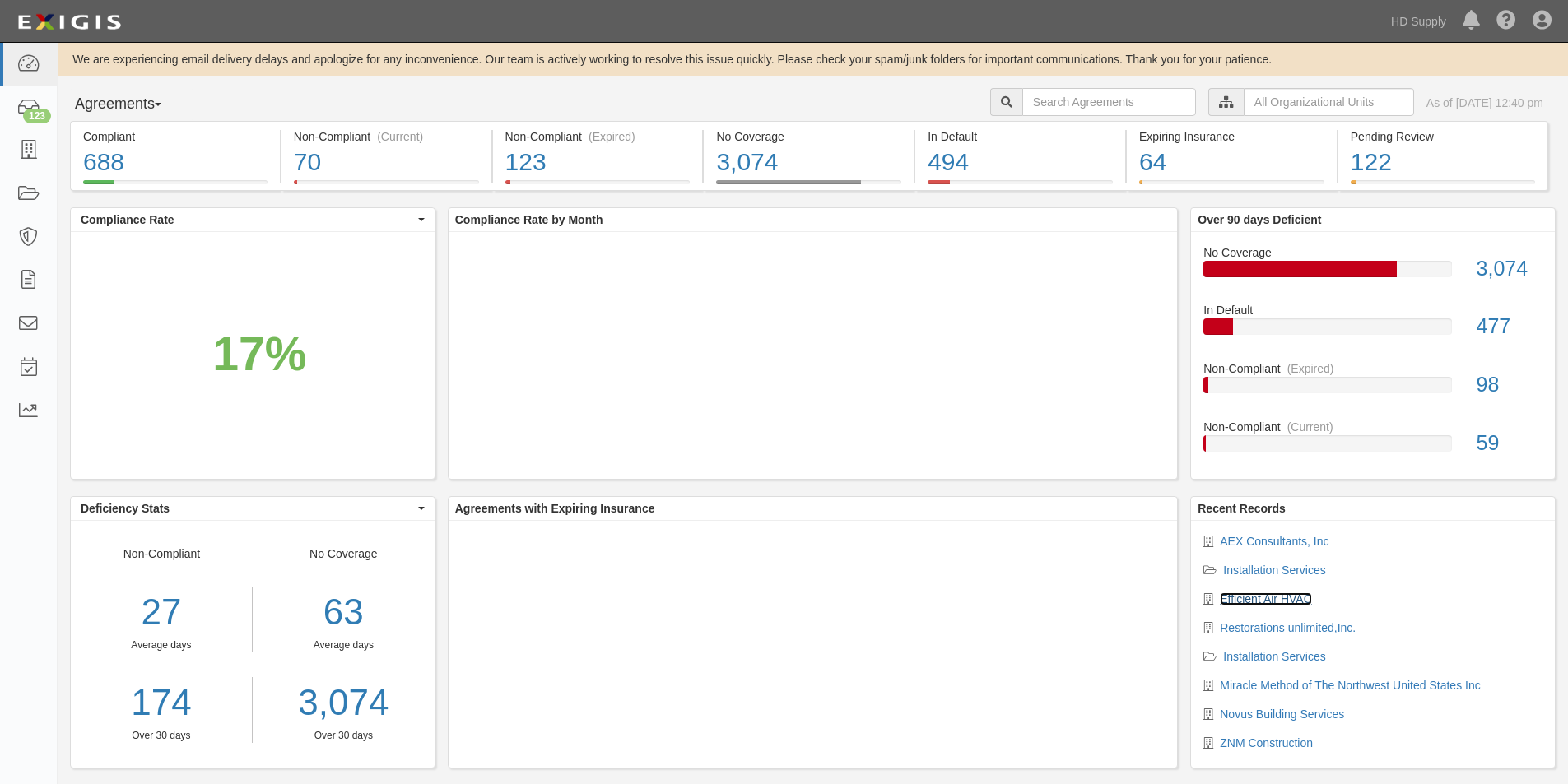
click at [1262, 599] on link "Efficient Air HVAC" at bounding box center [1266, 599] width 92 height 13
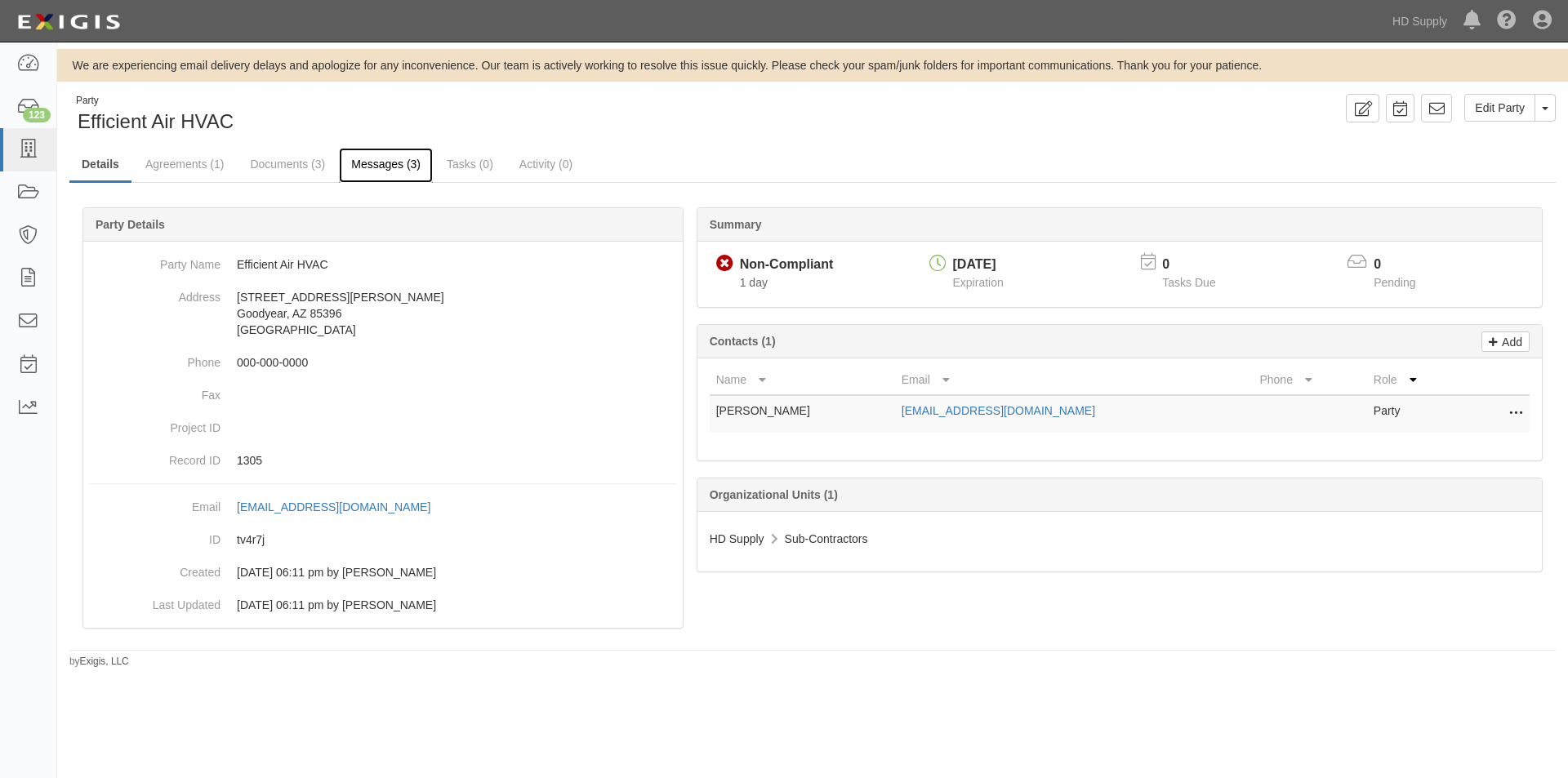
click at [387, 163] on link "Messages (3)" at bounding box center [386, 165] width 94 height 35
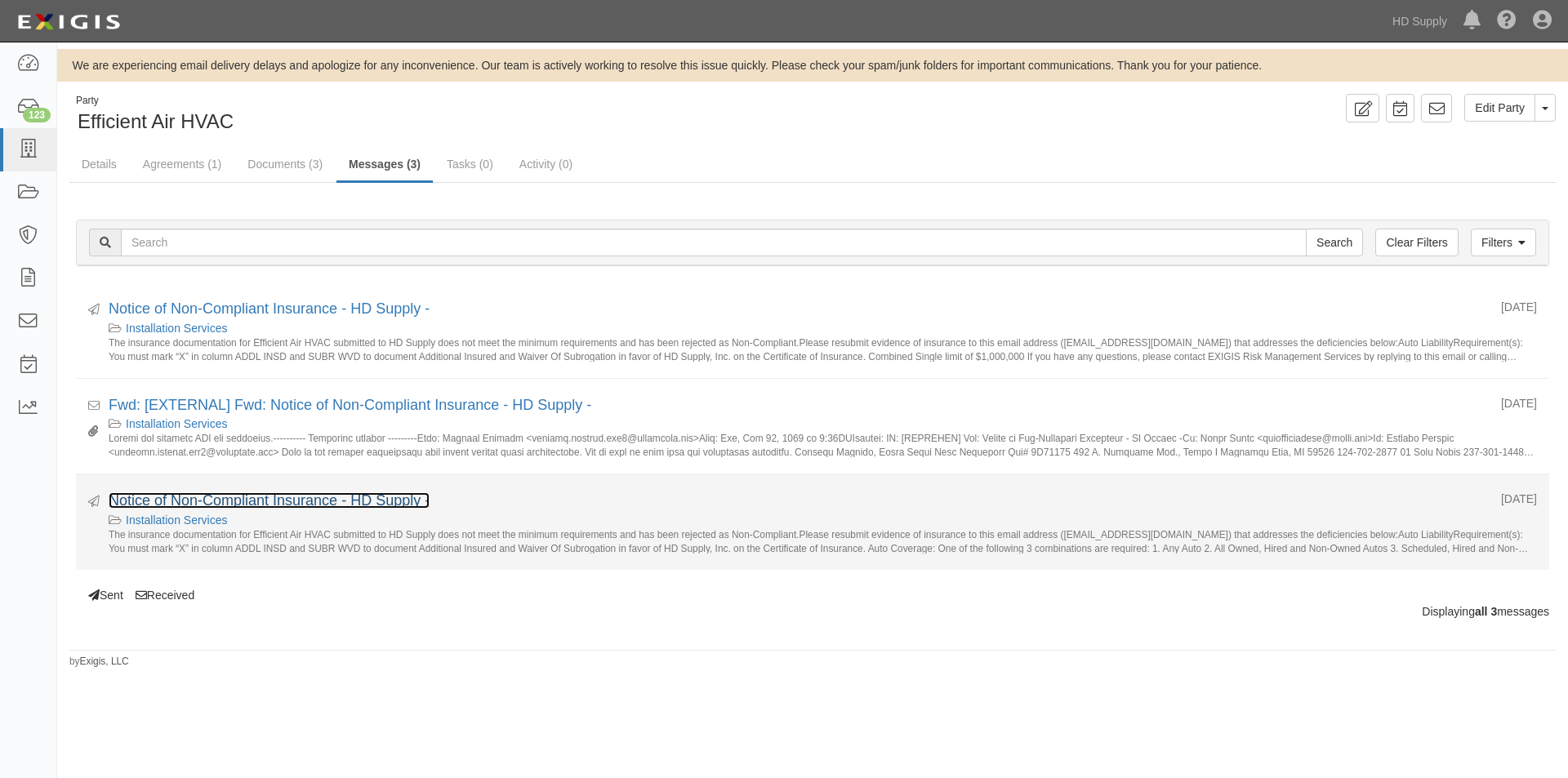
click at [273, 507] on link "Notice of Non-Compliant Insurance - HD Supply -" at bounding box center [269, 500] width 321 height 16
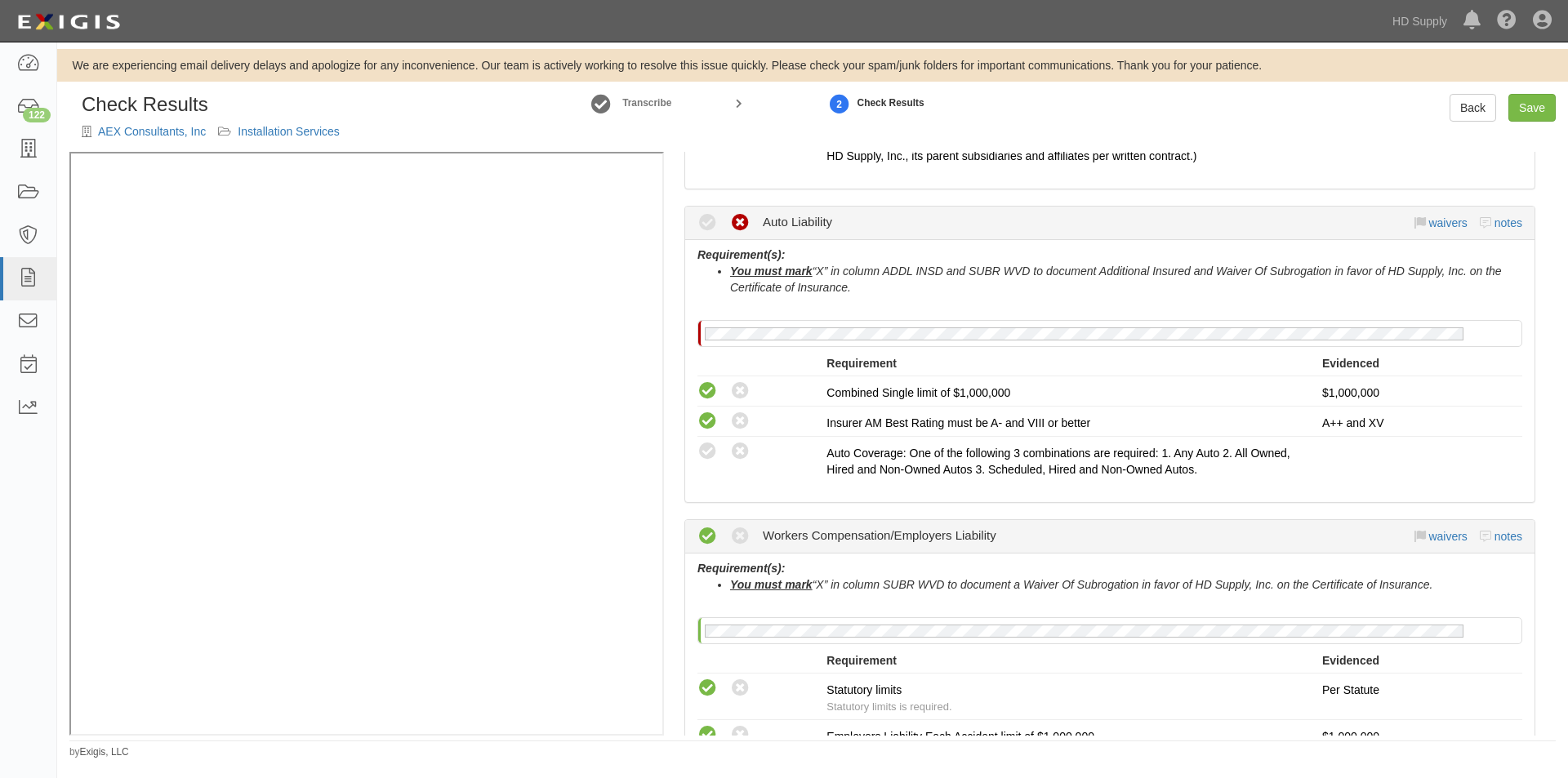
scroll to position [898, 0]
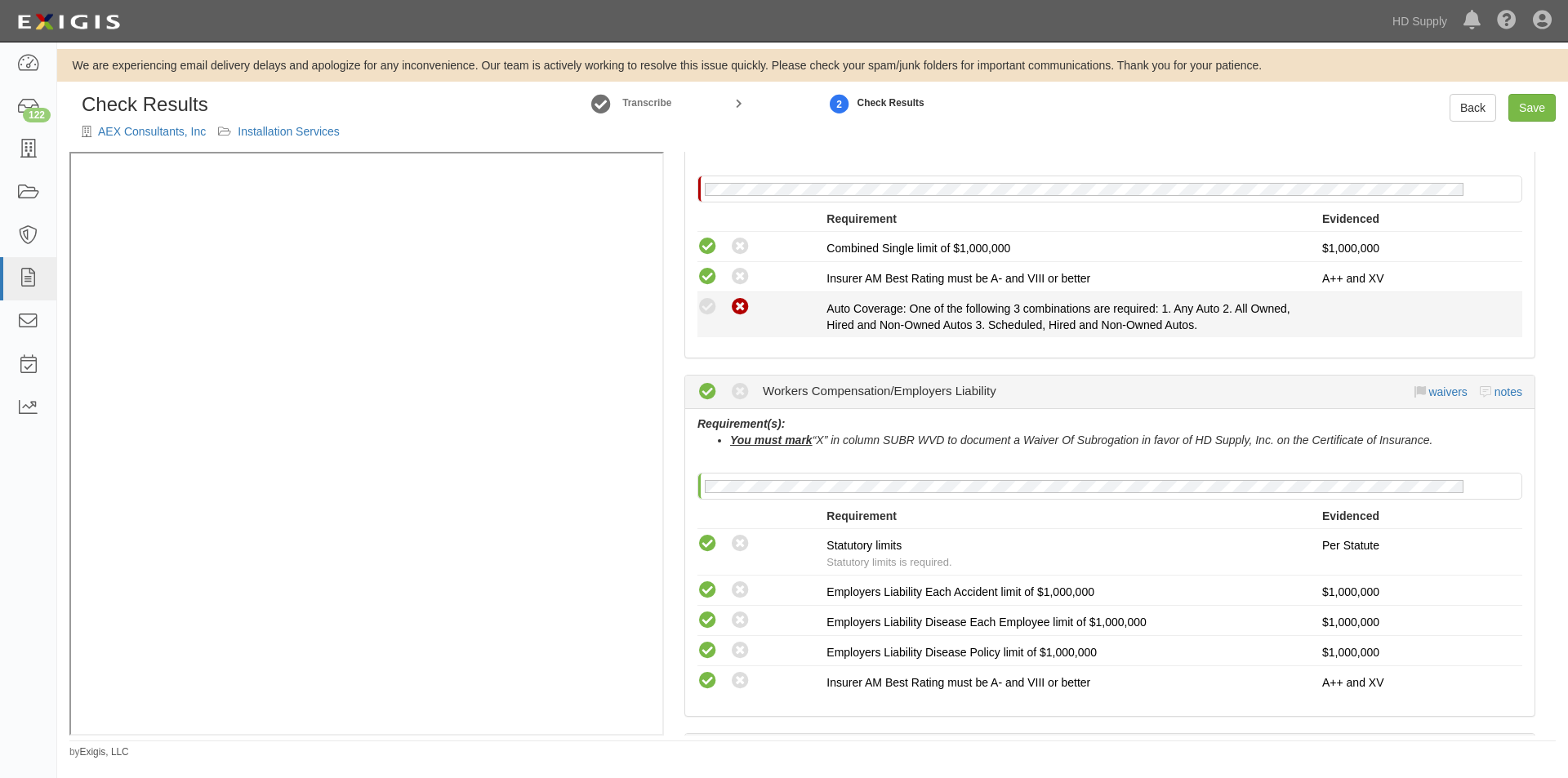
click at [747, 314] on icon at bounding box center [740, 307] width 20 height 20
radio input "true"
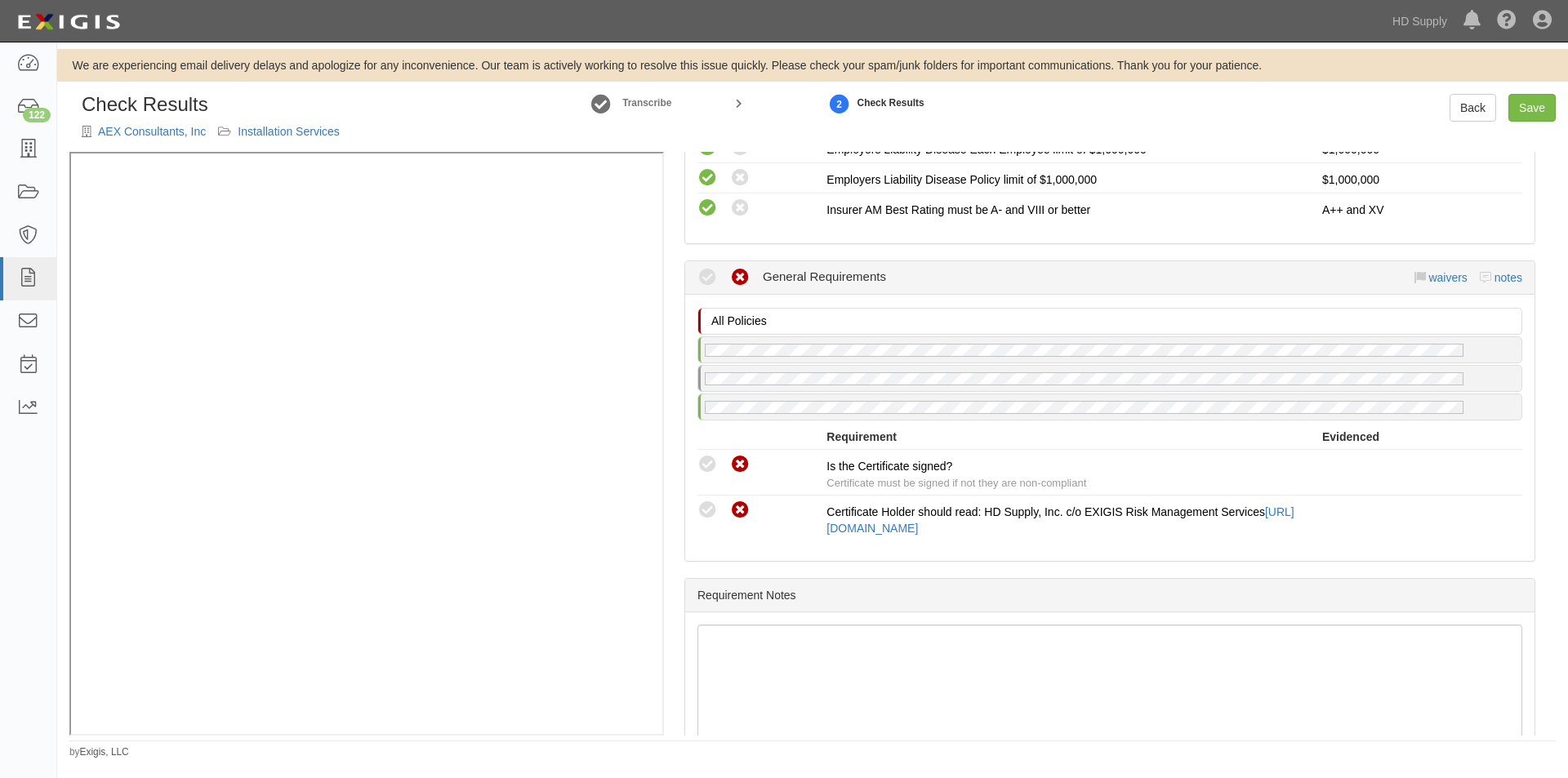
scroll to position [1386, 0]
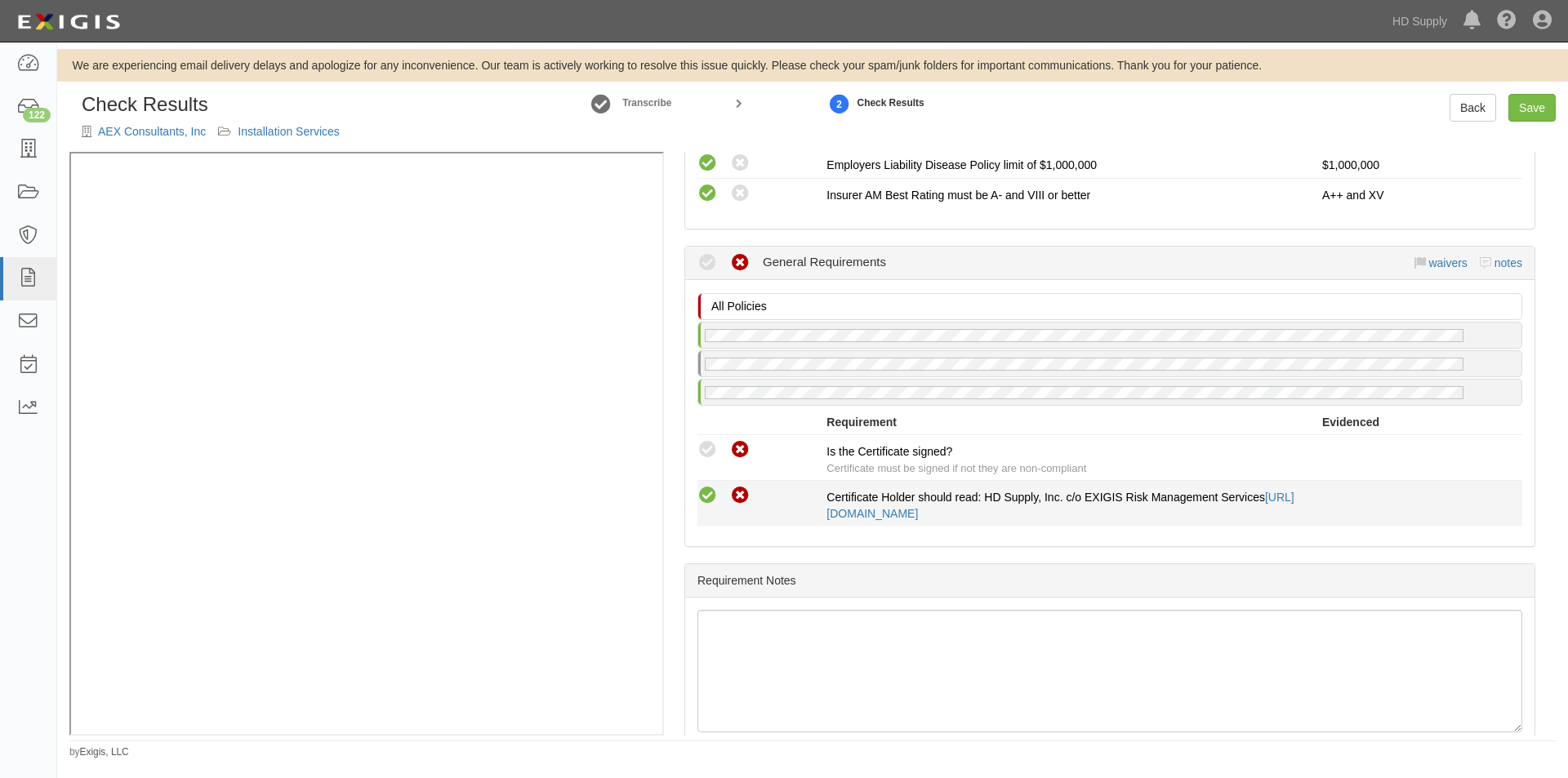
click at [703, 499] on icon at bounding box center [707, 495] width 20 height 20
radio input "true"
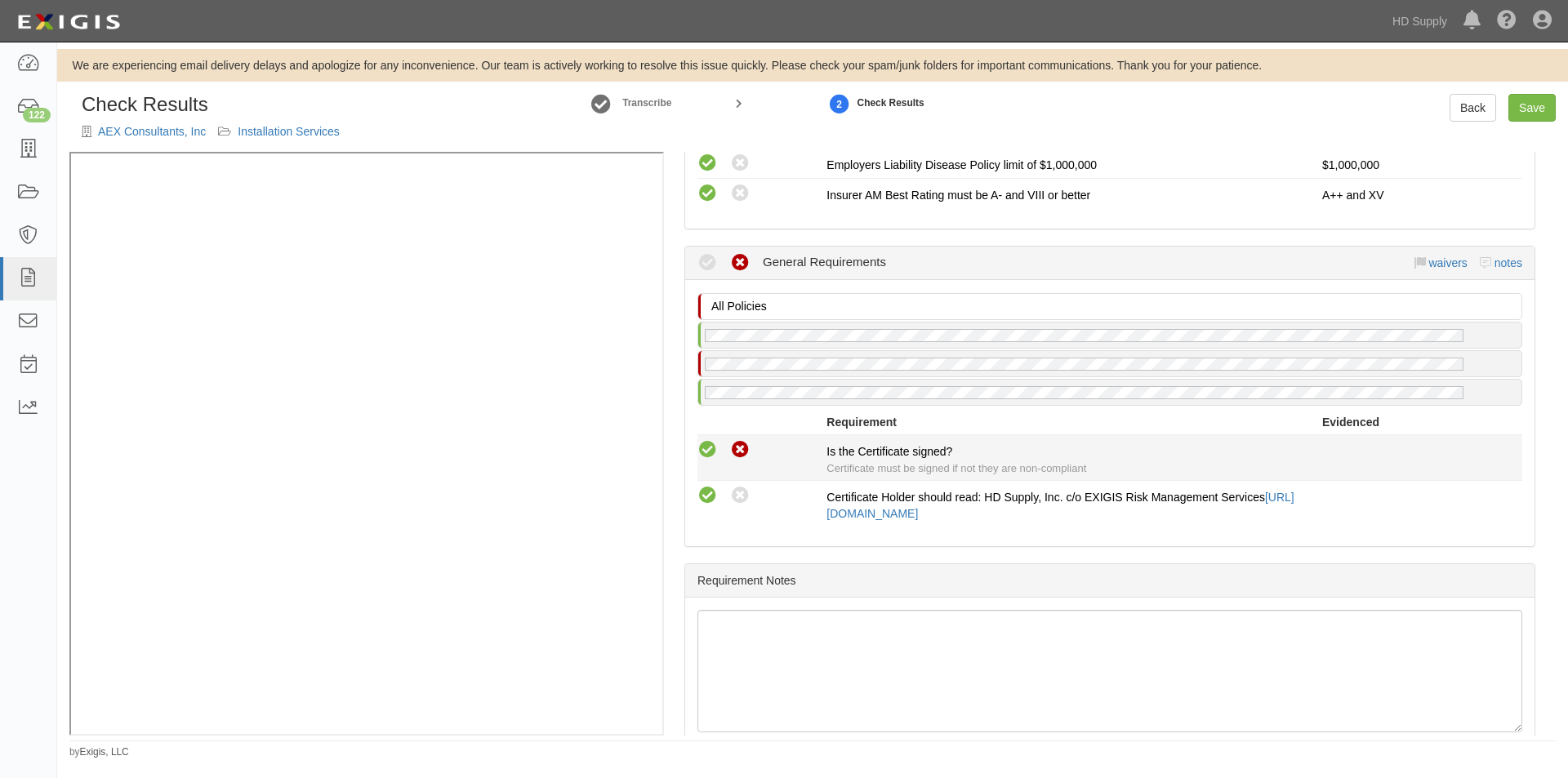
click at [705, 451] on icon at bounding box center [707, 449] width 20 height 20
radio input "true"
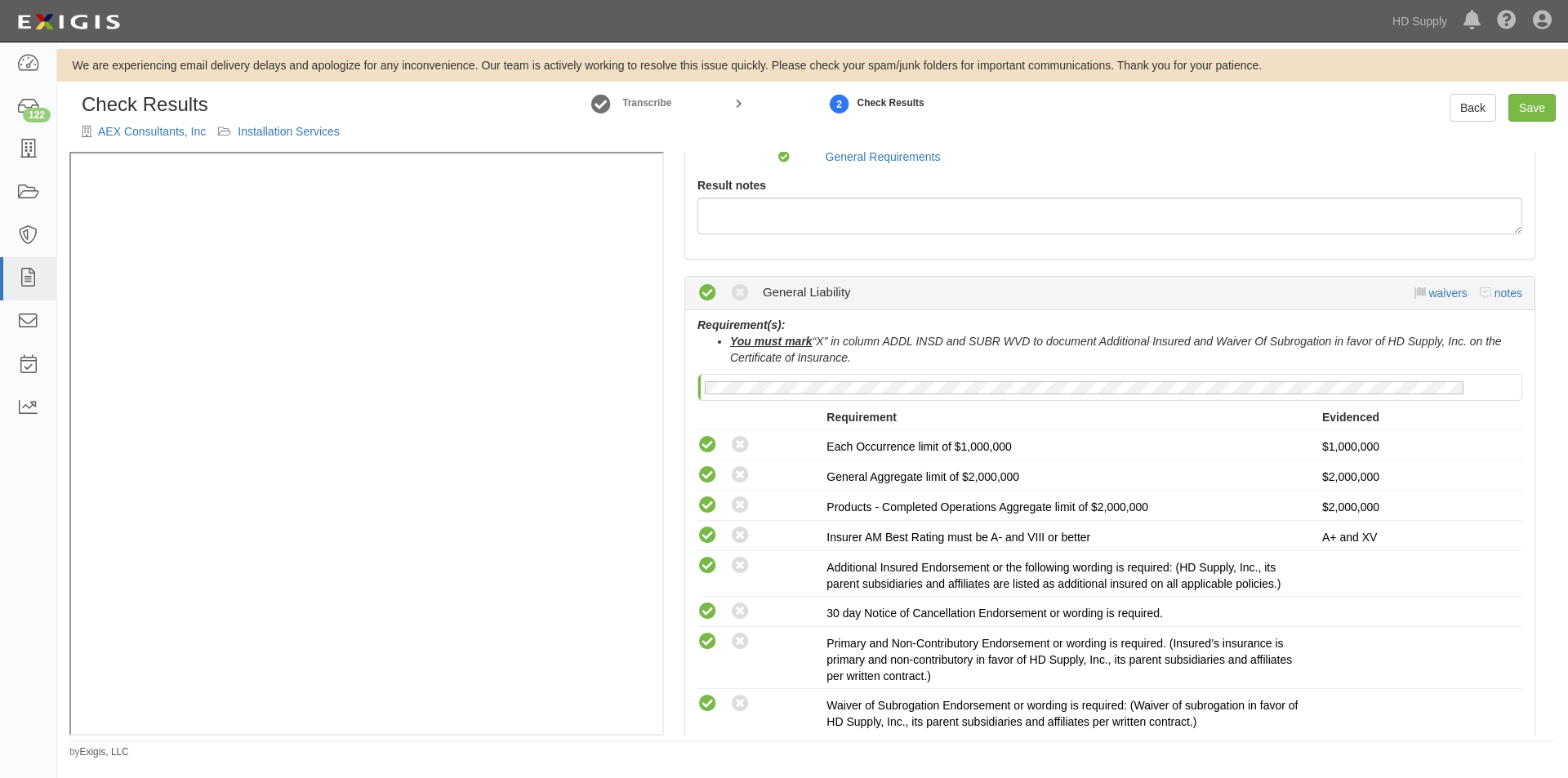
scroll to position [113, 0]
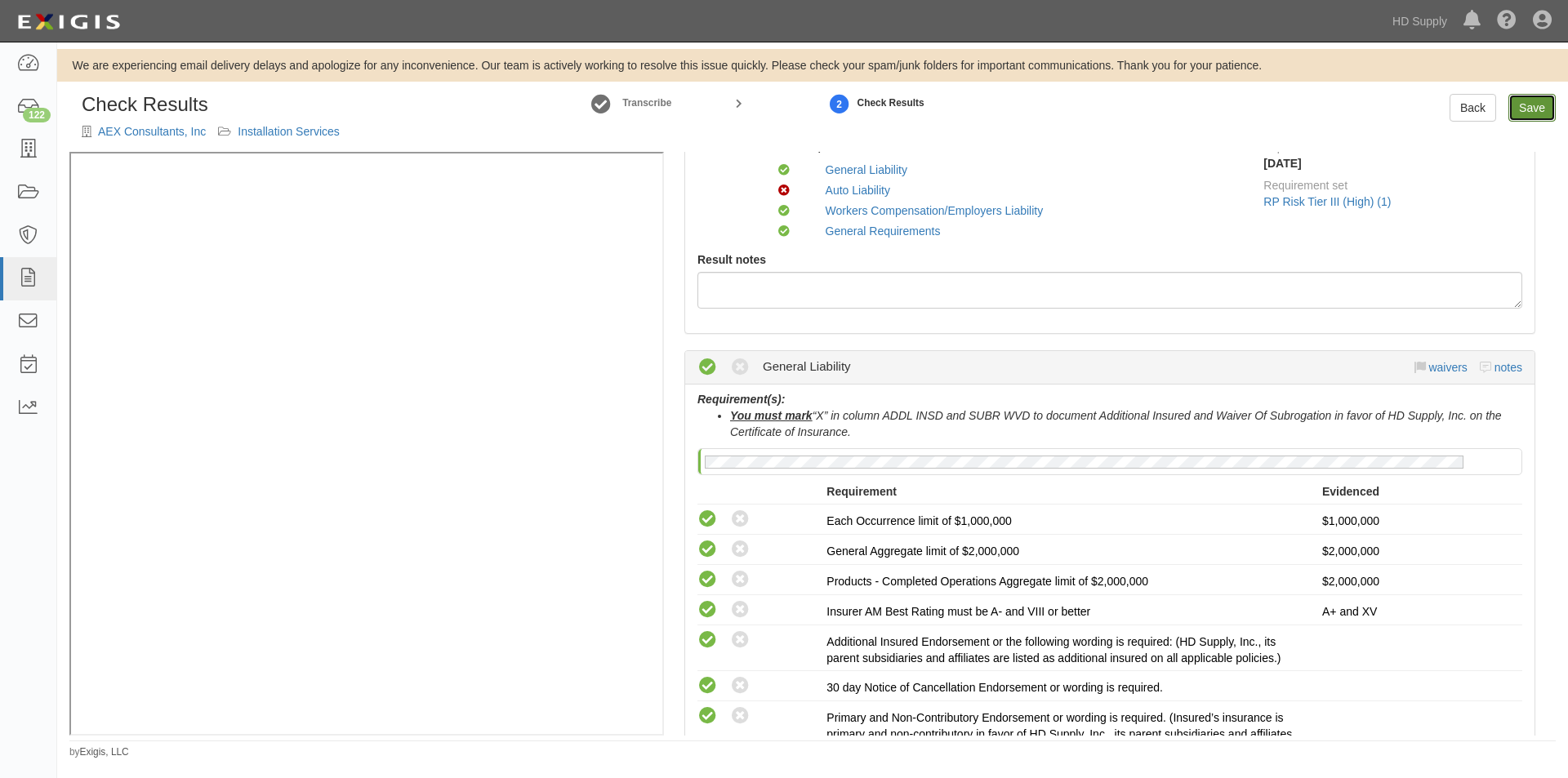
click at [1527, 113] on link "Save" at bounding box center [1533, 108] width 48 height 28
radio input "true"
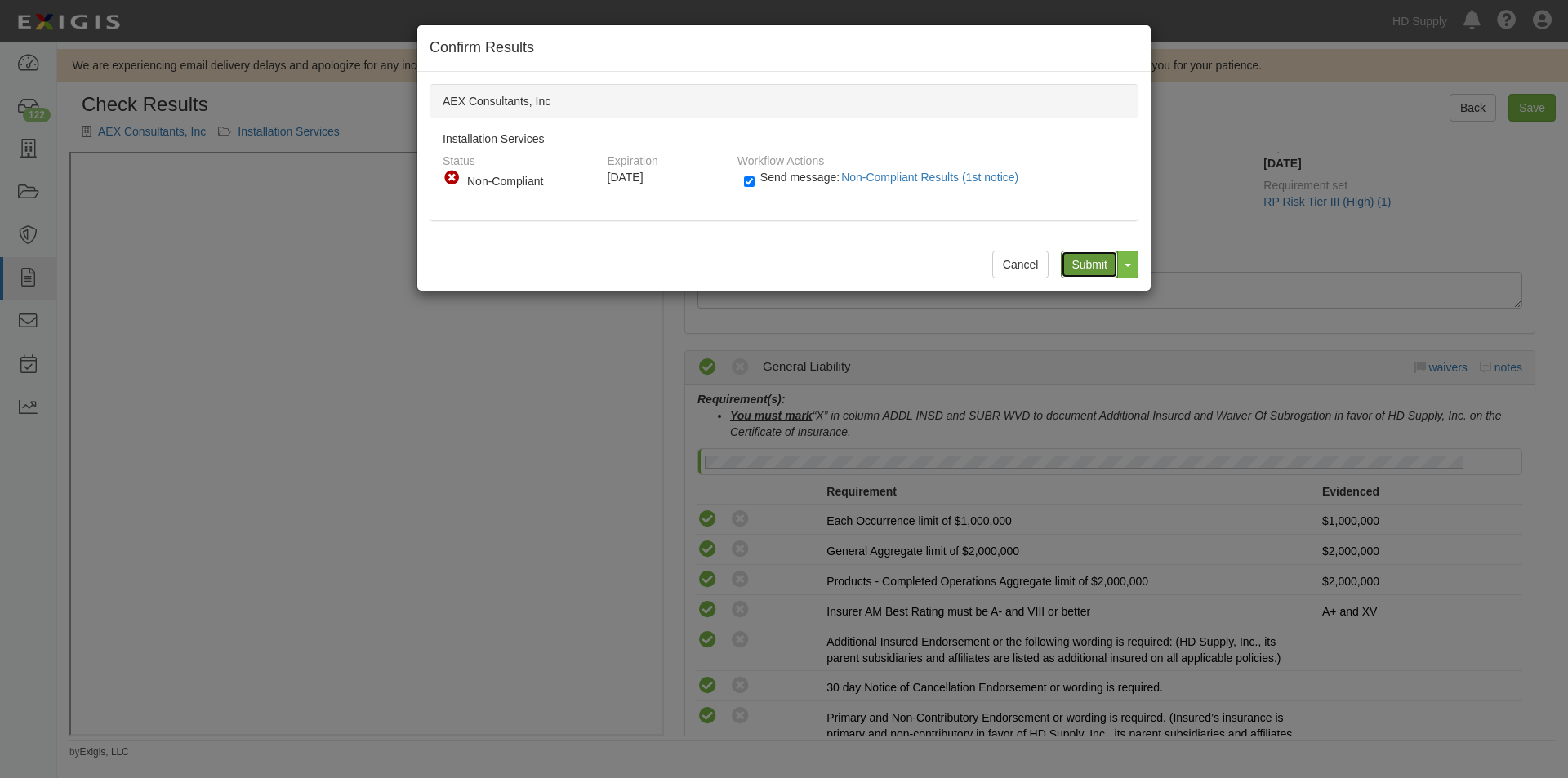
click at [1094, 267] on input "Submit" at bounding box center [1090, 264] width 57 height 28
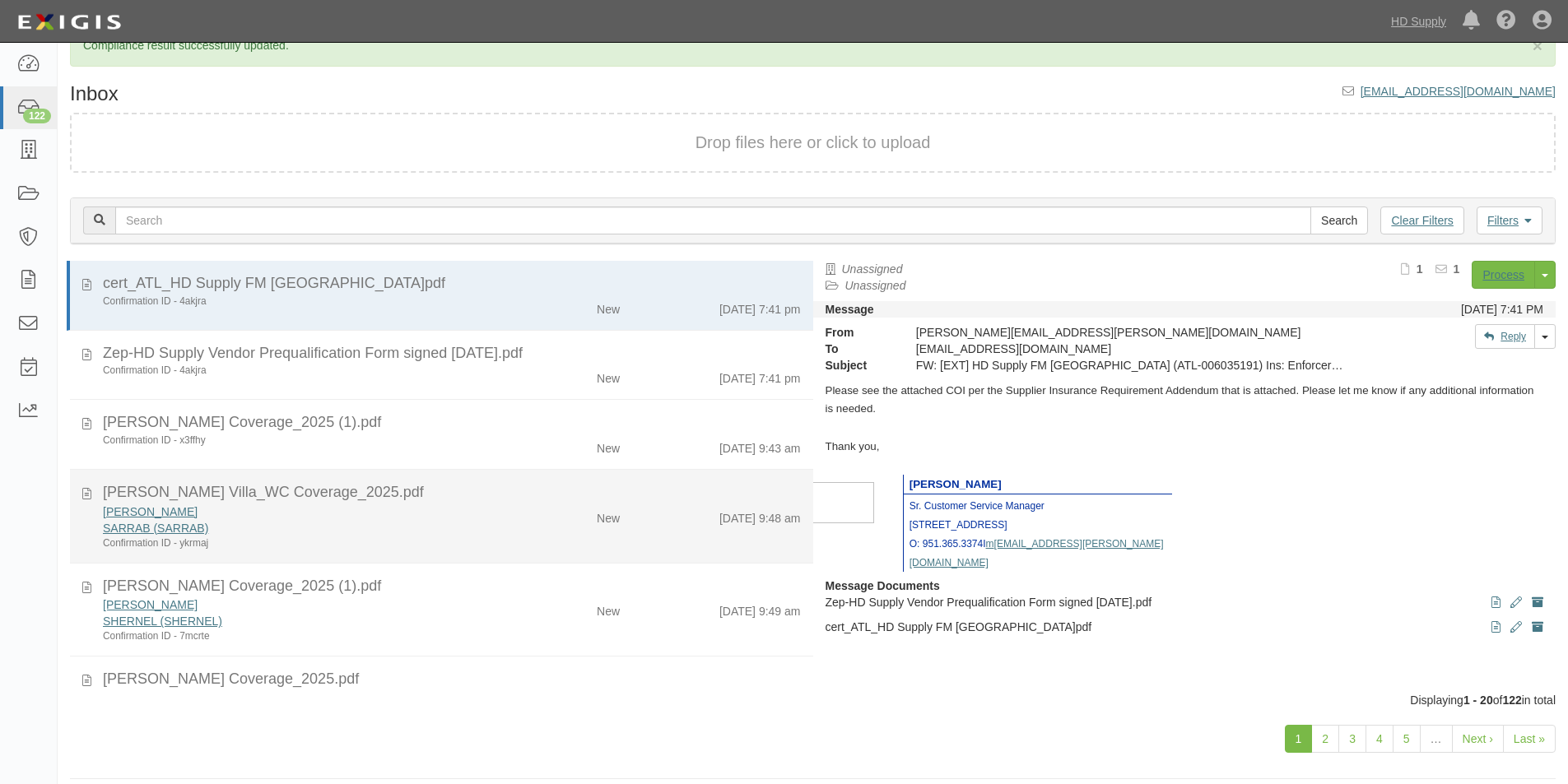
scroll to position [83, 0]
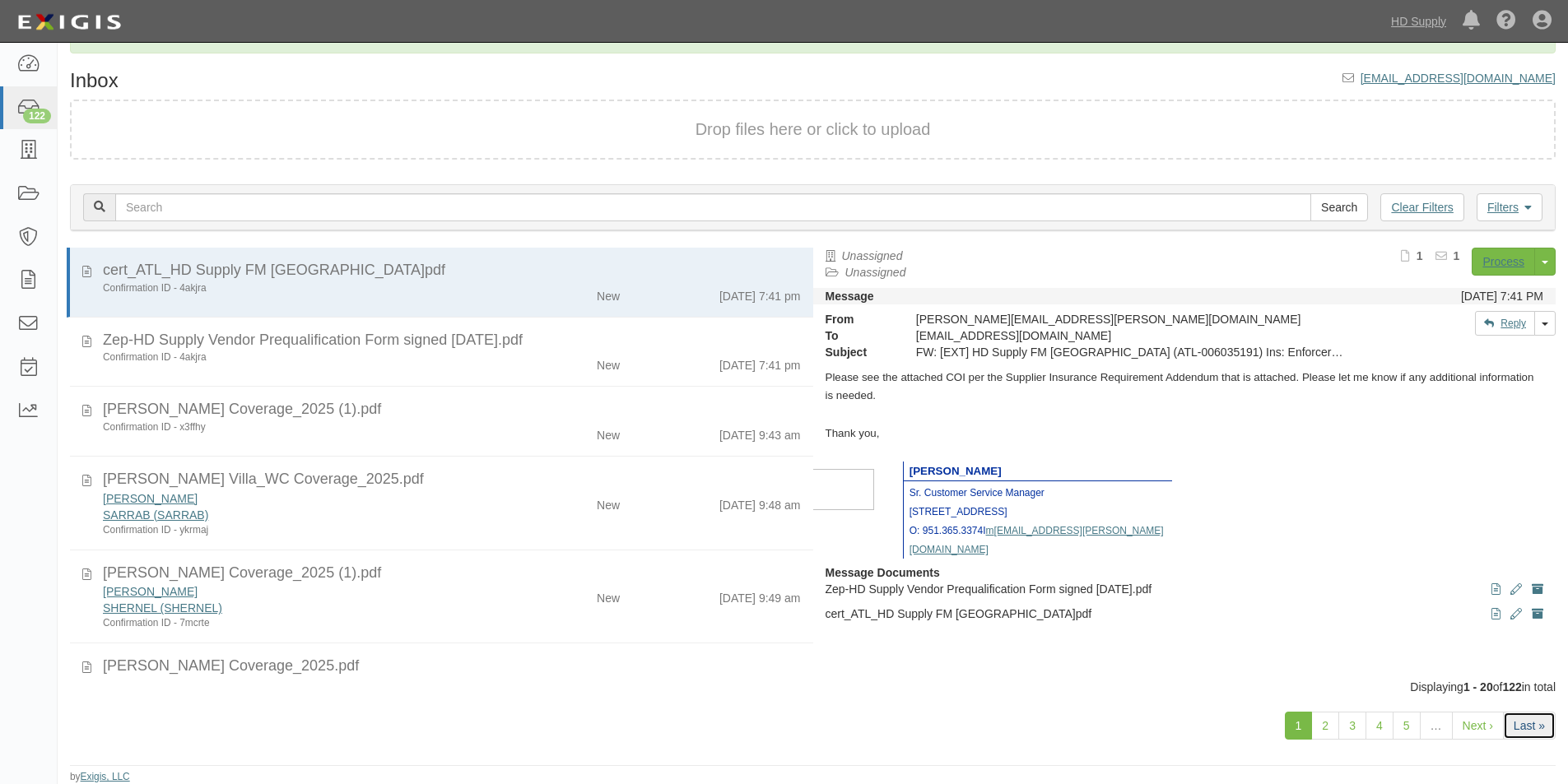
click at [1528, 727] on link "Last »" at bounding box center [1530, 725] width 53 height 28
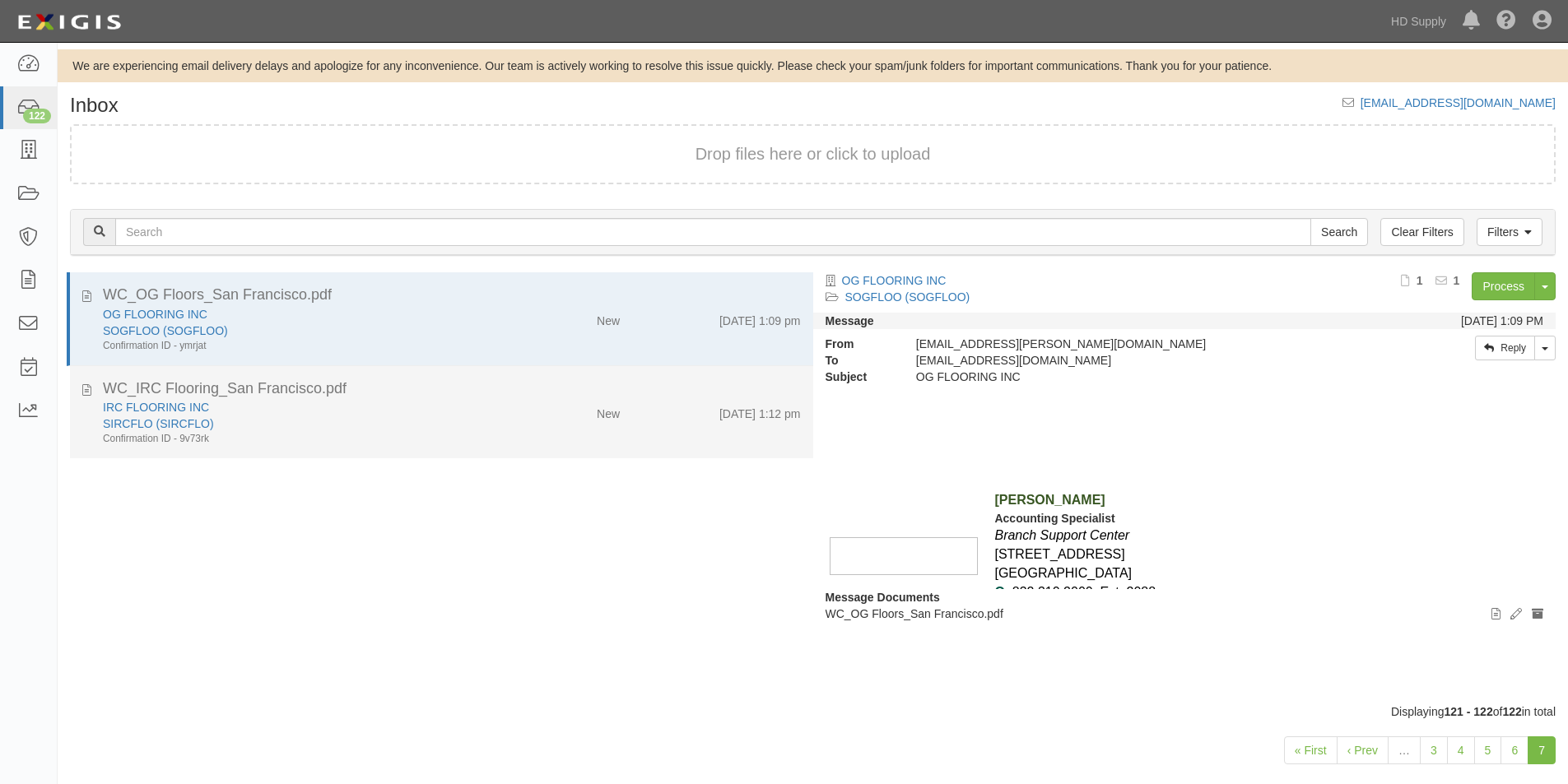
click at [488, 410] on div "IRC FLOORING INC" at bounding box center [301, 407] width 397 height 16
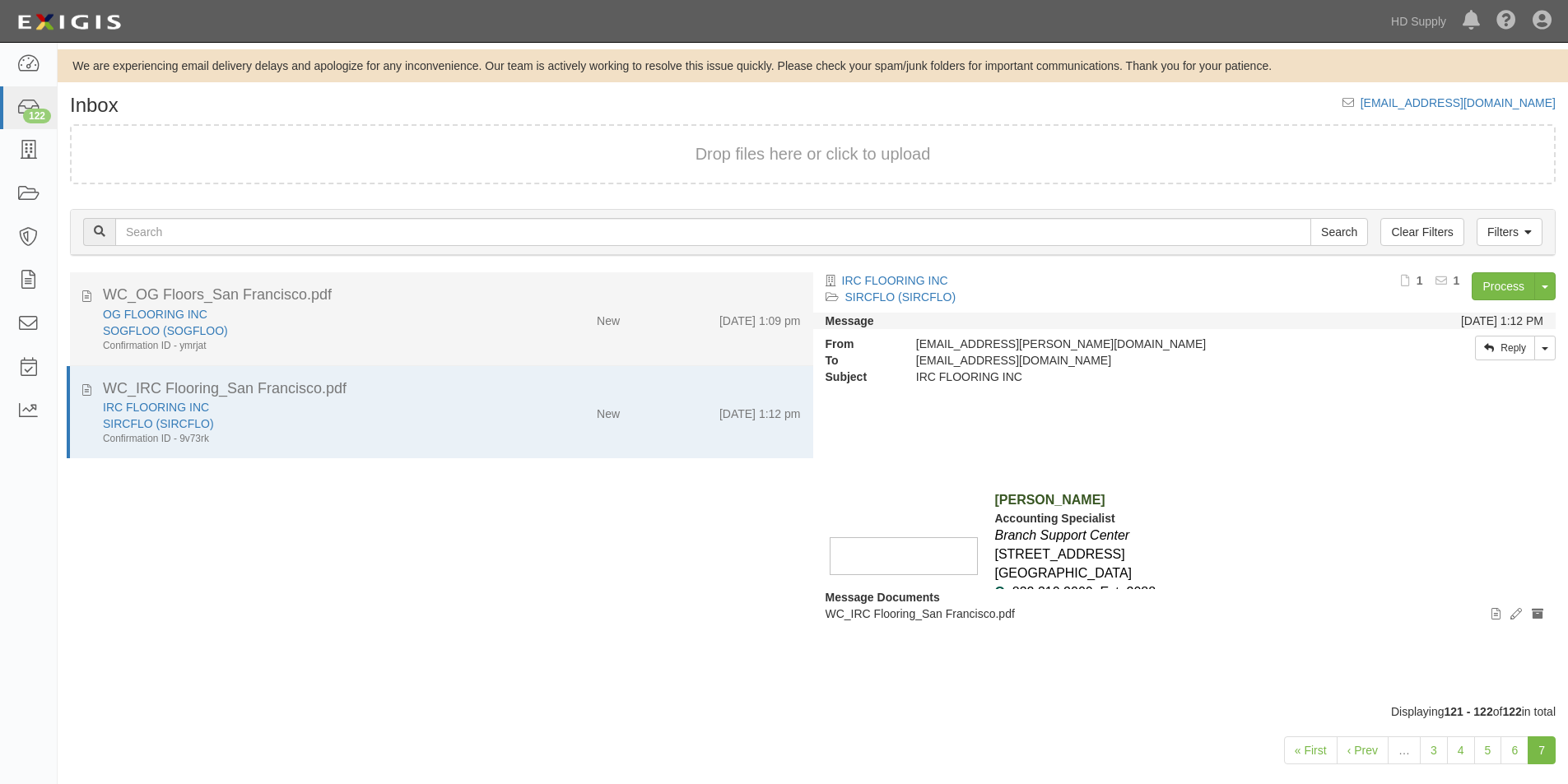
click at [464, 303] on div "WC_OG Floors_San Francisco.pdf" at bounding box center [451, 296] width 698 height 21
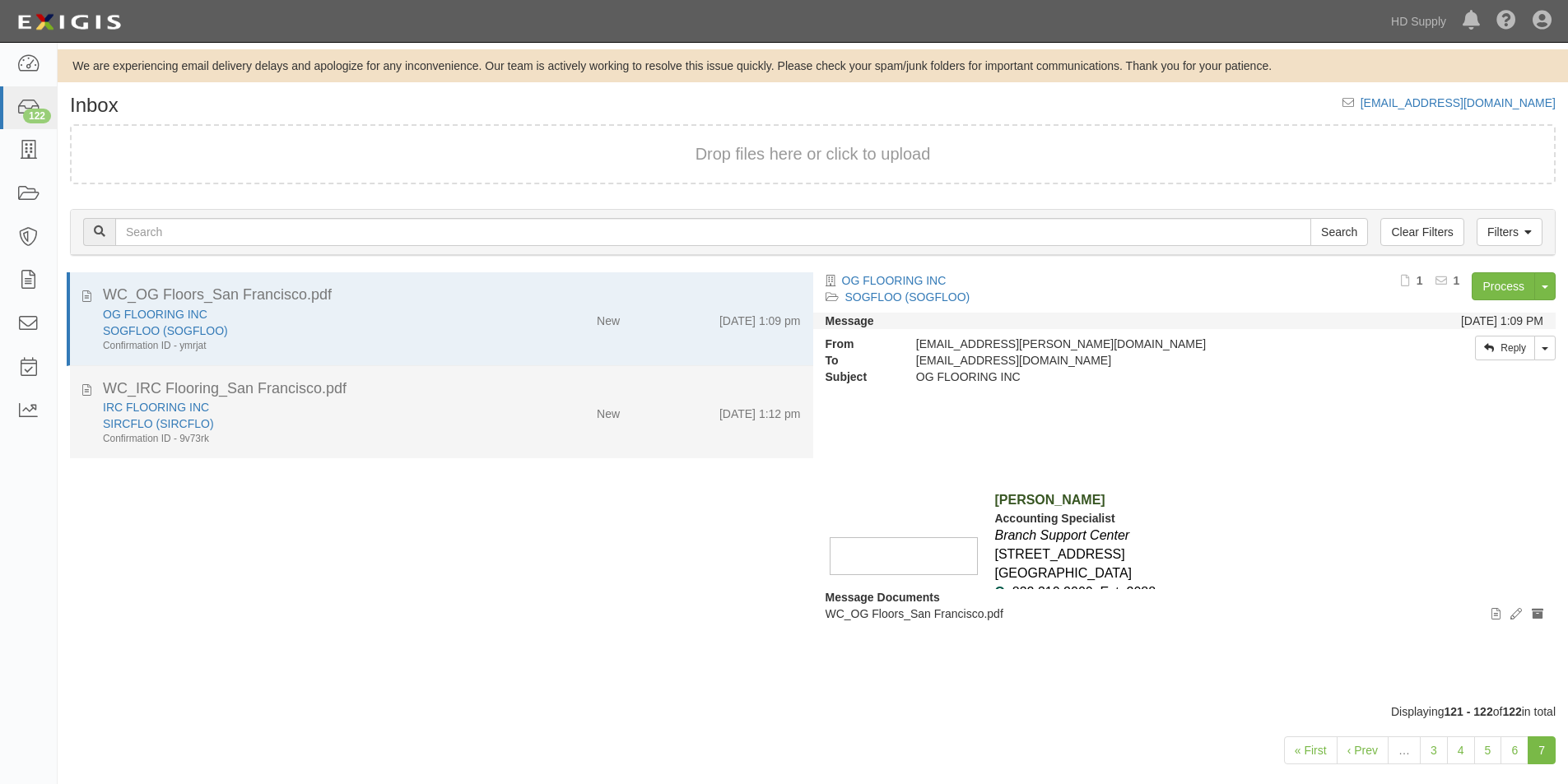
click at [453, 390] on div "WC_IRC Flooring_San Francisco.pdf" at bounding box center [451, 389] width 698 height 21
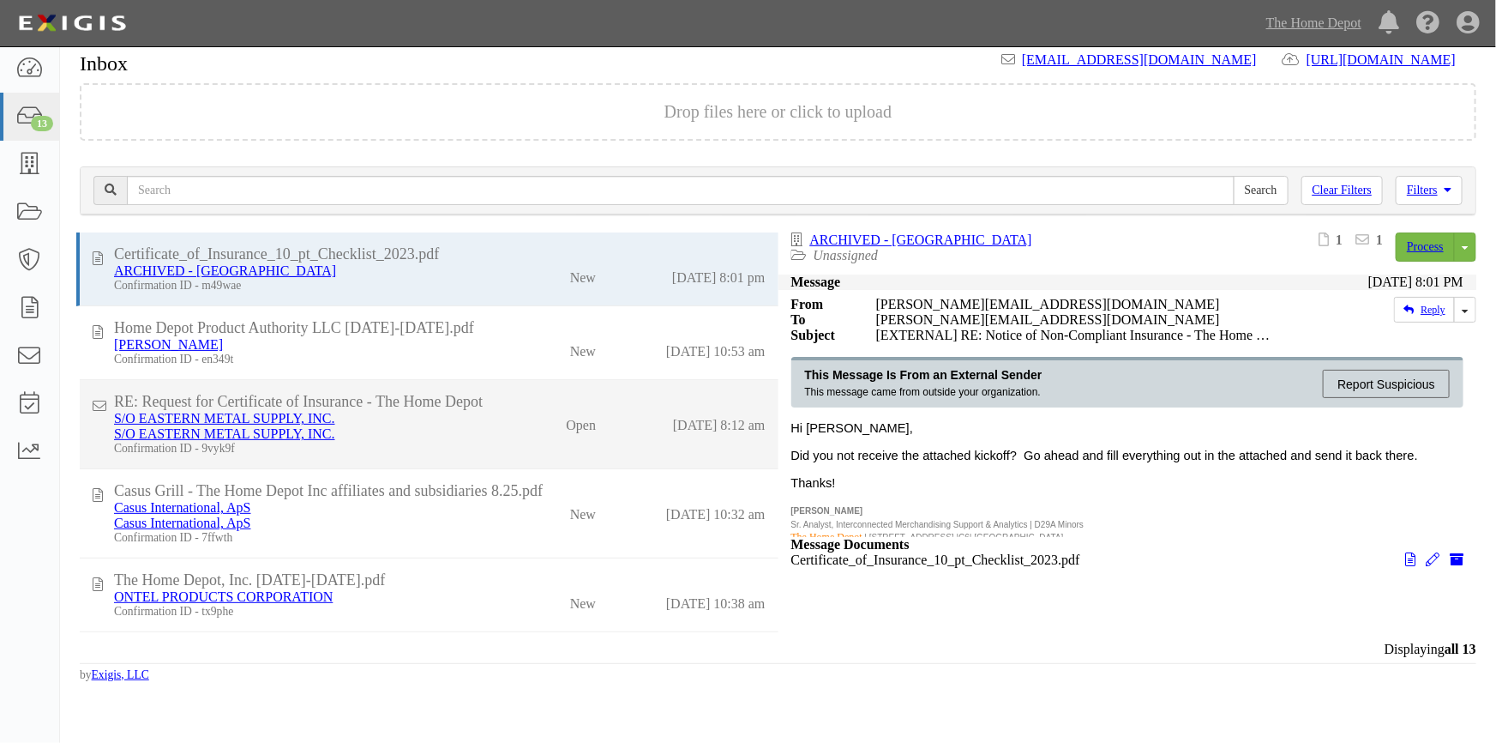
click at [566, 428] on div "Open" at bounding box center [581, 422] width 30 height 22
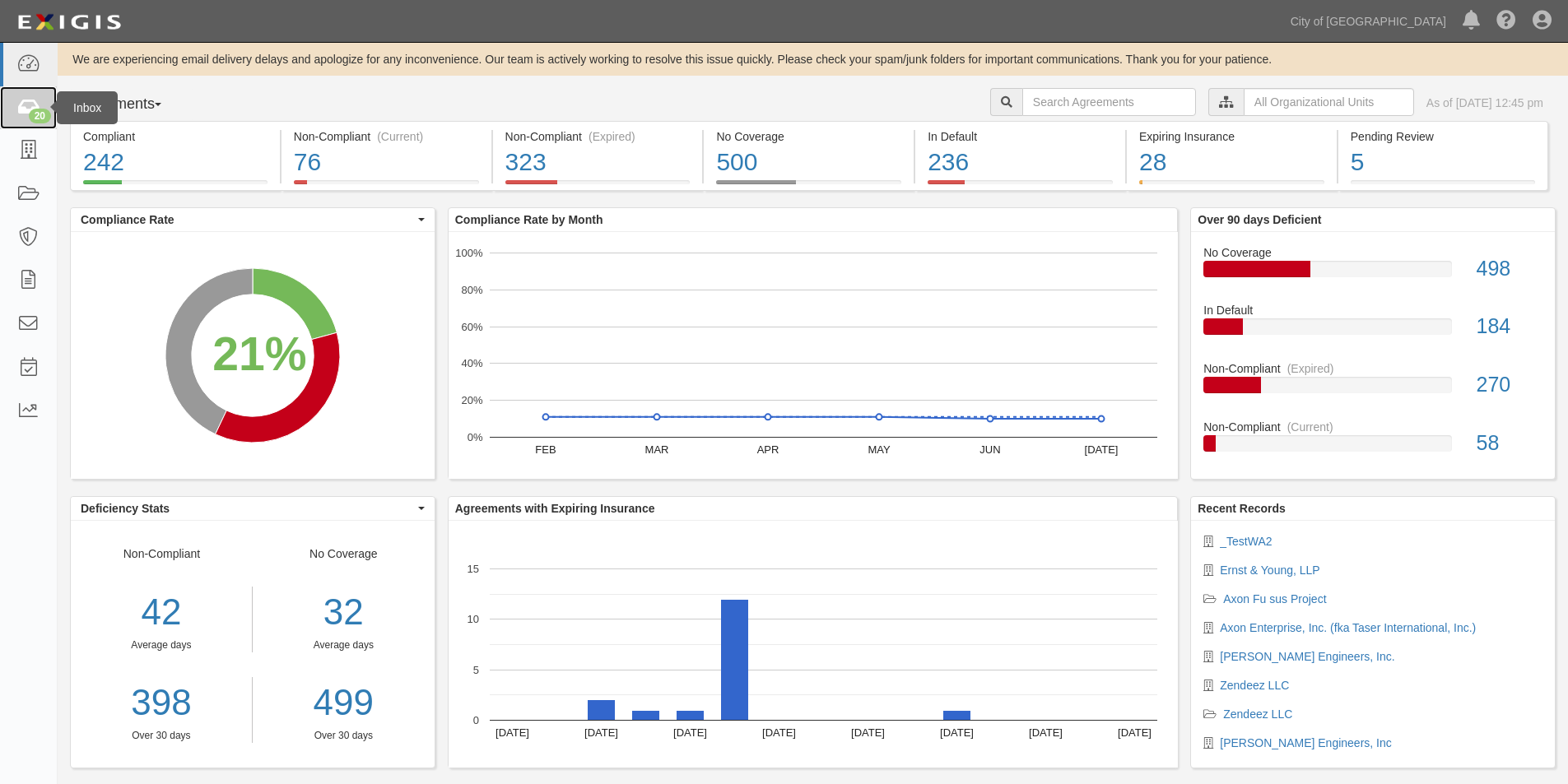
click at [30, 108] on icon at bounding box center [28, 108] width 23 height 19
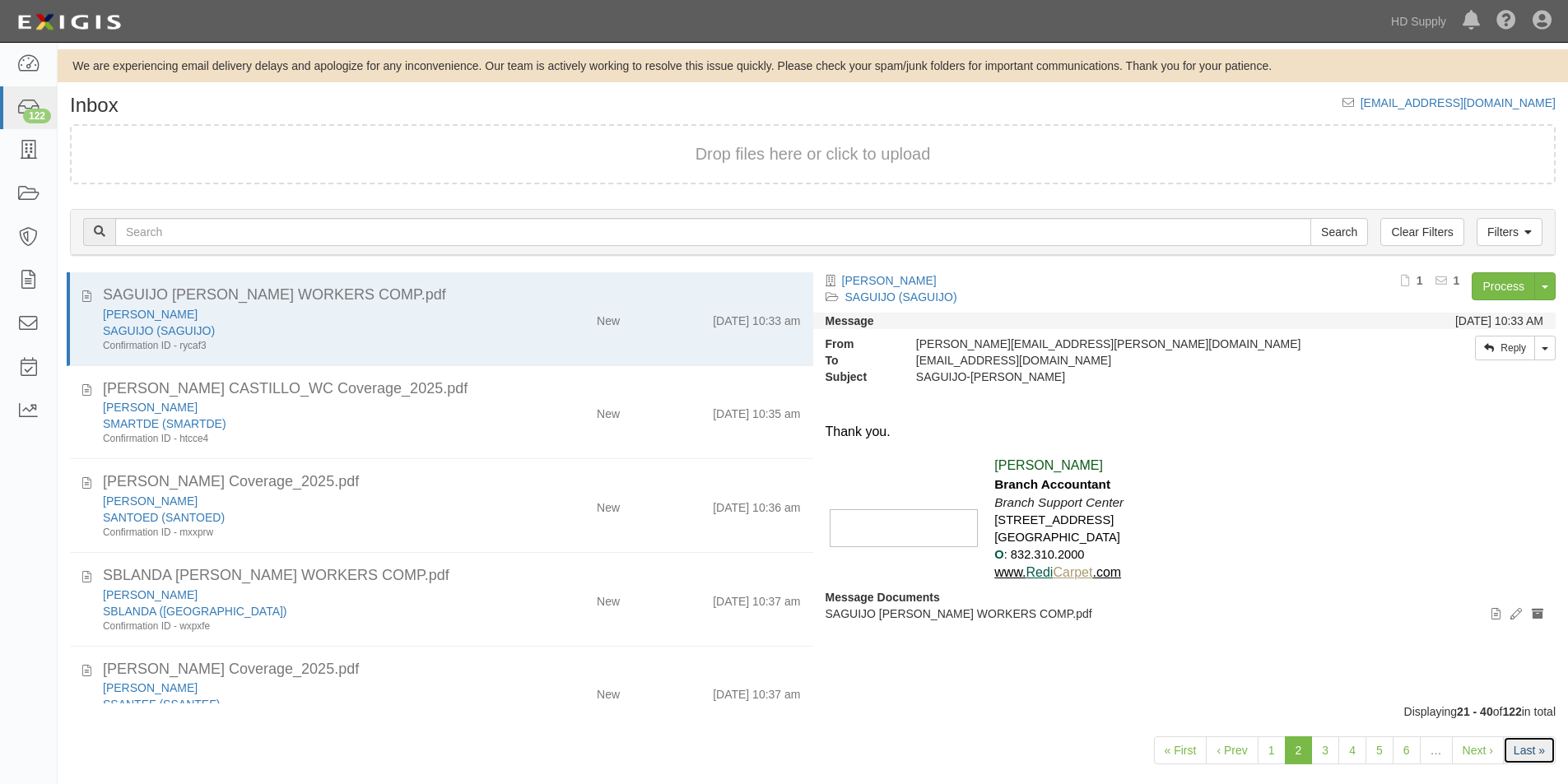
click at [1520, 747] on link "Last »" at bounding box center [1530, 749] width 53 height 28
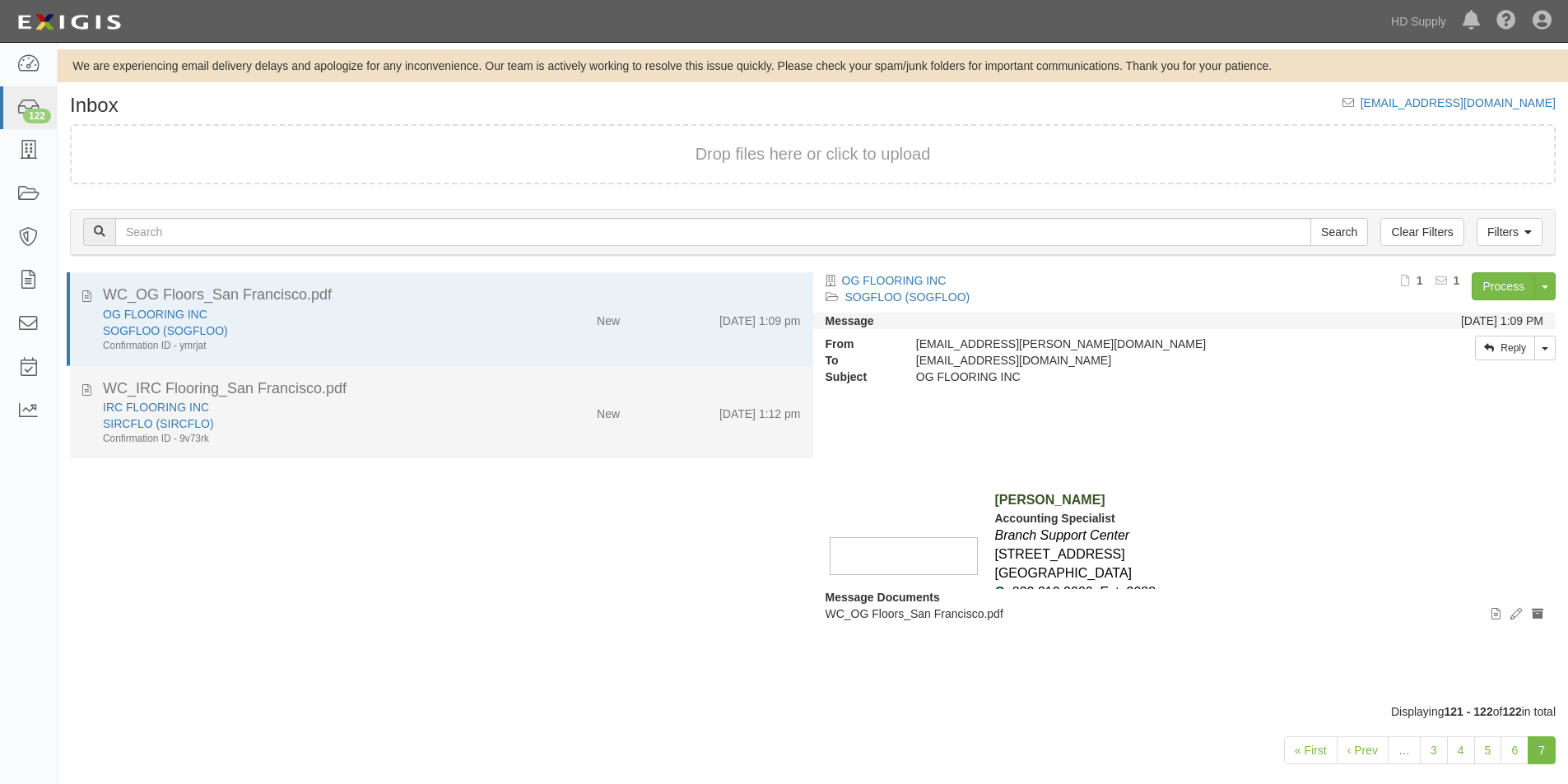
click at [493, 446] on div "Confirmation ID - 9v73rk" at bounding box center [301, 439] width 397 height 14
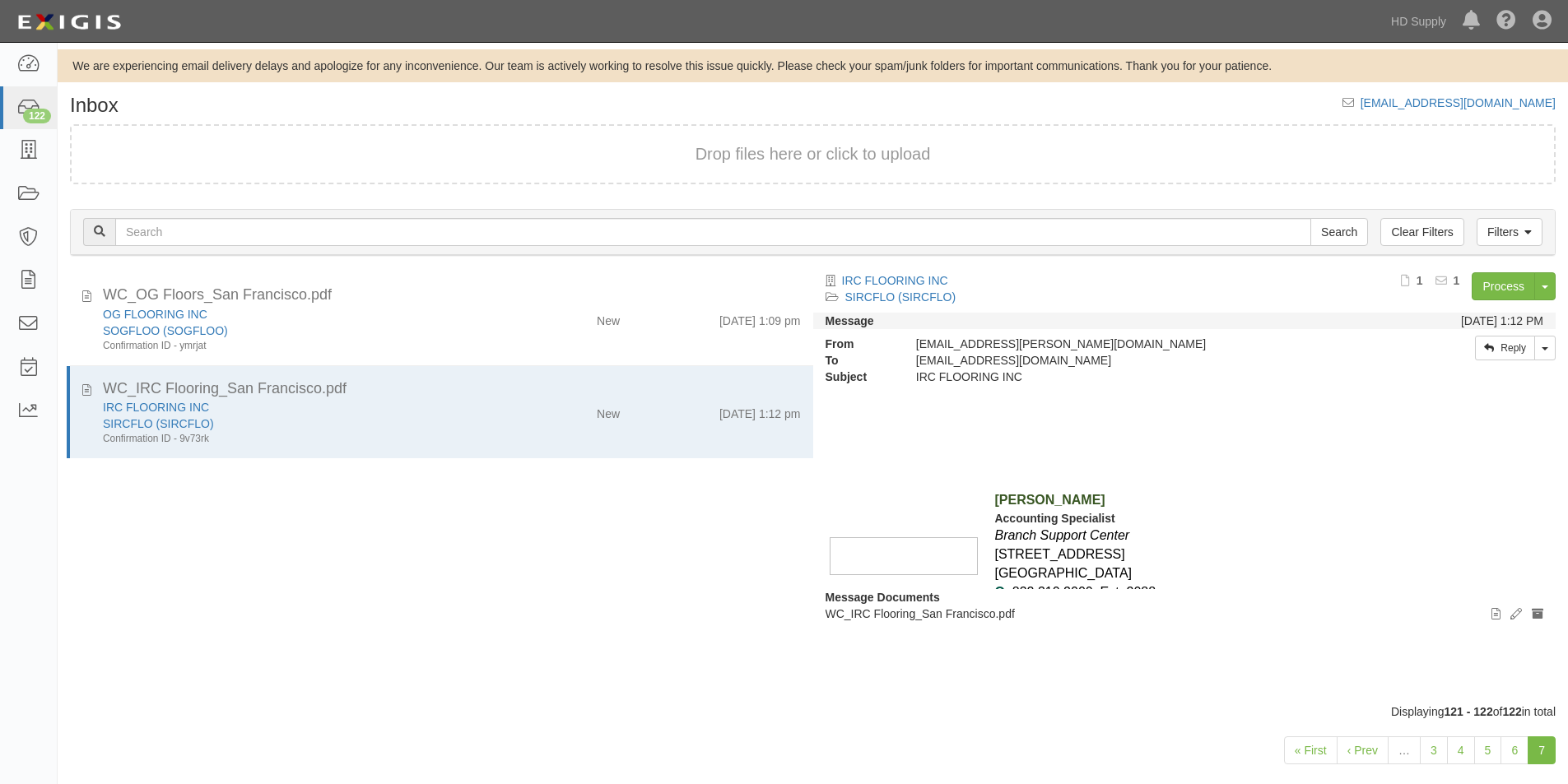
click at [474, 533] on div "WC_OG Floors_San Francisco.pdf OG FLOORING INC [GEOGRAPHIC_DATA] ([GEOGRAPHIC_D…" at bounding box center [435, 487] width 756 height 431
click at [108, 653] on div "WC_OG Floors_San Francisco.pdf OG FLOORING INC [GEOGRAPHIC_DATA] ([GEOGRAPHIC_D…" at bounding box center [435, 487] width 756 height 431
click at [134, 627] on div "WC_OG Floors_San Francisco.pdf OG FLOORING INC [GEOGRAPHIC_DATA] ([GEOGRAPHIC_D…" at bounding box center [435, 487] width 756 height 431
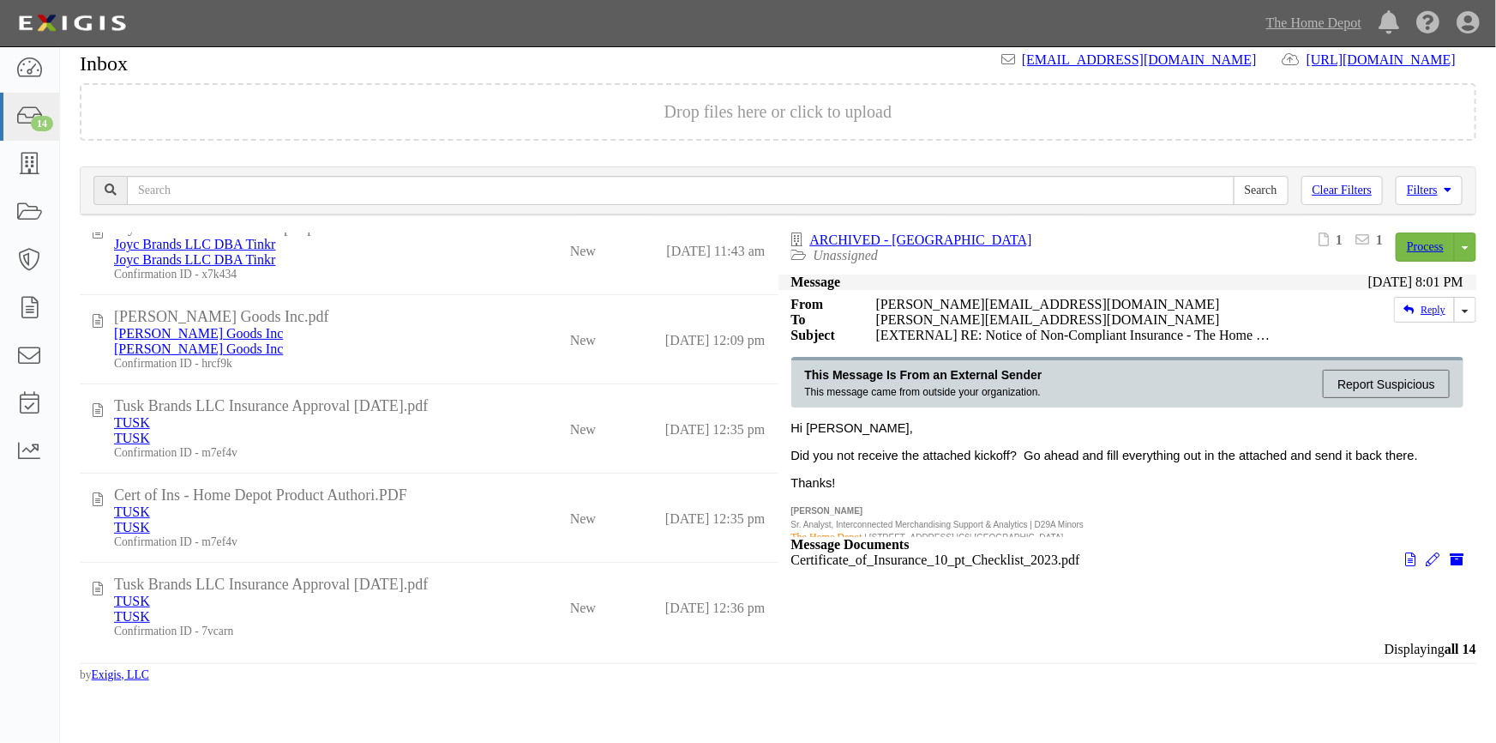
scroll to position [767, 0]
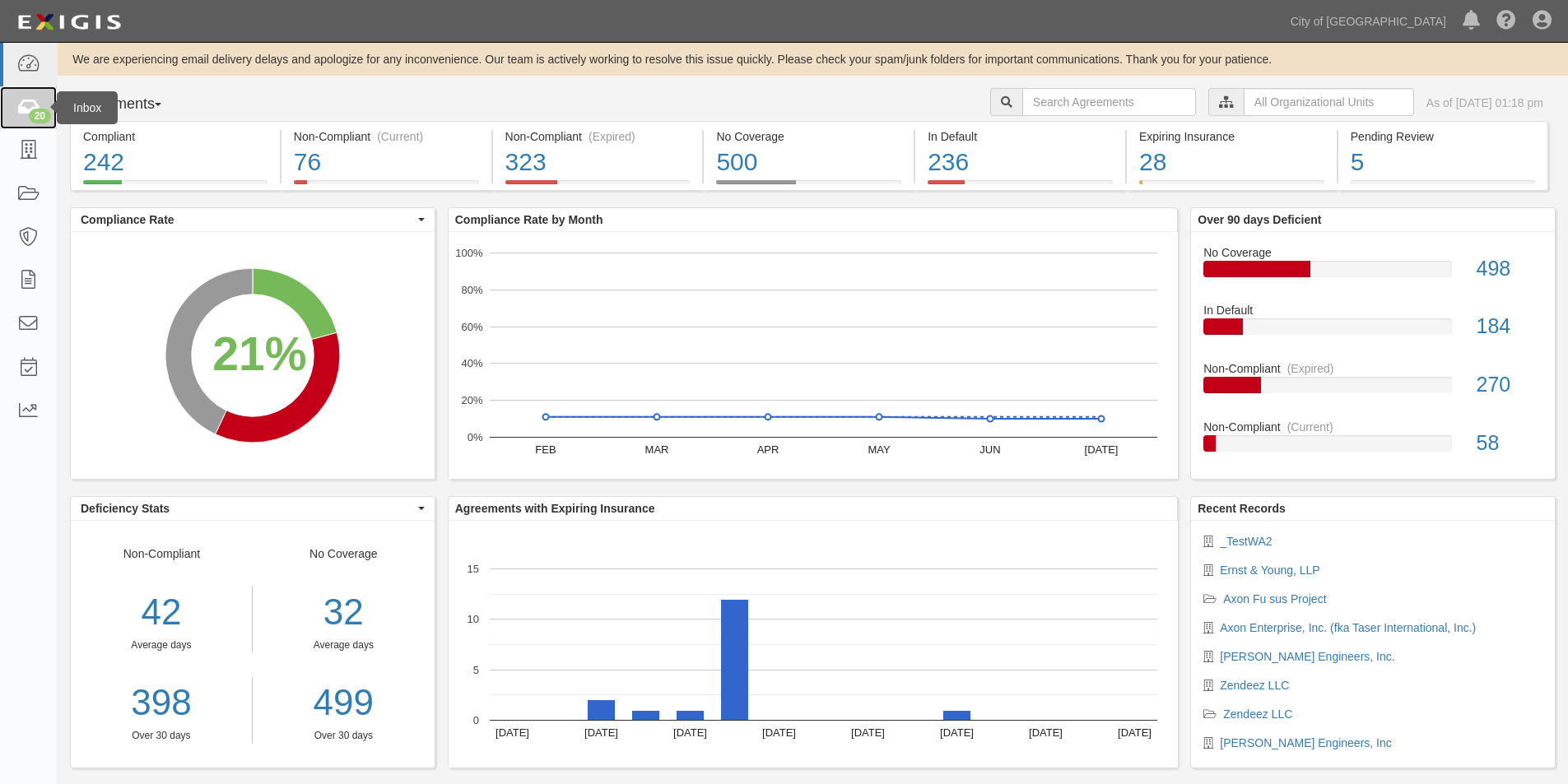
click at [23, 114] on icon at bounding box center [28, 108] width 23 height 19
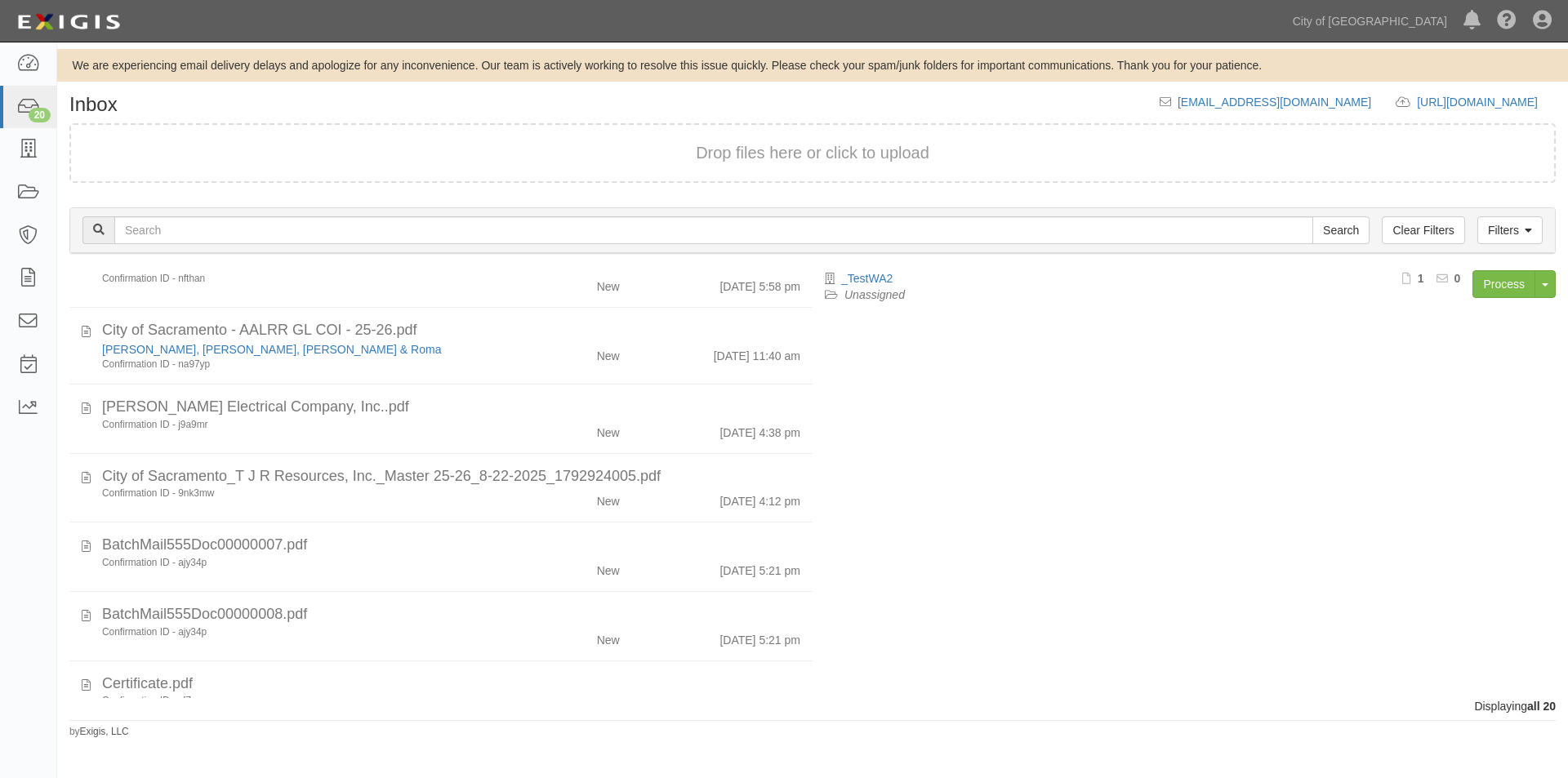
scroll to position [1028, 0]
